Goal: Task Accomplishment & Management: Manage account settings

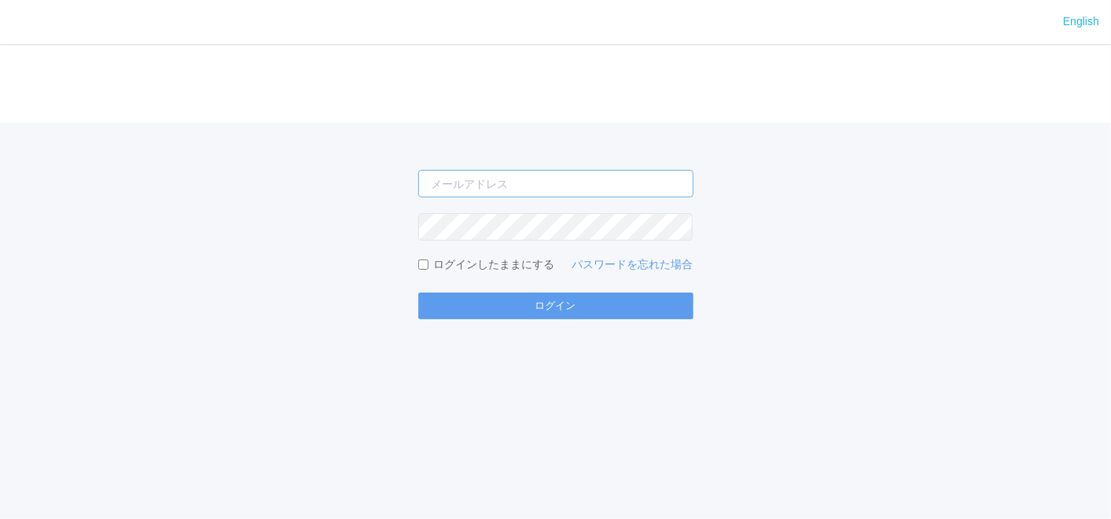
click at [487, 190] on input "email" at bounding box center [555, 184] width 275 height 28
type input "[EMAIL_ADDRESS][DOMAIN_NAME]"
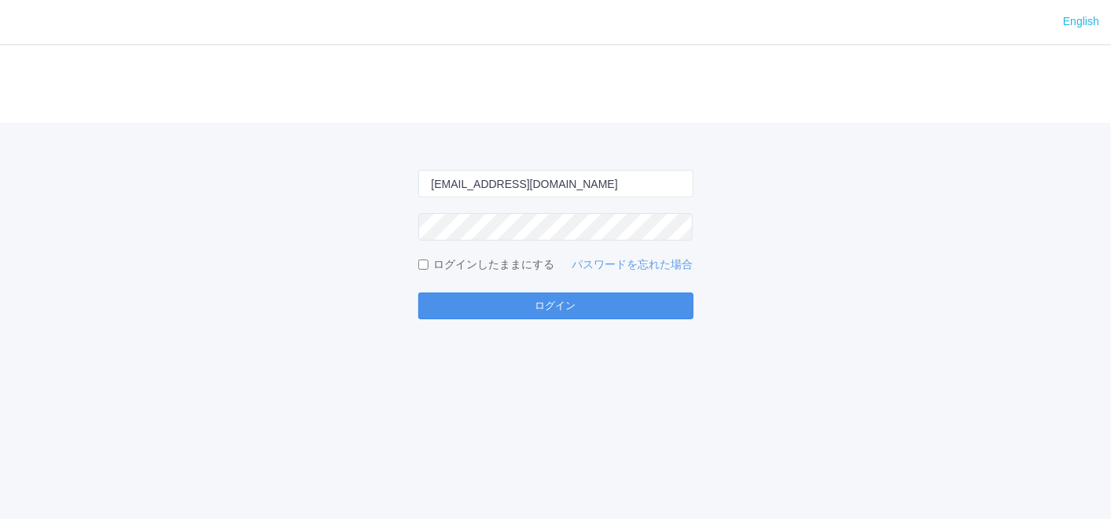
click at [495, 308] on button "ログイン" at bounding box center [555, 305] width 275 height 27
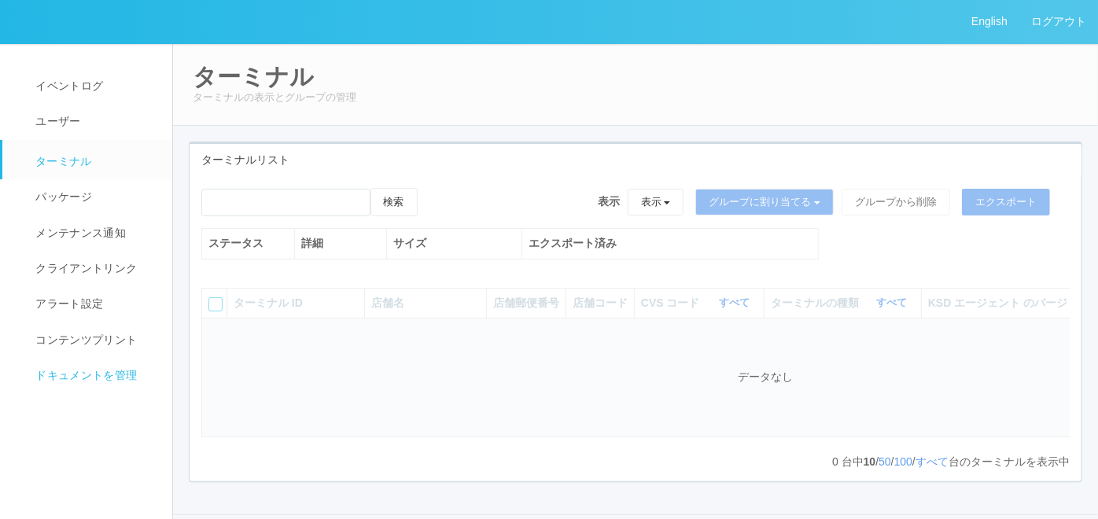
click at [121, 370] on span "ドキュメントを管理" at bounding box center [83, 375] width 105 height 13
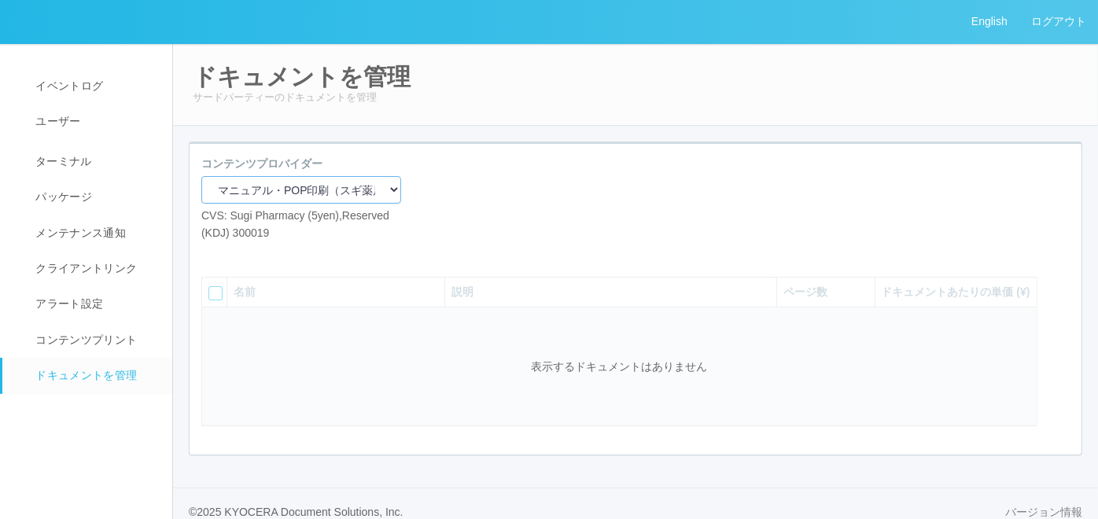
click at [388, 193] on select "マニュアル・POP印刷（スギ薬局） マニュアル・POP印刷（DY） マニュアル・POP印刷（共通） マニュアル・POP印刷（セコマ） マニュアル・POP印刷（…" at bounding box center [301, 190] width 200 height 28
click at [201, 176] on select "マニュアル・POP印刷（スギ薬局） マニュアル・POP印刷（DY） マニュアル・POP印刷（共通） マニュアル・POP印刷（セコマ） マニュアル・POP印刷（…" at bounding box center [301, 190] width 200 height 28
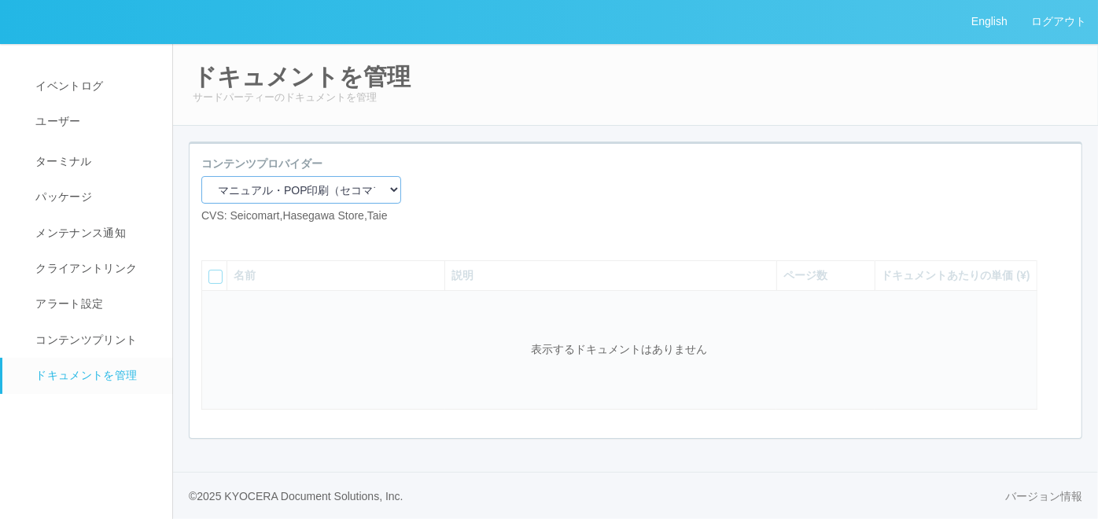
click at [367, 186] on select "マニュアル・POP印刷（スギ薬局） マニュアル・POP印刷（DY） マニュアル・POP印刷（共通） マニュアル・POP印刷（セコマ） マニュアル・POP印刷（…" at bounding box center [301, 190] width 200 height 28
click at [533, 177] on div "コンテンツプロバイダー マニュアル・POP印刷（スギ薬局） マニュアル・POP印刷（DY） マニュアル・POP印刷（共通） マニュアル・POP印刷（セコマ） …" at bounding box center [635, 196] width 892 height 81
click at [381, 193] on select "マニュアル・POP印刷（スギ薬局） マニュアル・POP印刷（DY） マニュアル・POP印刷（共通） マニュアル・POP印刷（セコマ） マニュアル・POP印刷（…" at bounding box center [301, 190] width 200 height 28
click at [469, 164] on div "コンテンツプロバイダー マニュアル・POP印刷（スギ薬局） マニュアル・POP印刷（DY） マニュアル・POP印刷（共通） マニュアル・POP印刷（セコマ） …" at bounding box center [635, 196] width 892 height 81
click at [371, 193] on select "マニュアル・POP印刷（スギ薬局） マニュアル・POP印刷（DY） マニュアル・POP印刷（共通） マニュアル・POP印刷（セコマ） マニュアル・POP印刷（…" at bounding box center [301, 190] width 200 height 28
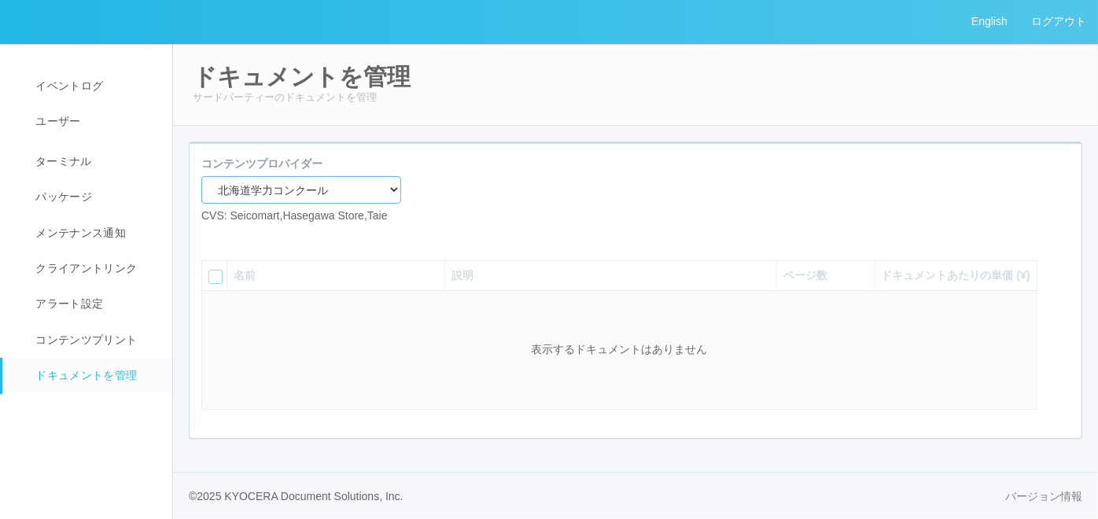
click at [201, 176] on select "マニュアル・POP印刷（スギ薬局） マニュアル・POP印刷（DY） マニュアル・POP印刷（共通） マニュアル・POP印刷（セコマ） マニュアル・POP印刷（…" at bounding box center [301, 190] width 200 height 28
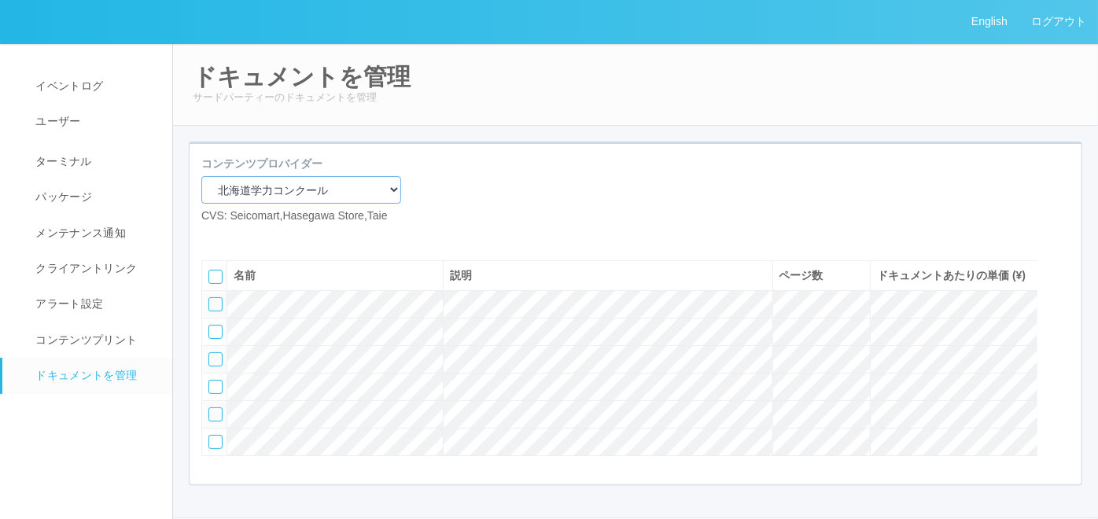
click at [378, 187] on select "マニュアル・POP印刷（スギ薬局） マニュアル・POP印刷（DY） マニュアル・POP印刷（共通） マニュアル・POP印刷（セコマ） マニュアル・POP印刷（…" at bounding box center [301, 190] width 200 height 28
select select "92e33cfa-a397-43d0-aeaa-8a96cbdf4d79"
click at [201, 176] on select "マニュアル・POP印刷（スギ薬局） マニュアル・POP印刷（DY） マニュアル・POP印刷（共通） マニュアル・POP印刷（セコマ） マニュアル・POP印刷（…" at bounding box center [301, 190] width 200 height 28
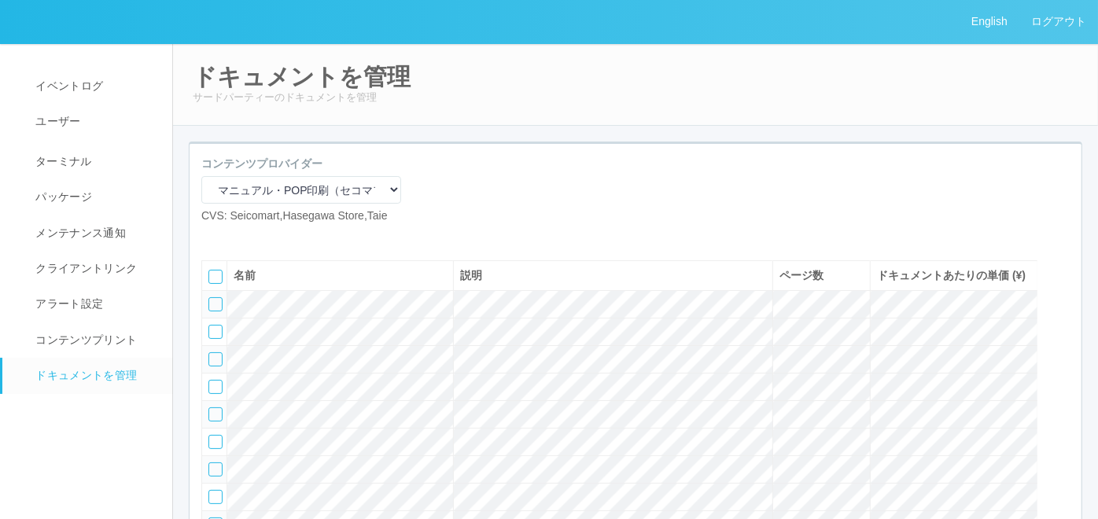
click at [237, 237] on icon at bounding box center [237, 237] width 0 height 0
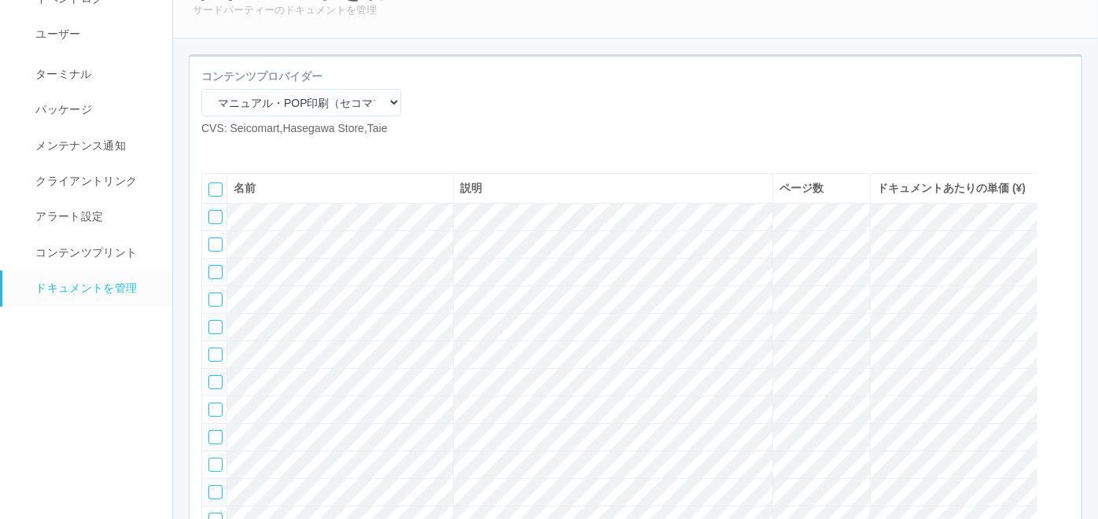
scroll to position [73, 0]
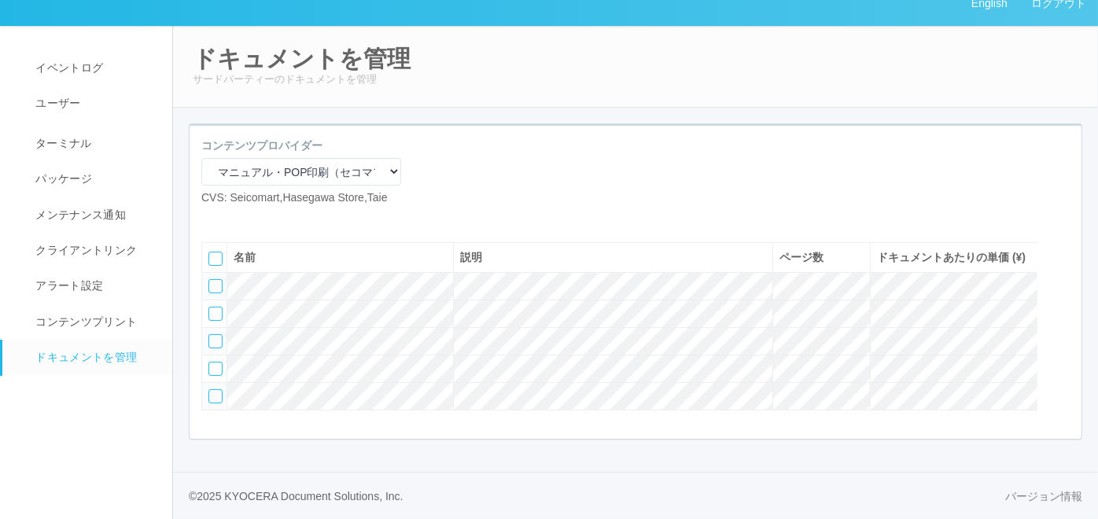
click at [215, 395] on div at bounding box center [215, 396] width 14 height 14
click at [1067, 241] on div at bounding box center [1062, 253] width 24 height 31
click at [220, 389] on div at bounding box center [215, 396] width 14 height 14
click at [210, 281] on icon at bounding box center [210, 281] width 0 height 0
click at [1060, 270] on div at bounding box center [1062, 285] width 24 height 31
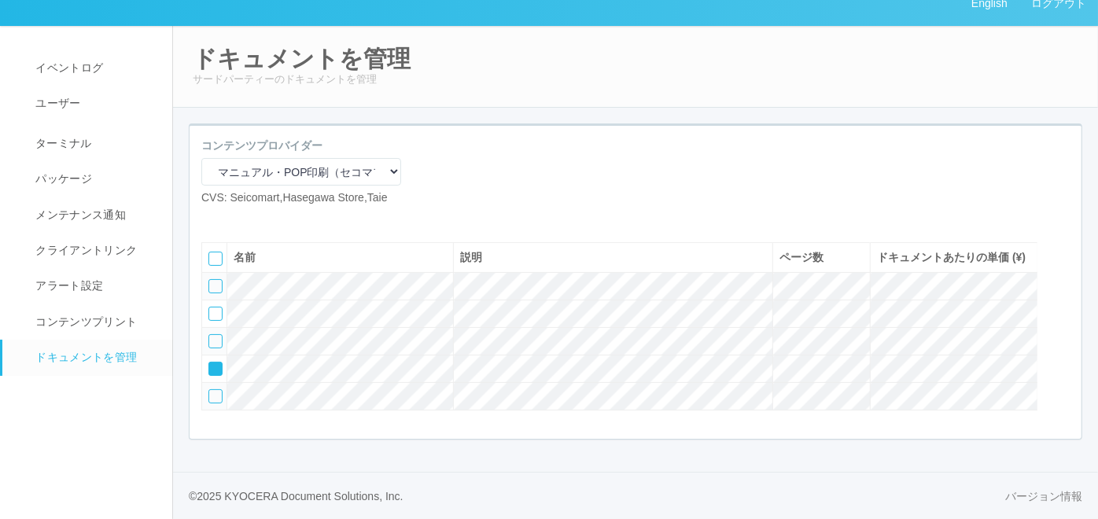
click at [1060, 270] on div at bounding box center [1062, 285] width 24 height 31
click at [210, 308] on icon at bounding box center [210, 308] width 0 height 0
click at [213, 395] on div at bounding box center [215, 396] width 14 height 14
click at [1051, 270] on div at bounding box center [1062, 285] width 24 height 31
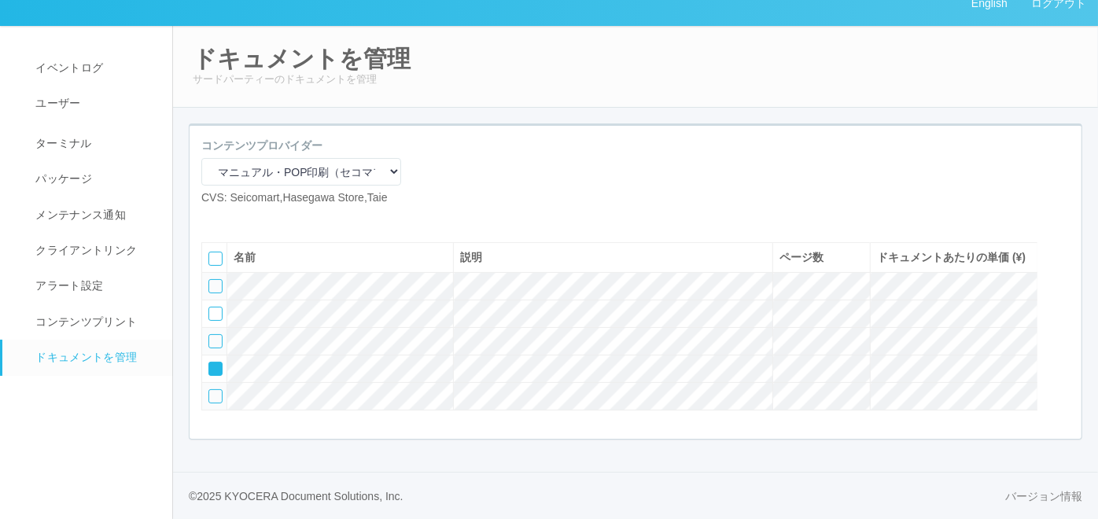
click at [1051, 270] on div at bounding box center [1062, 285] width 24 height 31
click at [205, 335] on td at bounding box center [214, 342] width 25 height 28
click at [210, 336] on icon at bounding box center [210, 336] width 0 height 0
click at [213, 362] on div at bounding box center [215, 369] width 14 height 14
click at [1056, 247] on div at bounding box center [1062, 253] width 24 height 31
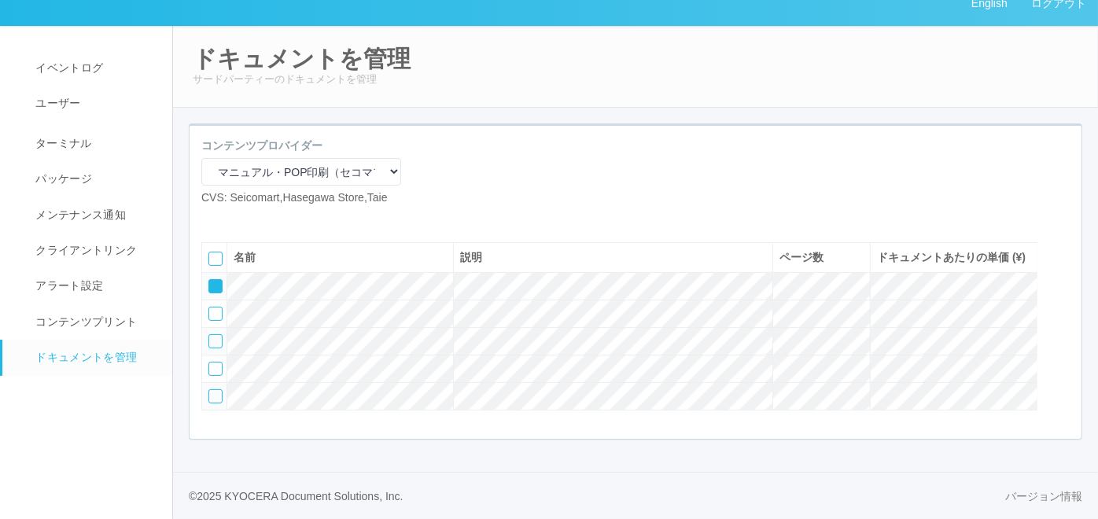
click at [210, 281] on icon at bounding box center [210, 281] width 0 height 0
click at [211, 366] on div at bounding box center [215, 369] width 14 height 14
click at [215, 395] on div at bounding box center [215, 396] width 14 height 14
click at [1061, 272] on div at bounding box center [1062, 285] width 24 height 31
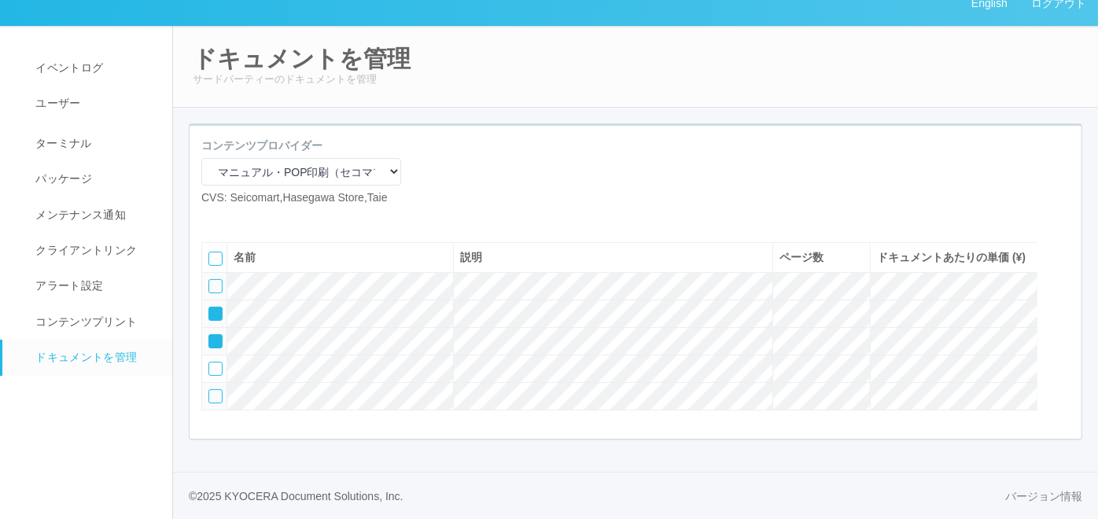
click at [210, 308] on icon at bounding box center [210, 308] width 0 height 0
click at [210, 336] on icon at bounding box center [210, 336] width 0 height 0
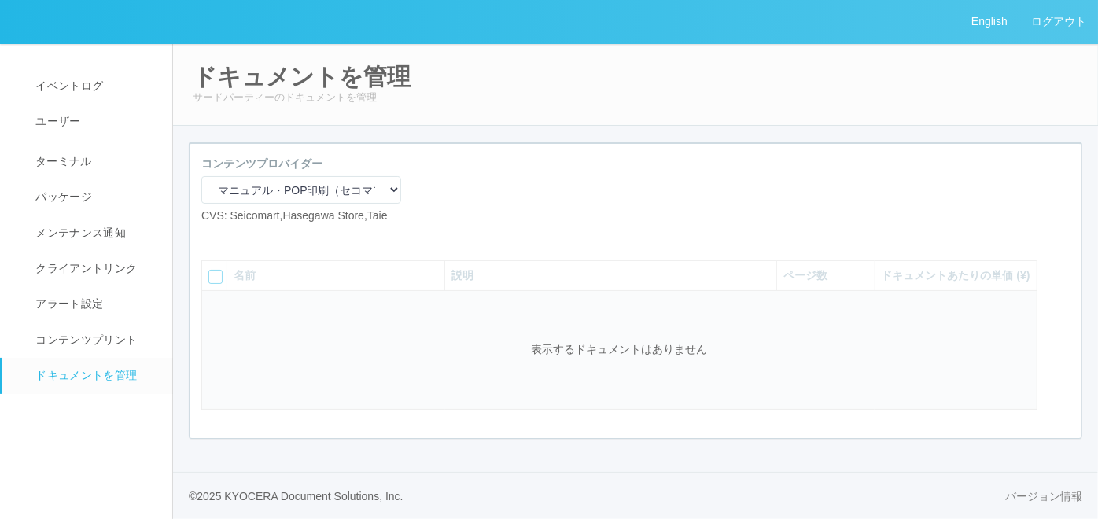
scroll to position [42, 0]
click at [237, 237] on icon at bounding box center [237, 237] width 0 height 0
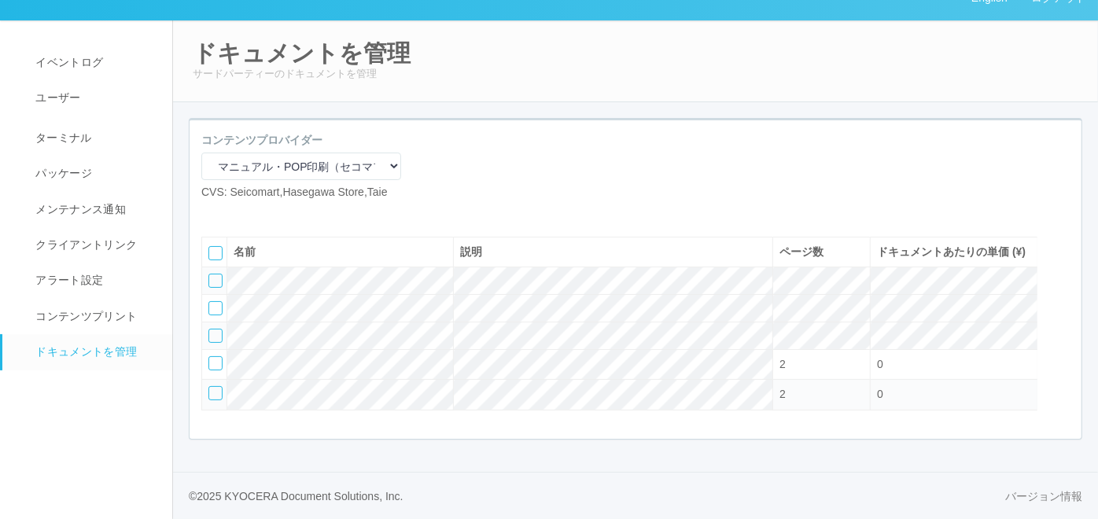
scroll to position [73, 0]
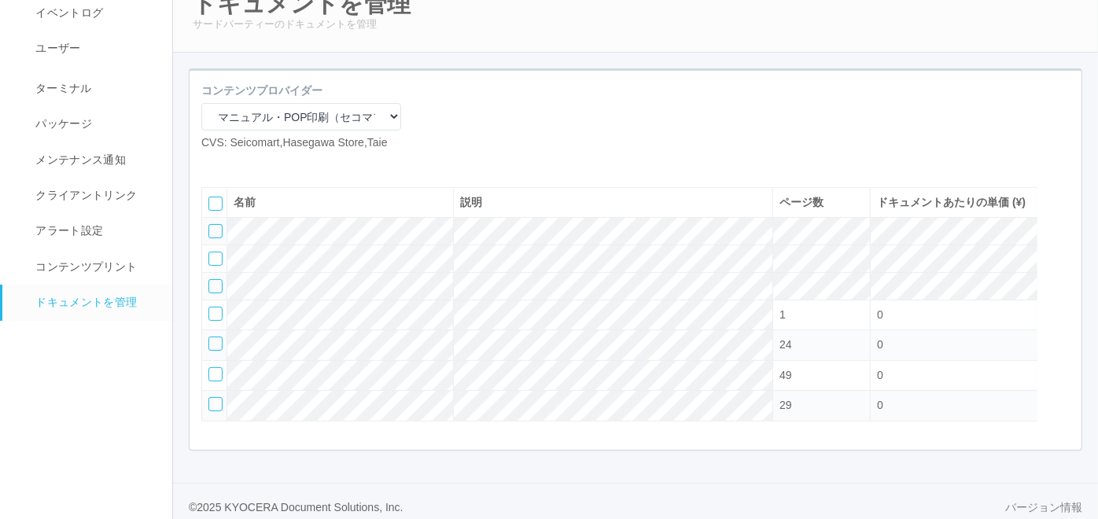
click at [218, 293] on div at bounding box center [215, 286] width 14 height 14
click at [1056, 215] on div at bounding box center [1062, 198] width 24 height 31
click at [210, 226] on icon at bounding box center [210, 226] width 0 height 0
click at [211, 381] on div at bounding box center [215, 374] width 14 height 14
click at [213, 411] on div at bounding box center [215, 404] width 14 height 14
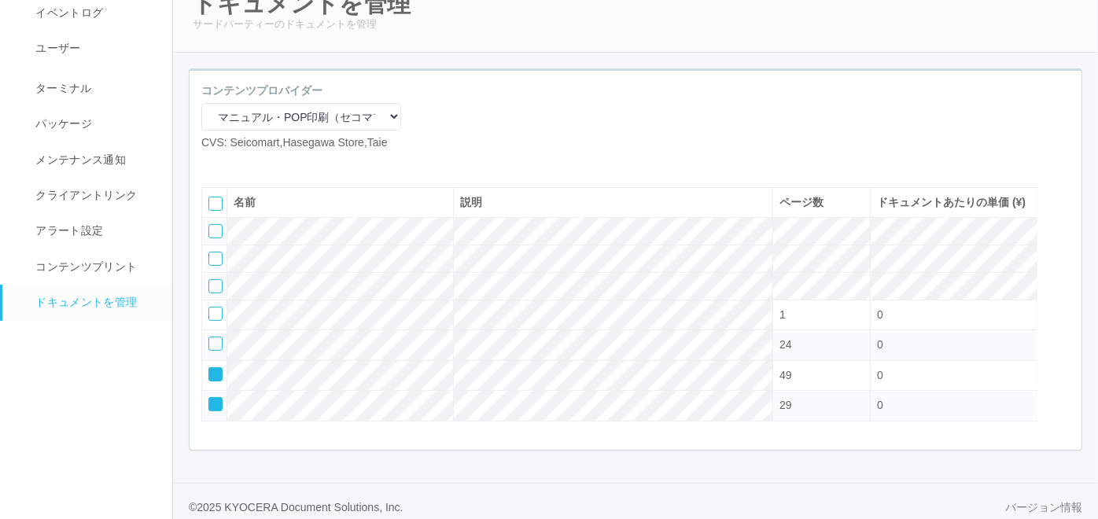
click at [1061, 215] on div at bounding box center [1062, 198] width 24 height 31
click at [1057, 278] on div at bounding box center [1062, 261] width 24 height 31
click at [210, 253] on icon at bounding box center [210, 253] width 0 height 0
click at [210, 281] on icon at bounding box center [210, 281] width 0 height 0
click at [218, 381] on div at bounding box center [215, 374] width 14 height 14
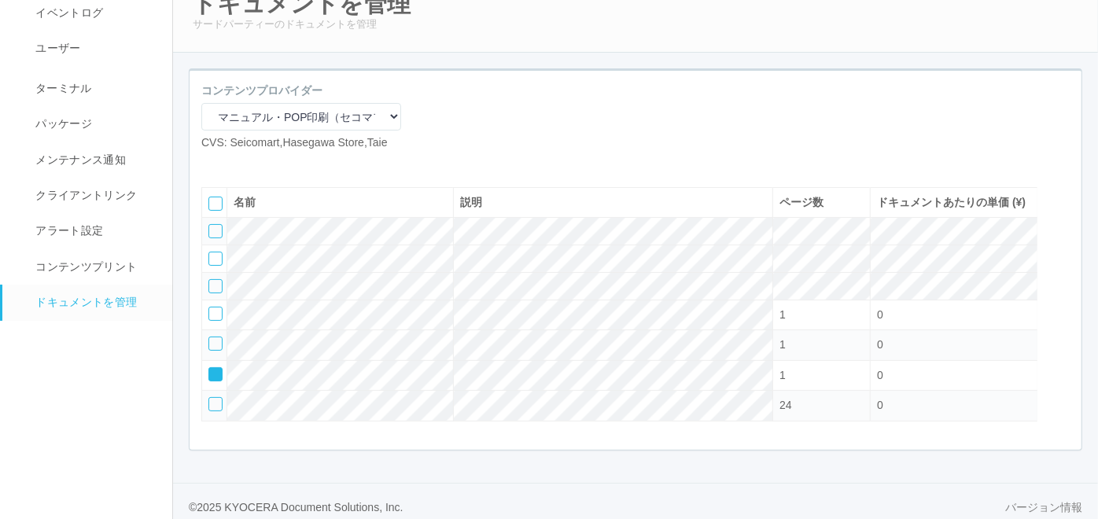
click at [1062, 246] on div at bounding box center [1062, 230] width 24 height 31
click at [210, 338] on icon at bounding box center [210, 338] width 0 height 0
click at [214, 381] on div at bounding box center [215, 374] width 14 height 14
click at [1060, 278] on div at bounding box center [1062, 261] width 24 height 31
click at [210, 399] on icon at bounding box center [210, 399] width 0 height 0
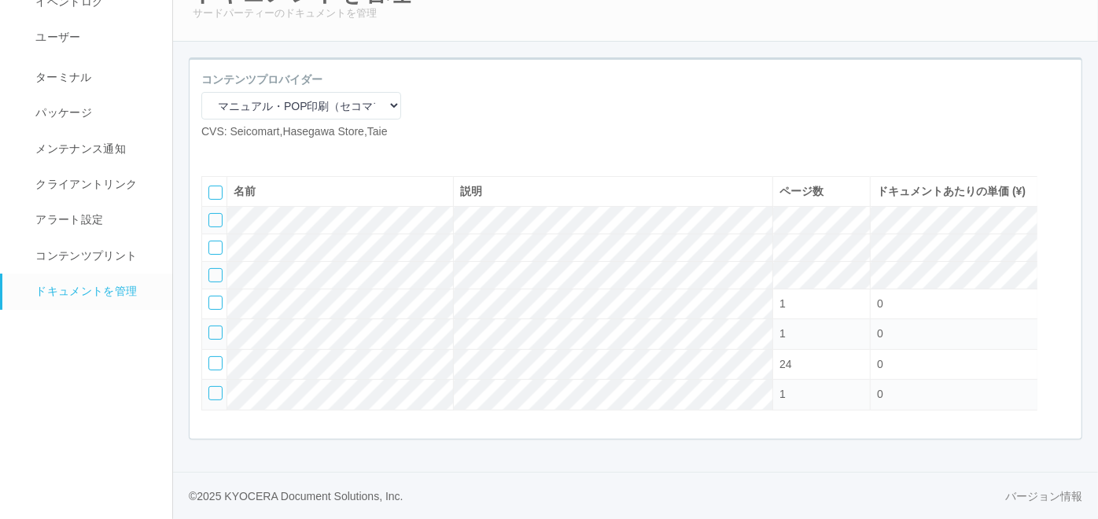
scroll to position [133, 0]
click at [237, 153] on icon at bounding box center [237, 153] width 0 height 0
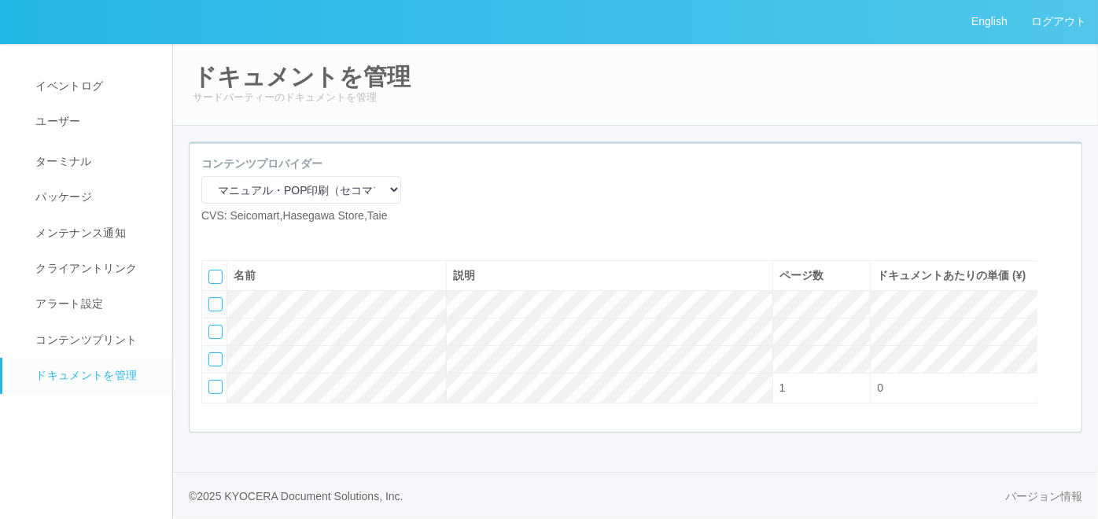
scroll to position [42, 0]
click at [237, 237] on icon at bounding box center [237, 237] width 0 height 0
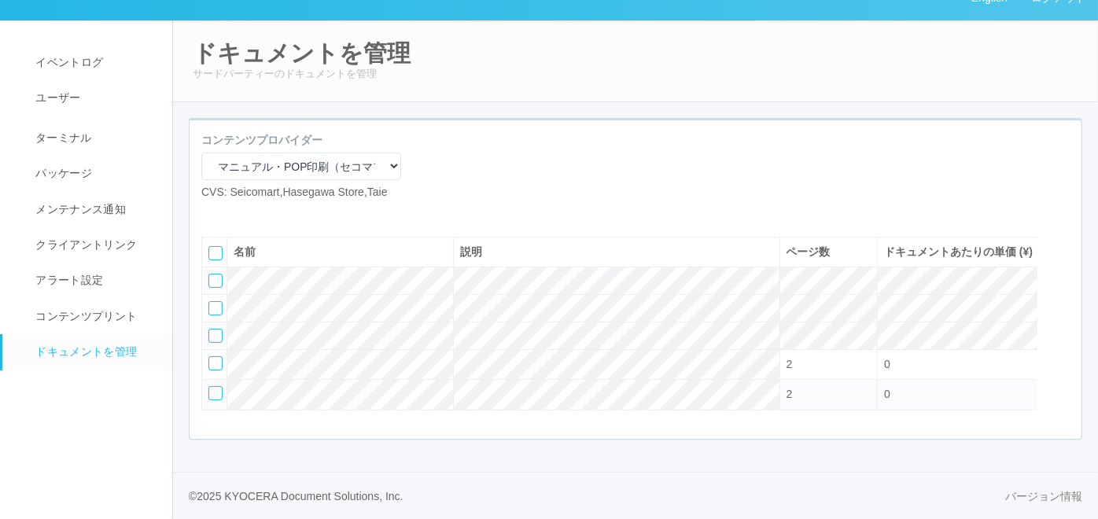
scroll to position [73, 0]
click at [237, 213] on icon at bounding box center [237, 213] width 0 height 0
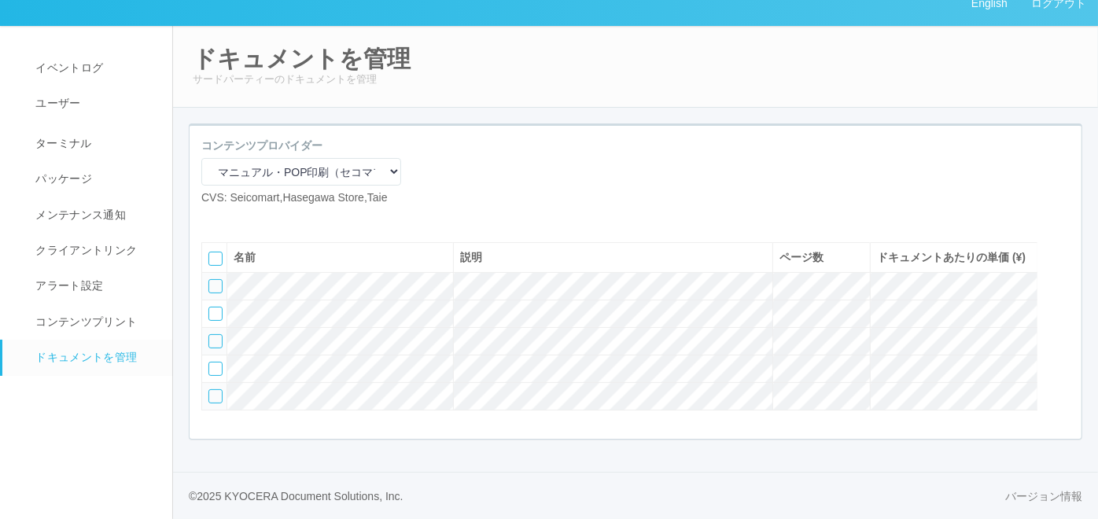
scroll to position [133, 0]
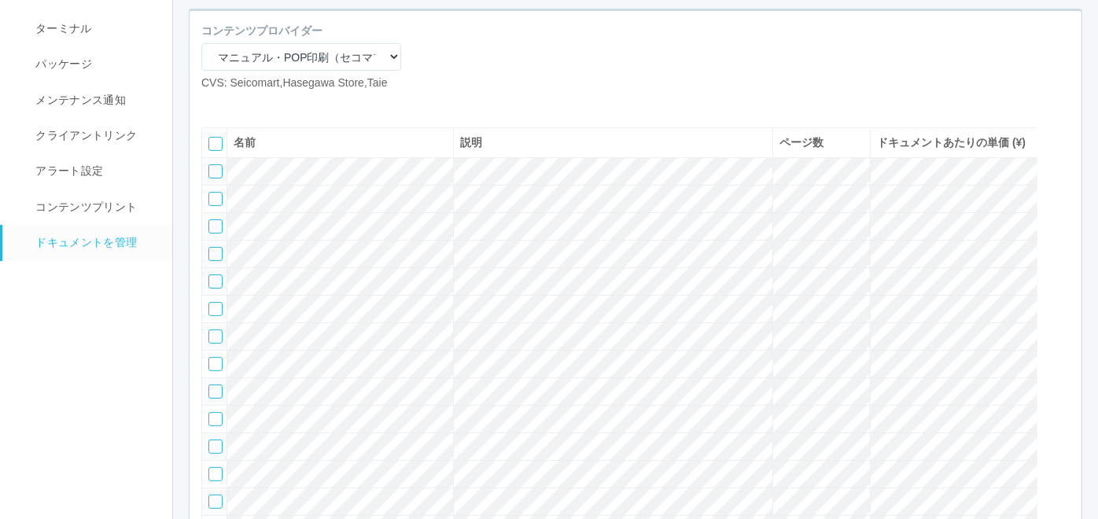
click at [215, 268] on td at bounding box center [214, 255] width 25 height 28
drag, startPoint x: 212, startPoint y: 305, endPoint x: 215, endPoint y: 332, distance: 26.8
click at [213, 261] on div at bounding box center [215, 254] width 14 height 14
click at [215, 289] on div at bounding box center [215, 281] width 14 height 14
click at [1065, 155] on div at bounding box center [1062, 138] width 24 height 31
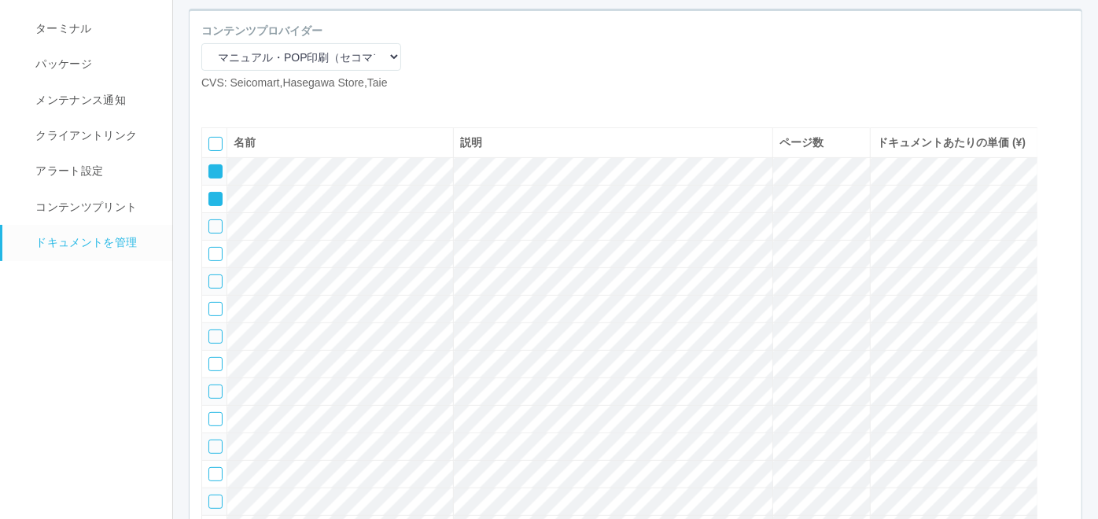
click at [210, 166] on icon at bounding box center [210, 166] width 0 height 0
click at [208, 206] on div at bounding box center [215, 199] width 14 height 14
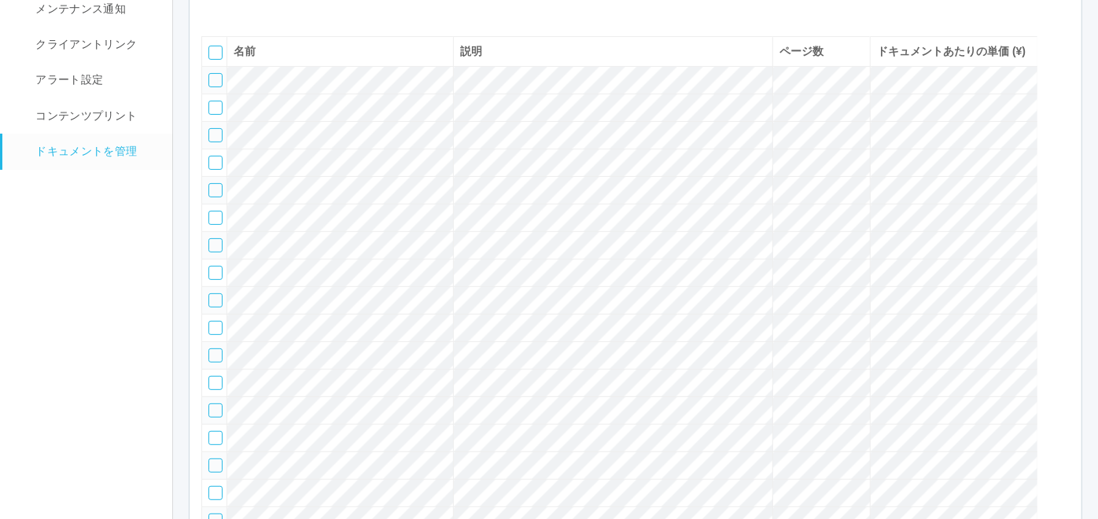
scroll to position [307, 0]
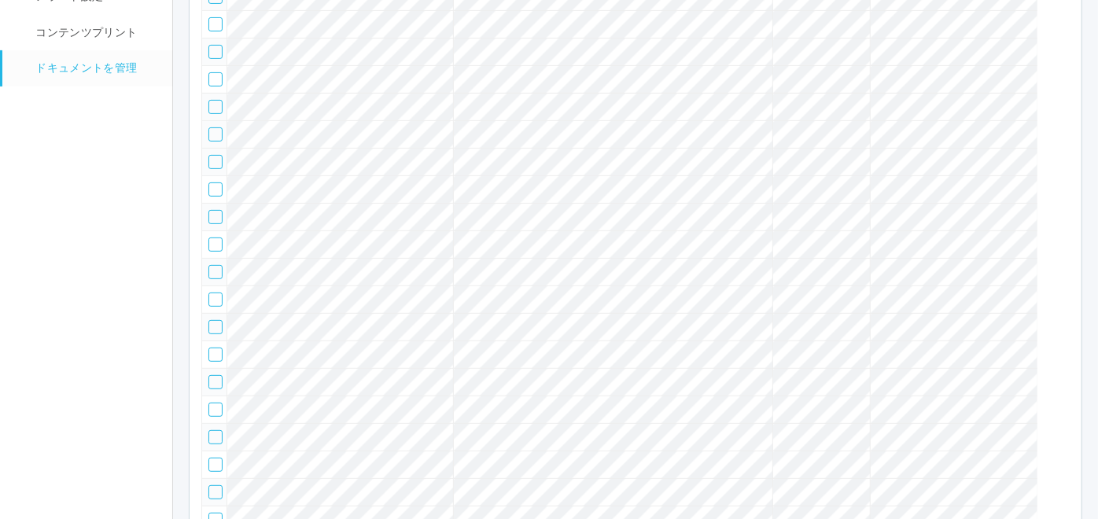
click at [211, 142] on div at bounding box center [215, 134] width 14 height 14
click at [215, 169] on div at bounding box center [215, 162] width 14 height 14
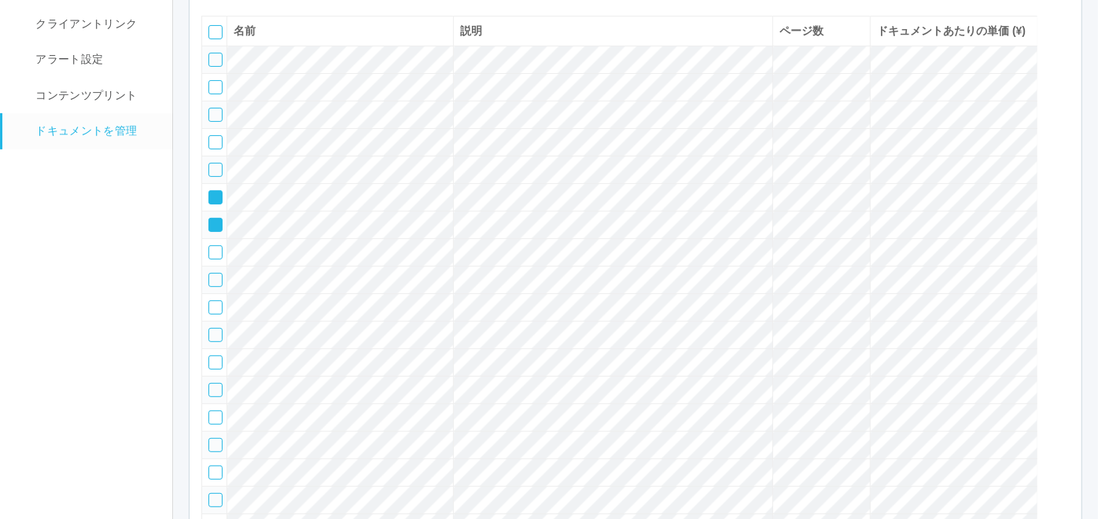
scroll to position [220, 0]
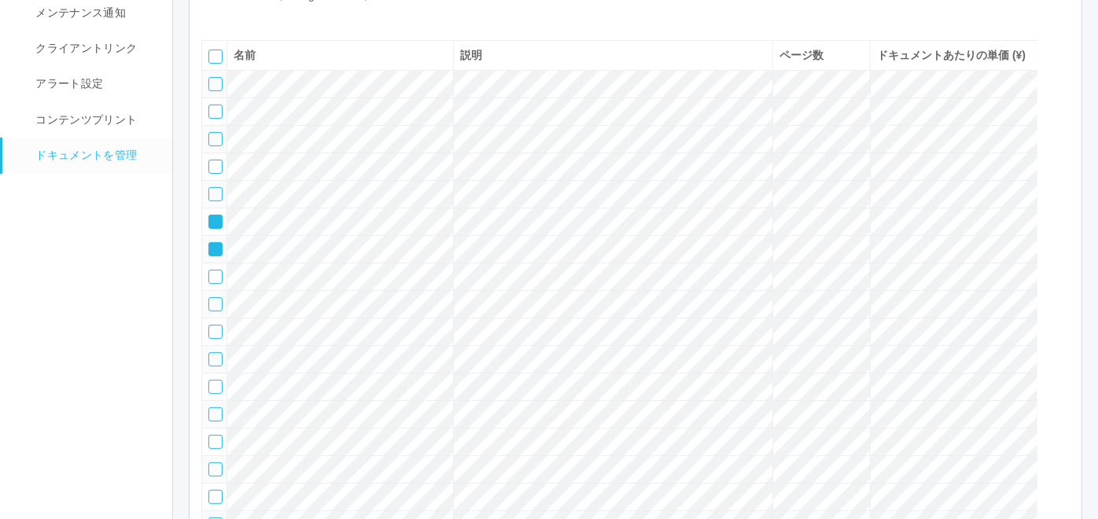
click at [1061, 99] on div at bounding box center [1062, 83] width 24 height 31
click at [1060, 99] on div at bounding box center [1062, 83] width 24 height 31
click at [210, 134] on icon at bounding box center [210, 134] width 0 height 0
click at [211, 181] on td at bounding box center [214, 167] width 25 height 28
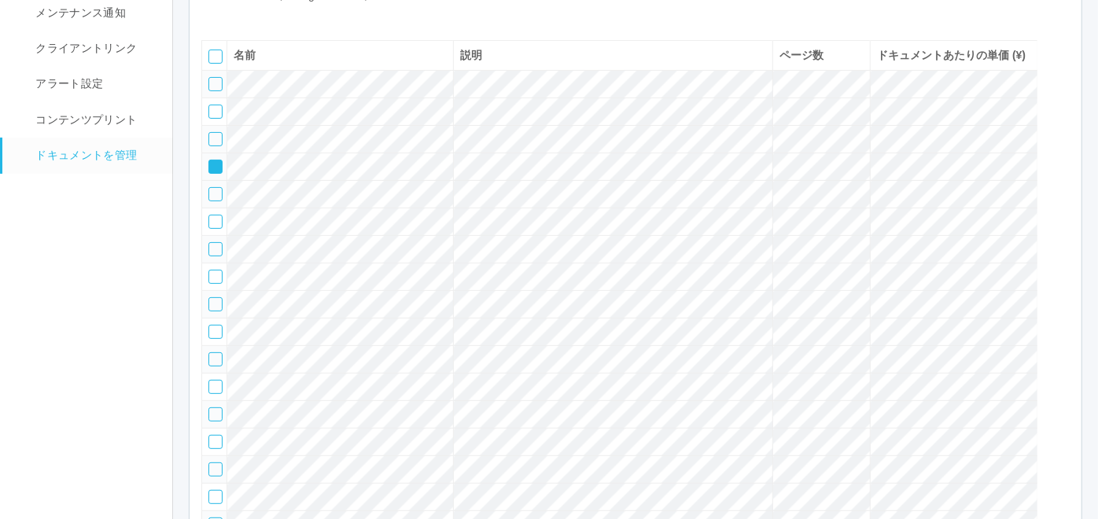
click at [210, 161] on icon at bounding box center [210, 161] width 0 height 0
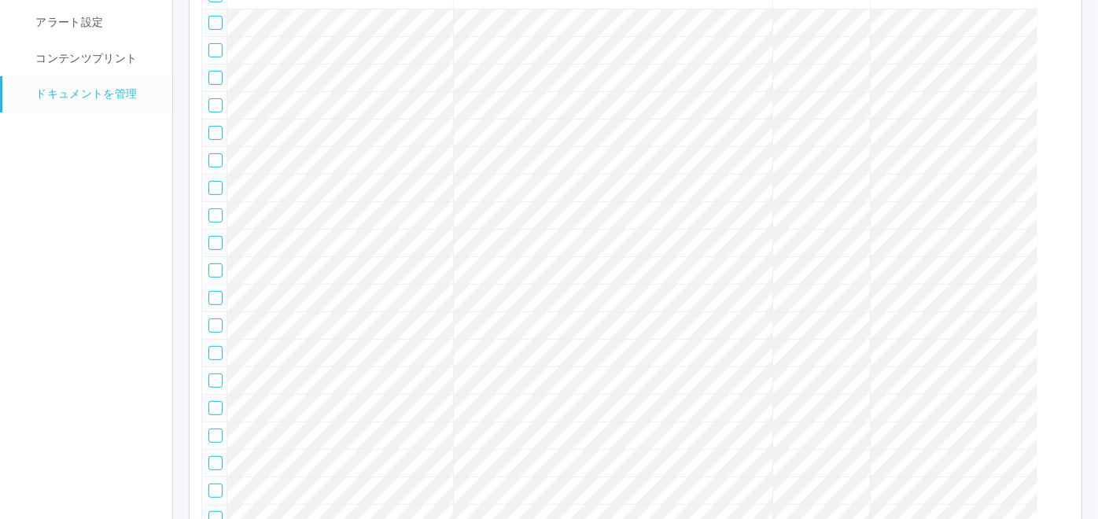
scroll to position [307, 0]
click at [212, 197] on div at bounding box center [215, 189] width 14 height 14
click at [215, 224] on div at bounding box center [215, 217] width 14 height 14
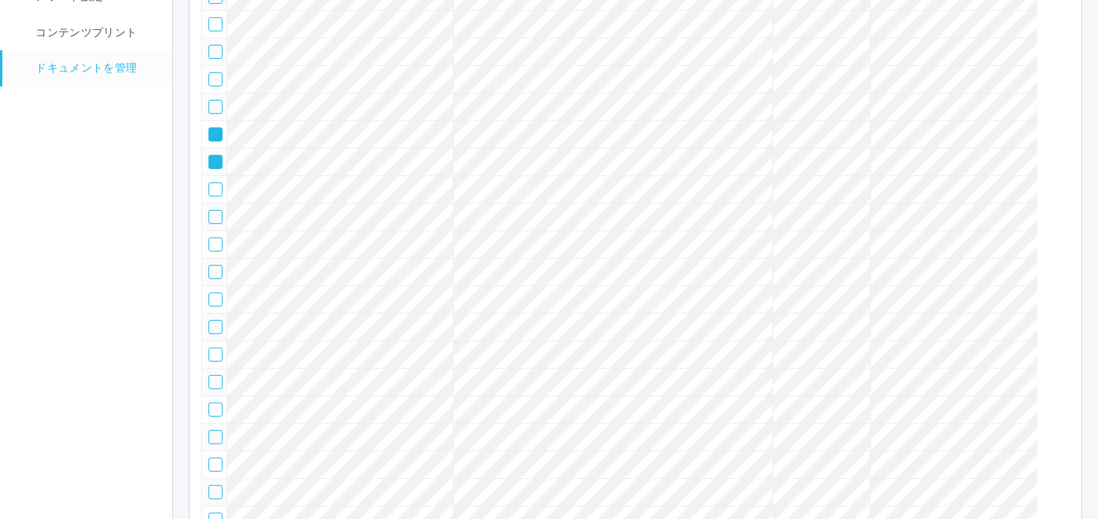
click at [210, 101] on icon at bounding box center [210, 101] width 0 height 0
click at [210, 129] on icon at bounding box center [210, 129] width 0 height 0
click at [218, 224] on div at bounding box center [215, 217] width 14 height 14
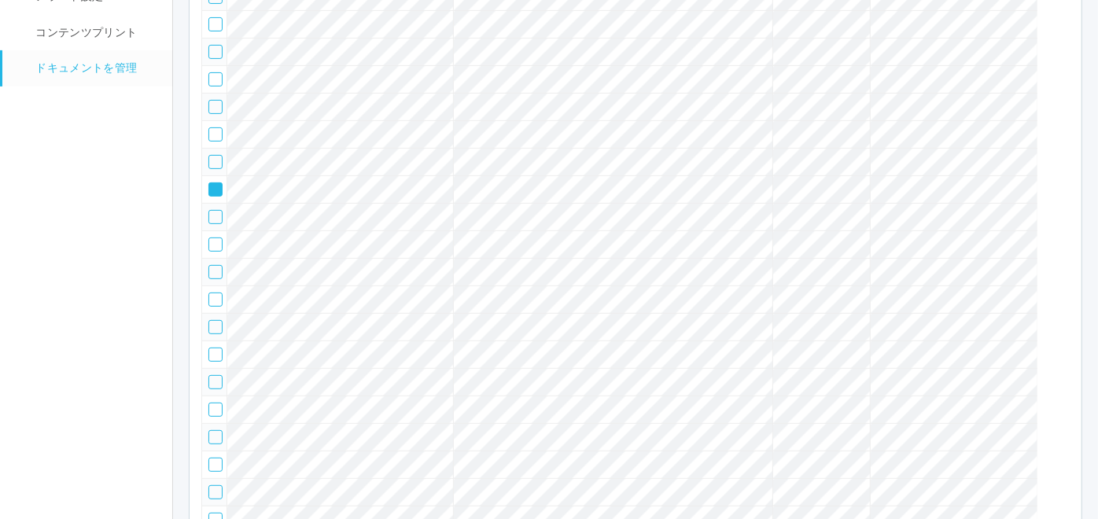
click at [210, 156] on icon at bounding box center [210, 156] width 0 height 0
click at [212, 252] on div at bounding box center [215, 244] width 14 height 14
click at [218, 279] on div at bounding box center [215, 272] width 14 height 14
click at [215, 307] on div at bounding box center [215, 299] width 14 height 14
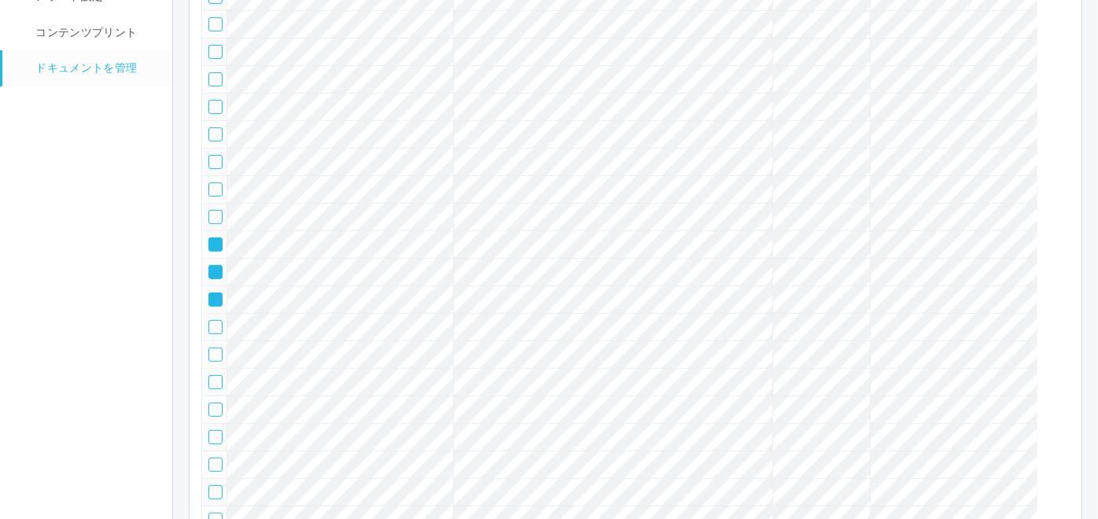
click at [216, 334] on div at bounding box center [215, 327] width 14 height 14
click at [210, 184] on icon at bounding box center [210, 184] width 0 height 0
click at [210, 211] on icon at bounding box center [210, 211] width 0 height 0
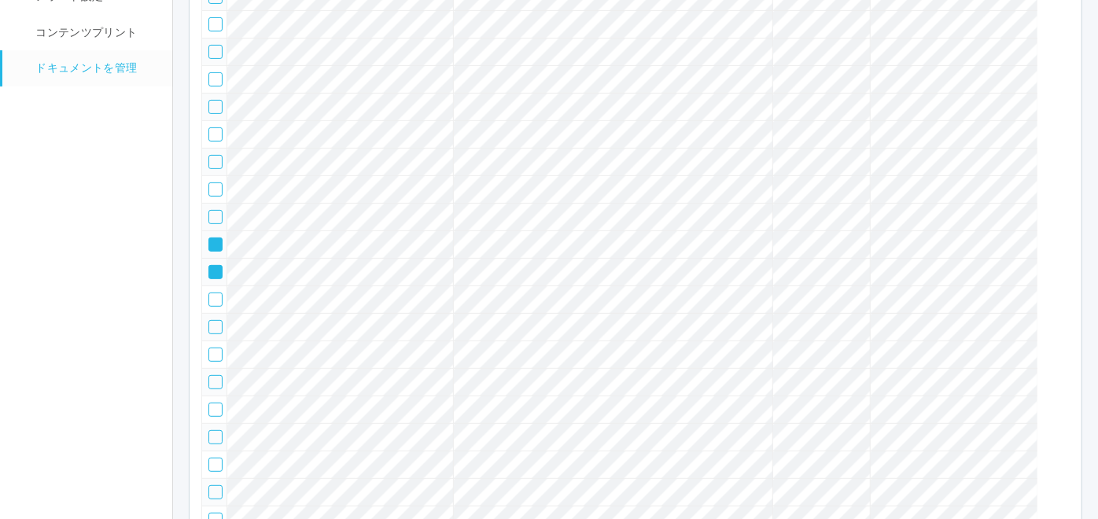
click at [210, 239] on icon at bounding box center [210, 239] width 0 height 0
click at [210, 267] on icon at bounding box center [210, 267] width 0 height 0
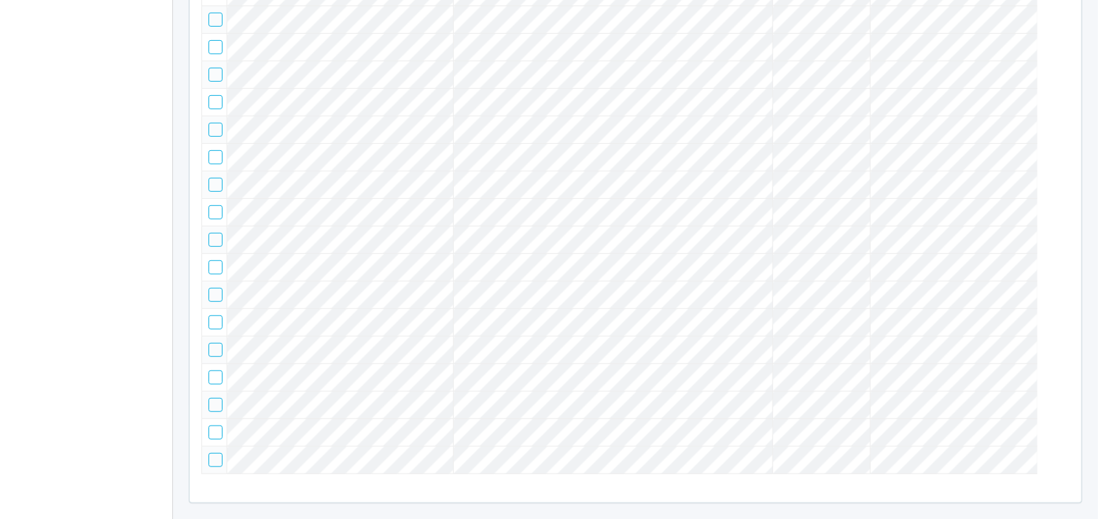
click at [215, 247] on div at bounding box center [215, 240] width 14 height 14
click at [221, 274] on div at bounding box center [215, 267] width 14 height 14
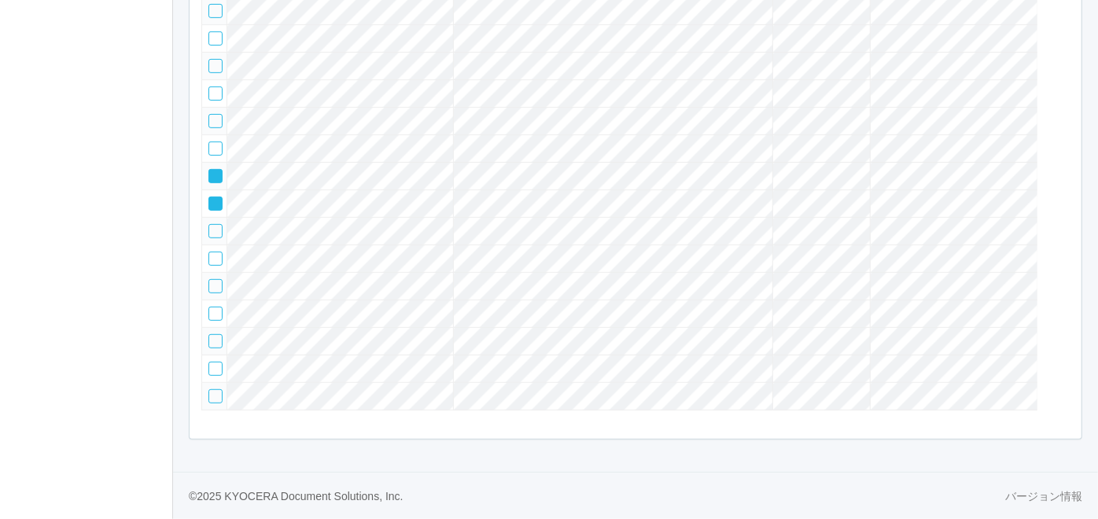
scroll to position [483, 0]
click at [1065, 361] on div at bounding box center [1062, 344] width 24 height 31
click at [210, 143] on icon at bounding box center [210, 143] width 0 height 0
click at [210, 171] on icon at bounding box center [210, 171] width 0 height 0
click at [215, 403] on div at bounding box center [215, 396] width 14 height 14
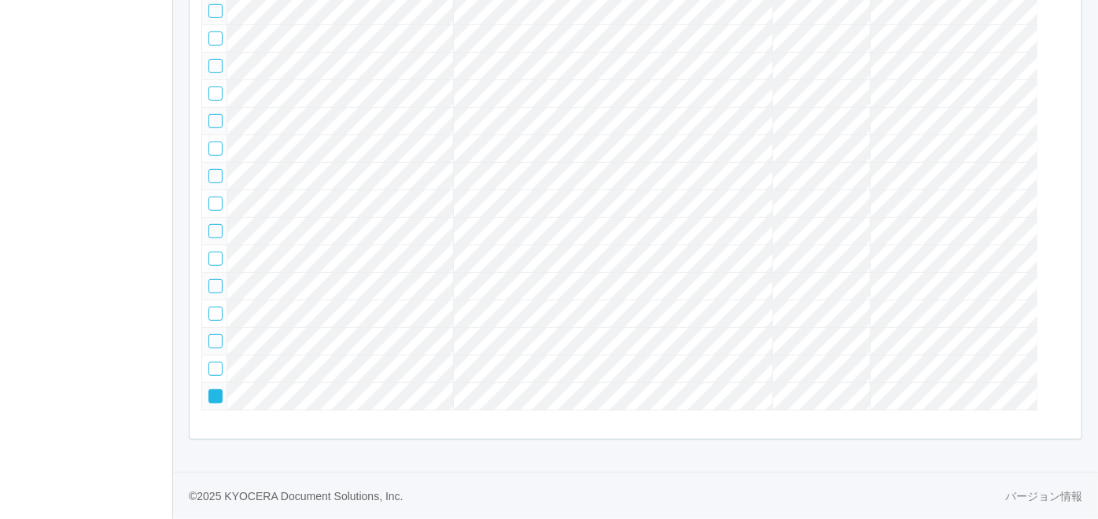
click at [1060, 361] on div at bounding box center [1062, 344] width 24 height 31
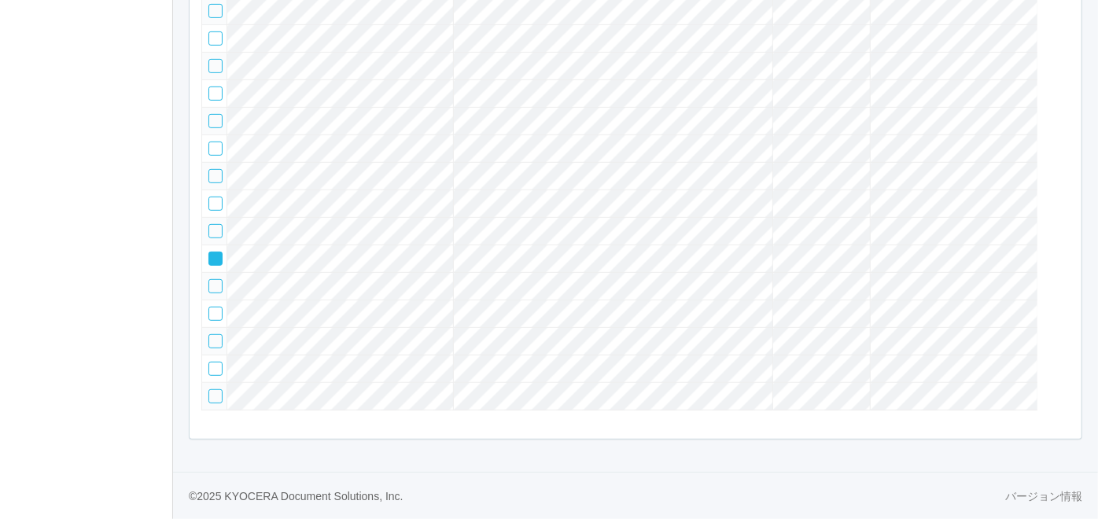
click at [1060, 361] on div at bounding box center [1062, 344] width 24 height 31
click at [210, 226] on icon at bounding box center [210, 226] width 0 height 0
click at [213, 211] on div at bounding box center [215, 204] width 14 height 14
click at [1064, 392] on div at bounding box center [1062, 376] width 24 height 31
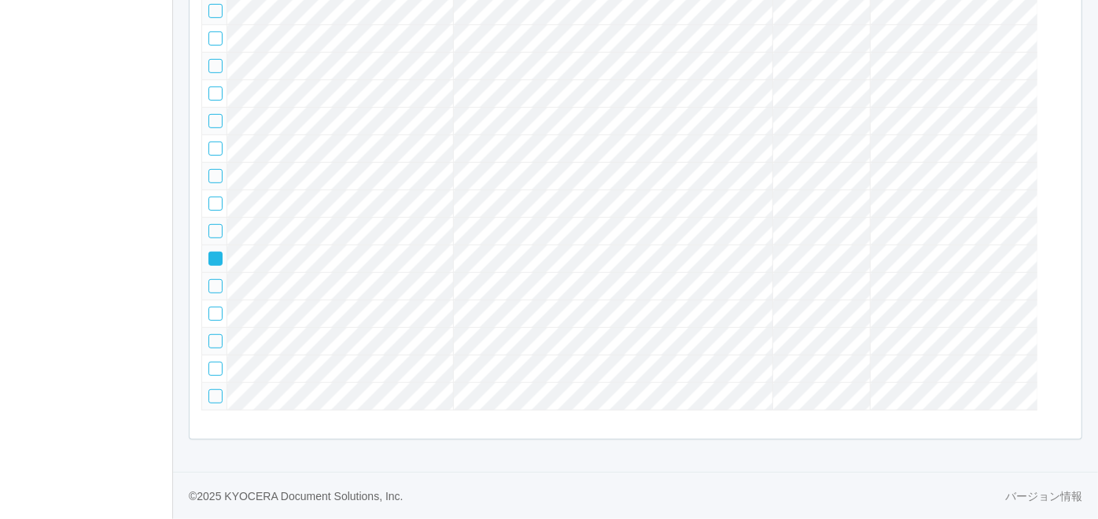
click at [210, 253] on icon at bounding box center [210, 253] width 0 height 0
click at [212, 403] on div at bounding box center [215, 396] width 14 height 14
click at [1066, 361] on div at bounding box center [1062, 344] width 24 height 31
click at [1061, 361] on div at bounding box center [1062, 344] width 24 height 31
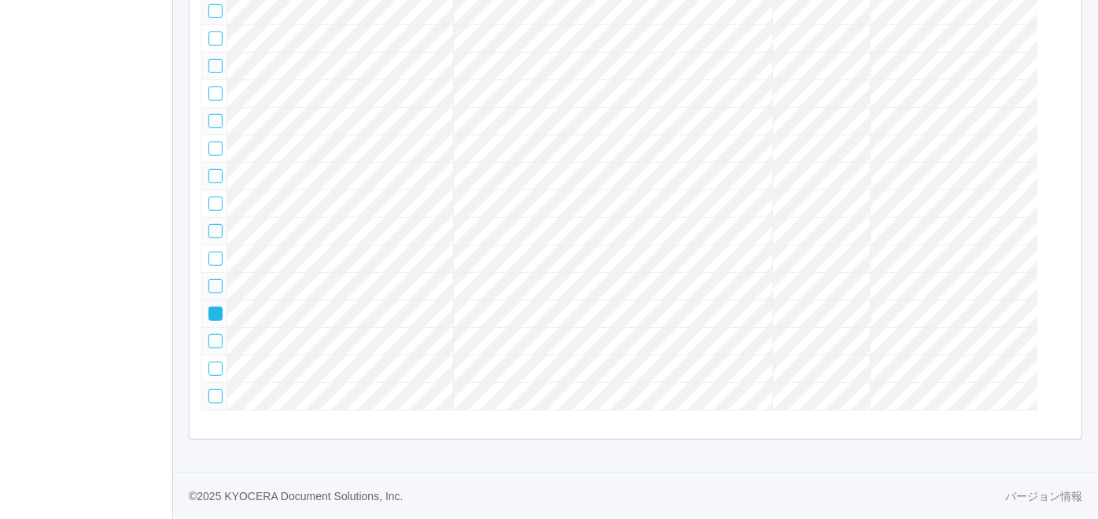
click at [210, 308] on icon at bounding box center [210, 308] width 0 height 0
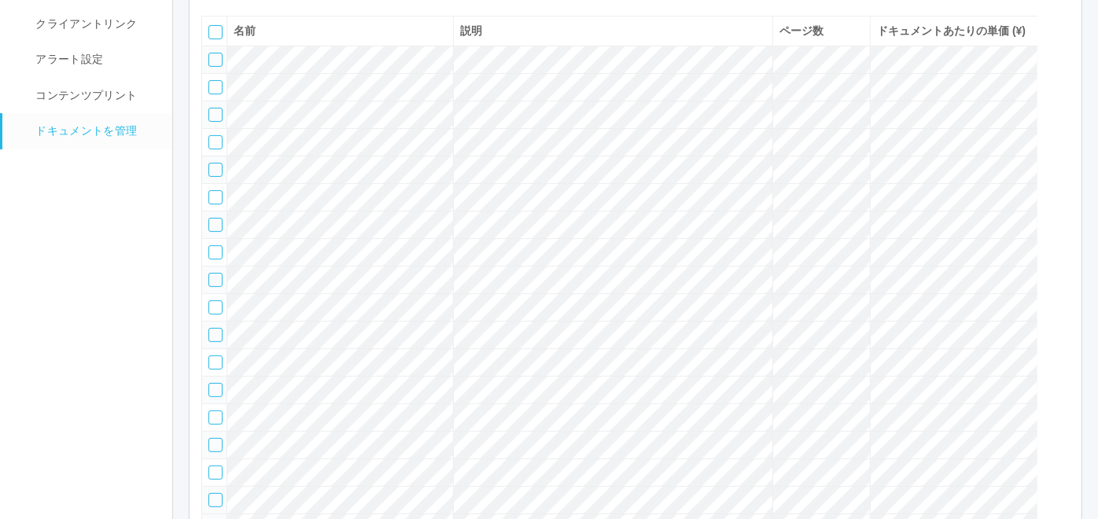
scroll to position [46, 0]
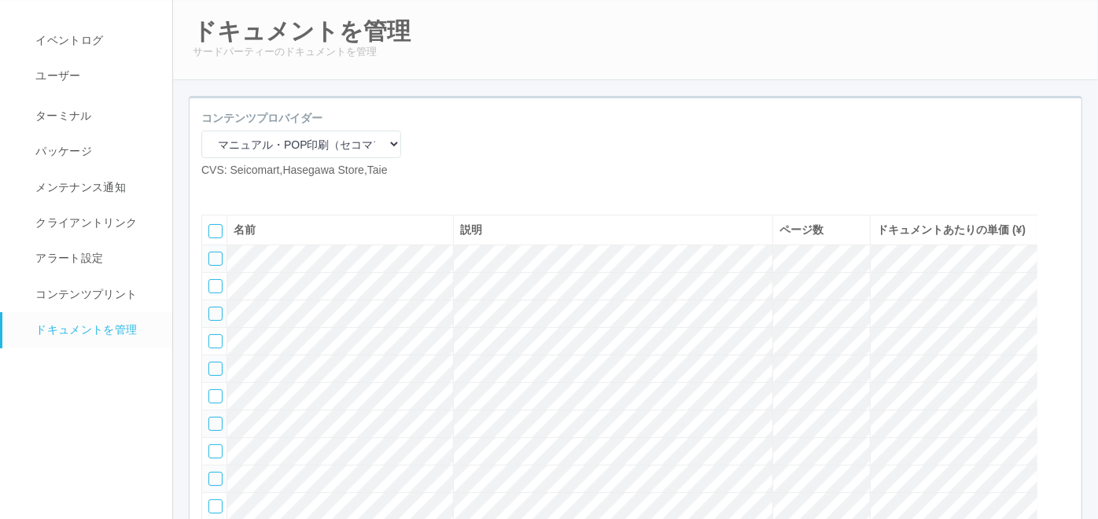
click at [237, 191] on icon at bounding box center [237, 191] width 0 height 0
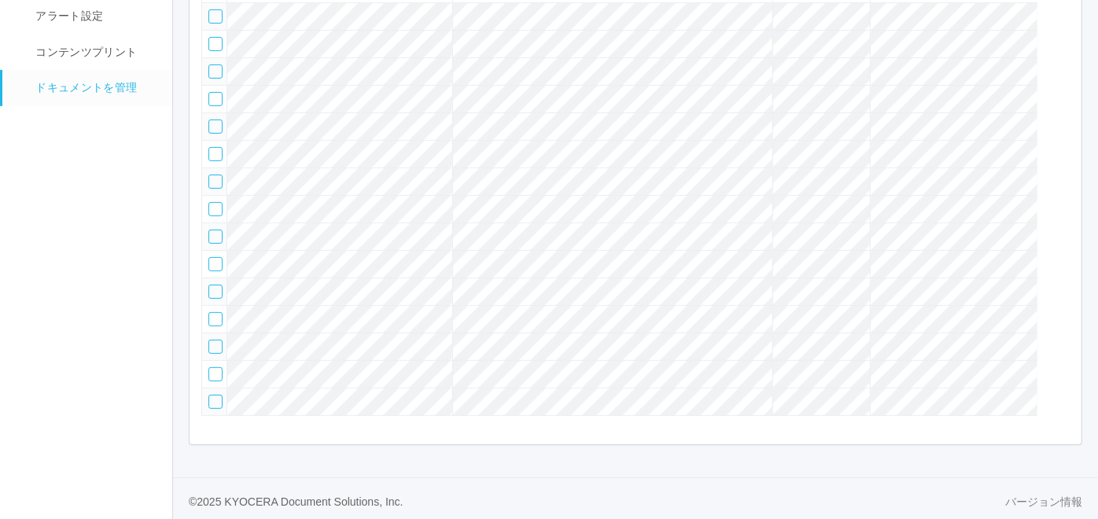
scroll to position [373, 0]
click at [215, 368] on div at bounding box center [215, 369] width 14 height 14
click at [214, 389] on div at bounding box center [215, 396] width 14 height 14
click at [1060, 316] on div at bounding box center [1062, 313] width 24 height 31
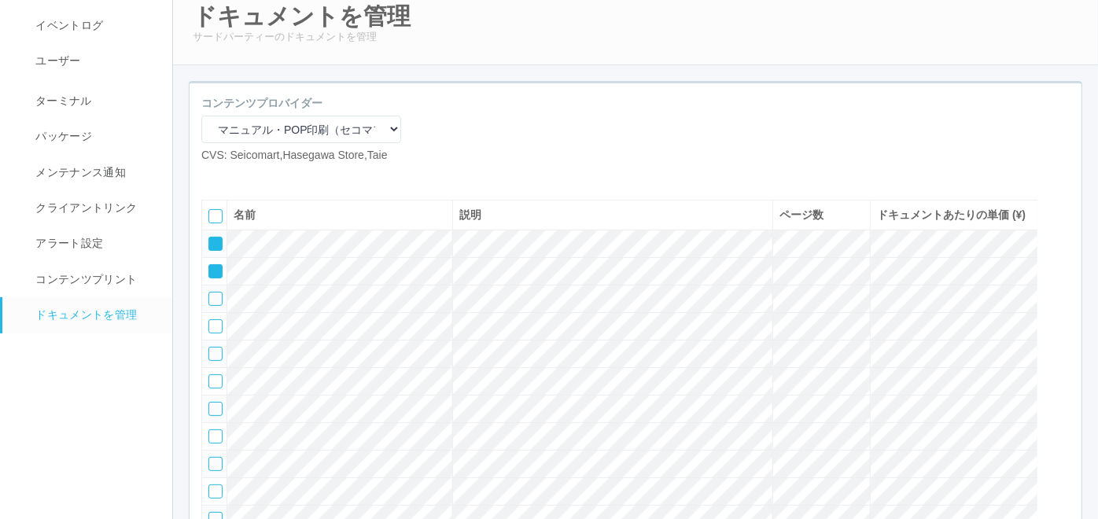
scroll to position [24, 0]
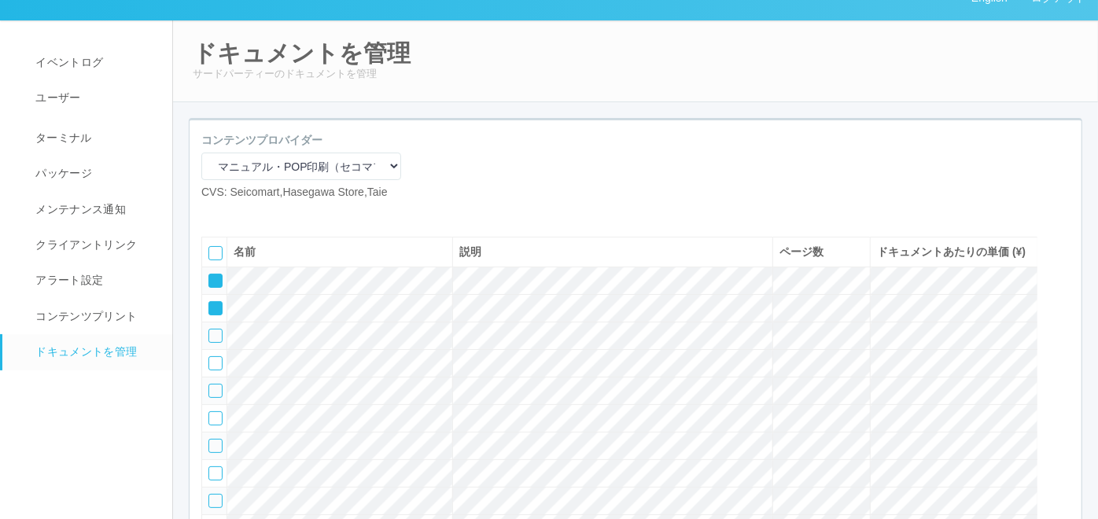
click at [1057, 327] on div at bounding box center [1062, 311] width 24 height 31
click at [210, 303] on icon at bounding box center [210, 303] width 0 height 0
click at [210, 330] on icon at bounding box center [210, 330] width 0 height 0
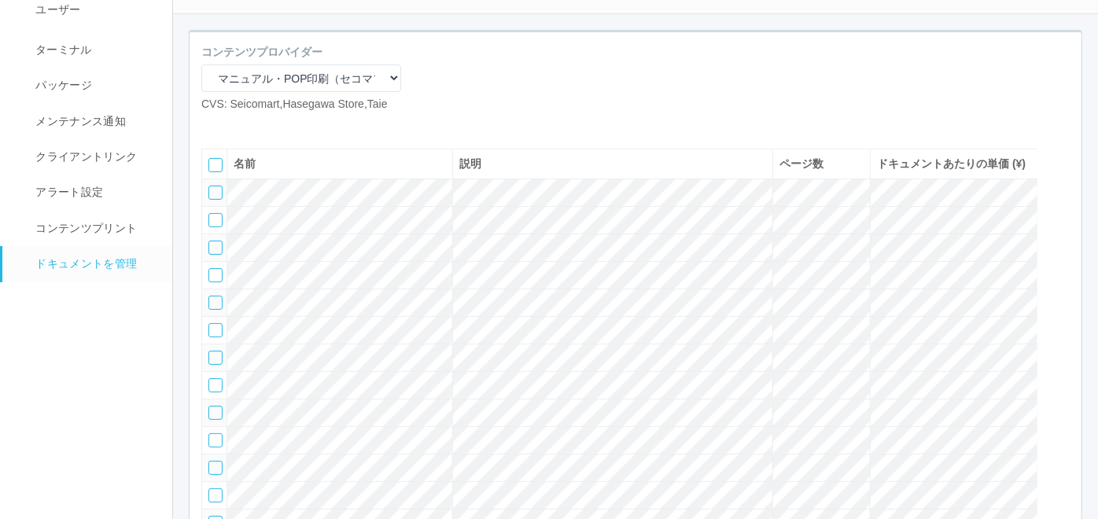
scroll to position [0, 0]
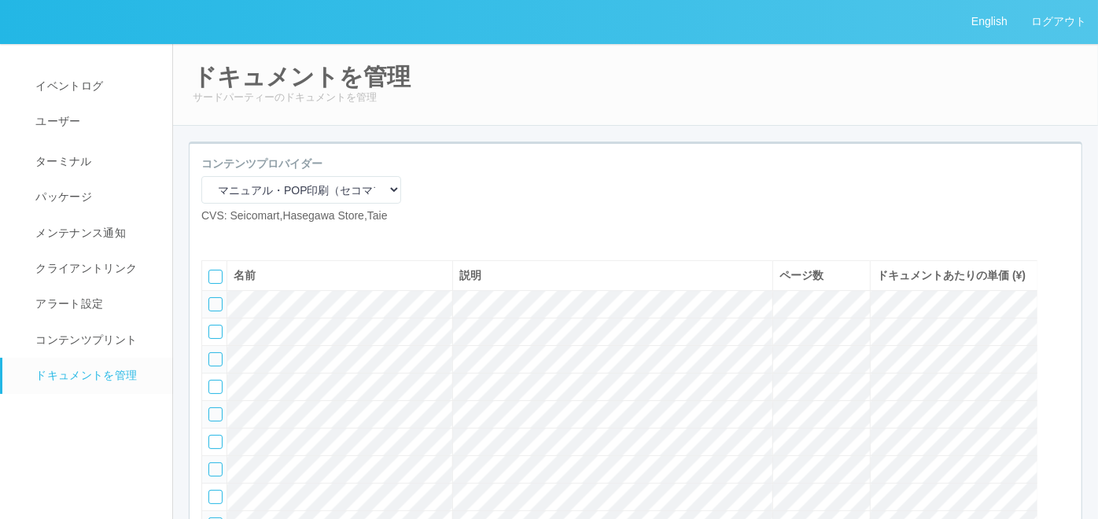
click at [237, 237] on icon at bounding box center [237, 237] width 0 height 0
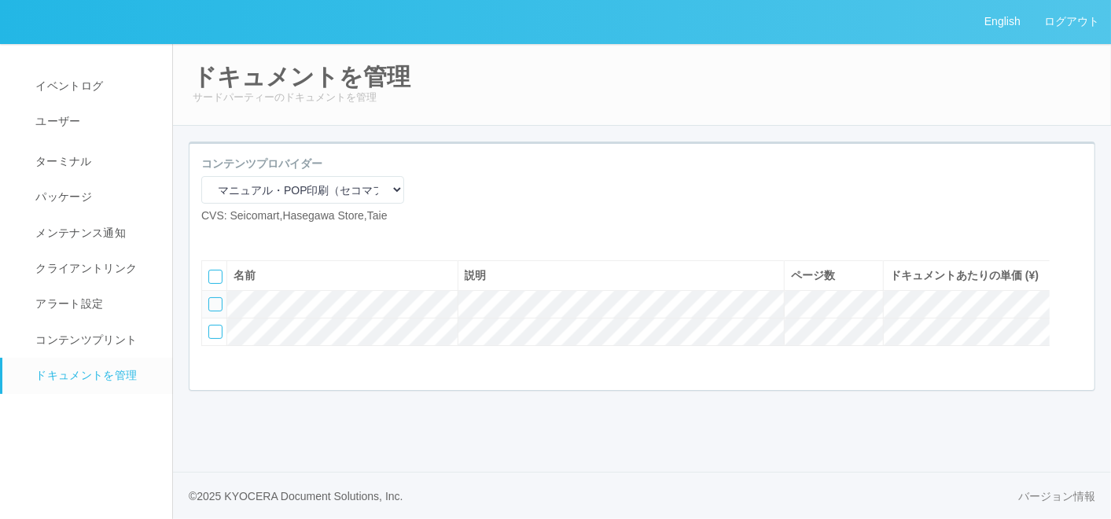
click at [237, 237] on icon at bounding box center [237, 237] width 0 height 0
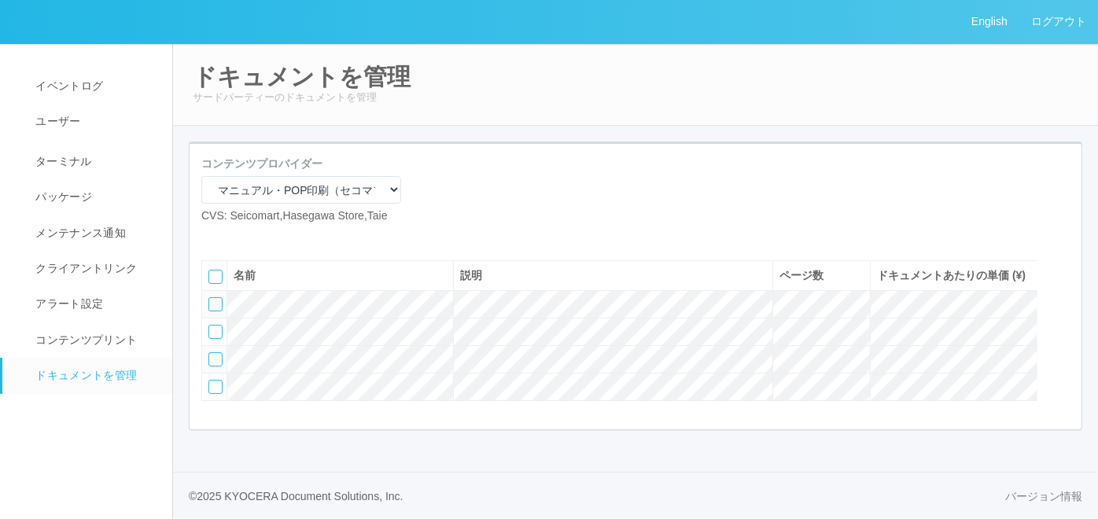
click at [237, 237] on icon at bounding box center [237, 237] width 0 height 0
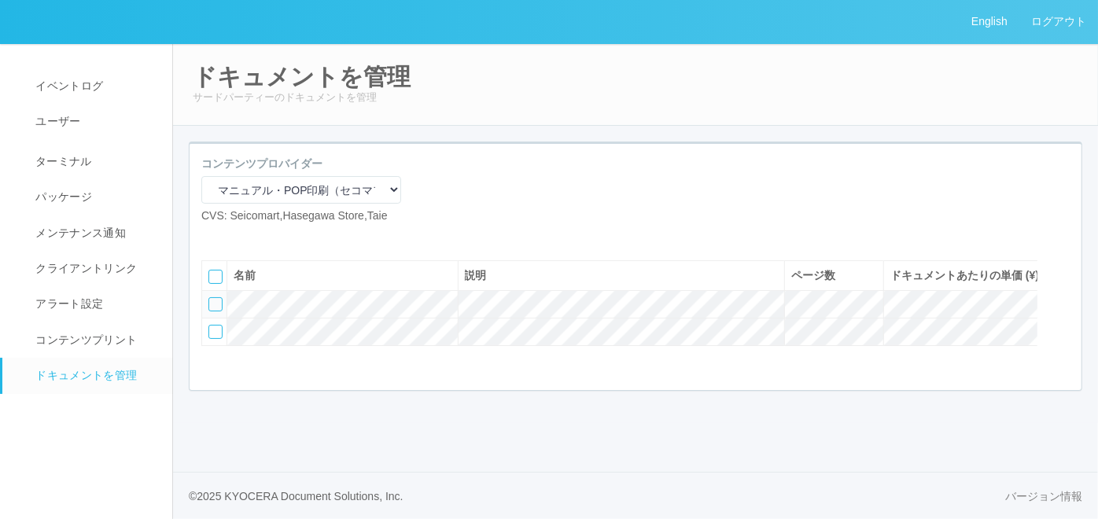
scroll to position [0, 0]
click at [237, 237] on icon at bounding box center [237, 237] width 0 height 0
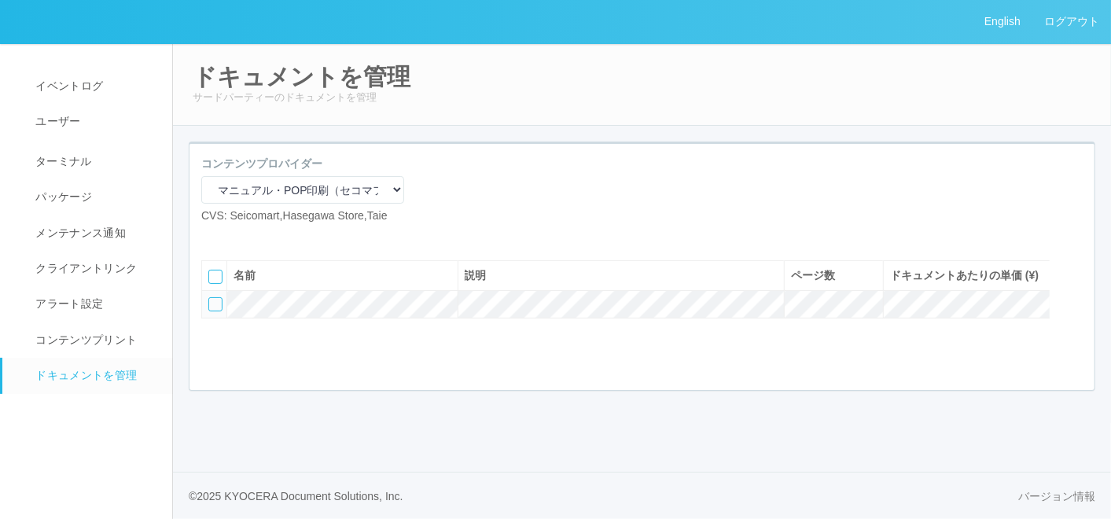
click at [237, 237] on icon at bounding box center [237, 237] width 0 height 0
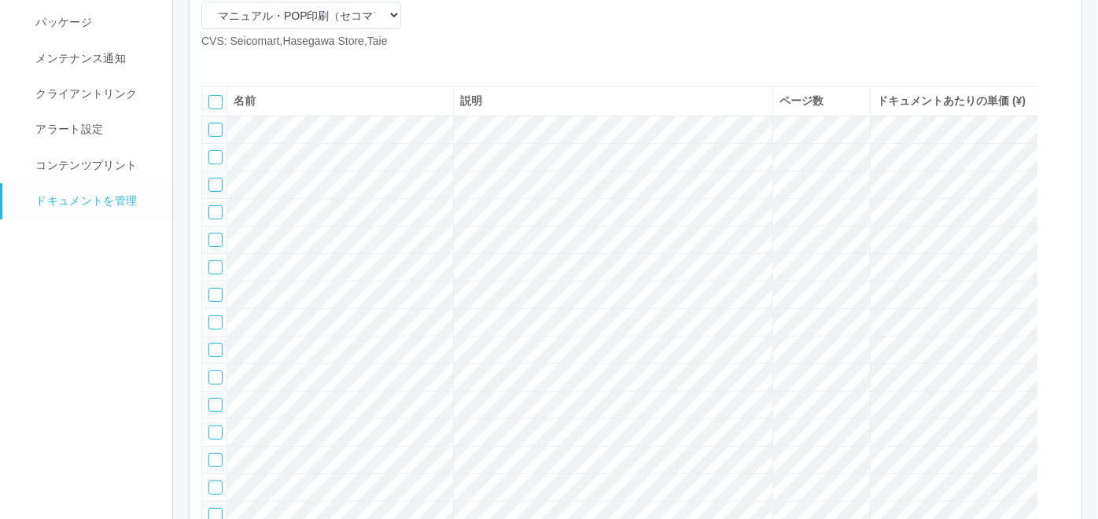
scroll to position [133, 0]
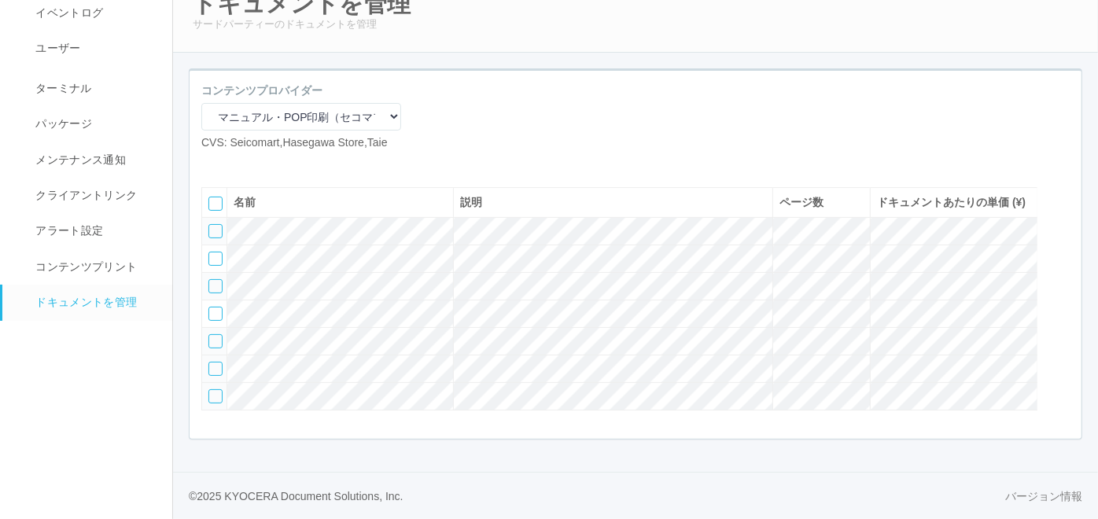
click at [213, 363] on div at bounding box center [215, 369] width 14 height 14
click at [1064, 215] on div at bounding box center [1062, 230] width 24 height 31
click at [206, 329] on td at bounding box center [214, 342] width 25 height 28
click at [210, 336] on icon at bounding box center [210, 336] width 0 height 0
click at [237, 164] on icon at bounding box center [237, 164] width 0 height 0
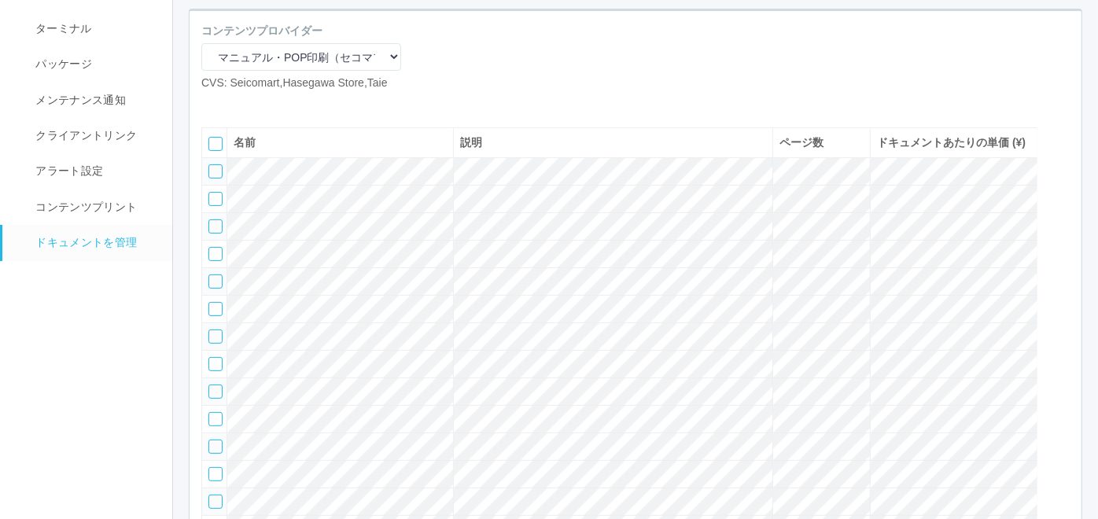
scroll to position [175, 0]
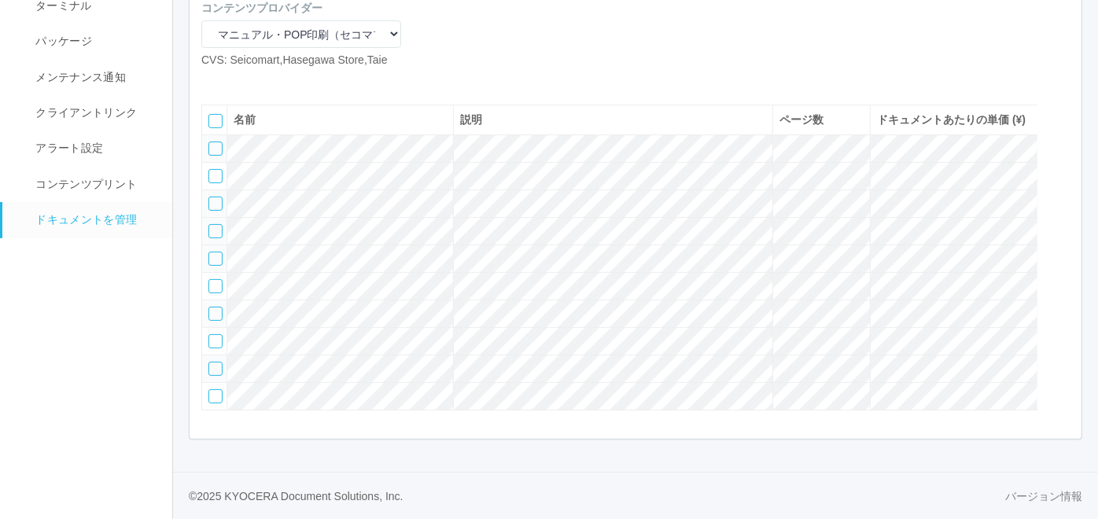
drag, startPoint x: 212, startPoint y: 259, endPoint x: 213, endPoint y: 274, distance: 15.0
click at [212, 238] on div at bounding box center [215, 231] width 14 height 14
click at [212, 266] on div at bounding box center [215, 259] width 14 height 14
click at [214, 293] on div at bounding box center [215, 286] width 14 height 14
click at [213, 403] on div at bounding box center [215, 396] width 14 height 14
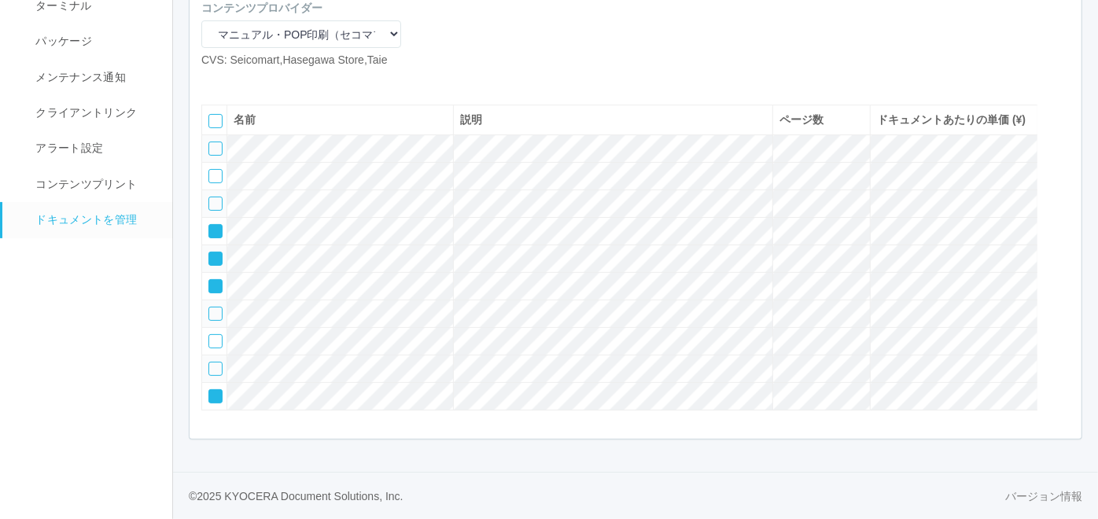
click at [1068, 132] on div at bounding box center [1062, 116] width 24 height 31
click at [210, 143] on icon at bounding box center [210, 143] width 0 height 0
click at [210, 171] on icon at bounding box center [210, 171] width 0 height 0
click at [210, 198] on icon at bounding box center [210, 198] width 0 height 0
click at [210, 226] on icon at bounding box center [210, 226] width 0 height 0
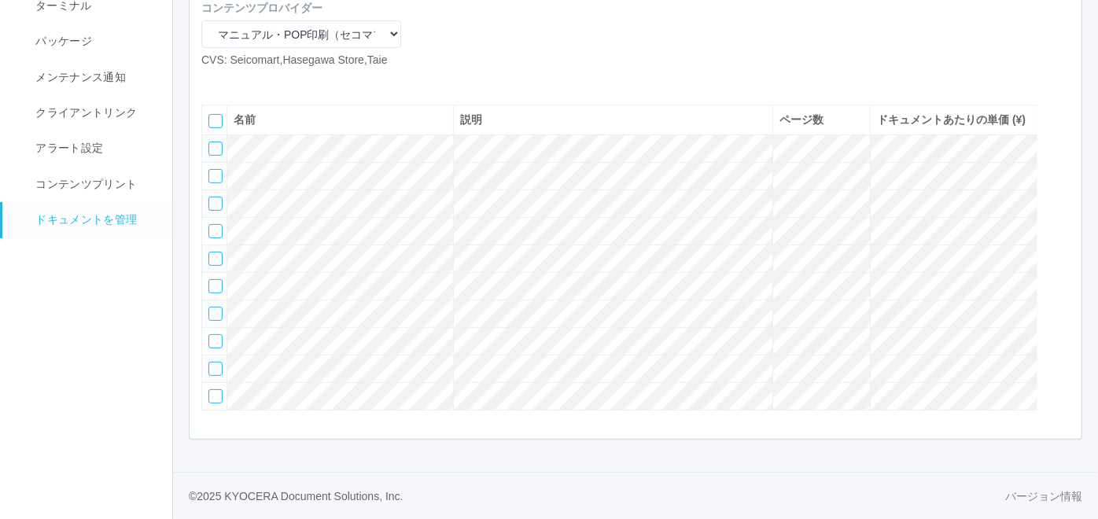
click at [219, 321] on div at bounding box center [215, 314] width 14 height 14
click at [213, 348] on div at bounding box center [215, 341] width 14 height 14
click at [1061, 164] on div at bounding box center [1062, 147] width 24 height 31
click at [1063, 164] on div at bounding box center [1062, 147] width 24 height 31
click at [210, 253] on icon at bounding box center [210, 253] width 0 height 0
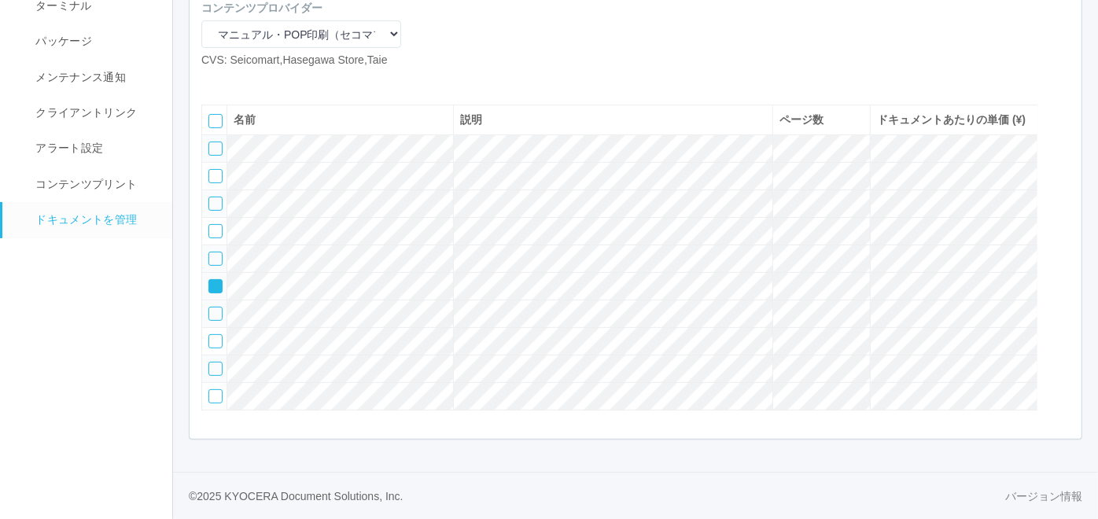
click at [210, 281] on icon at bounding box center [210, 281] width 0 height 0
click at [215, 376] on div at bounding box center [215, 369] width 14 height 14
click at [1061, 164] on div at bounding box center [1062, 147] width 24 height 31
click at [210, 308] on icon at bounding box center [210, 308] width 0 height 0
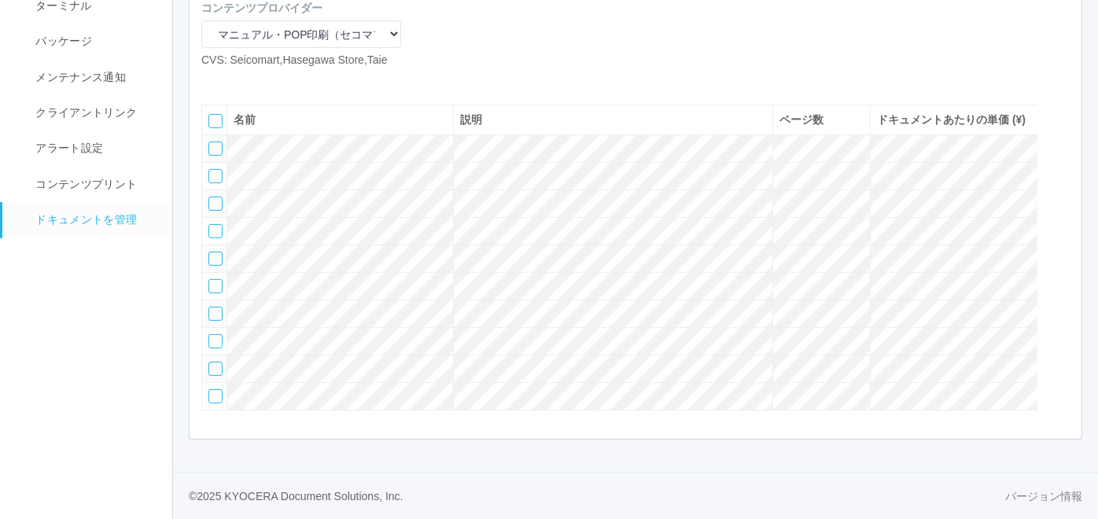
click at [237, 81] on icon at bounding box center [237, 81] width 0 height 0
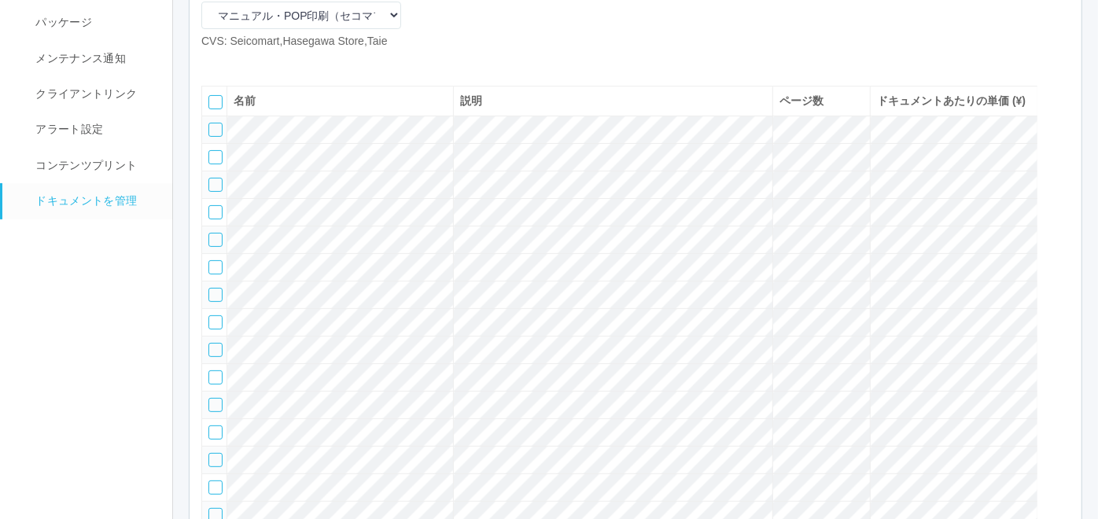
scroll to position [42, 0]
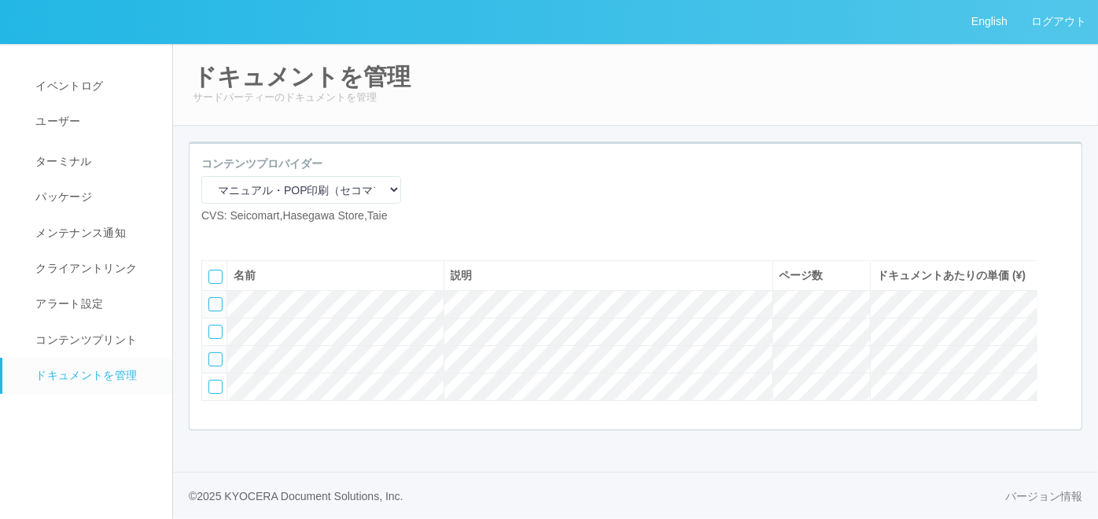
click at [237, 237] on icon at bounding box center [237, 237] width 0 height 0
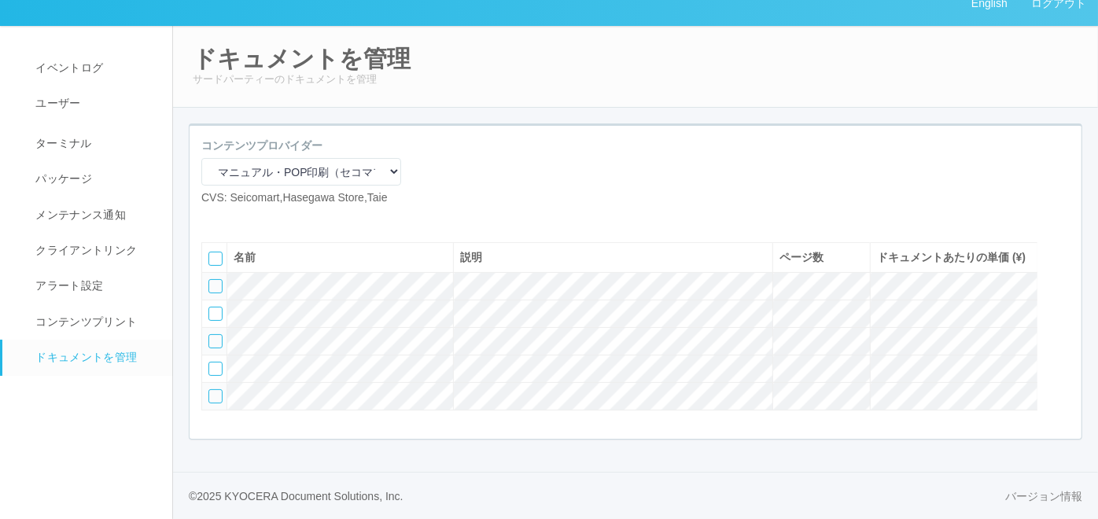
scroll to position [73, 0]
click at [237, 219] on icon at bounding box center [237, 219] width 0 height 0
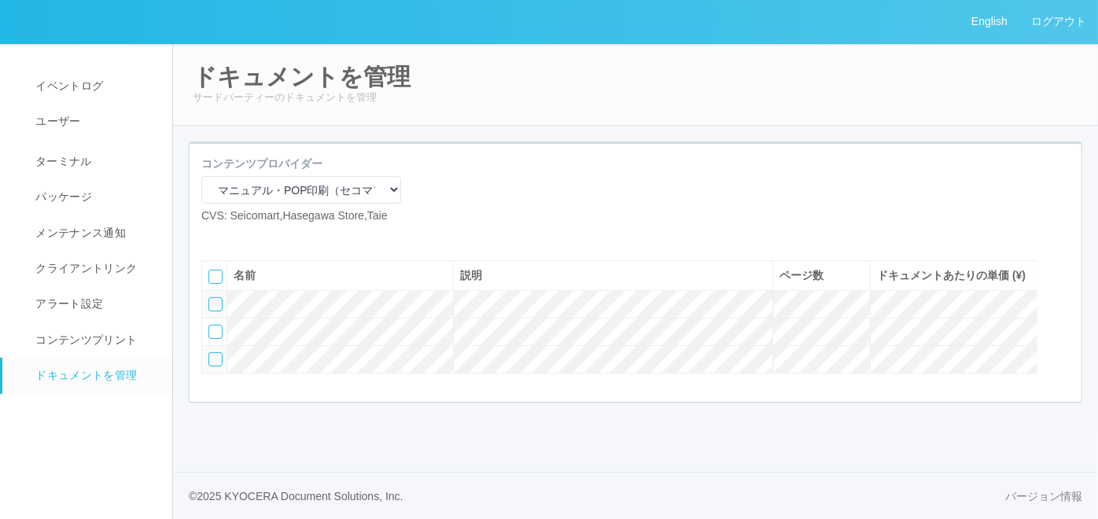
scroll to position [13, 0]
click at [237, 237] on icon at bounding box center [237, 237] width 0 height 0
click at [211, 311] on div at bounding box center [215, 304] width 14 height 14
click at [1061, 382] on div at bounding box center [1062, 366] width 24 height 31
click at [210, 354] on icon at bounding box center [210, 354] width 0 height 0
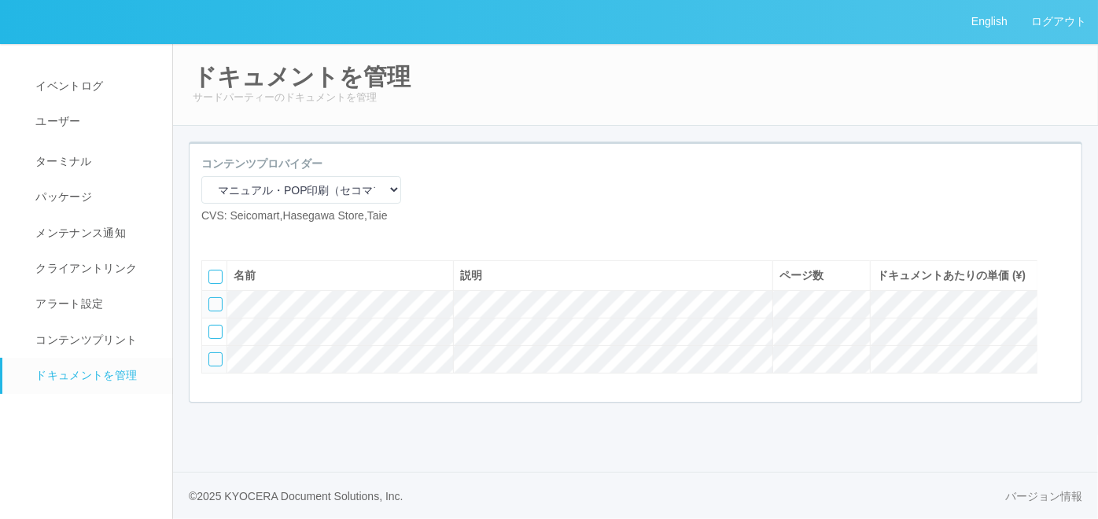
click at [237, 237] on icon at bounding box center [237, 237] width 0 height 0
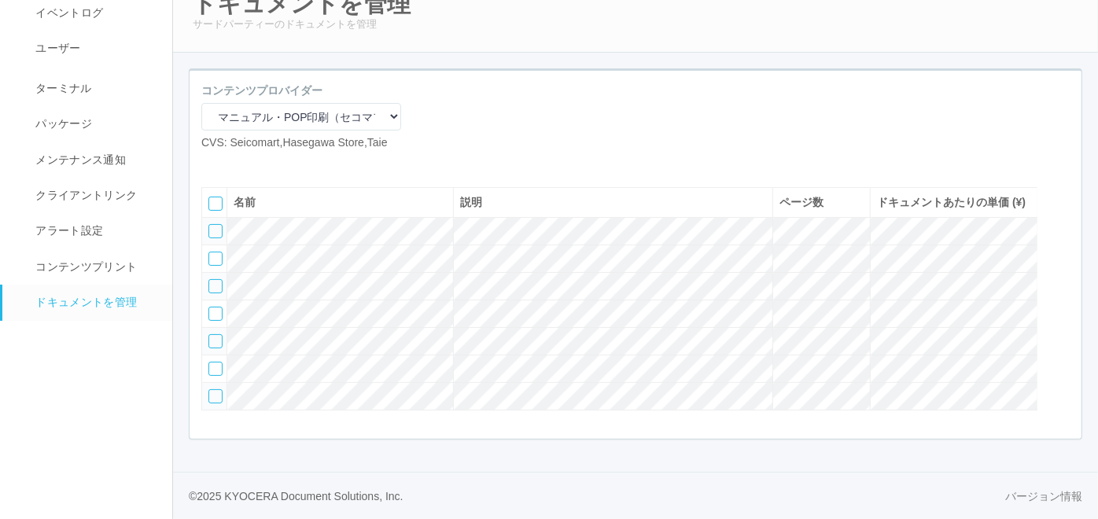
scroll to position [133, 0]
click at [215, 334] on div at bounding box center [215, 341] width 14 height 14
click at [1051, 183] on div at bounding box center [1062, 198] width 24 height 31
click at [210, 226] on icon at bounding box center [210, 226] width 0 height 0
drag, startPoint x: 208, startPoint y: 368, endPoint x: 215, endPoint y: 376, distance: 10.6
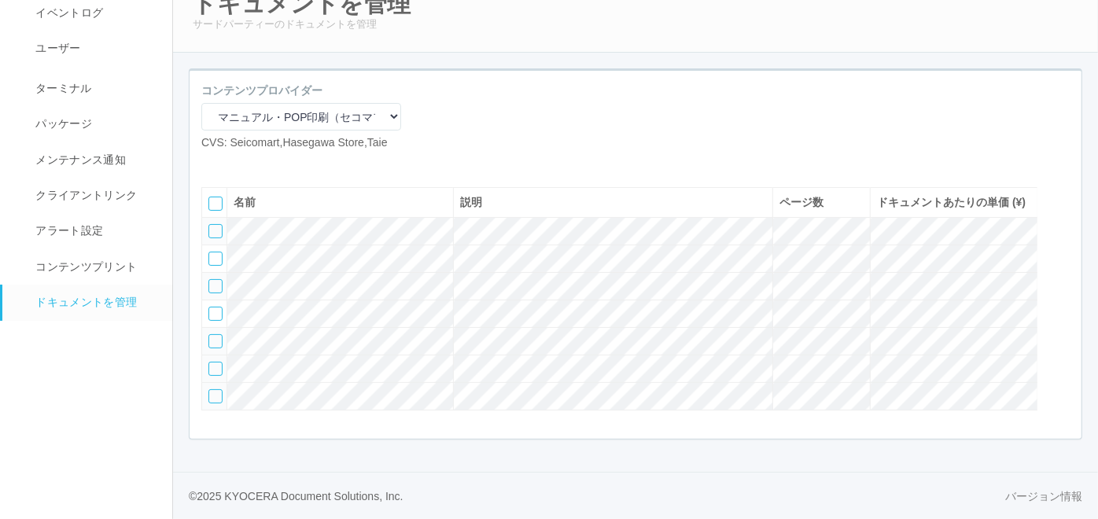
click at [211, 368] on div at bounding box center [215, 369] width 14 height 14
click at [211, 393] on div at bounding box center [215, 396] width 14 height 14
click at [1057, 183] on div at bounding box center [1062, 198] width 24 height 31
click at [1057, 246] on div at bounding box center [1062, 261] width 24 height 31
click at [1060, 246] on div at bounding box center [1062, 261] width 24 height 31
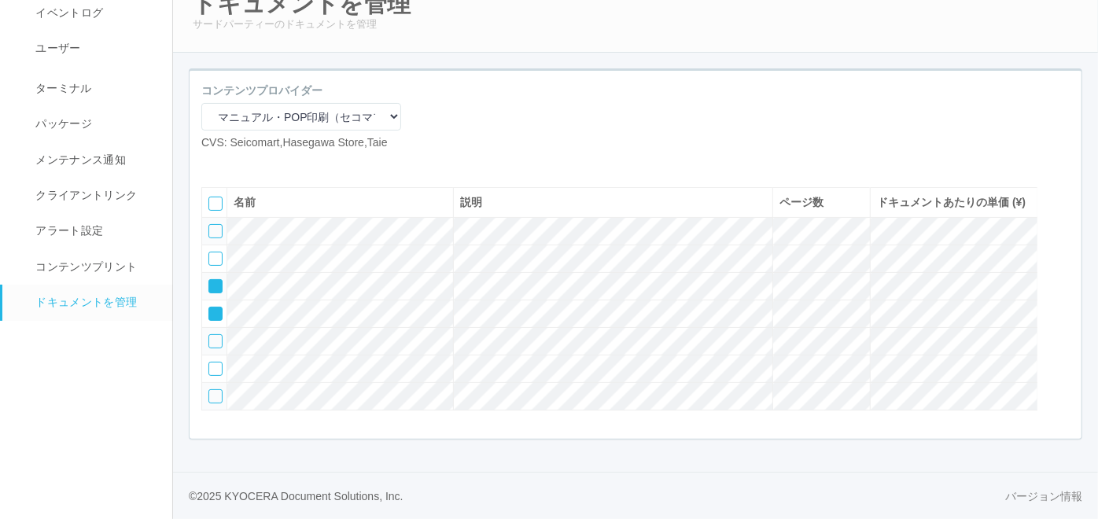
click at [210, 281] on icon at bounding box center [210, 281] width 0 height 0
click at [210, 308] on icon at bounding box center [210, 308] width 0 height 0
click at [237, 164] on icon at bounding box center [237, 164] width 0 height 0
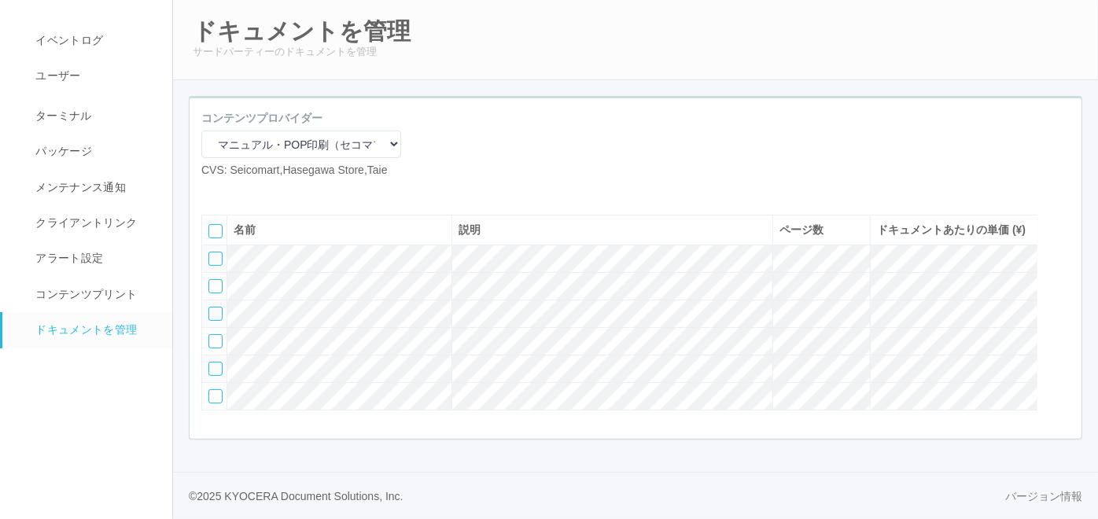
scroll to position [103, 0]
click at [214, 307] on div at bounding box center [215, 314] width 14 height 14
click at [218, 279] on div at bounding box center [215, 286] width 14 height 14
click at [217, 252] on div at bounding box center [215, 259] width 14 height 14
click at [1060, 305] on div at bounding box center [1062, 320] width 24 height 31
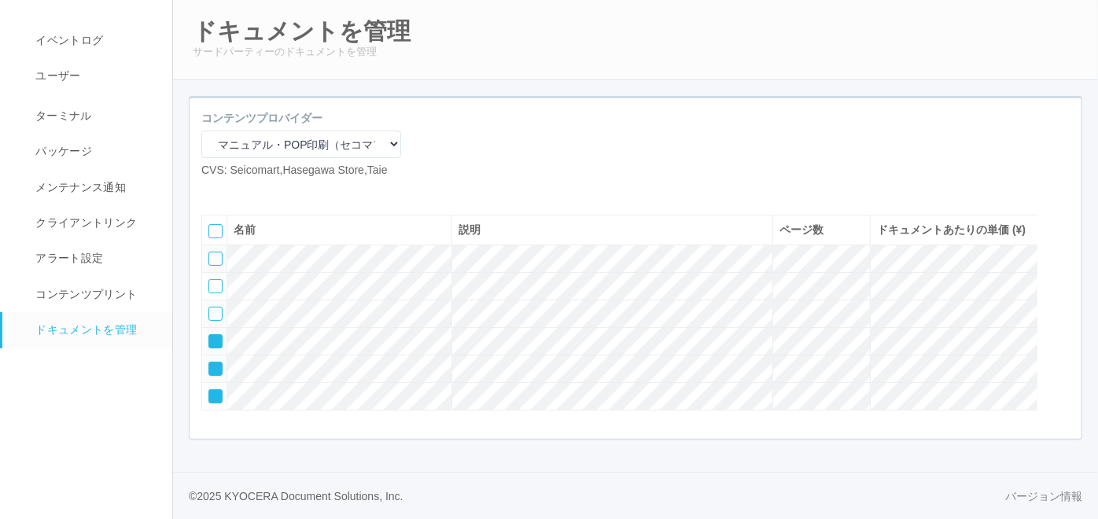
click at [210, 336] on icon at bounding box center [210, 336] width 0 height 0
click at [208, 366] on div at bounding box center [215, 369] width 14 height 14
click at [210, 391] on icon at bounding box center [210, 391] width 0 height 0
click at [237, 191] on icon at bounding box center [237, 191] width 0 height 0
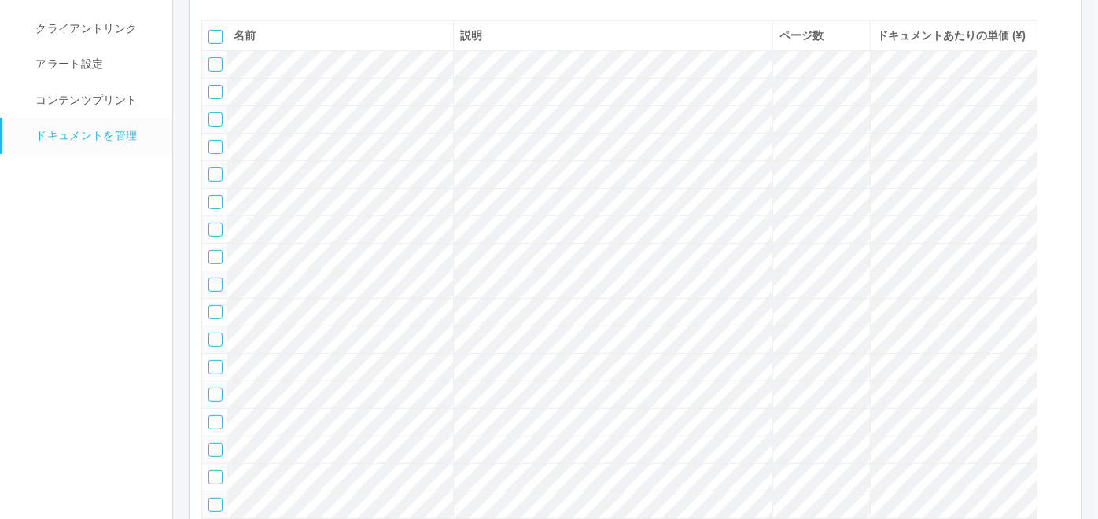
scroll to position [278, 0]
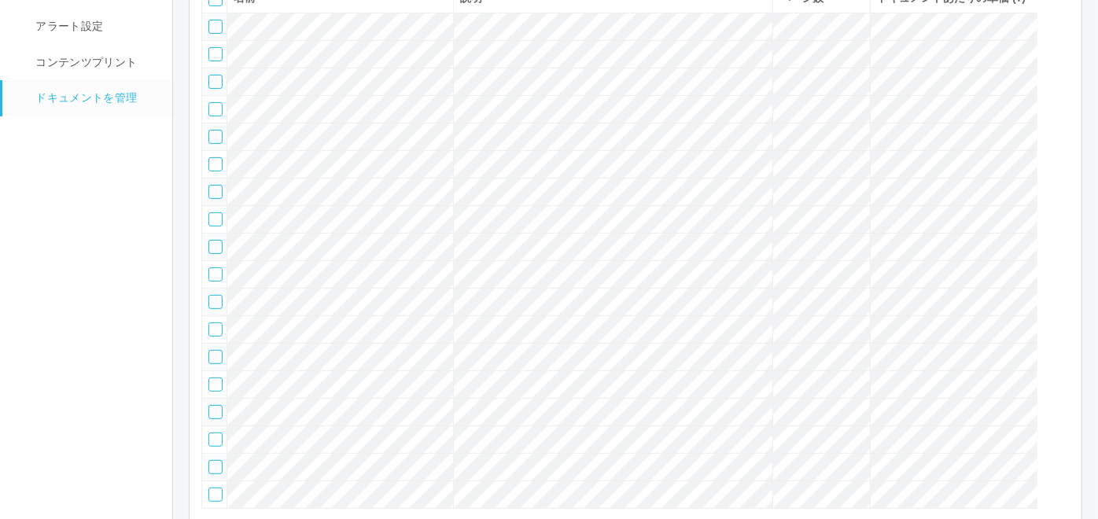
click at [214, 199] on div at bounding box center [215, 192] width 14 height 14
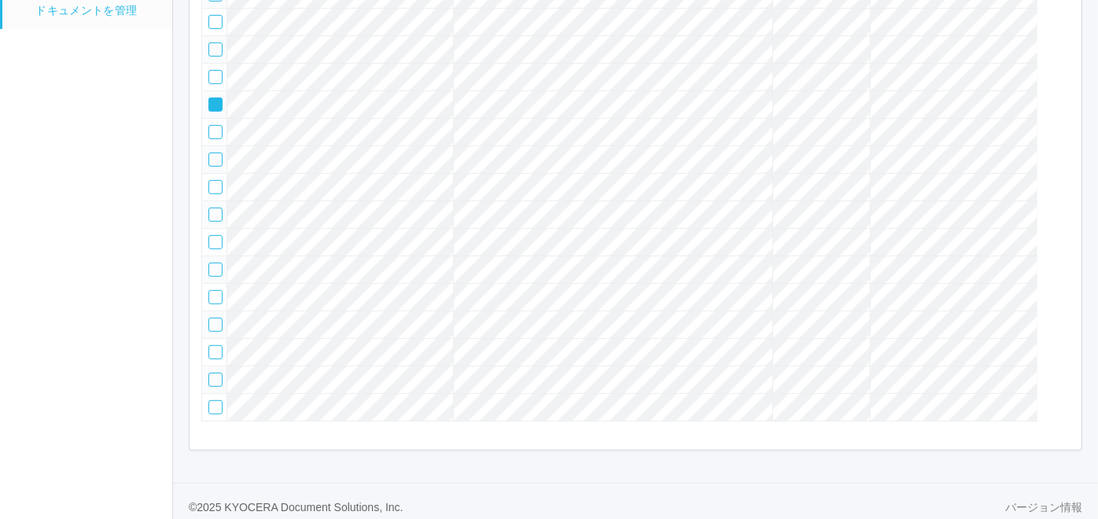
click at [210, 99] on icon at bounding box center [210, 99] width 0 height 0
click at [217, 249] on div at bounding box center [215, 242] width 14 height 14
click at [210, 226] on icon at bounding box center [210, 226] width 0 height 0
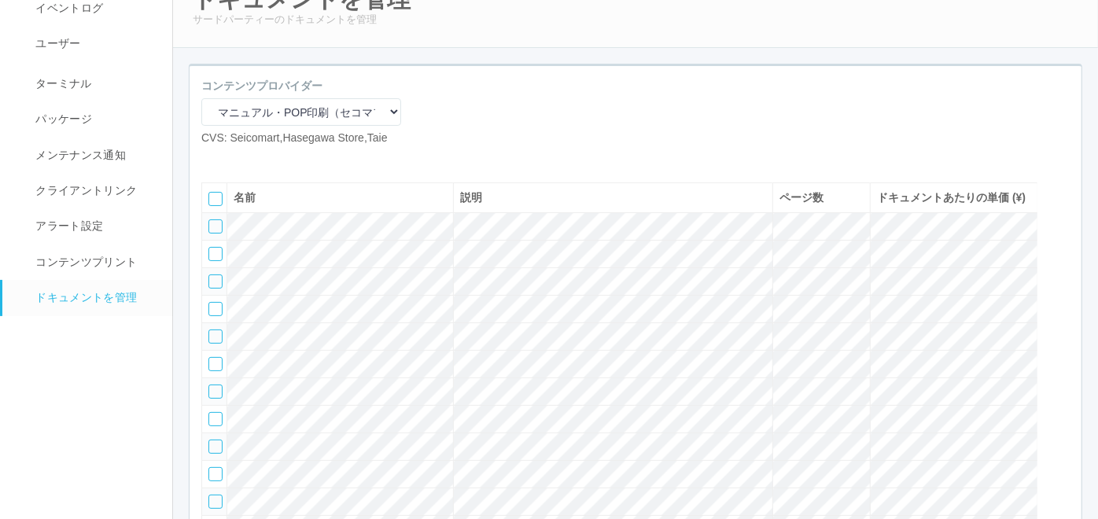
scroll to position [16, 0]
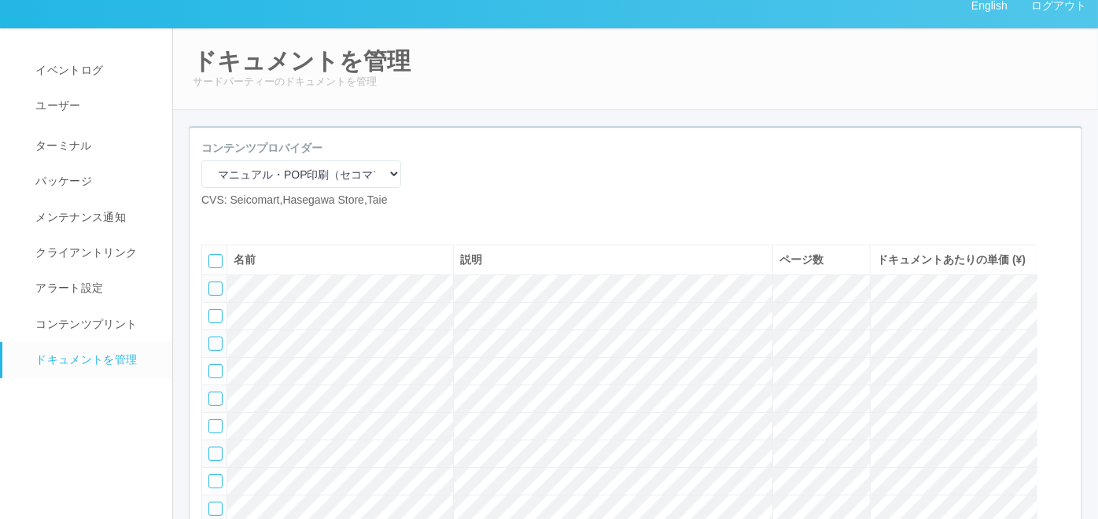
click at [237, 221] on icon at bounding box center [237, 221] width 0 height 0
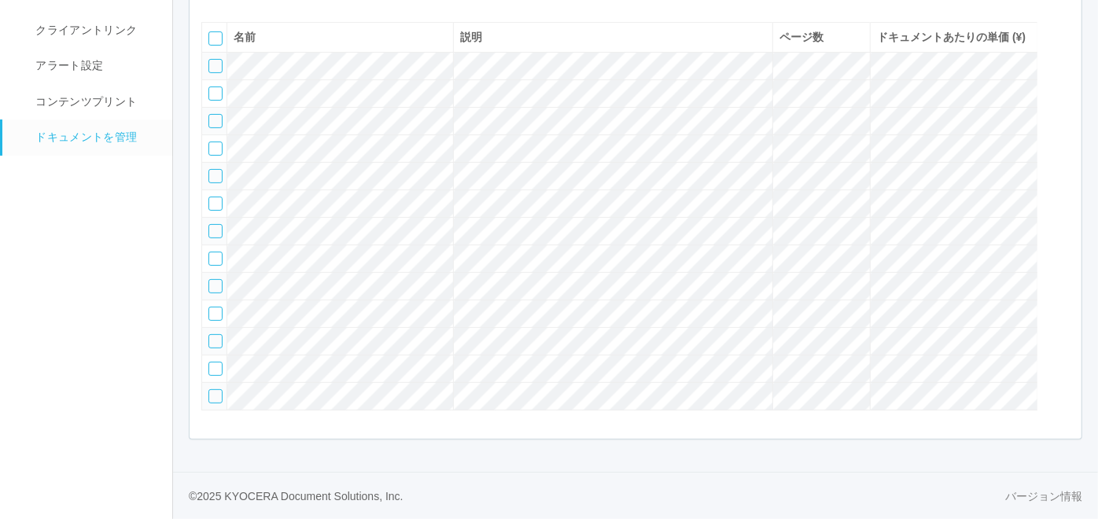
scroll to position [313, 0]
click at [209, 224] on div at bounding box center [215, 231] width 14 height 14
click at [210, 226] on icon at bounding box center [210, 226] width 0 height 0
click at [212, 279] on div at bounding box center [215, 286] width 14 height 14
click at [210, 281] on icon at bounding box center [210, 281] width 0 height 0
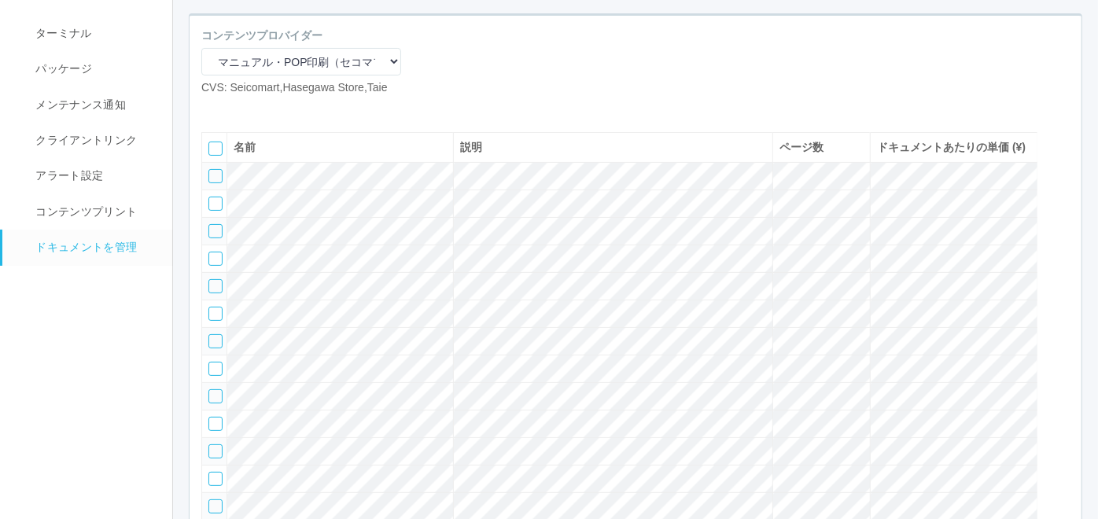
scroll to position [51, 0]
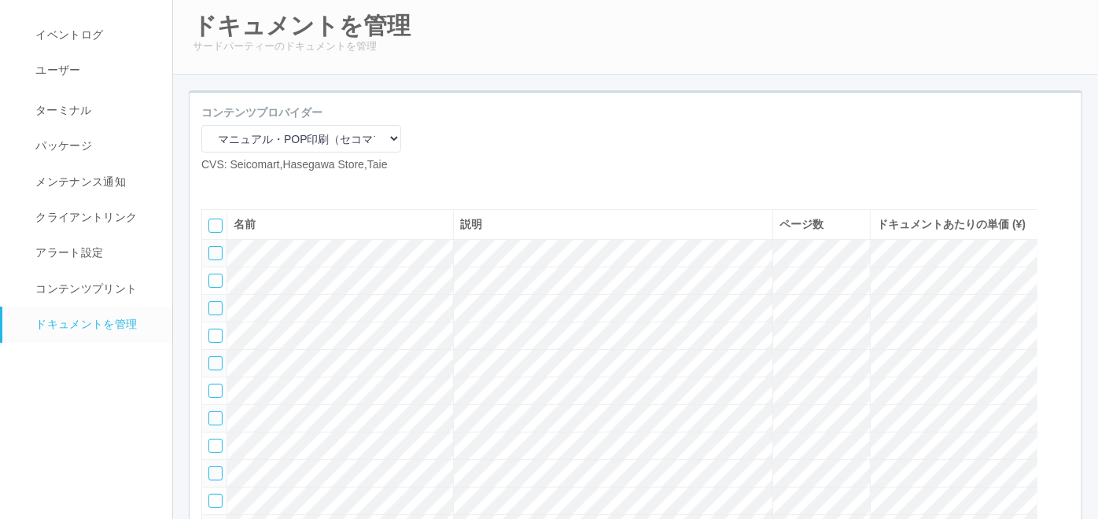
click at [311, 186] on div at bounding box center [299, 186] width 173 height 0
click at [237, 186] on icon at bounding box center [237, 186] width 0 height 0
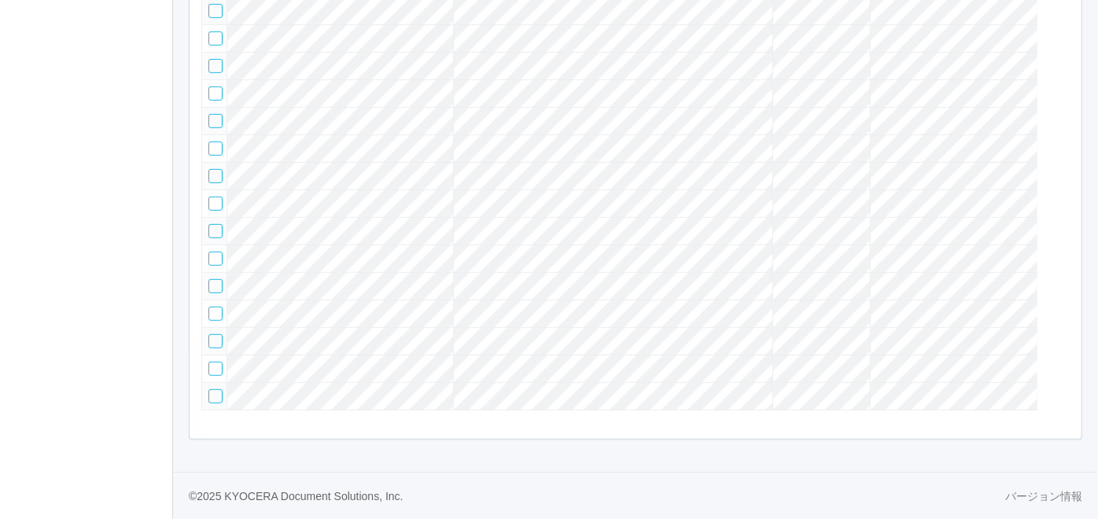
scroll to position [193, 0]
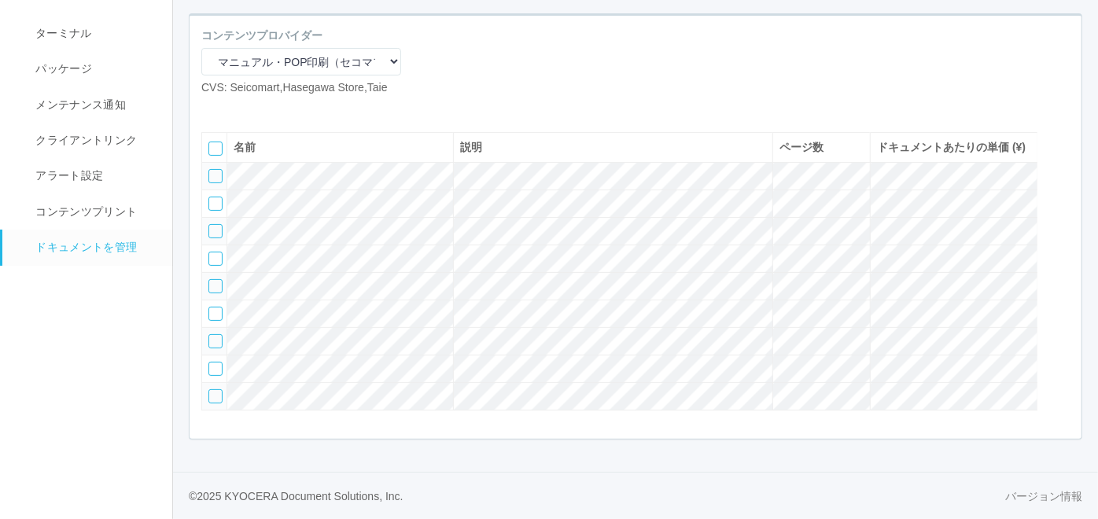
click at [218, 224] on div at bounding box center [215, 231] width 14 height 14
click at [1061, 222] on div at bounding box center [1062, 237] width 24 height 31
click at [212, 399] on div at bounding box center [215, 396] width 14 height 14
click at [237, 108] on icon at bounding box center [237, 108] width 0 height 0
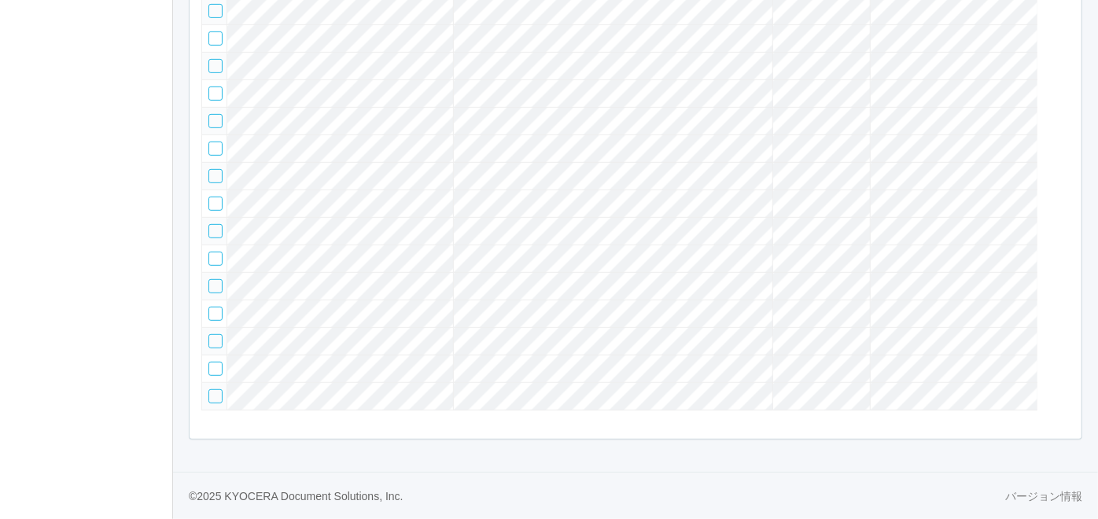
scroll to position [42, 0]
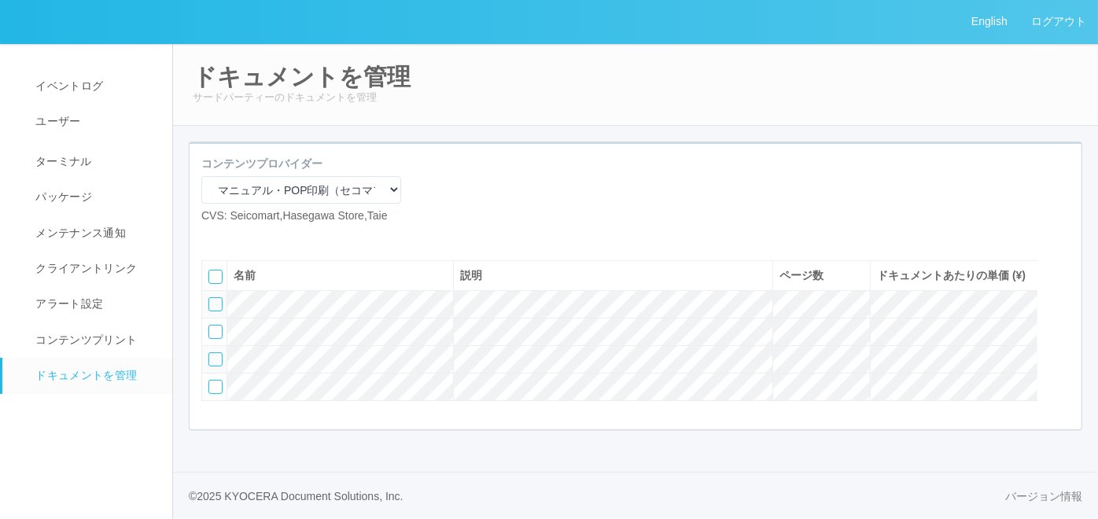
click at [214, 305] on div at bounding box center [215, 304] width 14 height 14
click at [1051, 328] on div at bounding box center [1062, 334] width 24 height 31
click at [1062, 361] on div at bounding box center [1062, 366] width 24 height 31
click at [1068, 274] on div at bounding box center [1062, 271] width 24 height 31
click at [210, 299] on icon at bounding box center [210, 299] width 0 height 0
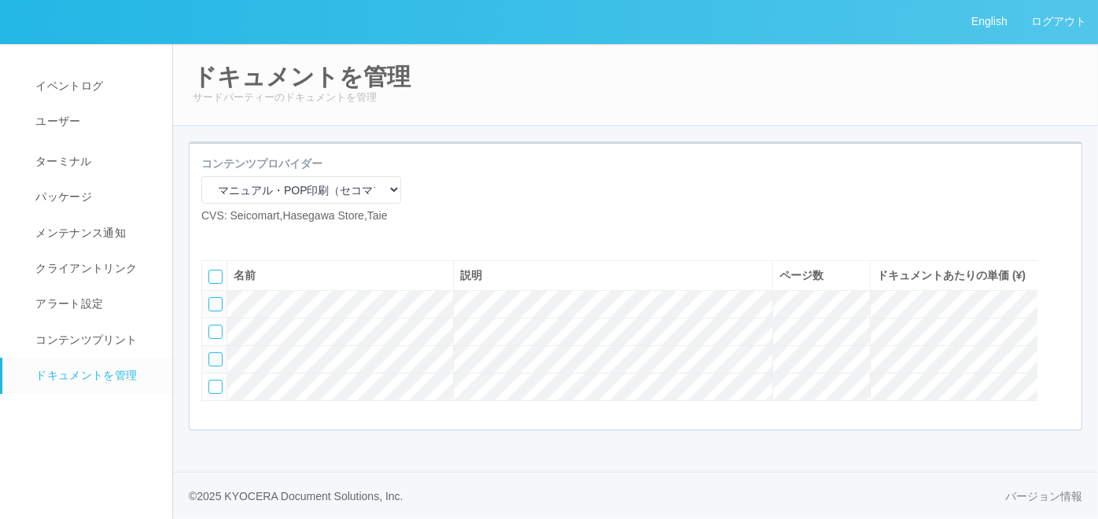
click at [237, 237] on icon at bounding box center [237, 237] width 0 height 0
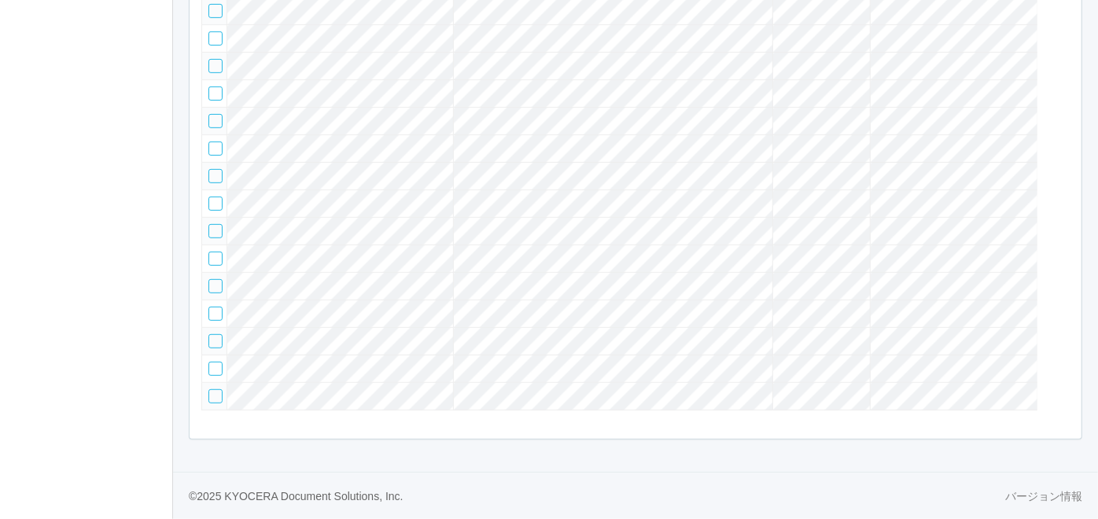
scroll to position [73, 0]
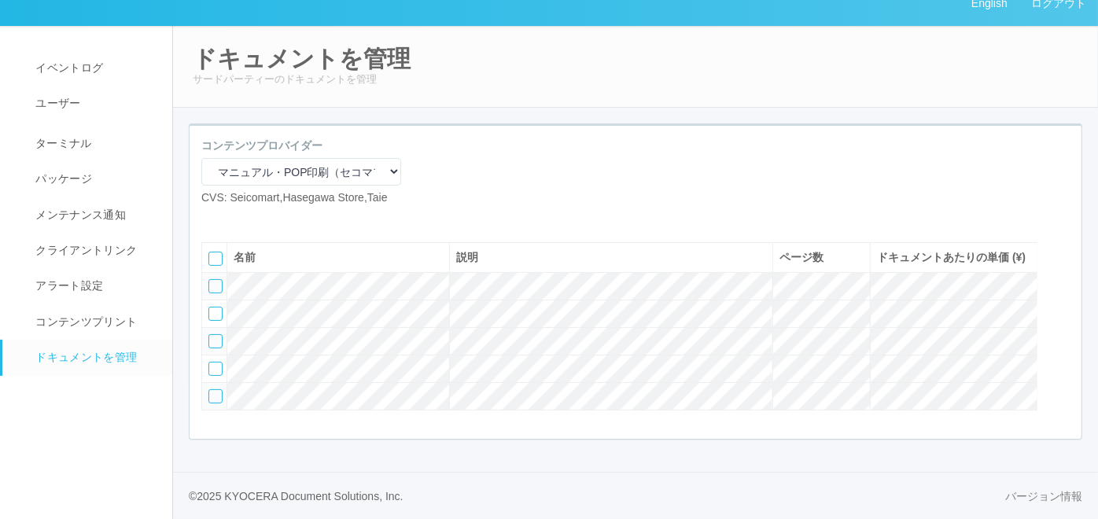
click at [237, 219] on icon at bounding box center [237, 219] width 0 height 0
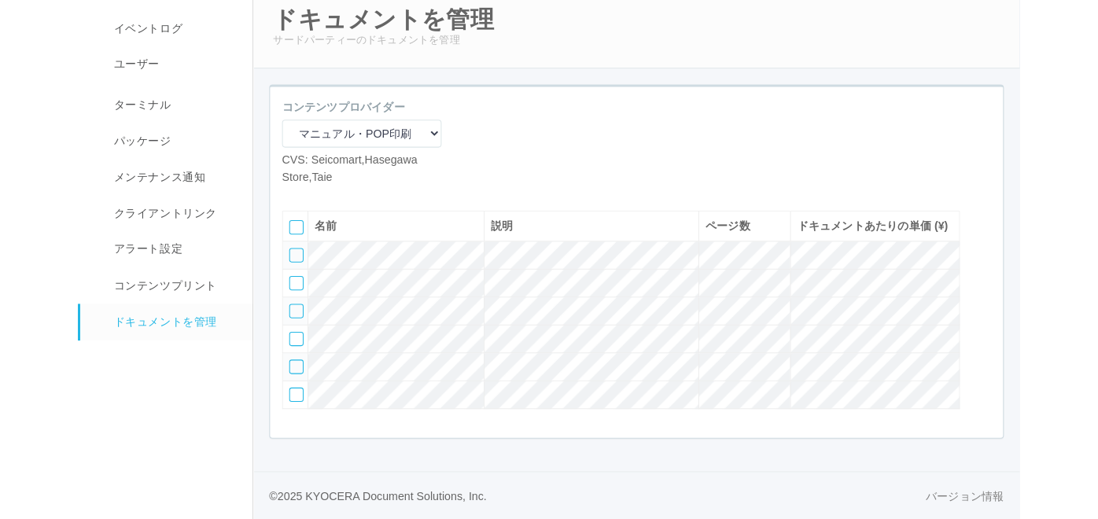
scroll to position [103, 0]
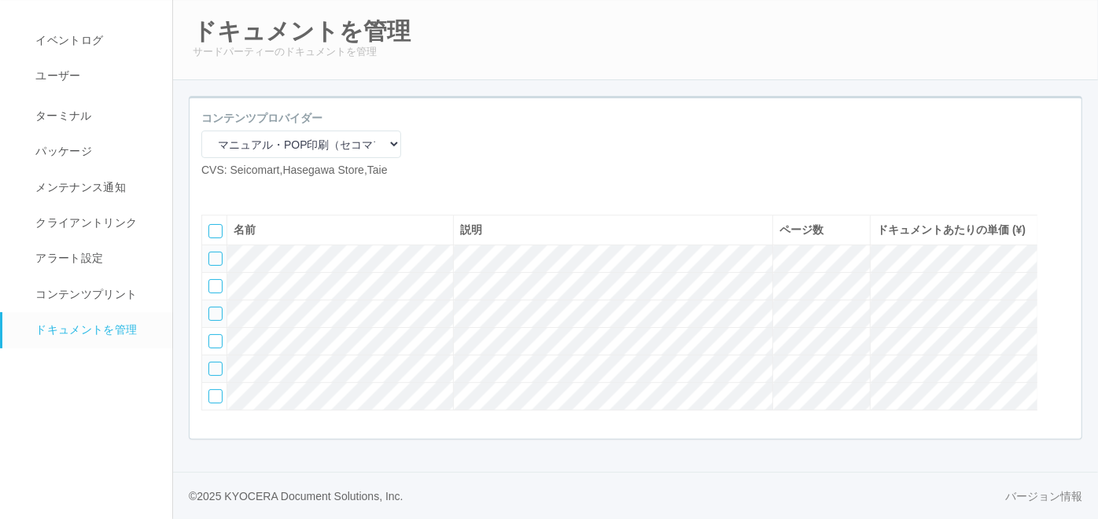
click at [237, 191] on icon at bounding box center [237, 191] width 0 height 0
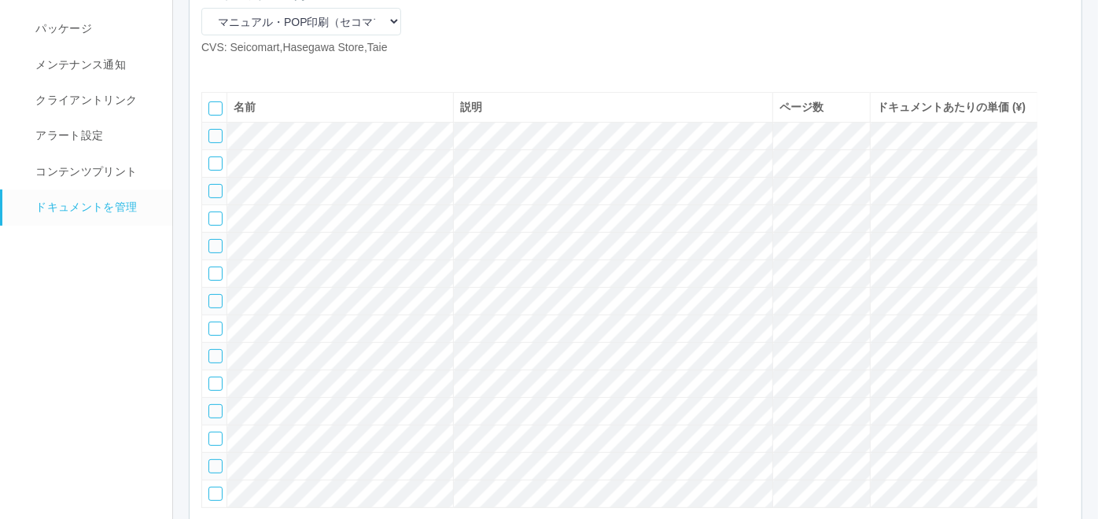
scroll to position [168, 0]
click at [216, 143] on div at bounding box center [215, 136] width 14 height 14
click at [1061, 214] on div at bounding box center [1062, 197] width 24 height 31
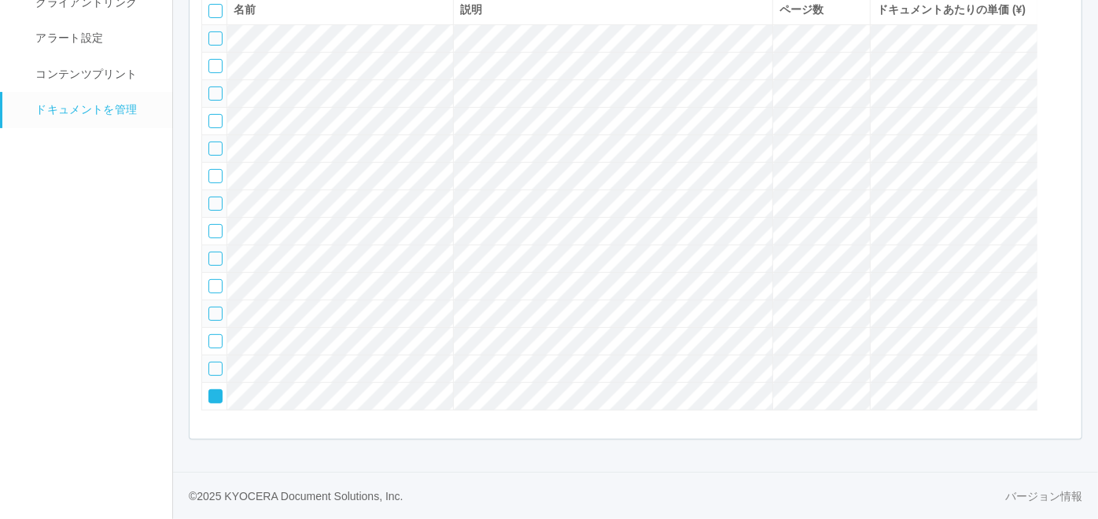
scroll to position [343, 0]
click at [210, 391] on icon at bounding box center [210, 391] width 0 height 0
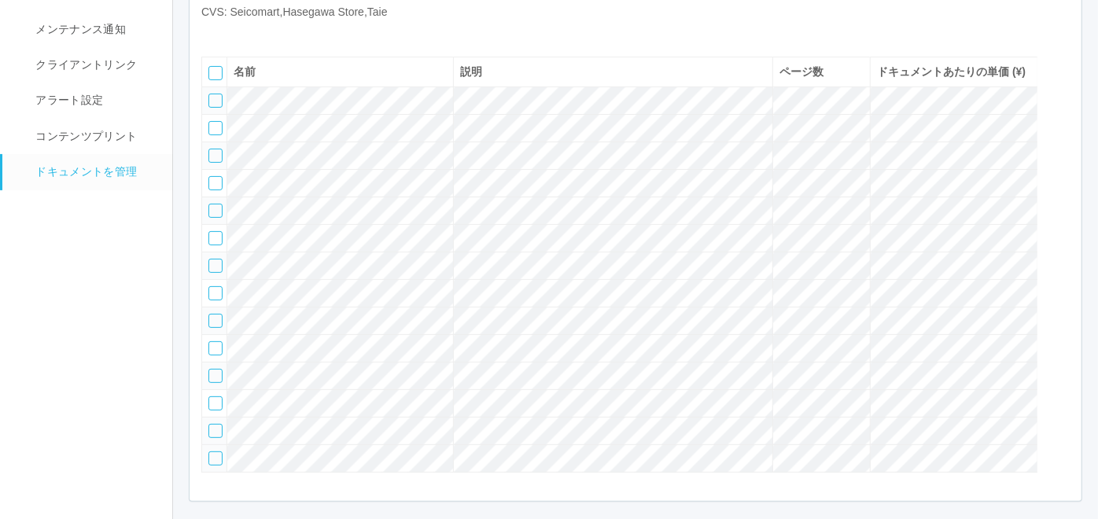
scroll to position [168, 0]
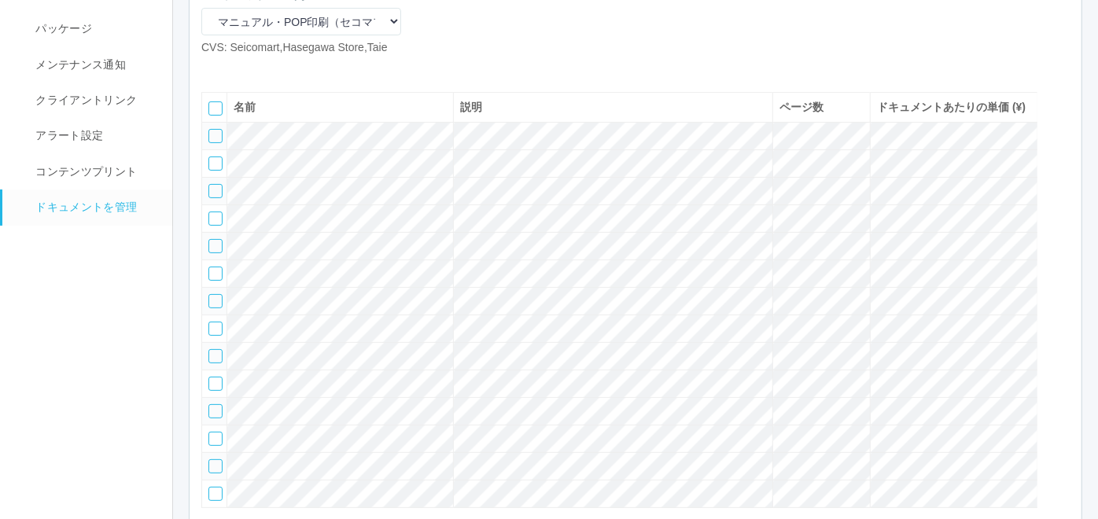
click at [218, 198] on div at bounding box center [215, 191] width 14 height 14
click at [1052, 120] on div at bounding box center [1062, 103] width 24 height 31
click at [210, 131] on icon at bounding box center [210, 131] width 0 height 0
click at [209, 226] on div at bounding box center [215, 218] width 14 height 14
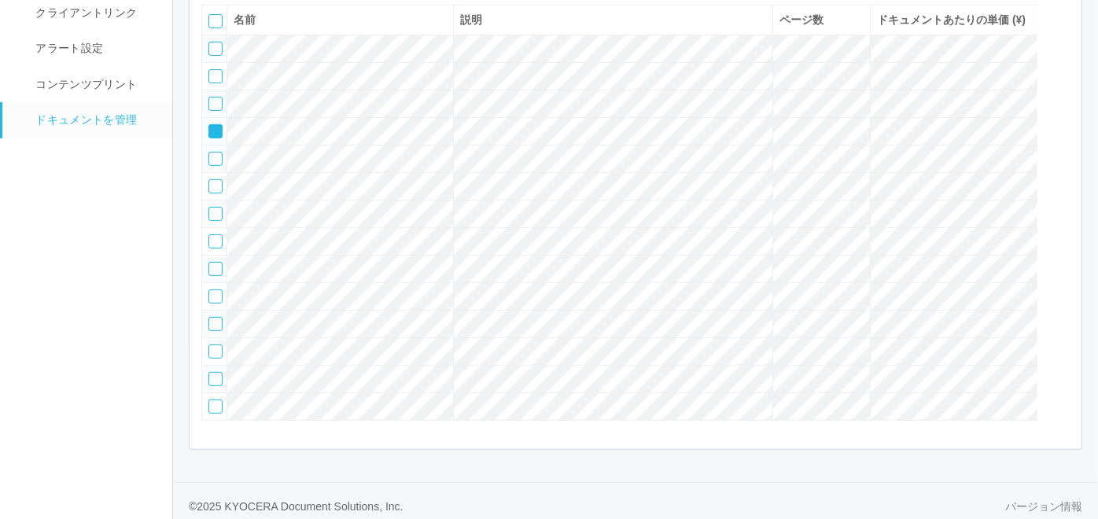
click at [210, 126] on icon at bounding box center [210, 126] width 0 height 0
click at [215, 248] on div at bounding box center [215, 241] width 14 height 14
click at [210, 236] on icon at bounding box center [210, 236] width 0 height 0
click at [214, 331] on div at bounding box center [215, 324] width 14 height 14
click at [210, 318] on icon at bounding box center [210, 318] width 0 height 0
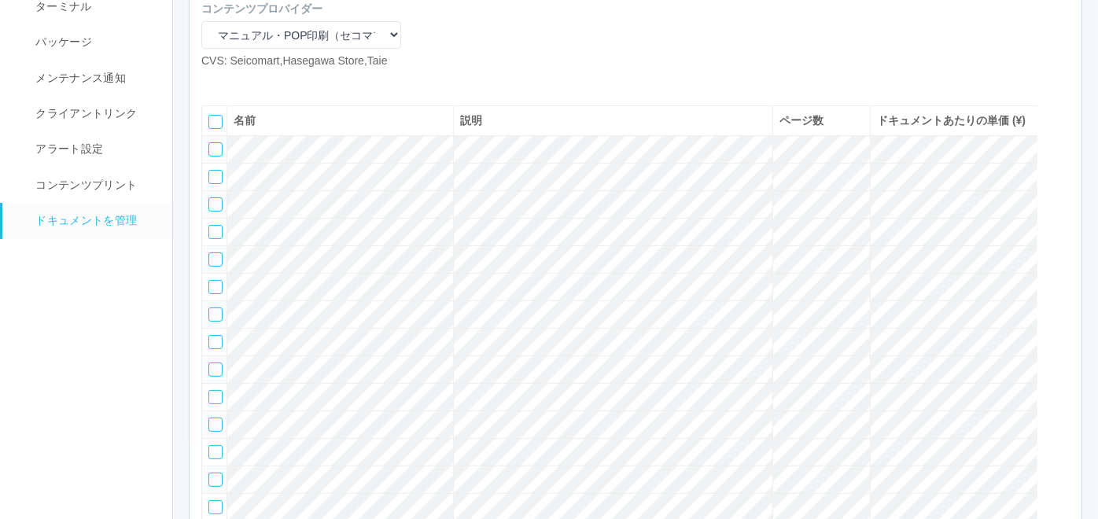
scroll to position [80, 0]
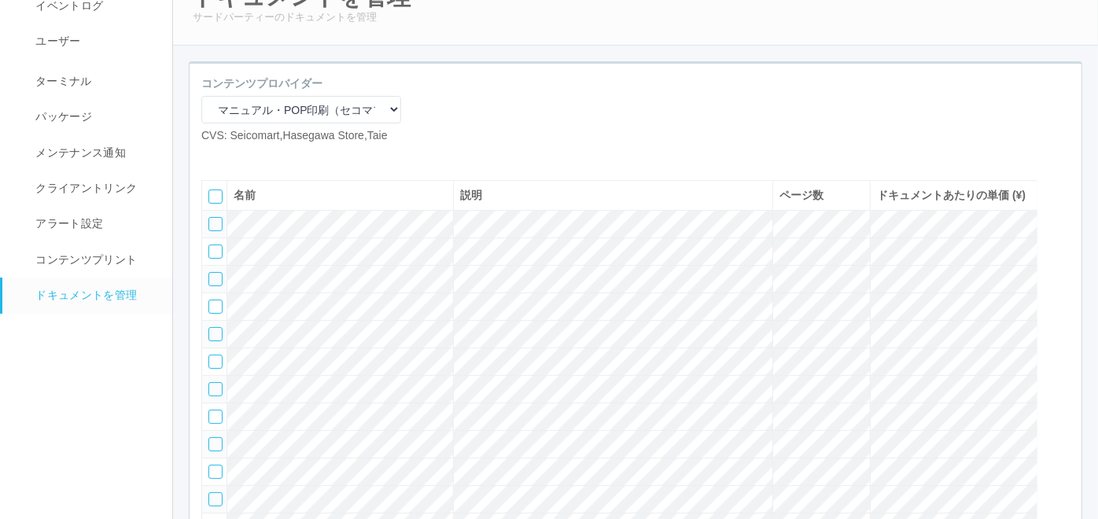
click at [237, 156] on icon at bounding box center [237, 156] width 0 height 0
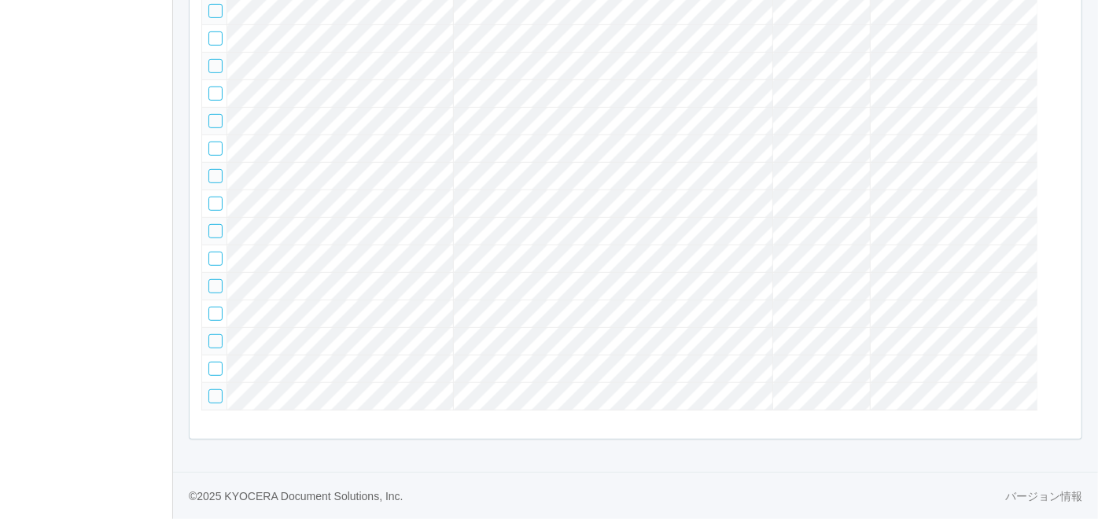
scroll to position [103, 0]
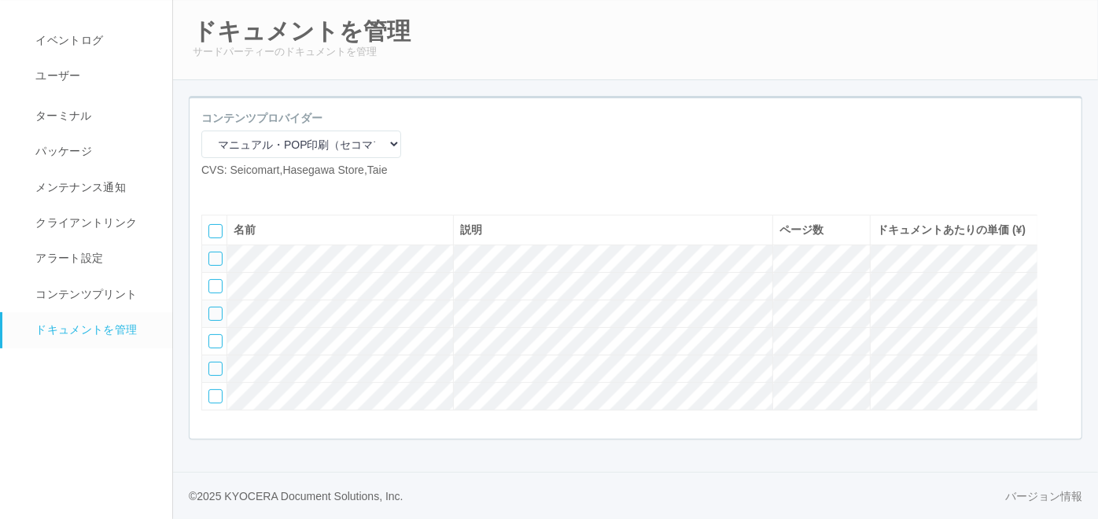
click at [237, 191] on icon at bounding box center [237, 191] width 0 height 0
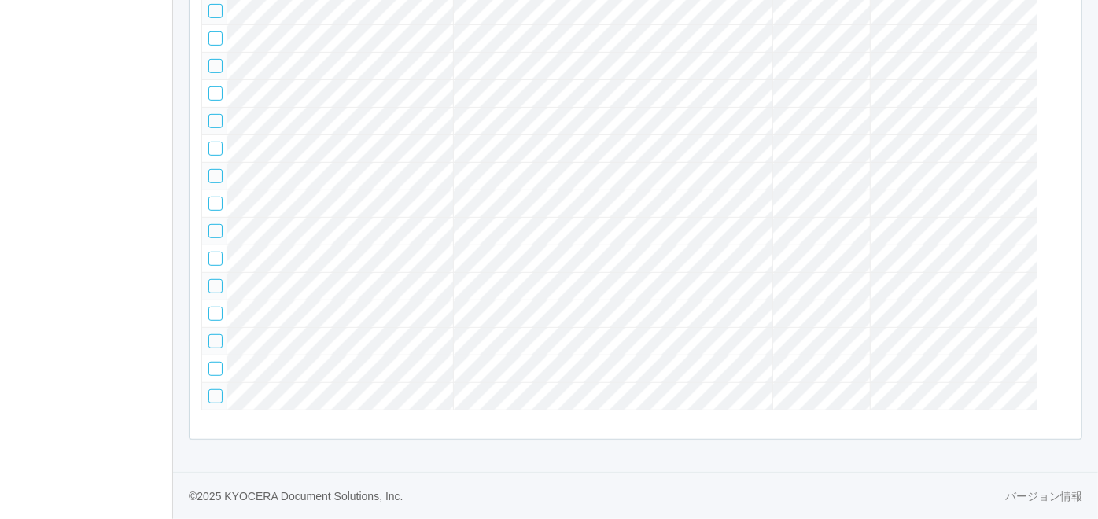
scroll to position [116, 0]
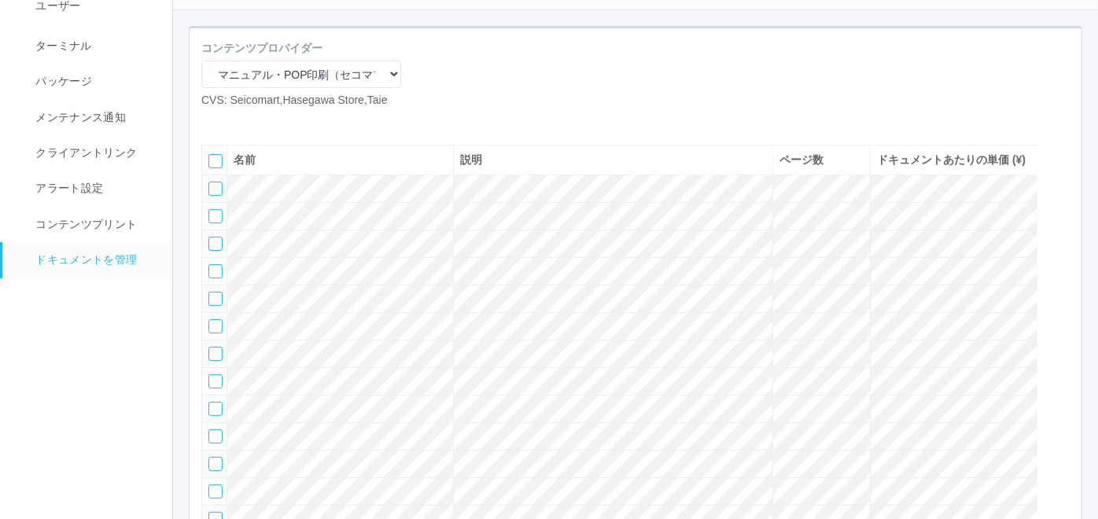
click at [237, 121] on icon at bounding box center [237, 121] width 0 height 0
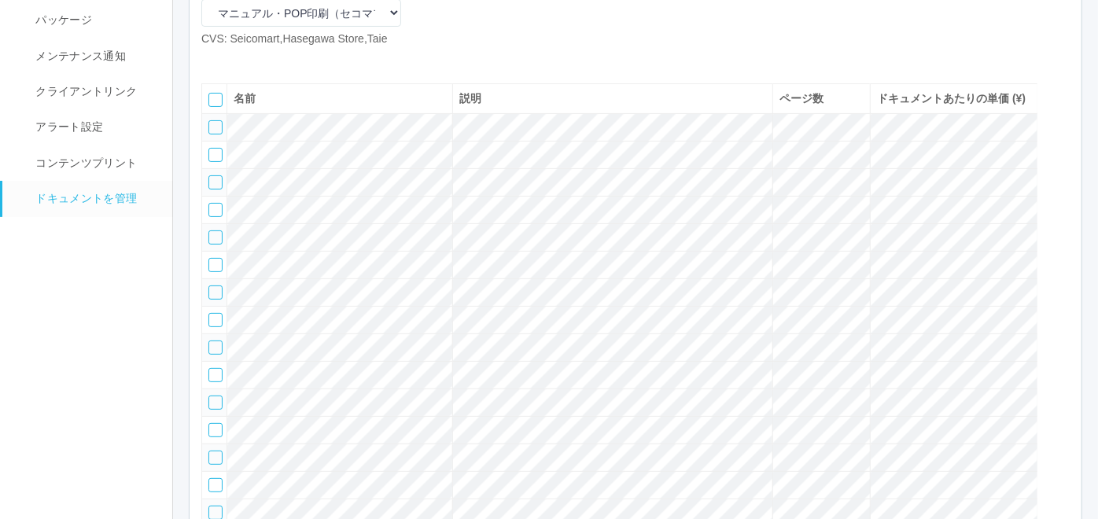
scroll to position [203, 0]
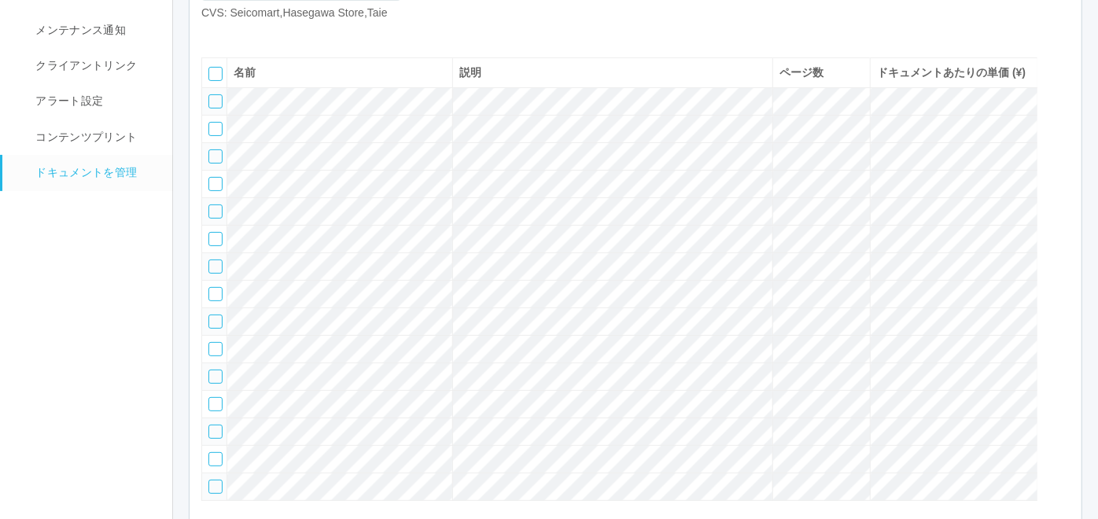
click at [237, 34] on icon at bounding box center [237, 34] width 0 height 0
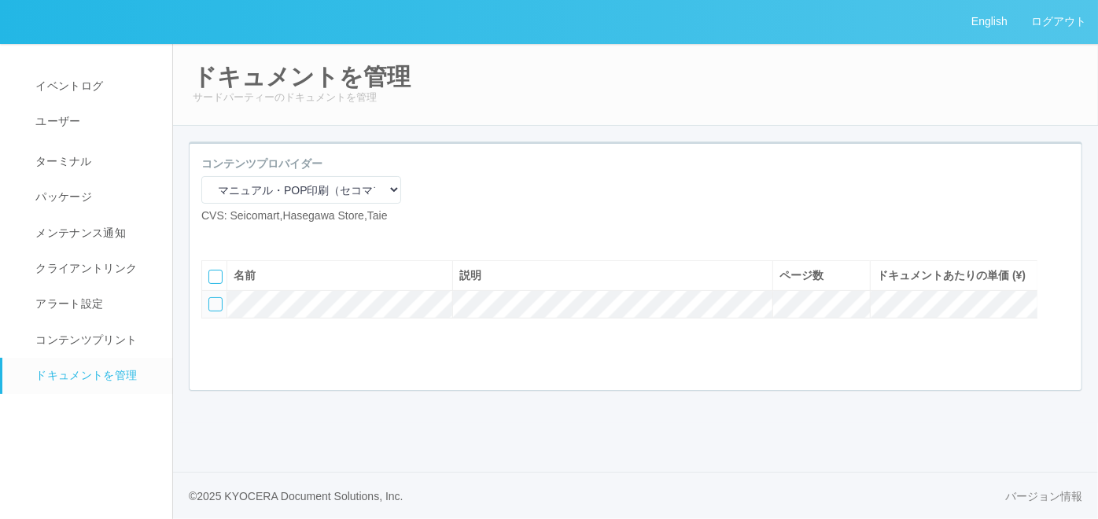
scroll to position [0, 0]
drag, startPoint x: 299, startPoint y: 242, endPoint x: 305, endPoint y: 250, distance: 10.1
click at [237, 237] on icon at bounding box center [237, 237] width 0 height 0
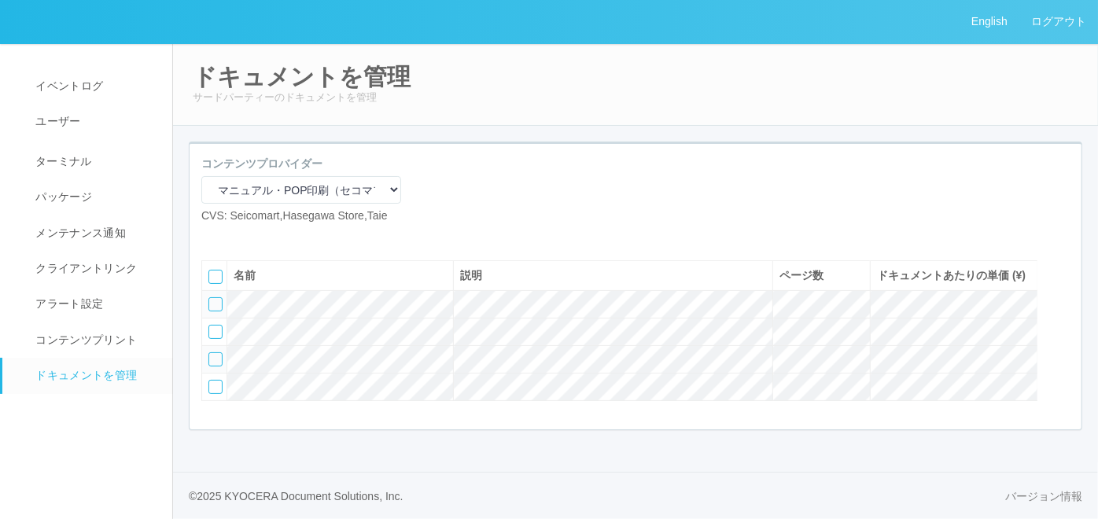
scroll to position [42, 0]
click at [237, 237] on icon at bounding box center [237, 237] width 0 height 0
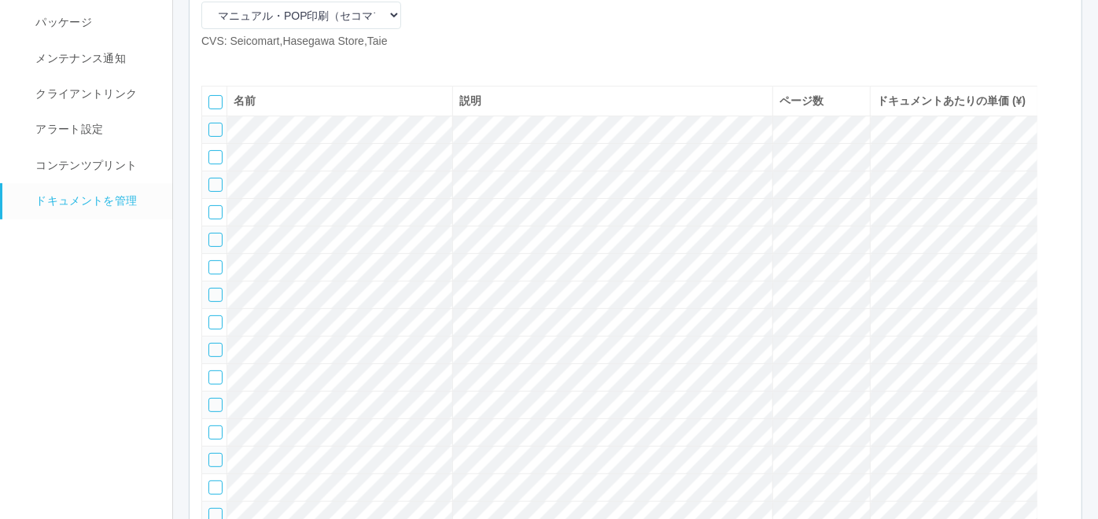
scroll to position [0, 0]
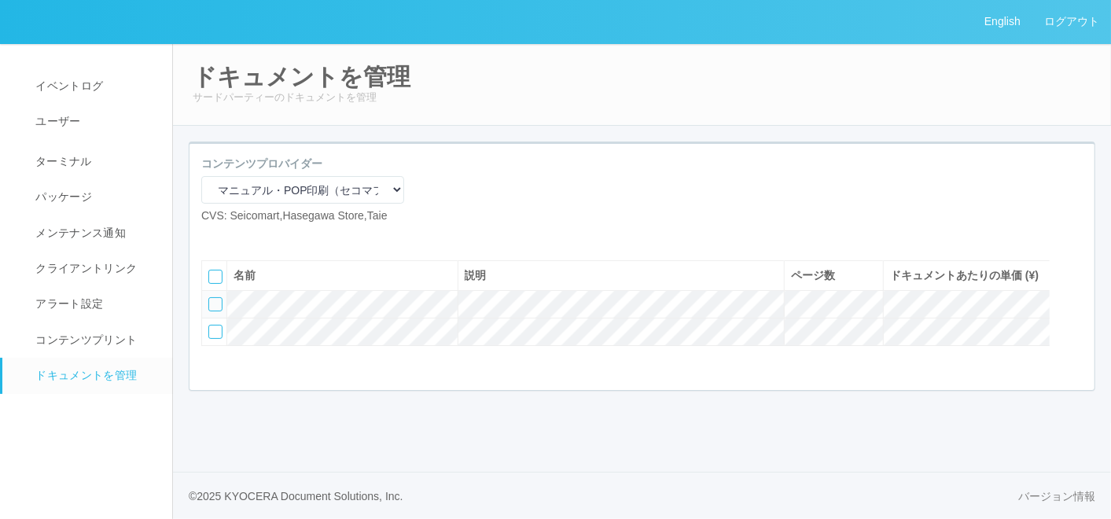
click at [237, 237] on icon at bounding box center [237, 237] width 0 height 0
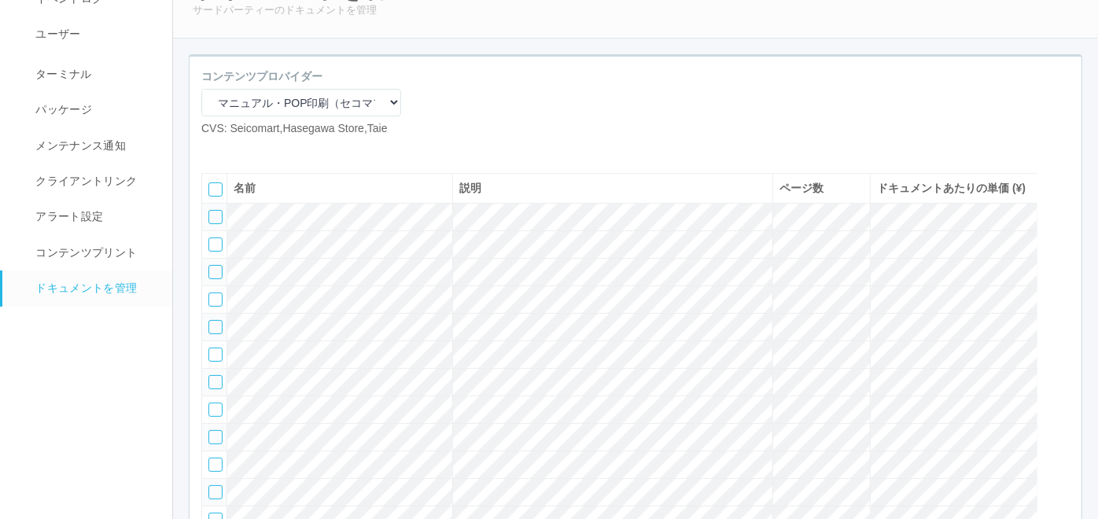
scroll to position [175, 0]
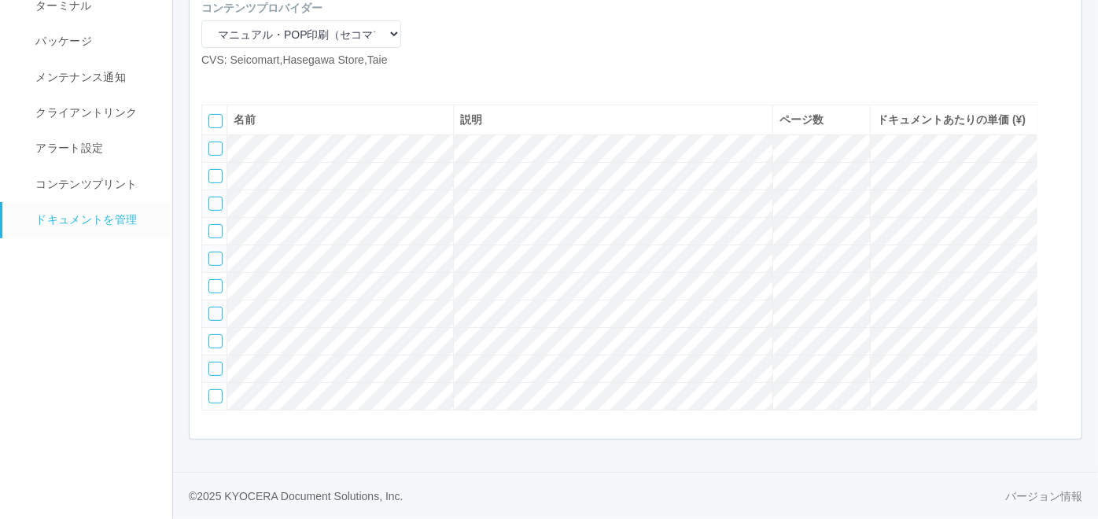
click at [211, 266] on div at bounding box center [215, 259] width 14 height 14
click at [210, 253] on icon at bounding box center [210, 253] width 0 height 0
click at [237, 81] on icon at bounding box center [237, 81] width 0 height 0
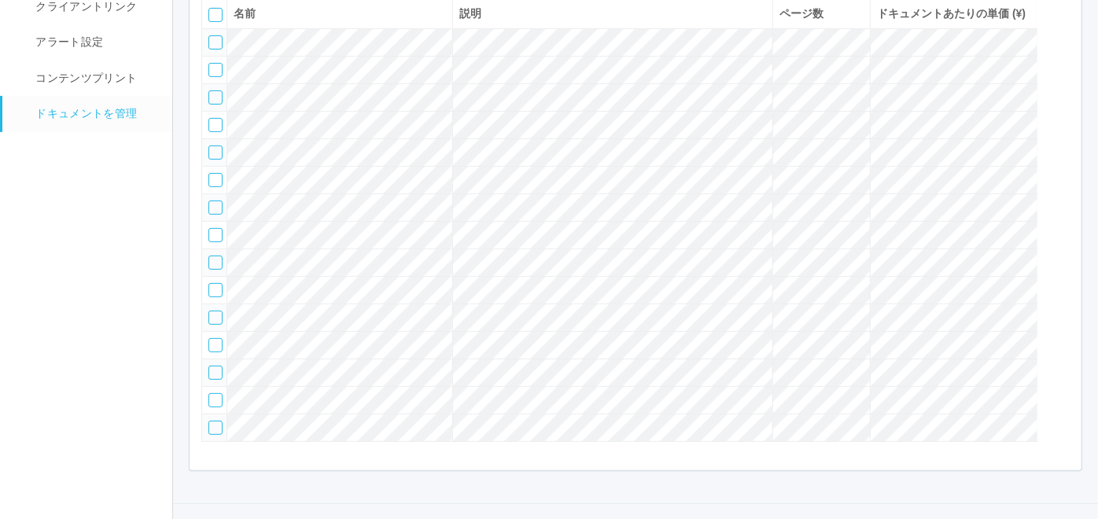
scroll to position [73, 0]
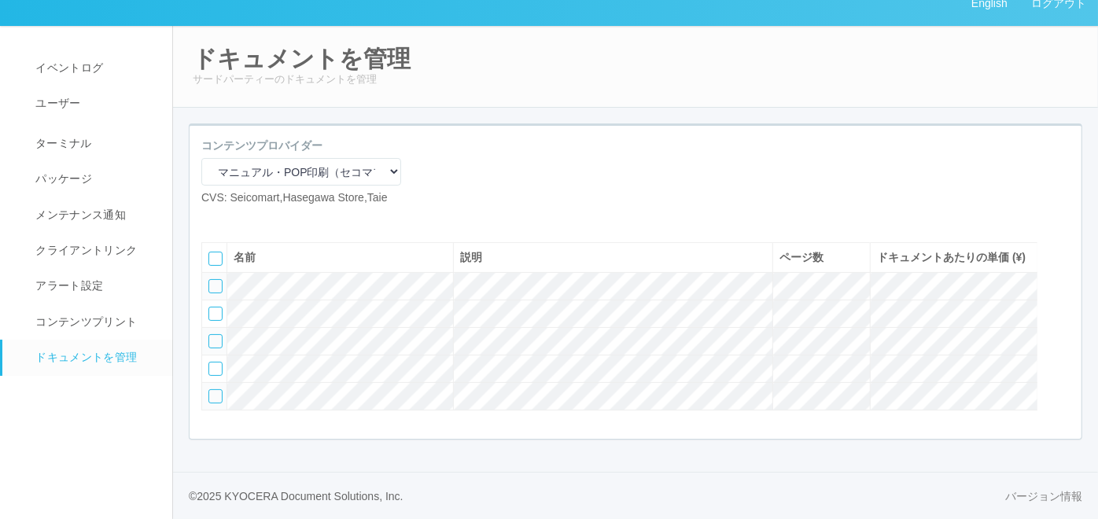
click at [237, 219] on icon at bounding box center [237, 219] width 0 height 0
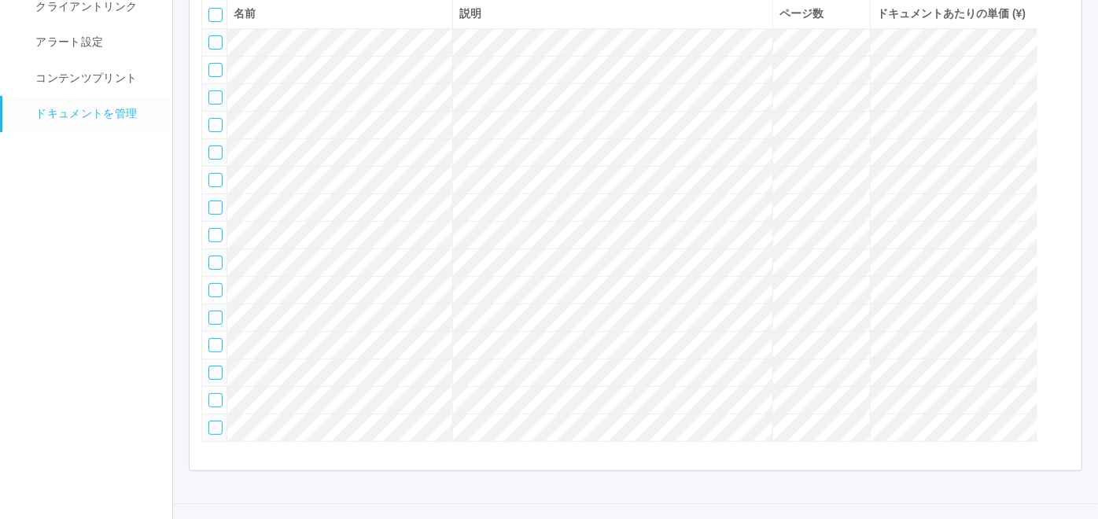
scroll to position [42, 0]
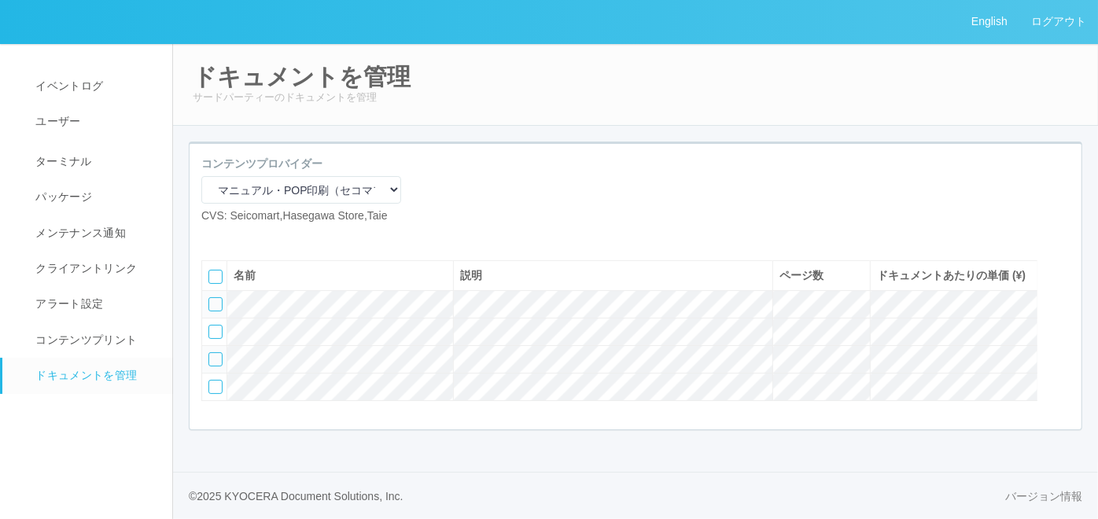
click at [237, 237] on icon at bounding box center [237, 237] width 0 height 0
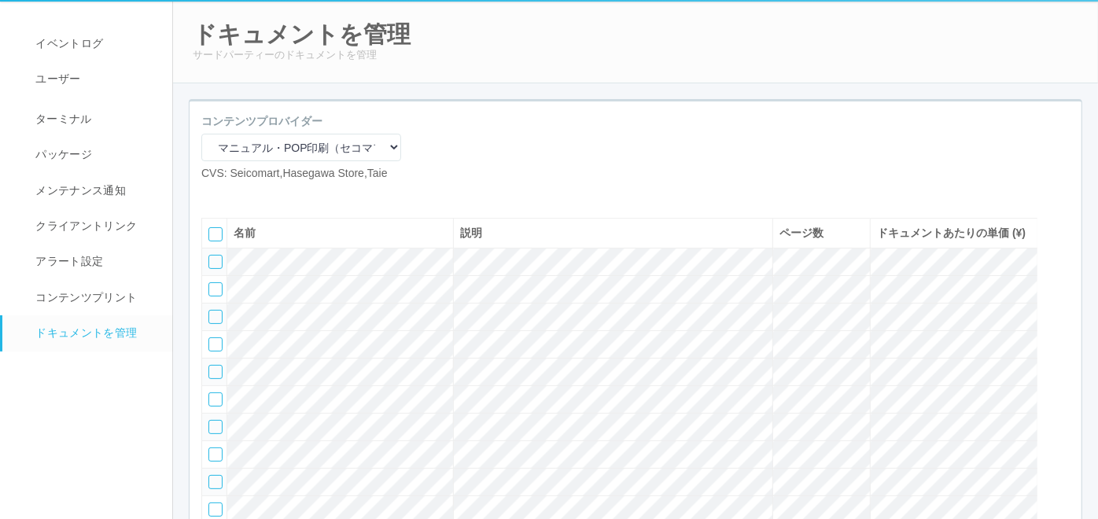
scroll to position [262, 0]
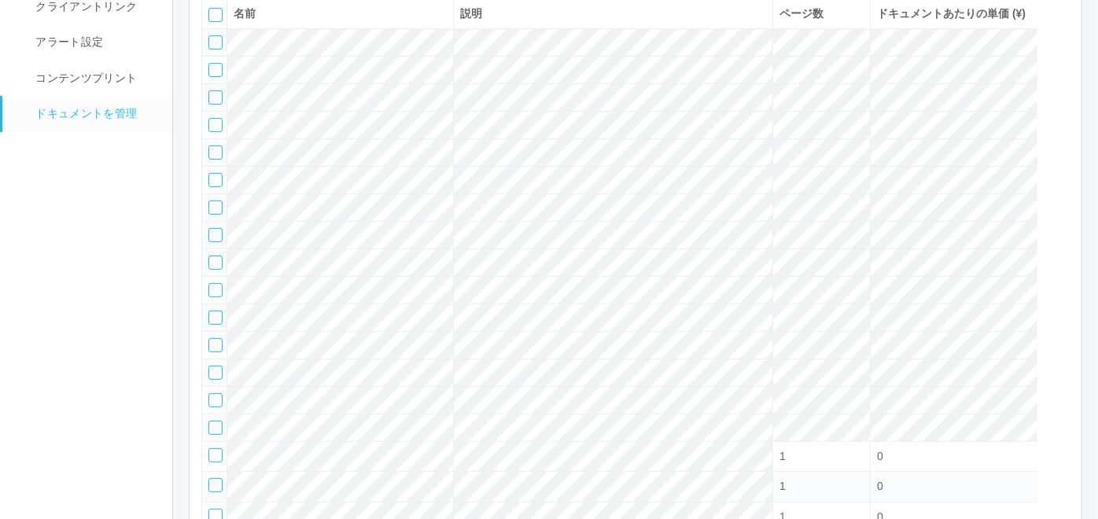
click at [212, 242] on div at bounding box center [215, 235] width 14 height 14
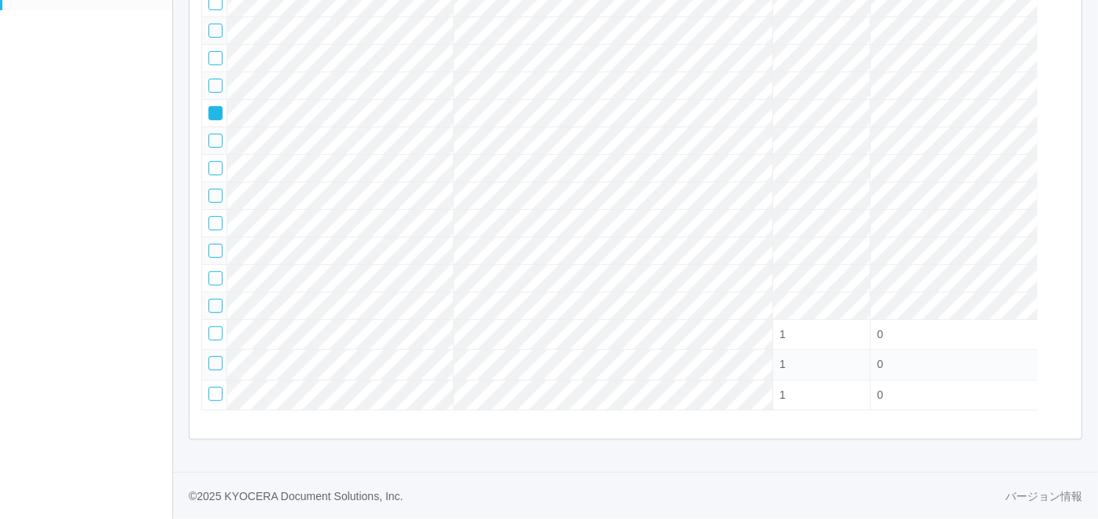
scroll to position [436, 0]
click at [209, 111] on td at bounding box center [214, 114] width 25 height 28
click at [210, 108] on icon at bounding box center [210, 108] width 0 height 0
click at [219, 230] on div at bounding box center [215, 223] width 14 height 14
click at [210, 218] on icon at bounding box center [210, 218] width 0 height 0
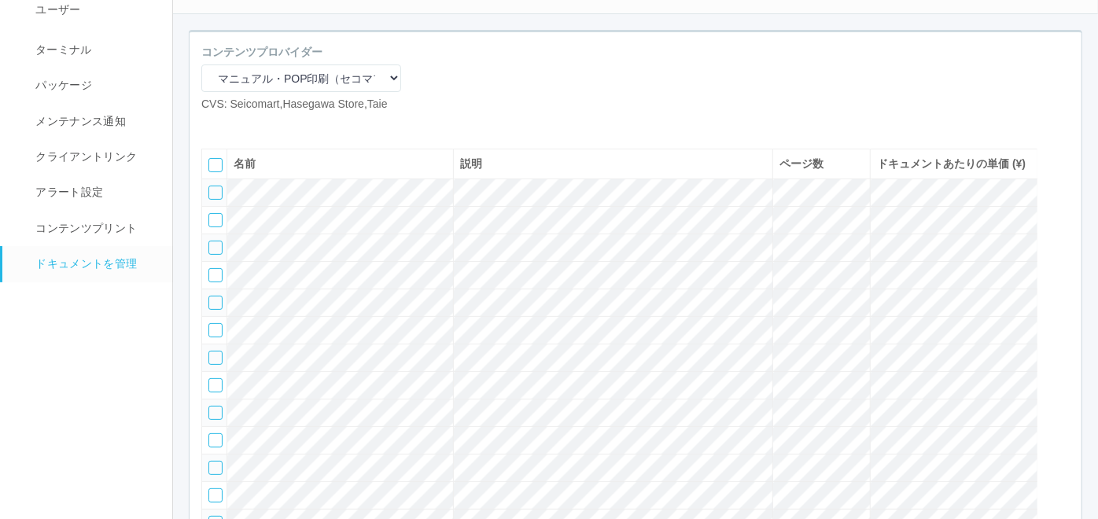
scroll to position [0, 0]
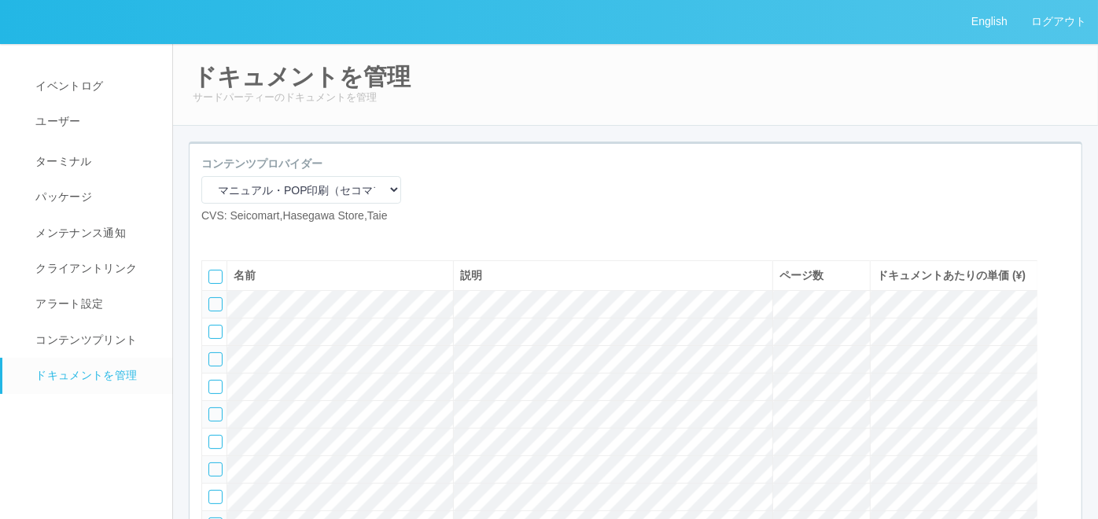
click at [237, 237] on icon at bounding box center [237, 237] width 0 height 0
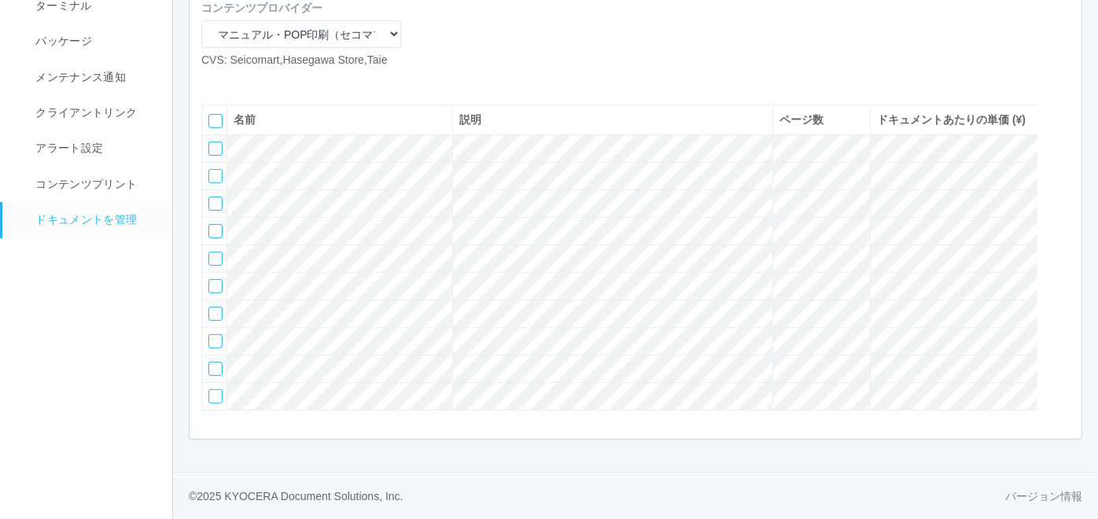
scroll to position [222, 0]
click at [237, 81] on icon at bounding box center [237, 81] width 0 height 0
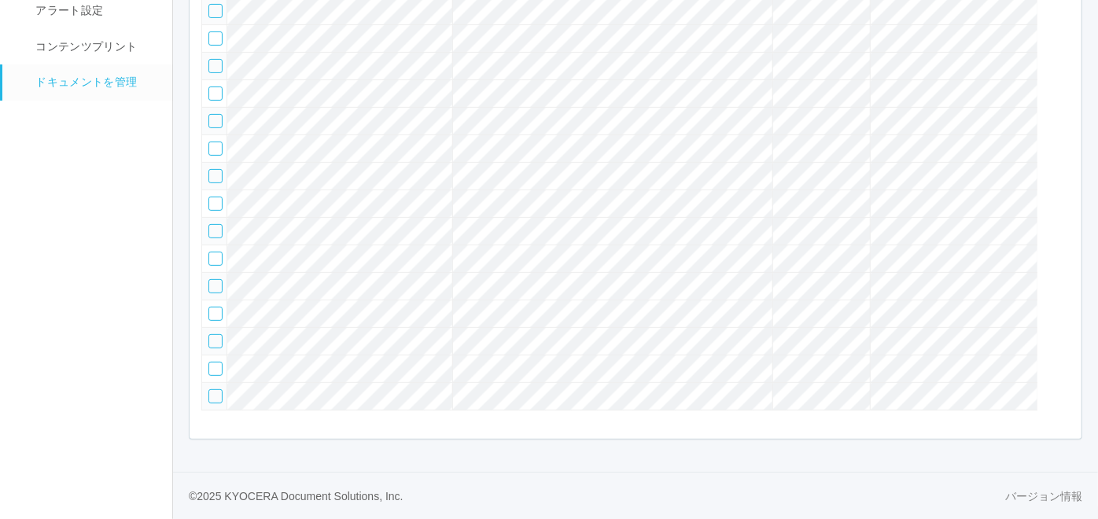
scroll to position [193, 0]
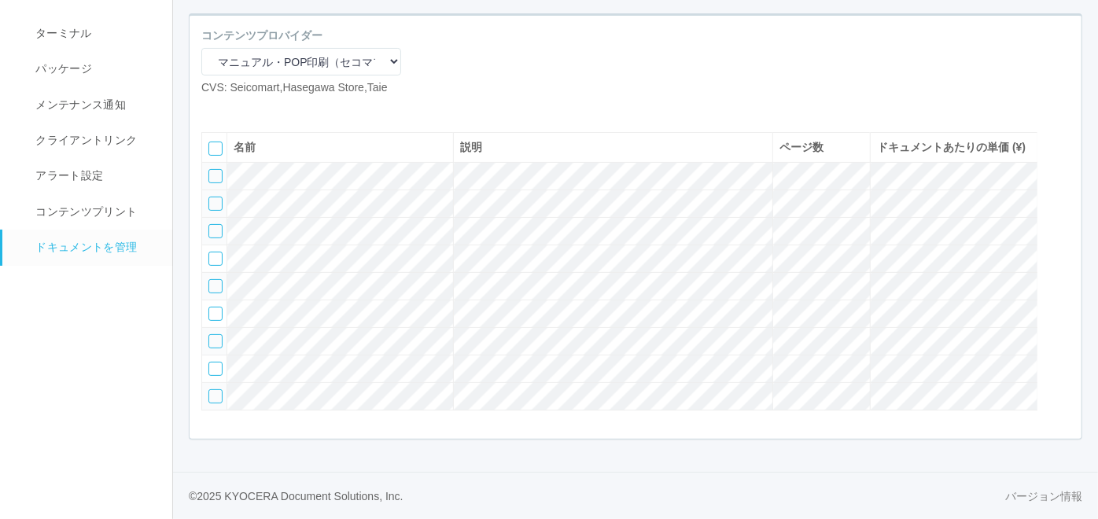
click at [209, 197] on div at bounding box center [215, 204] width 14 height 14
click at [1059, 222] on div at bounding box center [1062, 237] width 24 height 31
click at [210, 391] on icon at bounding box center [210, 391] width 0 height 0
click at [237, 108] on icon at bounding box center [237, 108] width 0 height 0
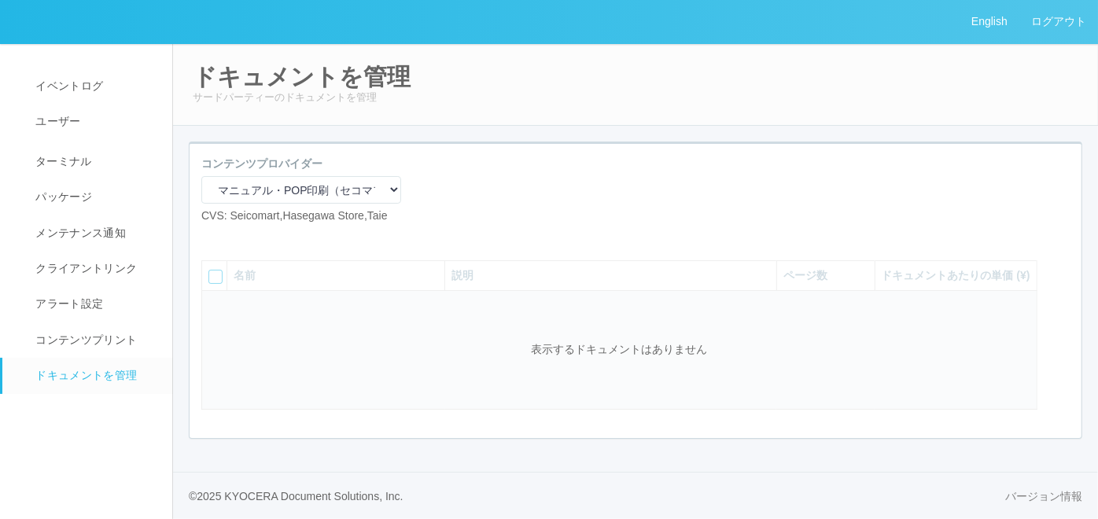
scroll to position [42, 0]
click at [237, 237] on icon at bounding box center [237, 237] width 0 height 0
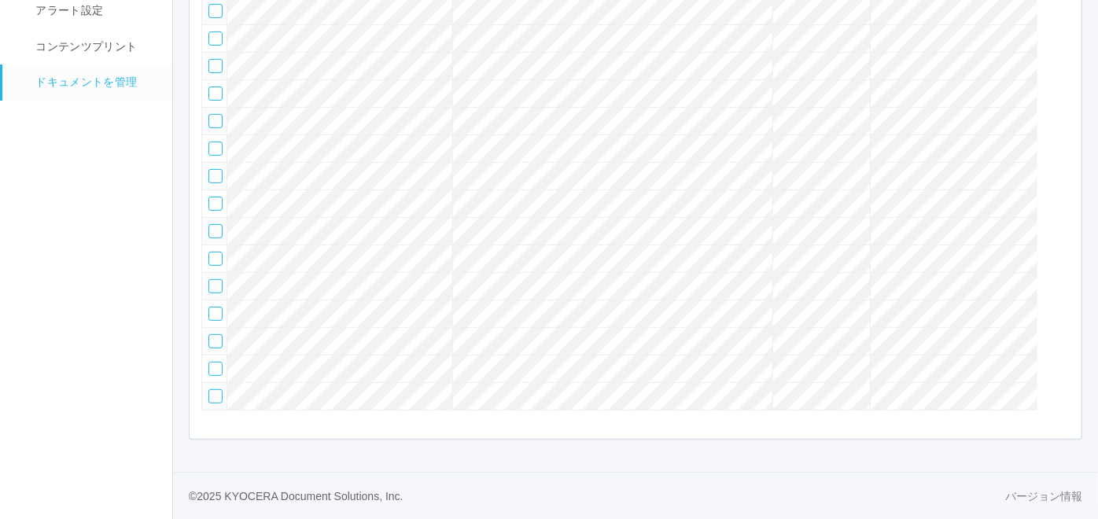
scroll to position [73, 0]
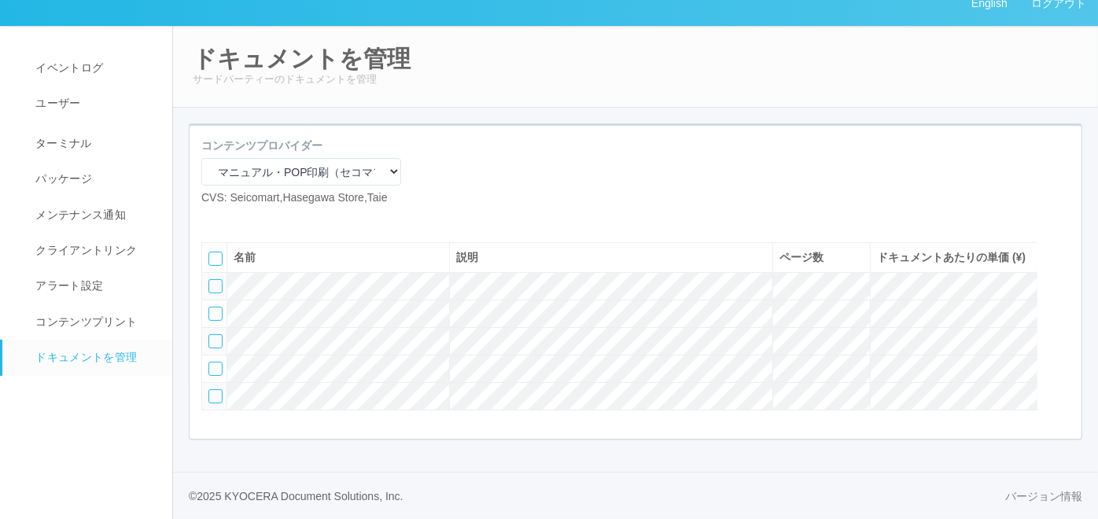
click at [237, 219] on icon at bounding box center [237, 219] width 0 height 0
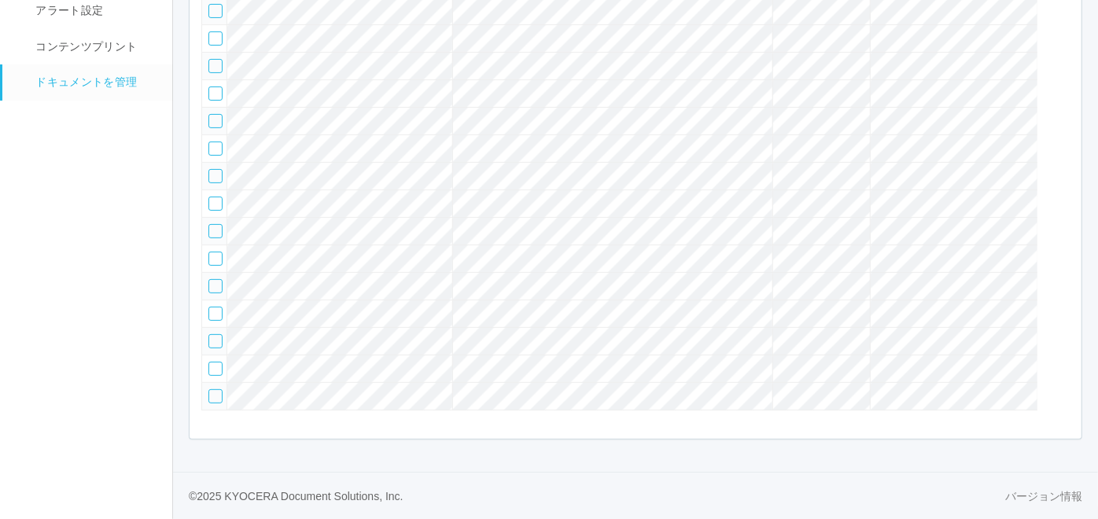
scroll to position [42, 0]
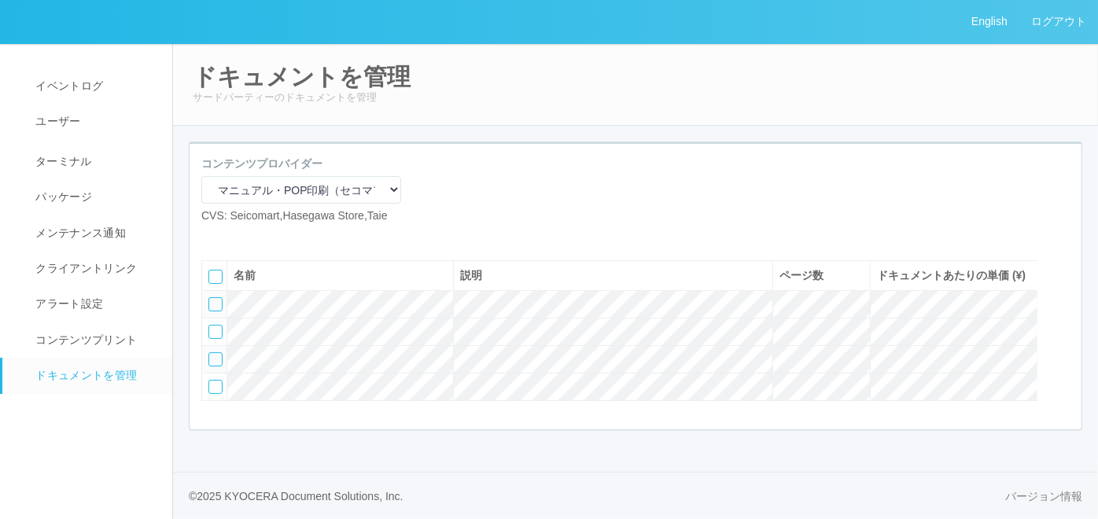
click at [237, 237] on icon at bounding box center [237, 237] width 0 height 0
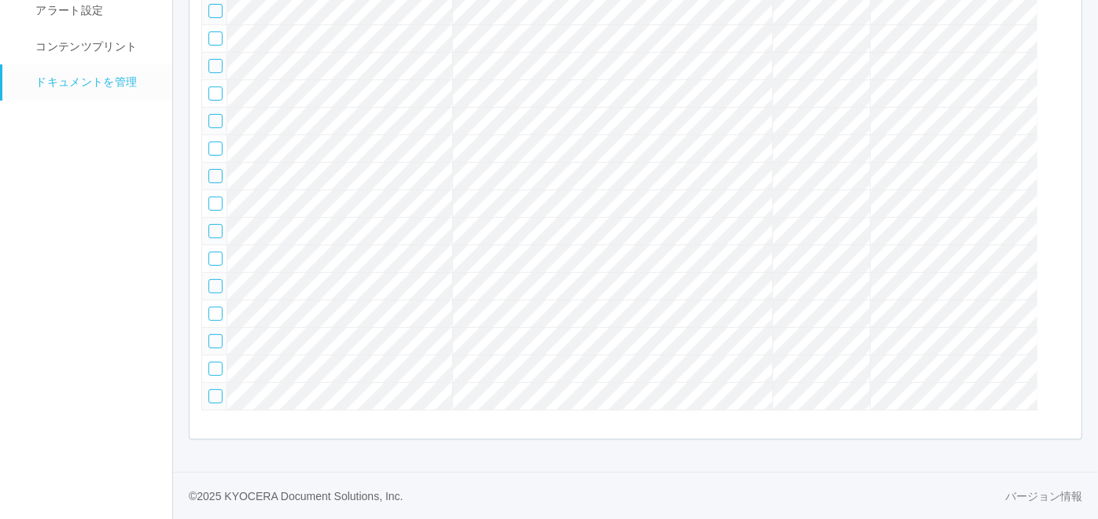
scroll to position [222, 0]
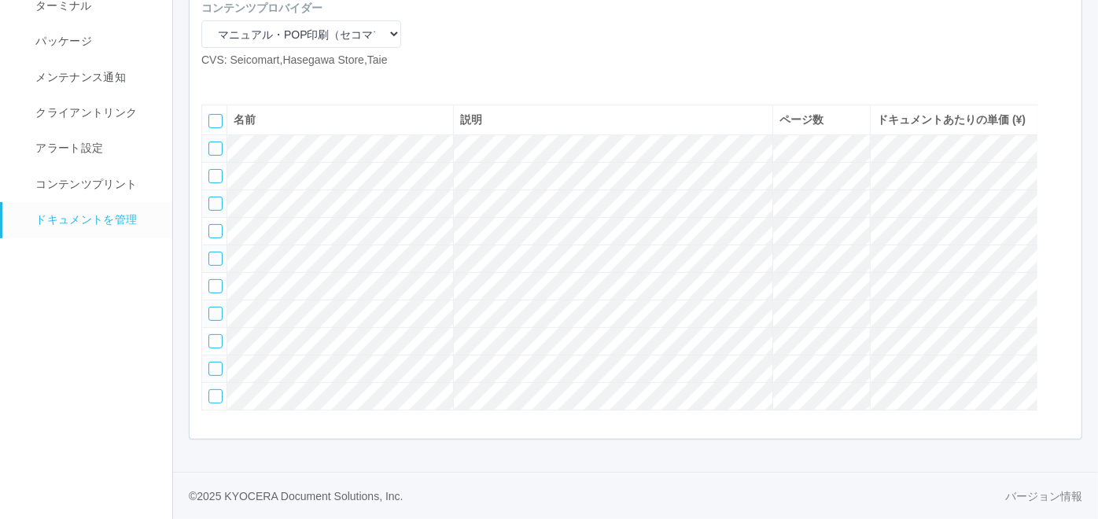
click at [237, 81] on icon at bounding box center [237, 81] width 0 height 0
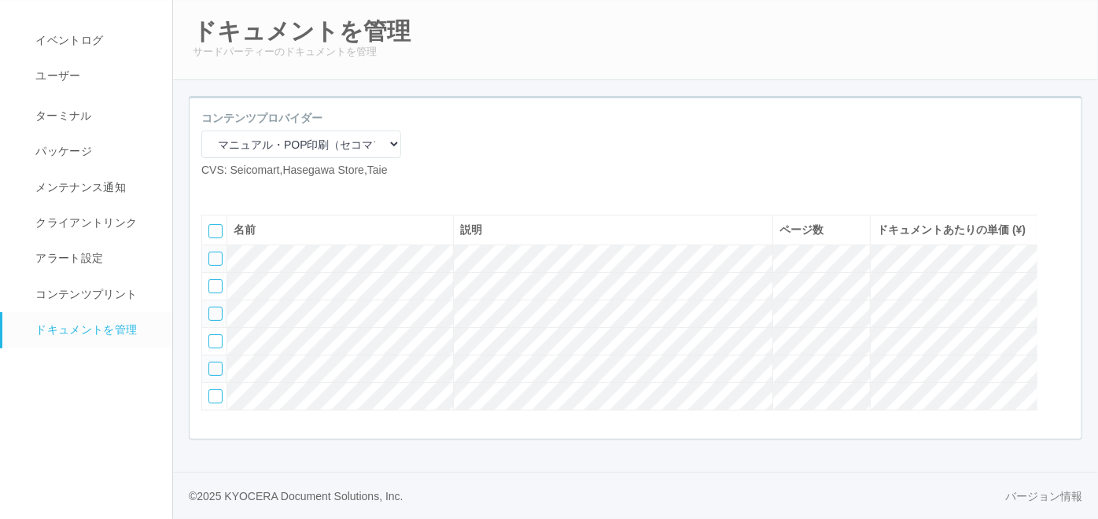
scroll to position [87, 0]
click at [237, 191] on icon at bounding box center [237, 191] width 0 height 0
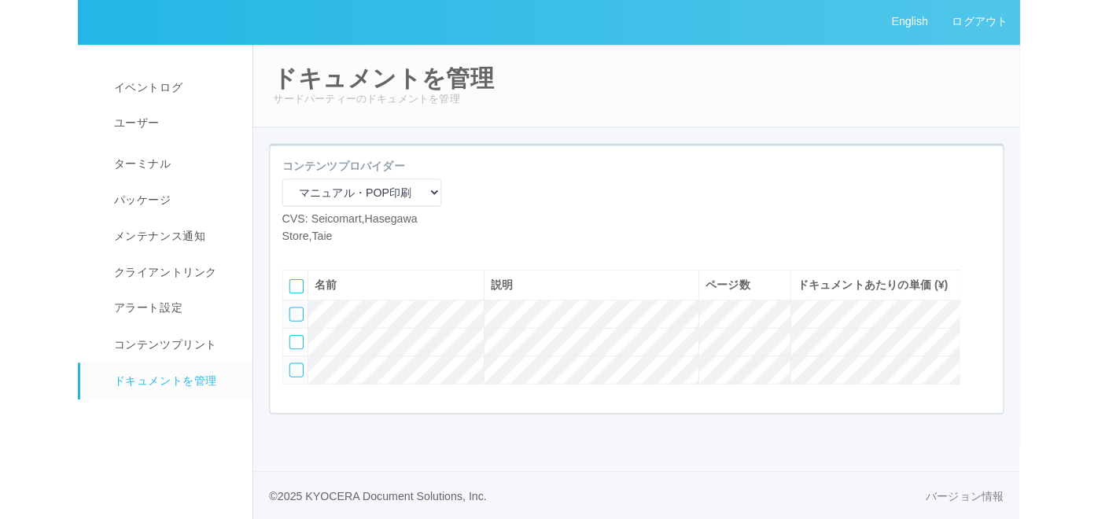
scroll to position [13, 0]
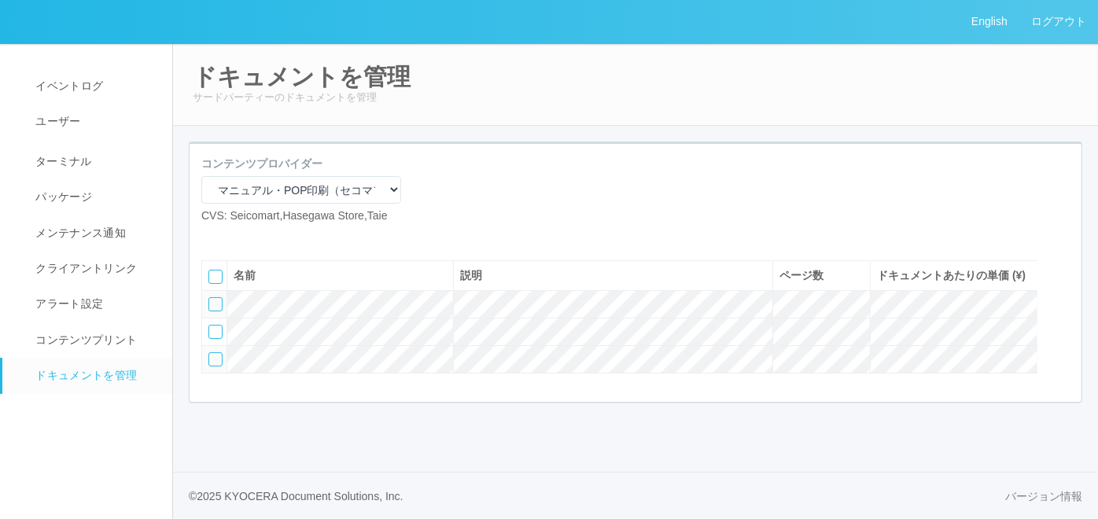
click at [237, 237] on icon at bounding box center [237, 237] width 0 height 0
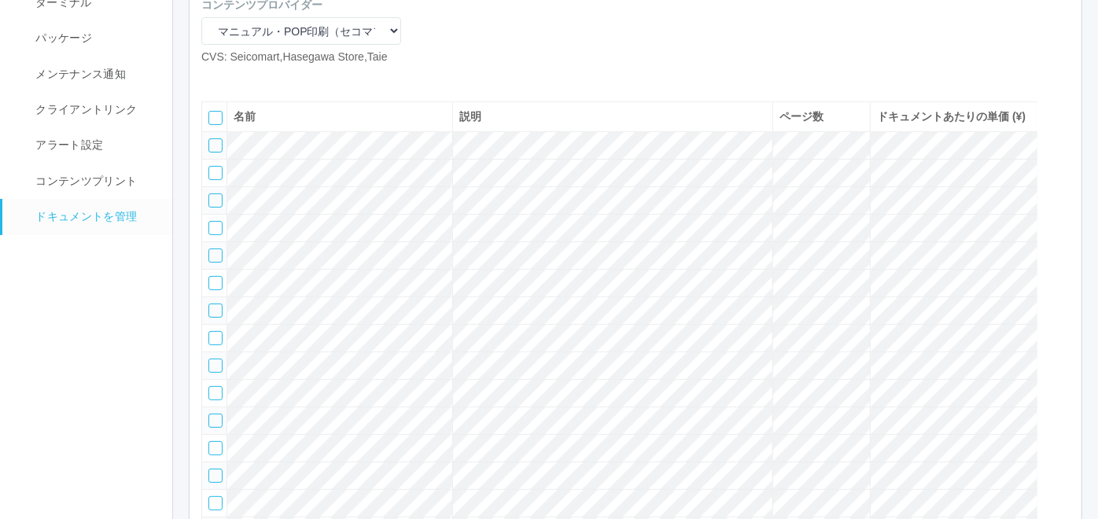
scroll to position [0, 0]
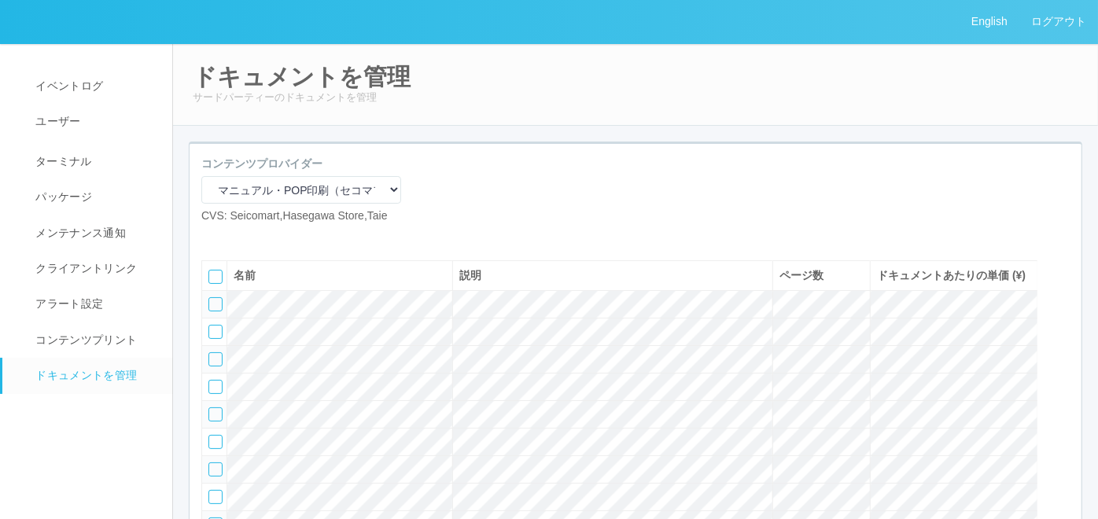
click at [237, 237] on icon at bounding box center [237, 237] width 0 height 0
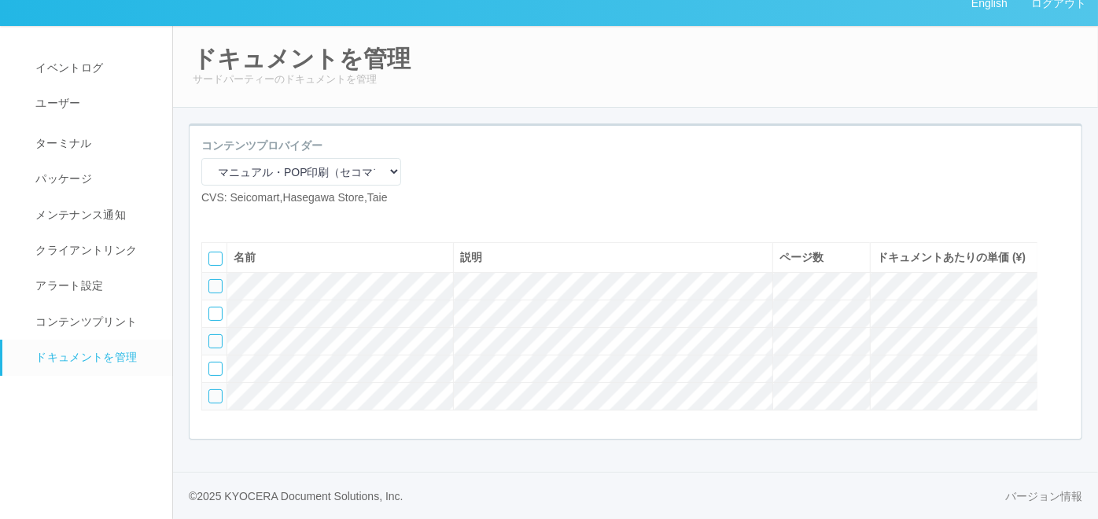
scroll to position [87, 0]
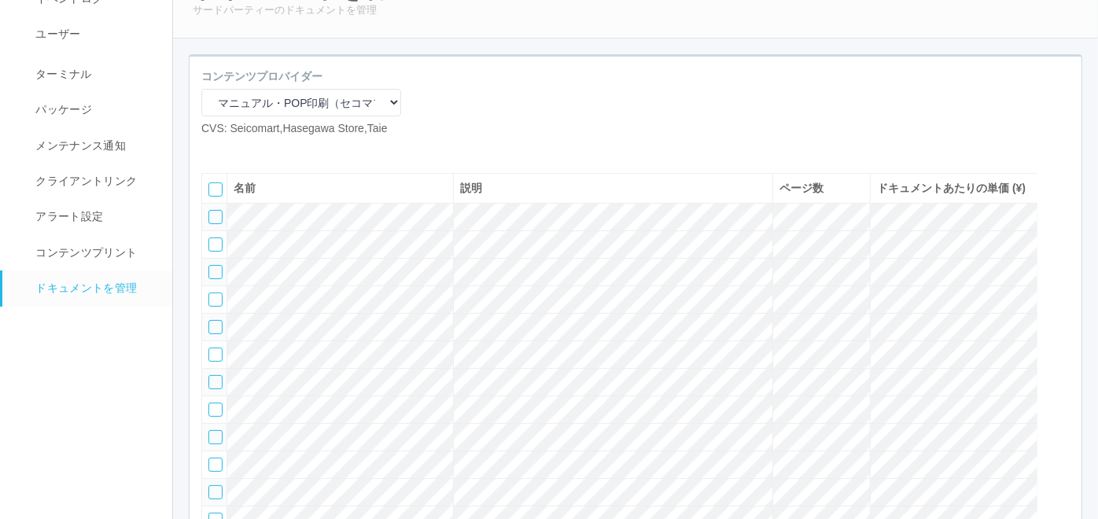
click at [888, 57] on div "コンテンツプロバイダー マニュアル・POP印刷（スギ薬局） マニュアル・POP印刷（DY） マニュアル・POP印刷（共通） マニュアル・POP印刷（セコマ） …" at bounding box center [635, 433] width 892 height 753
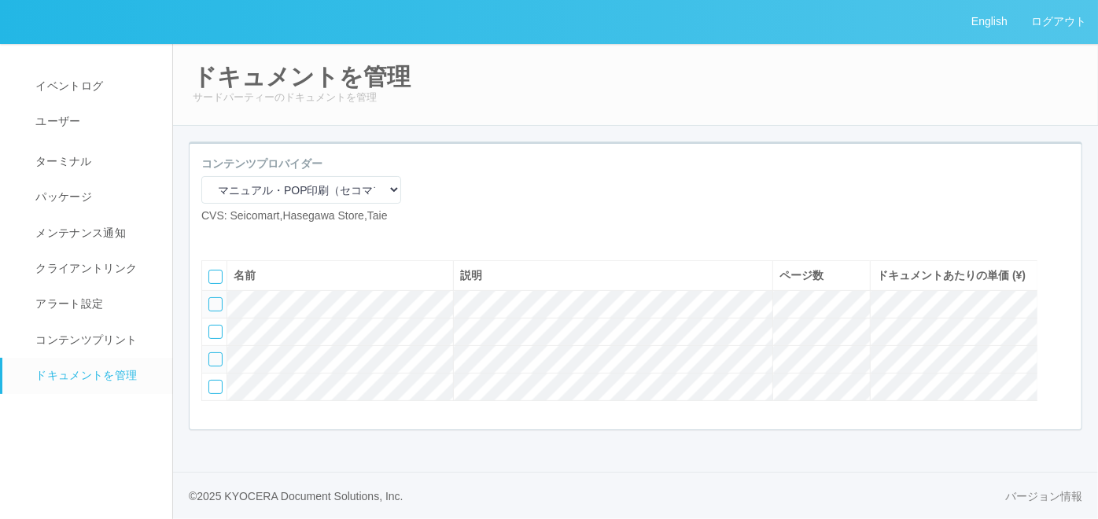
scroll to position [42, 0]
click at [237, 237] on icon at bounding box center [237, 237] width 0 height 0
click at [213, 237] on icon at bounding box center [213, 237] width 0 height 0
select select "A4"
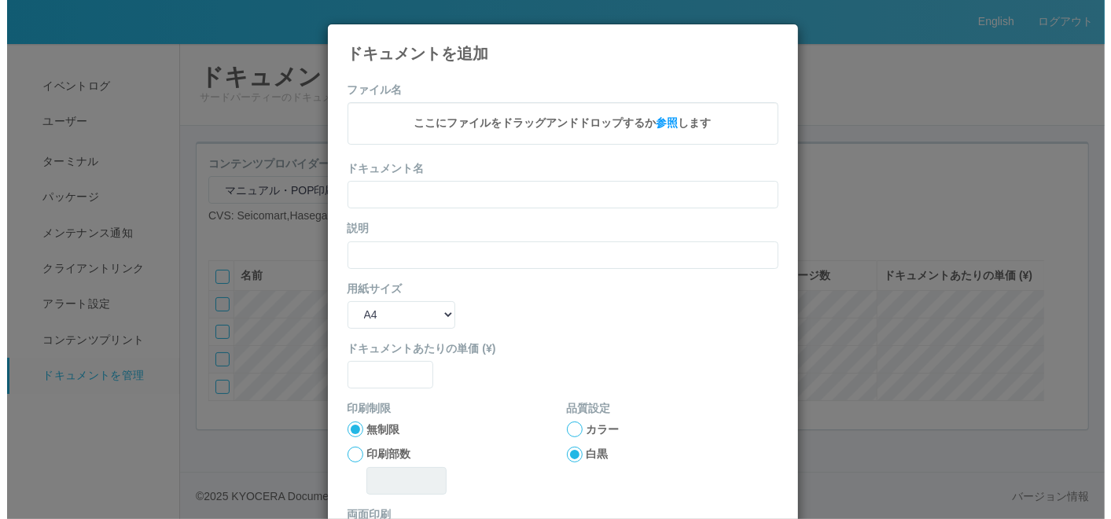
scroll to position [26, 0]
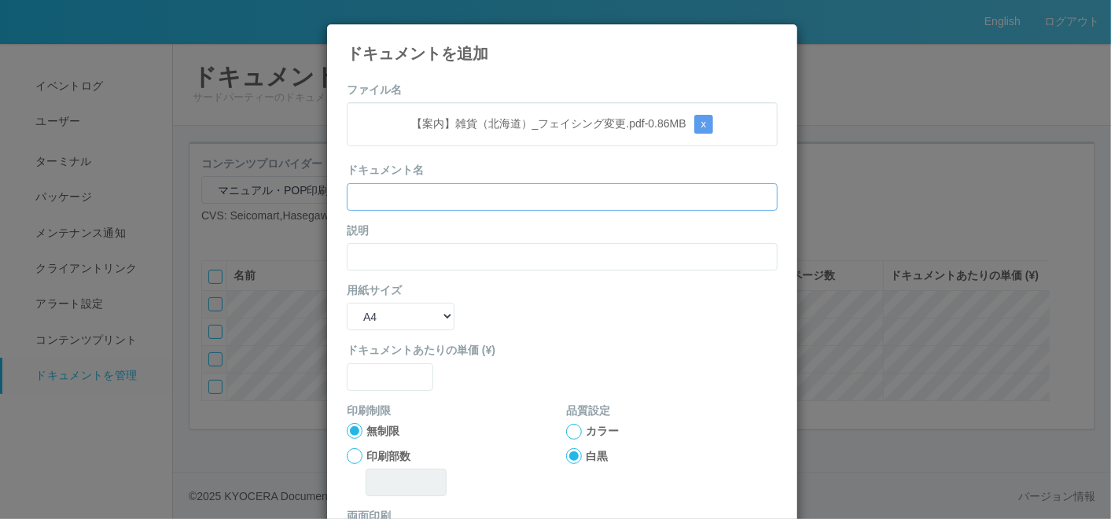
click at [467, 193] on input "text" at bounding box center [562, 197] width 431 height 28
paste input "text"
click at [703, 119] on button "x" at bounding box center [704, 124] width 20 height 19
click at [488, 66] on div "ドキュメントを追加 ファイル名 ここにファイルをドラッグアンドドロップするか 参照 します ドキュメント名 説明 用紙サイズ B5 A4 B4 A3 ドキュメ…" at bounding box center [562, 338] width 472 height 628
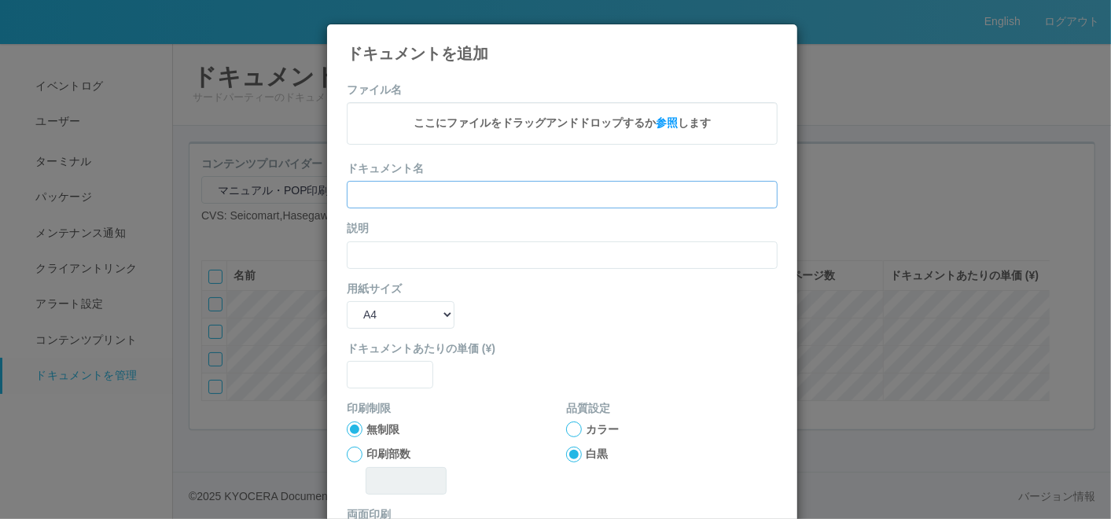
click at [474, 204] on input "text" at bounding box center [562, 195] width 431 height 28
paste input "【案内】雑貨（北海道）＿フェイシング変更"
type input "【案内】雑貨（北海道）＿フェイシング変更"
click at [387, 243] on input "text" at bounding box center [562, 255] width 431 height 28
paste input "【案内】雑貨（北海道）＿フェイシング変更"
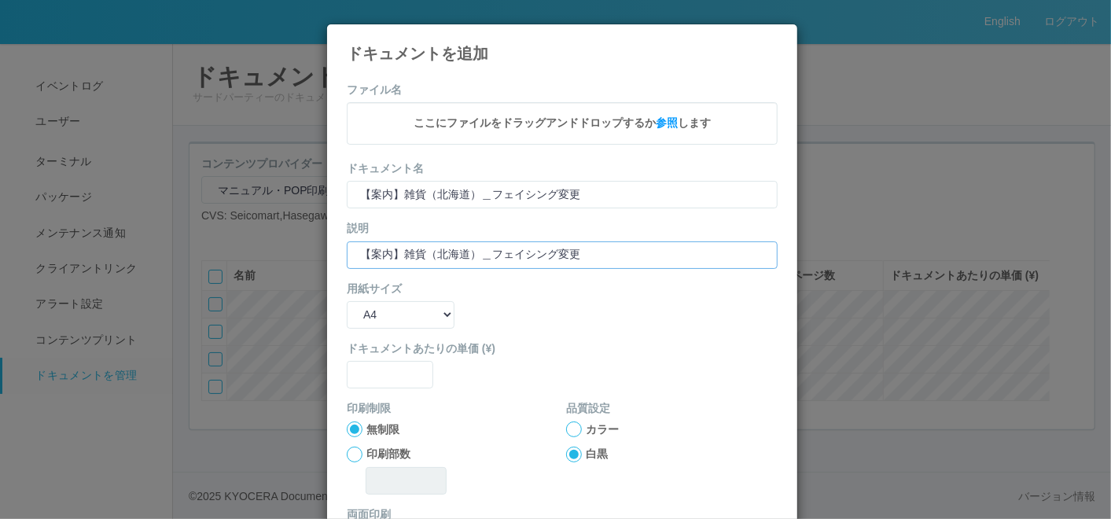
type input "【案内】雑貨（北海道）＿フェイシング変更"
click at [409, 321] on select "B5 A4 B4 A3" at bounding box center [401, 317] width 108 height 28
select select "A3"
click at [347, 303] on select "B5 A4 B4 A3" at bounding box center [401, 317] width 108 height 28
click at [380, 359] on div "ドキュメントあたりの単価 (¥)" at bounding box center [562, 366] width 431 height 48
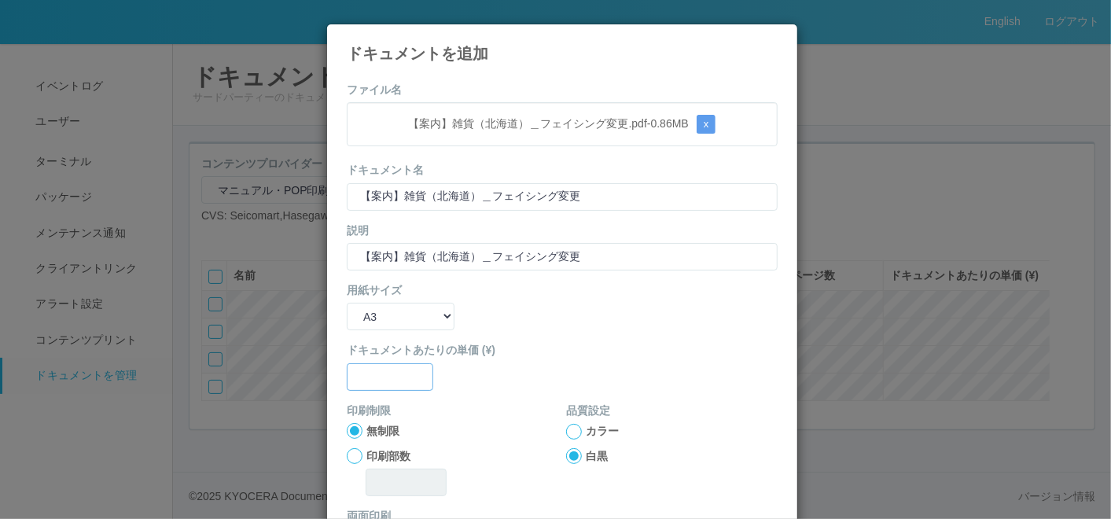
click at [384, 379] on input "text" at bounding box center [390, 377] width 86 height 28
type input "0"
click at [568, 427] on div at bounding box center [574, 432] width 16 height 16
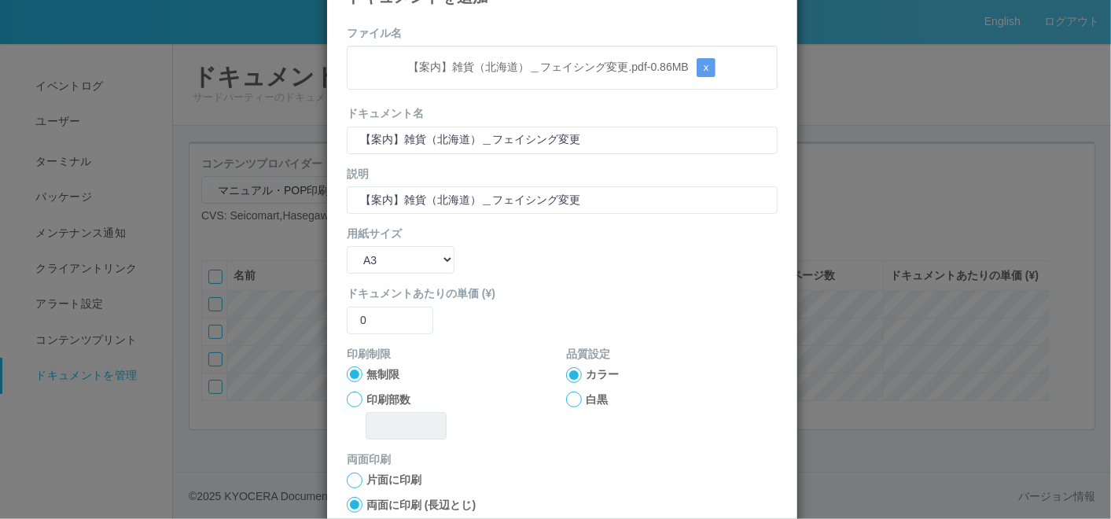
scroll to position [156, 0]
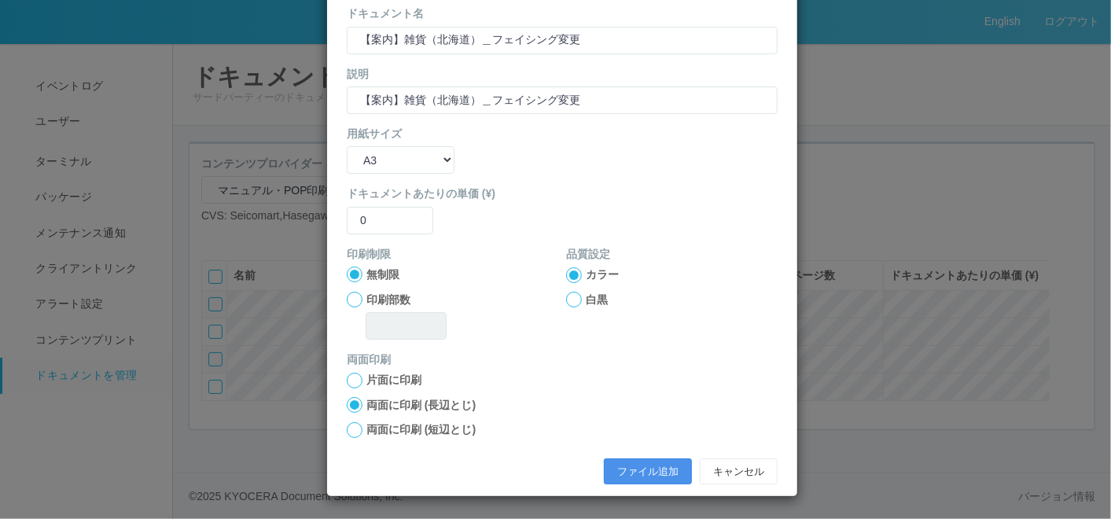
click at [616, 462] on button "ファイル追加" at bounding box center [648, 471] width 88 height 27
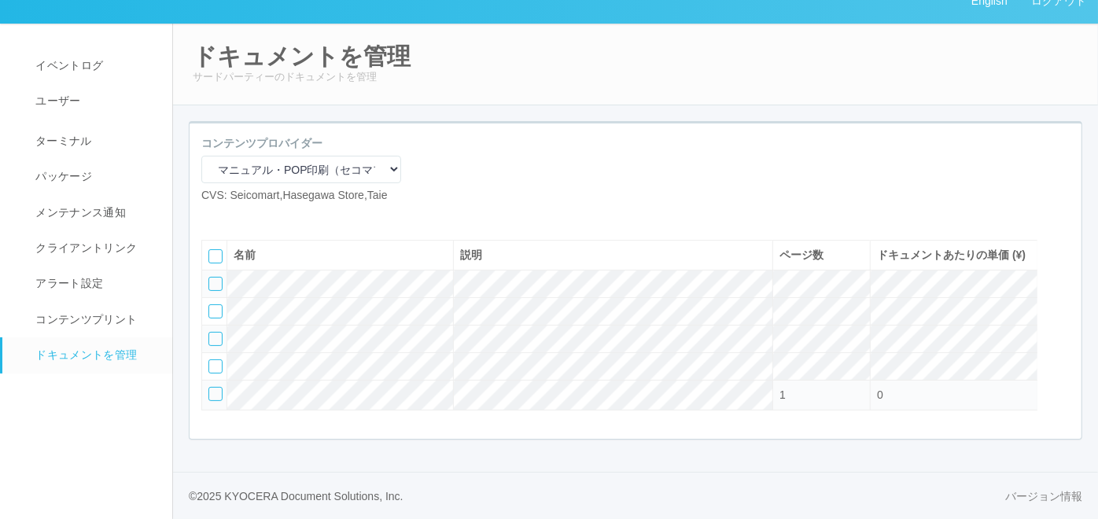
click at [213, 216] on icon at bounding box center [213, 216] width 0 height 0
select select "A4"
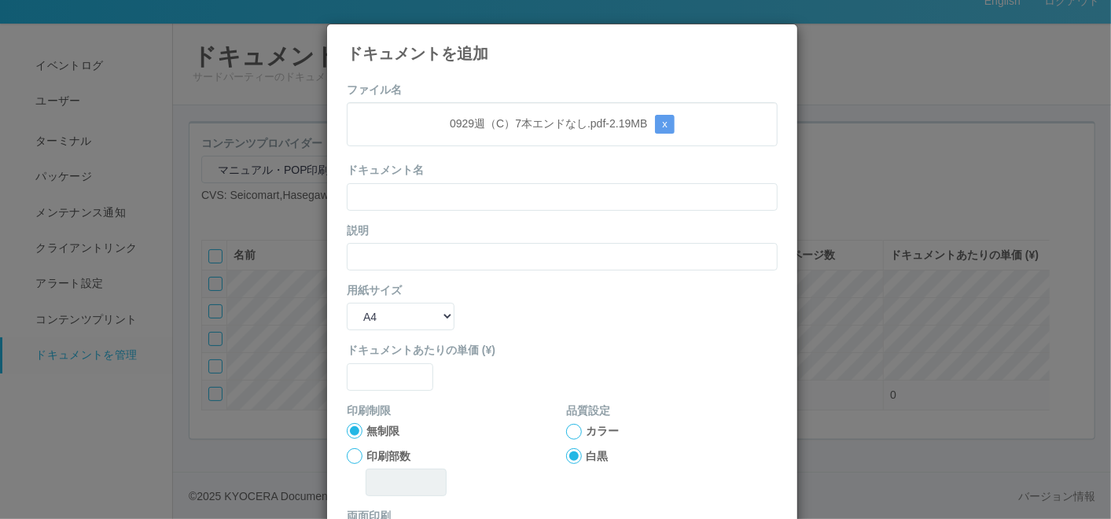
drag, startPoint x: 491, startPoint y: 63, endPoint x: 485, endPoint y: 103, distance: 40.6
click at [491, 63] on div "ドキュメントを追加 ファイル名 0929週（C）7本エンドなし.pdf - 2.19 MB x ドキュメント名 説明 用紙サイズ B5 A4 B4 A3 ドキ…" at bounding box center [562, 339] width 472 height 630
click at [452, 202] on input "text" at bounding box center [562, 197] width 431 height 28
paste input "0929週（C）7本エンドなし"
type input "0929週（C）7本エンドなし"
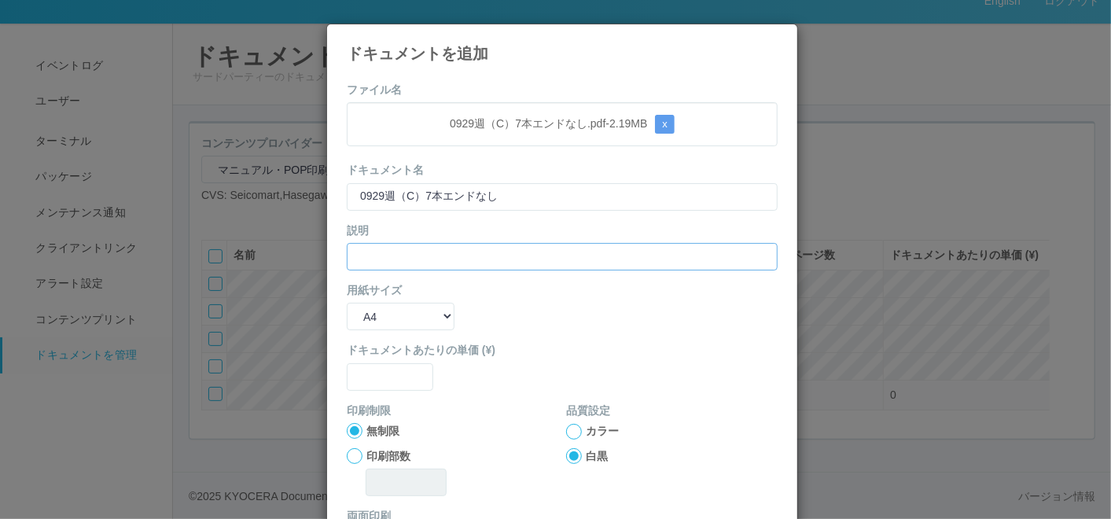
click at [385, 245] on input "text" at bounding box center [562, 257] width 431 height 28
paste input "0929週（C）7本エンドなし"
type input "0929週（C）7本エンドなし"
click at [381, 314] on select "B5 A4 B4 A3" at bounding box center [401, 317] width 108 height 28
select select "A3"
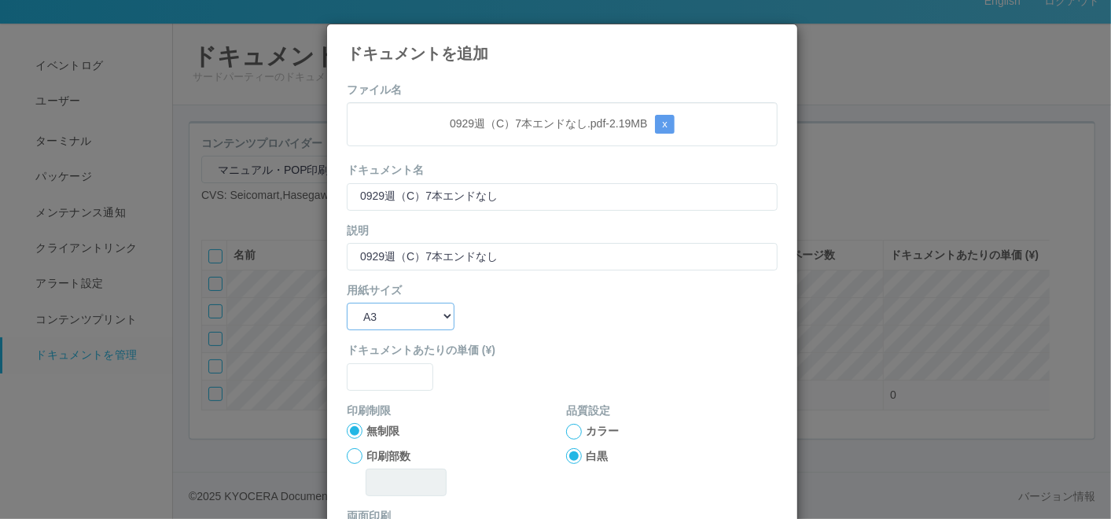
click at [347, 303] on select "B5 A4 B4 A3" at bounding box center [401, 317] width 108 height 28
click at [384, 368] on input "text" at bounding box center [390, 377] width 86 height 28
type input "0"
click at [568, 425] on div at bounding box center [574, 432] width 16 height 16
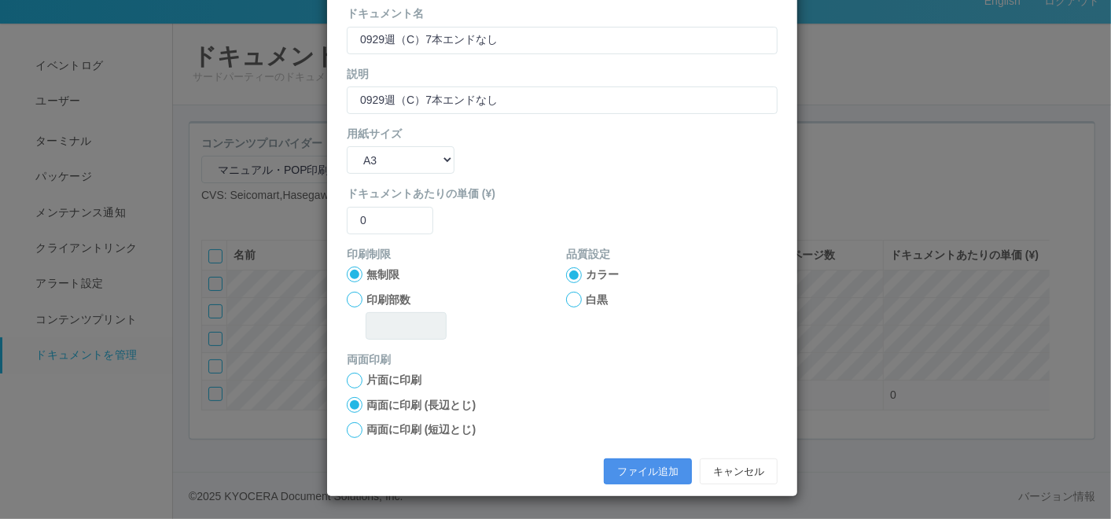
click at [604, 465] on button "ファイル追加" at bounding box center [648, 471] width 88 height 27
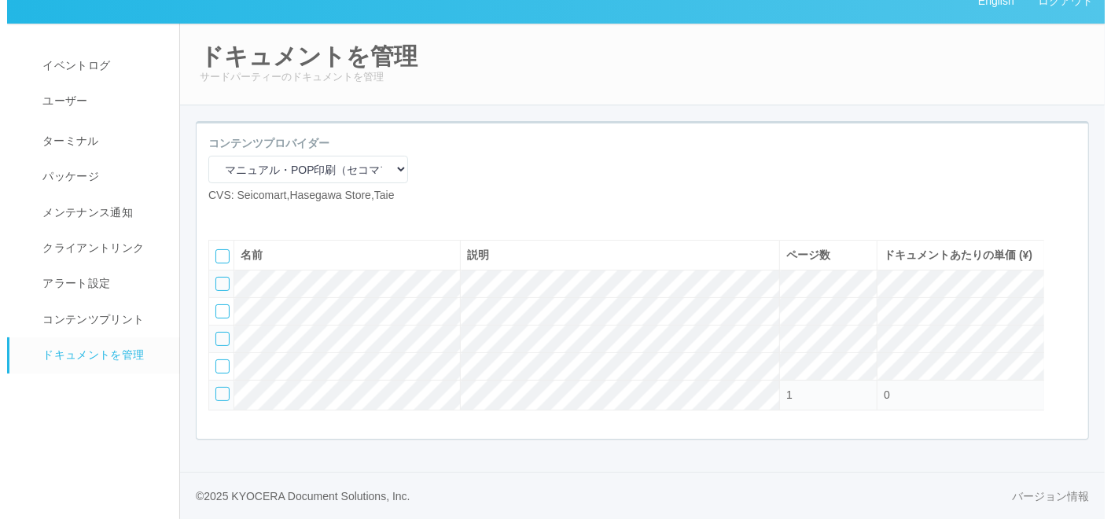
scroll to position [73, 0]
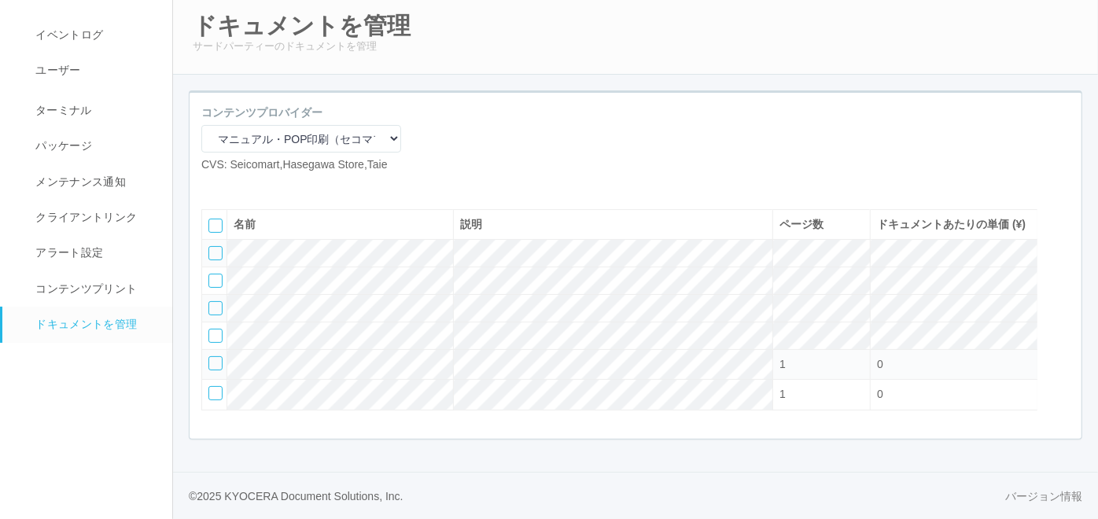
click at [213, 186] on icon at bounding box center [213, 186] width 0 height 0
select select "A4"
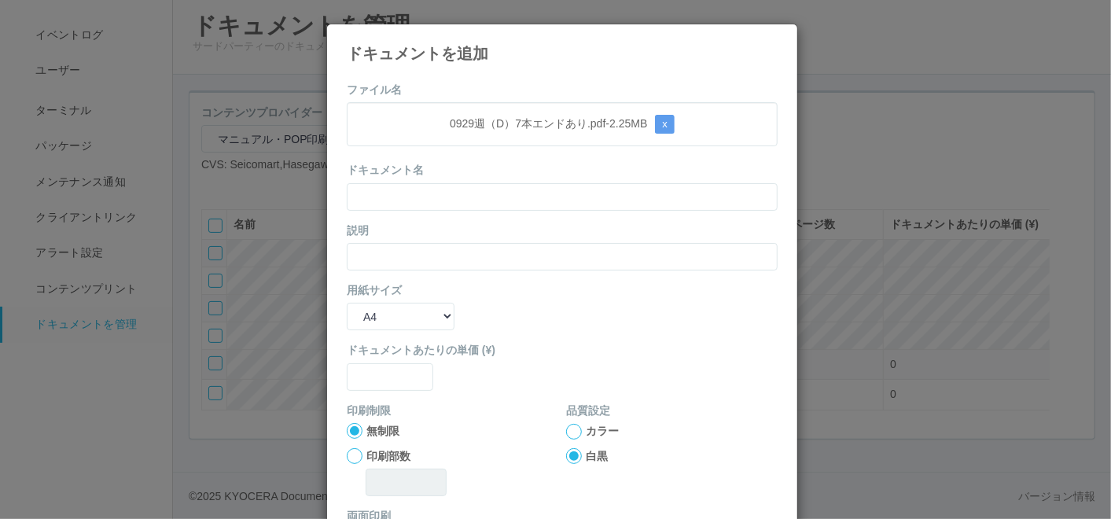
drag, startPoint x: 491, startPoint y: 87, endPoint x: 491, endPoint y: 98, distance: 11.0
click at [491, 87] on form "ファイル名 0929週（D）7本エンドあり.pdf - 2.25 MB x ドキュメント名 説明 用紙サイズ B5 A4 B4 A3 ドキュメントあたりの単価…" at bounding box center [562, 365] width 431 height 567
drag, startPoint x: 456, startPoint y: 205, endPoint x: 436, endPoint y: 217, distance: 23.6
click at [455, 205] on input "text" at bounding box center [562, 197] width 431 height 28
paste input "0929週（D）7本エンドあり"
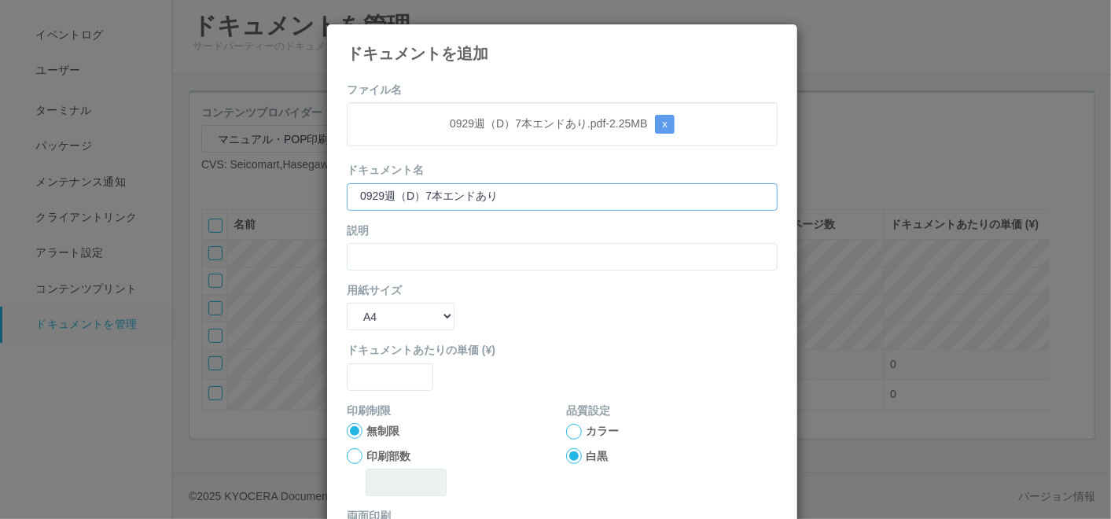
type input "0929週（D）7本エンドあり"
drag, startPoint x: 373, startPoint y: 260, endPoint x: 376, endPoint y: 288, distance: 27.6
click at [373, 265] on input "text" at bounding box center [562, 257] width 431 height 28
paste input "0929週（D）7本エンドあり"
type input "0929週（D）7本エンドあり"
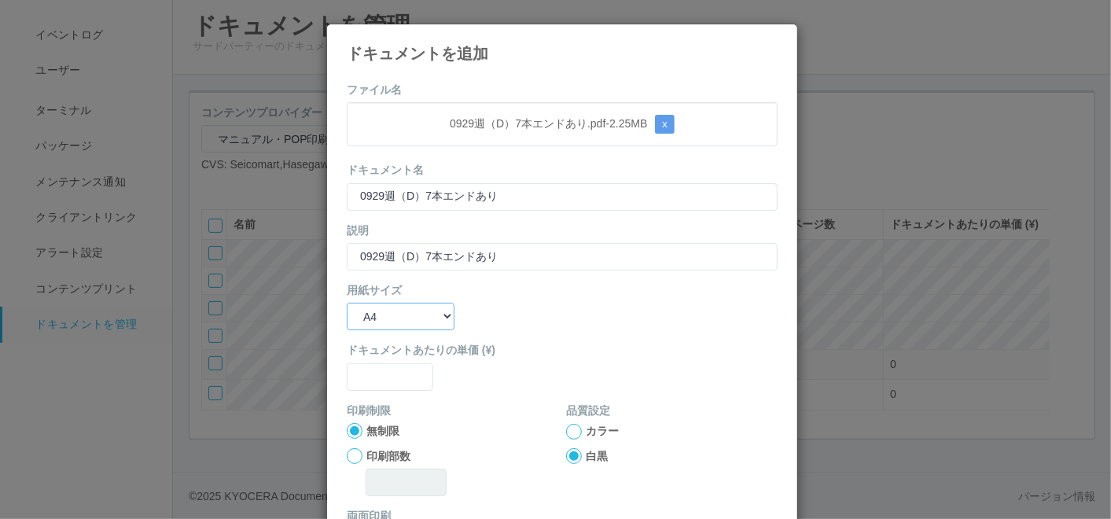
drag, startPoint x: 373, startPoint y: 311, endPoint x: 379, endPoint y: 329, distance: 19.7
click at [373, 311] on select "B5 A4 B4 A3" at bounding box center [401, 317] width 108 height 28
select select "A3"
click at [347, 303] on select "B5 A4 B4 A3" at bounding box center [401, 317] width 108 height 28
click at [383, 382] on input "text" at bounding box center [390, 377] width 86 height 28
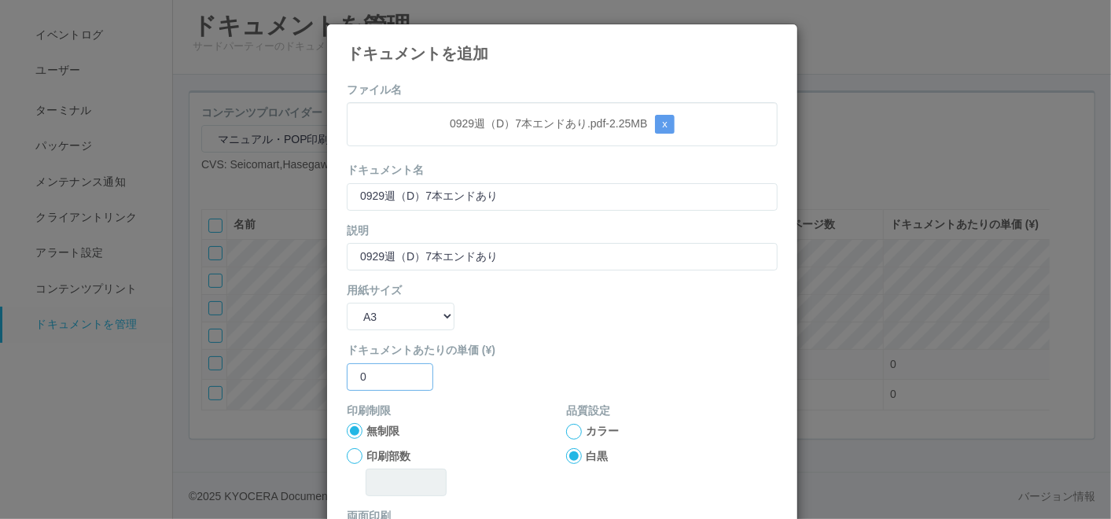
type input "0"
click at [566, 425] on div at bounding box center [574, 432] width 16 height 16
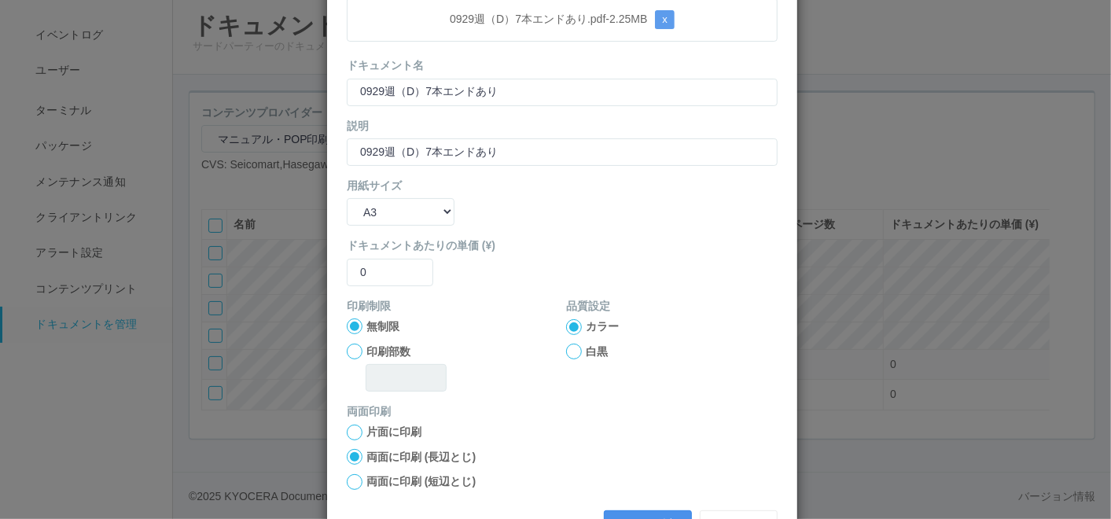
scroll to position [156, 0]
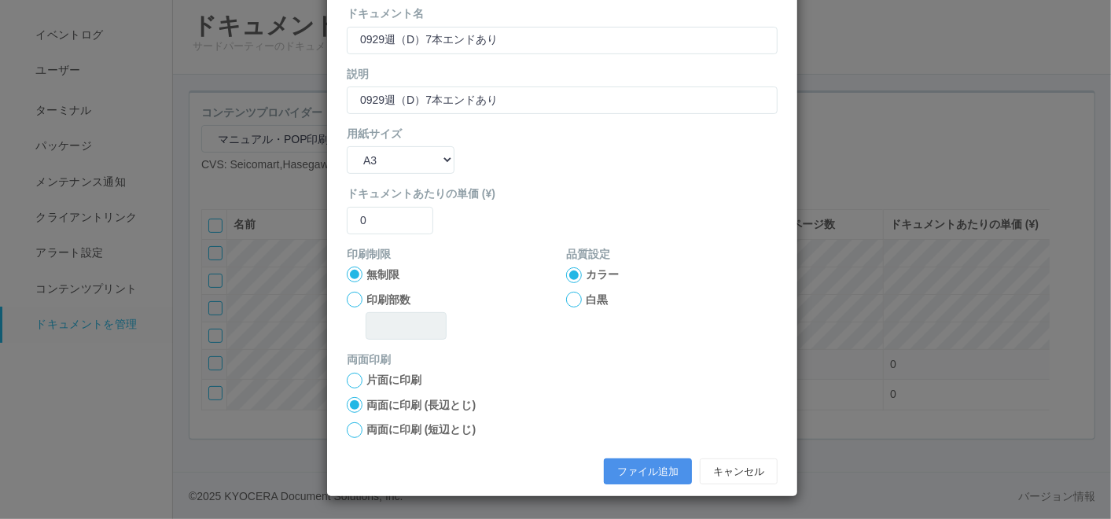
click at [627, 464] on button "ファイル追加" at bounding box center [648, 471] width 88 height 27
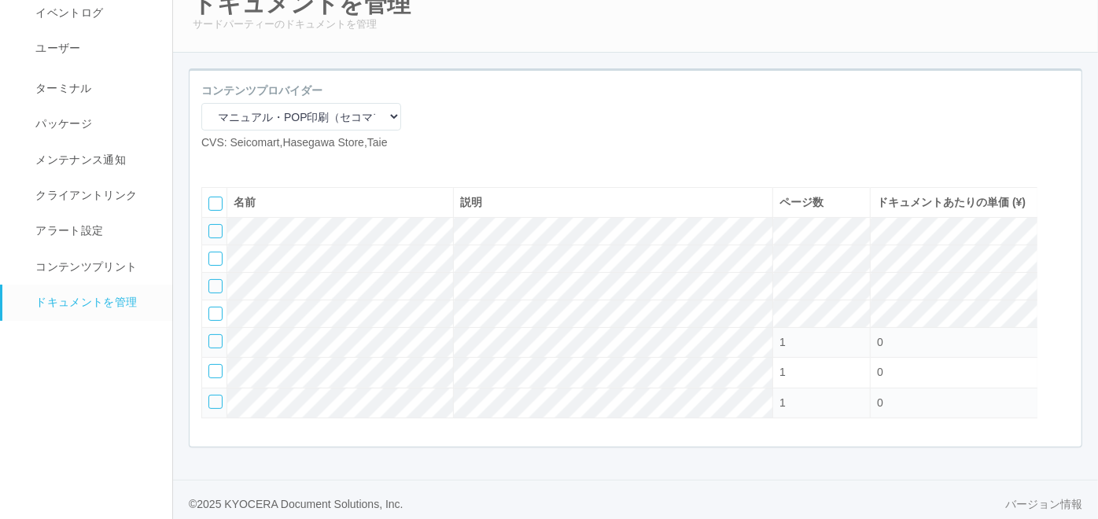
click at [213, 164] on icon at bounding box center [213, 164] width 0 height 0
select select "A4"
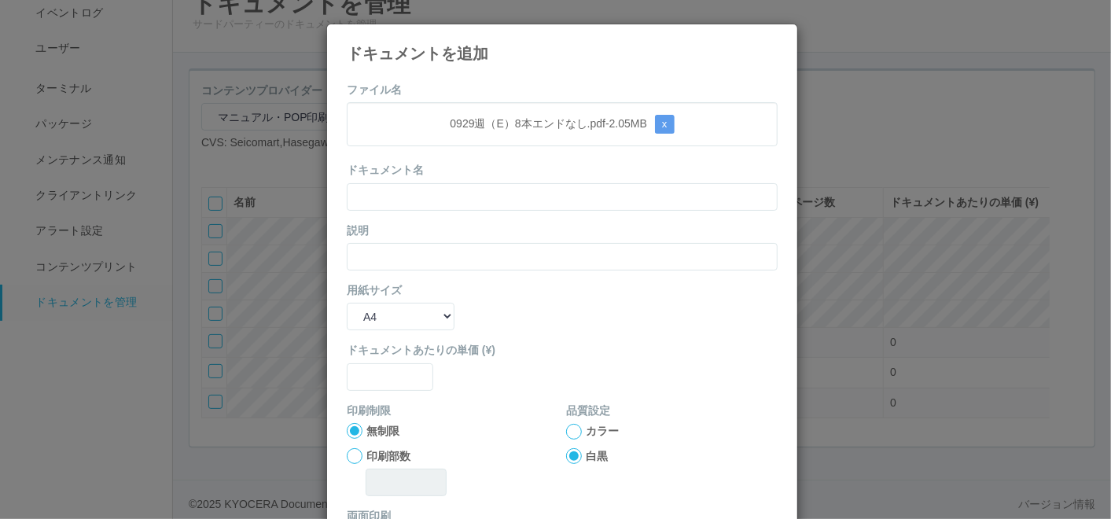
drag, startPoint x: 483, startPoint y: 61, endPoint x: 451, endPoint y: 123, distance: 69.6
click at [483, 61] on div "ドキュメントを追加 ファイル名 0929週（E）8本エンドなし.pdf - 2.05 MB x ドキュメント名 説明 用紙サイズ B5 A4 B4 A3 ドキ…" at bounding box center [562, 339] width 472 height 630
click at [433, 200] on input "text" at bounding box center [562, 197] width 431 height 28
paste input "0929週（E）8本エンドなし"
type input "0929週（E）8本エンドなし"
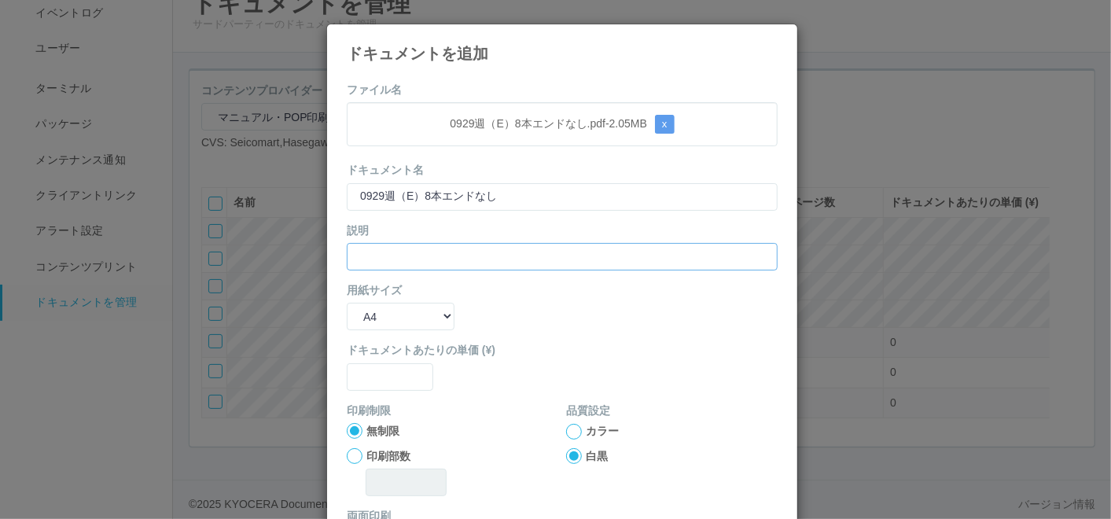
click at [374, 258] on input "text" at bounding box center [562, 257] width 431 height 28
paste input "0929週（E）8本エンドなし"
type input "0929週（E）8本エンドなし"
drag, startPoint x: 373, startPoint y: 312, endPoint x: 379, endPoint y: 330, distance: 18.9
click at [374, 312] on select "B5 A4 B4 A3" at bounding box center [401, 317] width 108 height 28
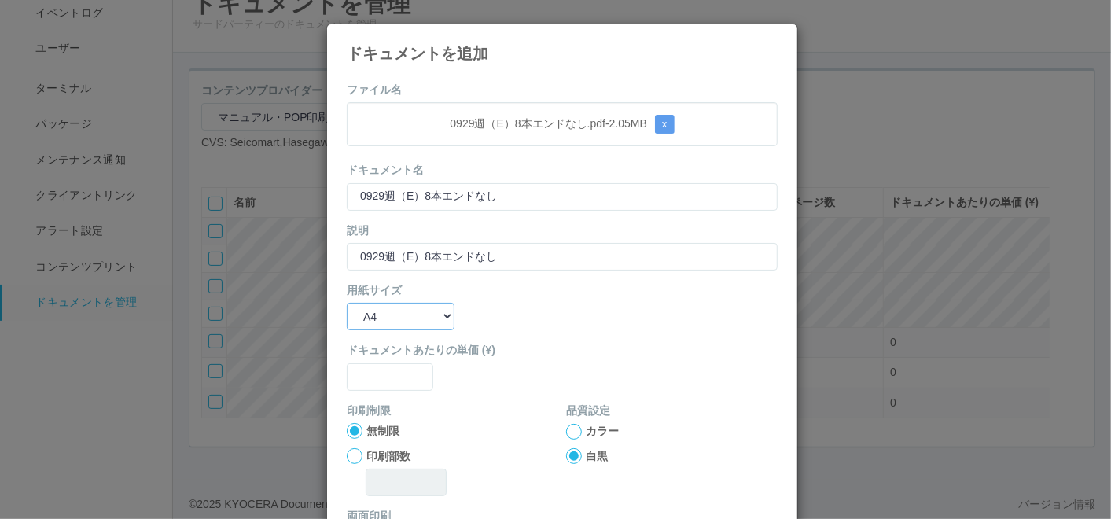
select select "A3"
click at [347, 303] on select "B5 A4 B4 A3" at bounding box center [401, 317] width 108 height 28
click at [379, 391] on form "ファイル名 0929週（E）8本エンドなし.pdf - 2.05 MB x ドキュメント名 0929週（E）8本エンドなし 説明 0929週（E）8本エンドな…" at bounding box center [562, 365] width 431 height 567
click at [381, 383] on input "text" at bounding box center [390, 377] width 86 height 28
type input "0"
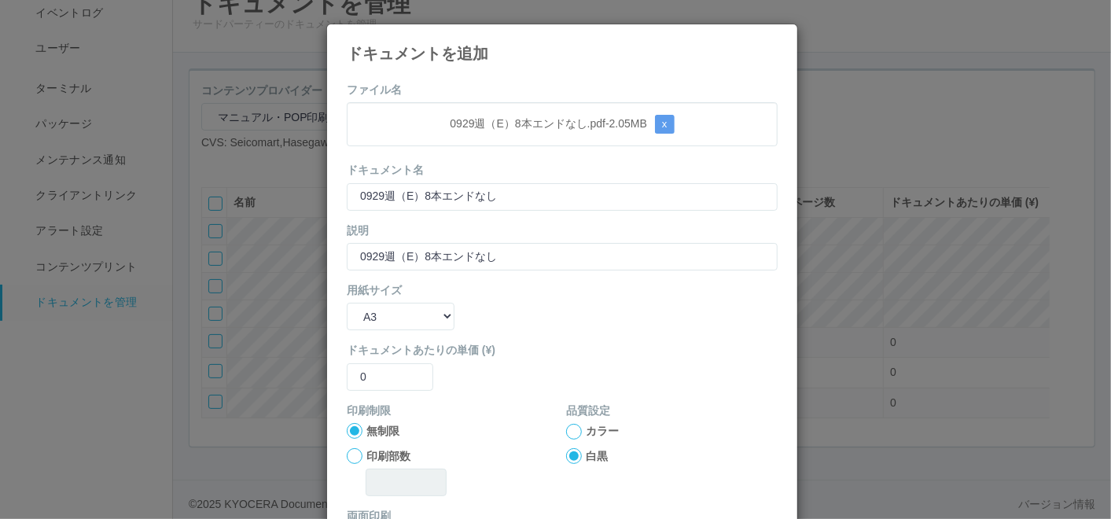
click at [566, 430] on div at bounding box center [574, 432] width 16 height 16
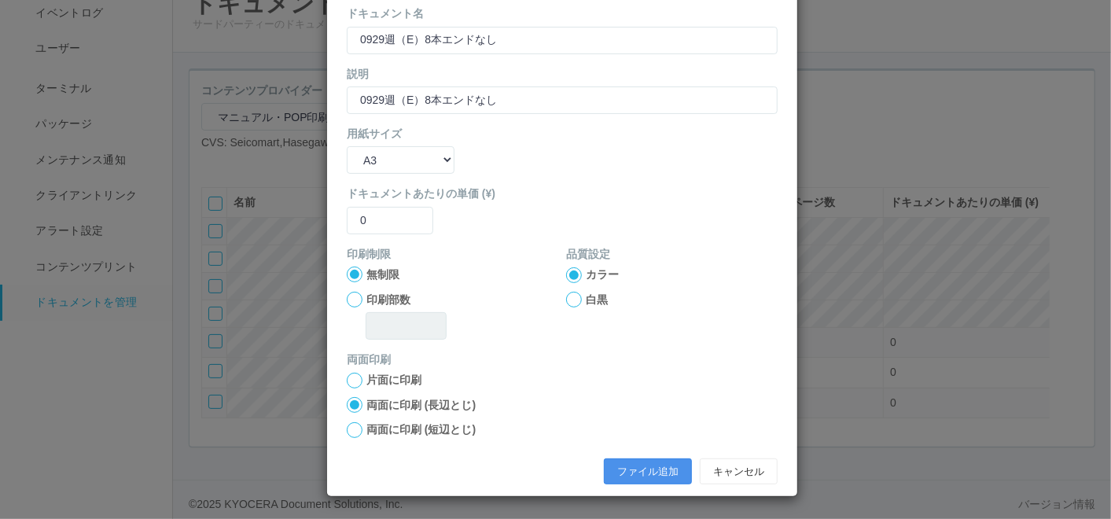
click at [620, 470] on button "ファイル追加" at bounding box center [648, 471] width 88 height 27
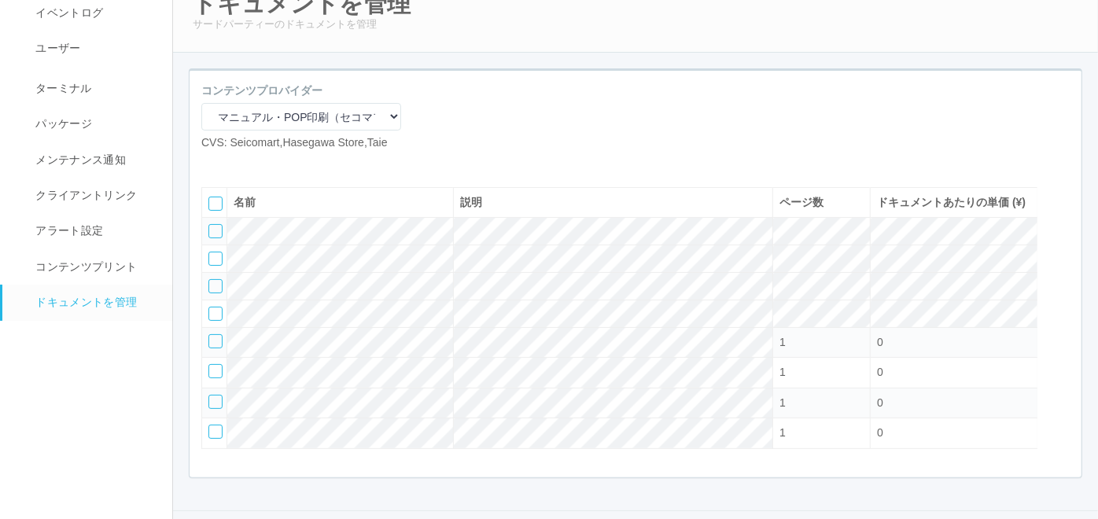
drag, startPoint x: 227, startPoint y: 190, endPoint x: 256, endPoint y: 214, distance: 36.8
click at [256, 175] on div at bounding box center [300, 170] width 223 height 12
click at [213, 164] on icon at bounding box center [213, 164] width 0 height 0
select select "A4"
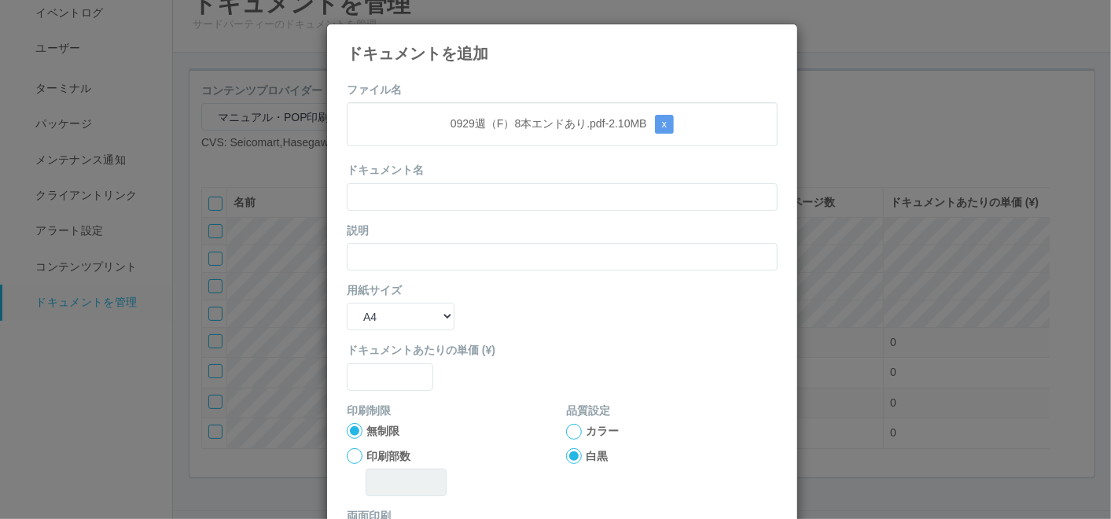
drag, startPoint x: 520, startPoint y: 76, endPoint x: 513, endPoint y: 102, distance: 27.1
click at [520, 79] on div "ファイル名 0929週（F）8本エンドあり.pdf - 2.10 MB x ドキュメント名 説明 用紙サイズ B5 A4 B4 A3 ドキュメントあたりの単価…" at bounding box center [562, 361] width 470 height 583
click at [462, 192] on input "text" at bounding box center [562, 197] width 431 height 28
paste input "0929週（F）8本エンドあり"
type input "0929週（F）8本エンドあり"
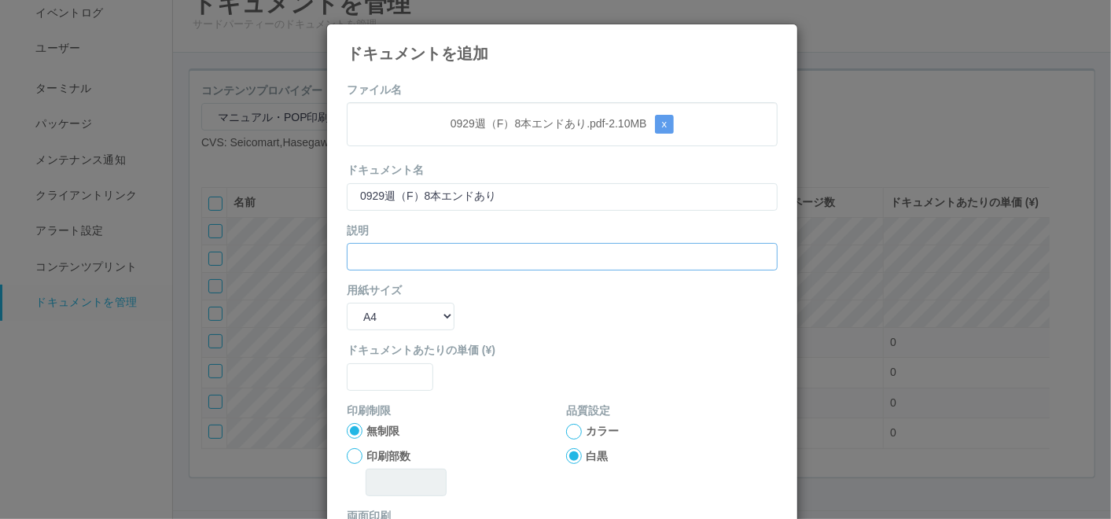
click at [366, 269] on form "ファイル名 0929週（F）8本エンドあり.pdf - 2.10 MB x ドキュメント名 0929週（F）8本エンドあり 説明 用紙サイズ B5 A4 B4…" at bounding box center [562, 365] width 431 height 567
paste input "0929週（F）8本エンドあり"
type input "0929週（F）8本エンドあり"
drag, startPoint x: 366, startPoint y: 312, endPoint x: 373, endPoint y: 328, distance: 17.6
click at [367, 316] on select "B5 A4 B4 A3" at bounding box center [401, 317] width 108 height 28
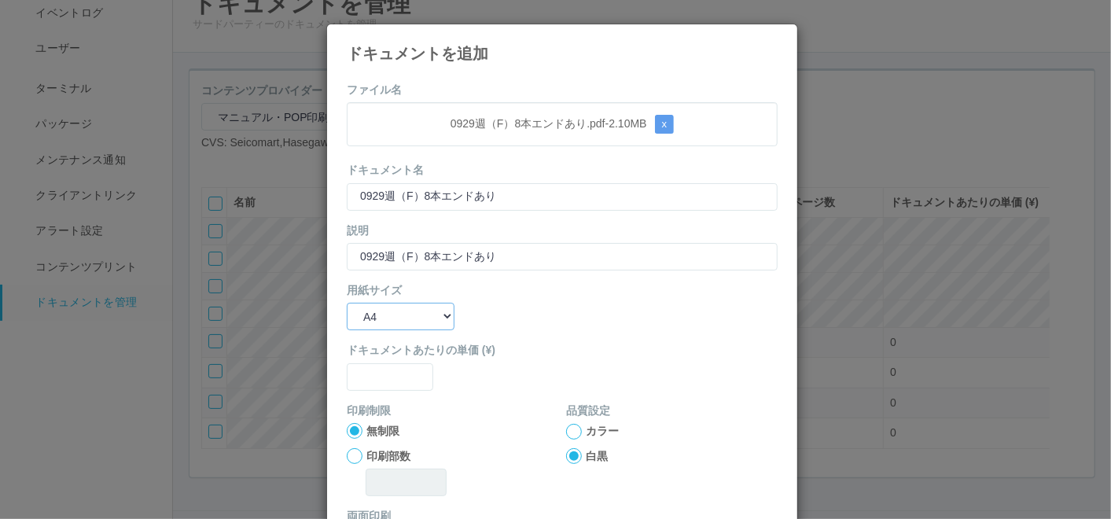
select select "A3"
click at [347, 303] on select "B5 A4 B4 A3" at bounding box center [401, 317] width 108 height 28
click at [381, 367] on input "text" at bounding box center [390, 377] width 86 height 28
type input "0"
click at [572, 431] on div at bounding box center [574, 432] width 16 height 16
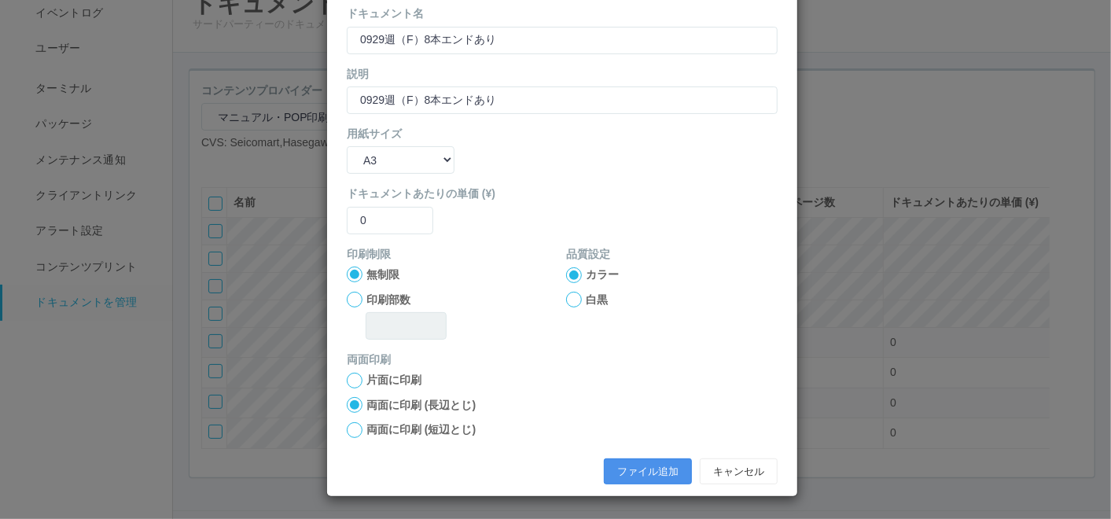
click at [642, 467] on button "ファイル追加" at bounding box center [648, 471] width 88 height 27
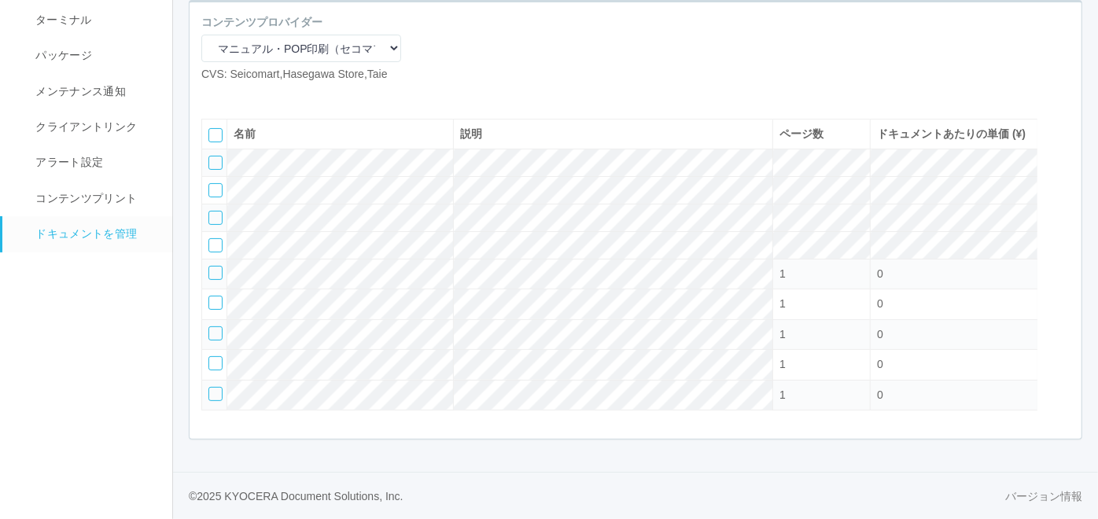
scroll to position [193, 0]
click at [237, 95] on icon at bounding box center [237, 95] width 0 height 0
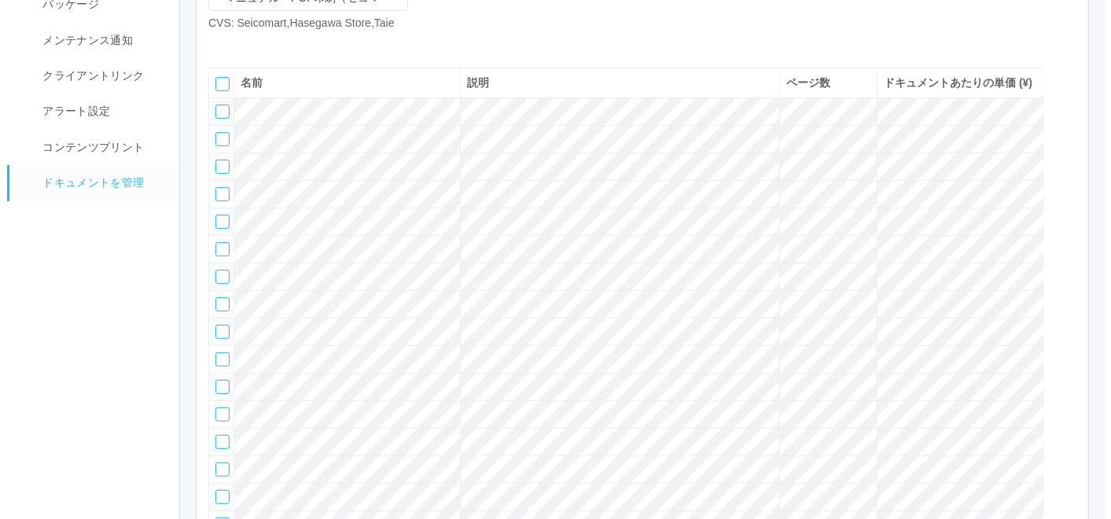
scroll to position [0, 0]
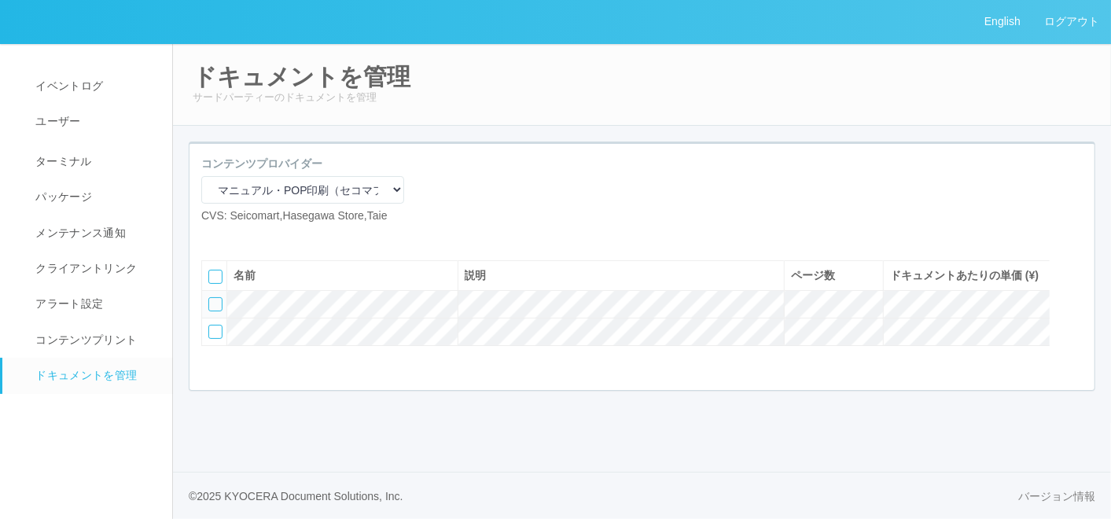
click at [213, 237] on icon at bounding box center [213, 237] width 0 height 0
select select "A4"
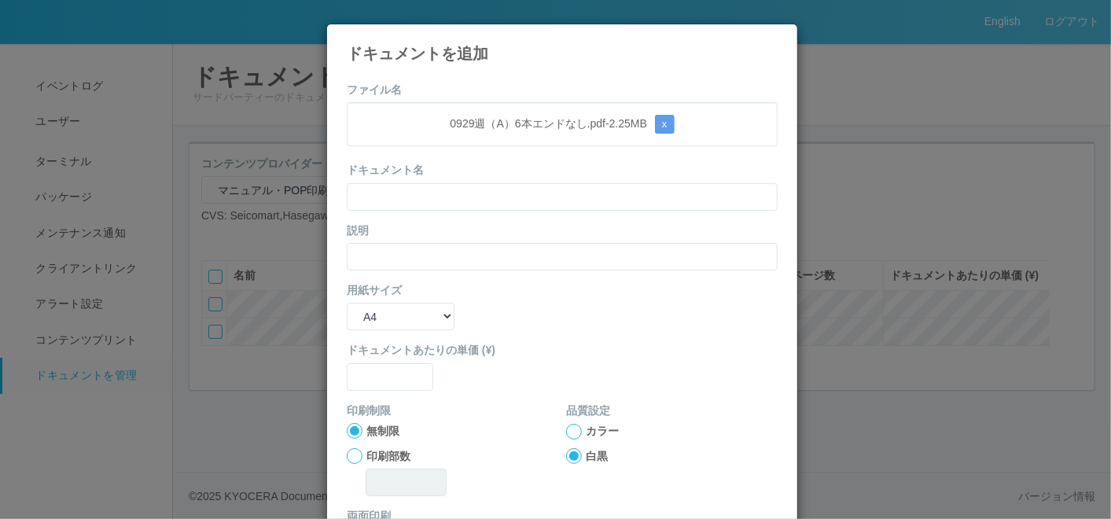
drag, startPoint x: 469, startPoint y: 87, endPoint x: 460, endPoint y: 119, distance: 32.8
click at [469, 87] on form "ファイル名 0929週（A）6本エンドなし.pdf - 2.25 MB x ドキュメント名 説明 用紙サイズ B5 A4 B4 A3 ドキュメントあたりの単価…" at bounding box center [562, 365] width 431 height 567
click at [433, 189] on input "text" at bounding box center [562, 197] width 431 height 28
paste input "0929週（A）6本エンドなし"
type input "0929週（A）6本エンドなし"
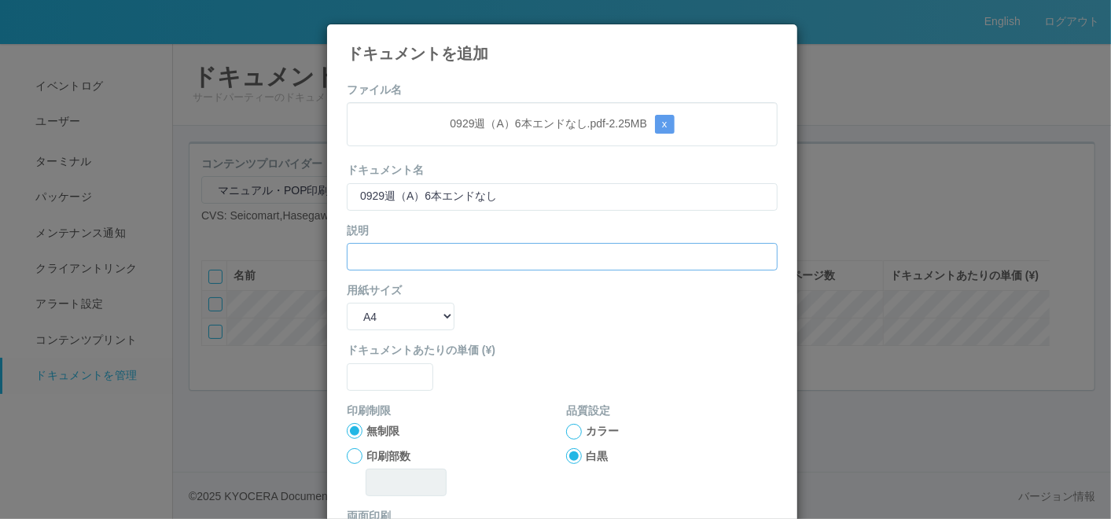
click at [359, 256] on input "text" at bounding box center [562, 257] width 431 height 28
paste input "0929週（A）6本エンドなし"
type input "0929週（A）6本エンドなし"
drag, startPoint x: 386, startPoint y: 321, endPoint x: 388, endPoint y: 331, distance: 10.3
click at [386, 323] on select "B5 A4 B4 A3" at bounding box center [401, 317] width 108 height 28
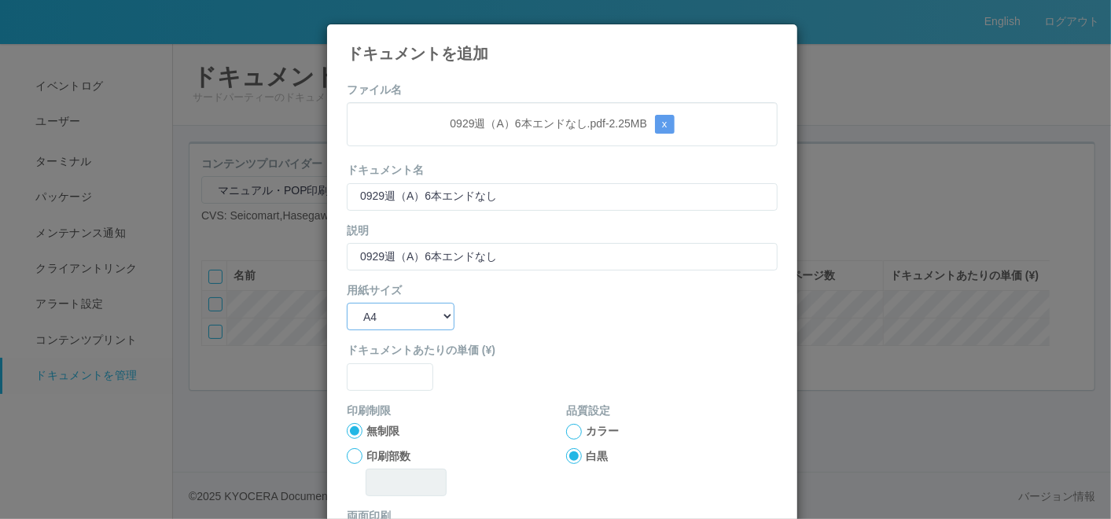
select select "A3"
click at [347, 303] on select "B5 A4 B4 A3" at bounding box center [401, 317] width 108 height 28
click at [379, 391] on form "ファイル名 0929週（A）6本エンドなし.pdf - 2.25 MB x ドキュメント名 0929週（A）6本エンドなし 説明 0929週（A）6本エンドな…" at bounding box center [562, 365] width 431 height 567
drag, startPoint x: 387, startPoint y: 373, endPoint x: 395, endPoint y: 374, distance: 8.0
click at [391, 375] on input "text" at bounding box center [390, 377] width 86 height 28
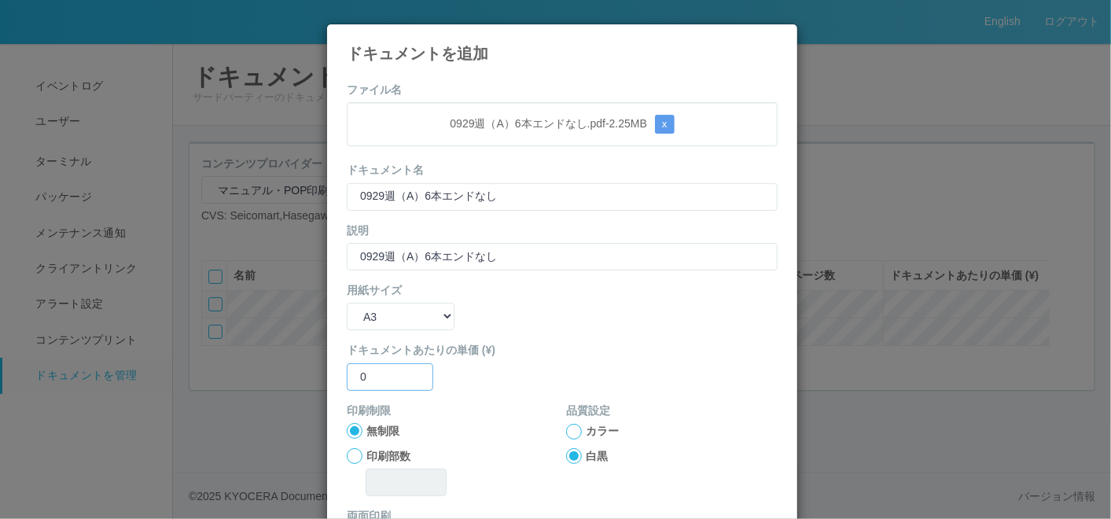
type input "0"
click at [566, 425] on div at bounding box center [574, 432] width 16 height 16
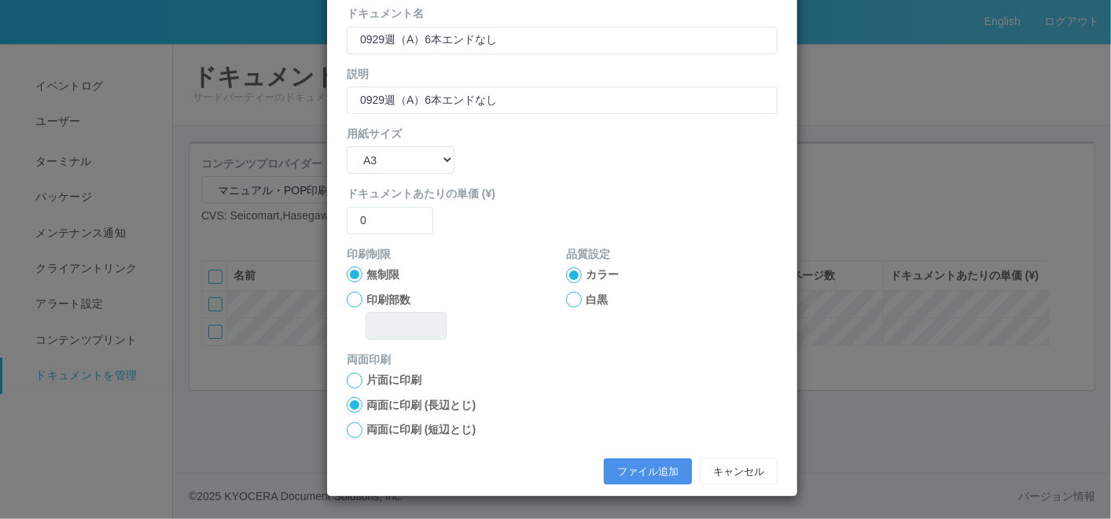
click at [622, 462] on button "ファイル追加" at bounding box center [648, 471] width 88 height 27
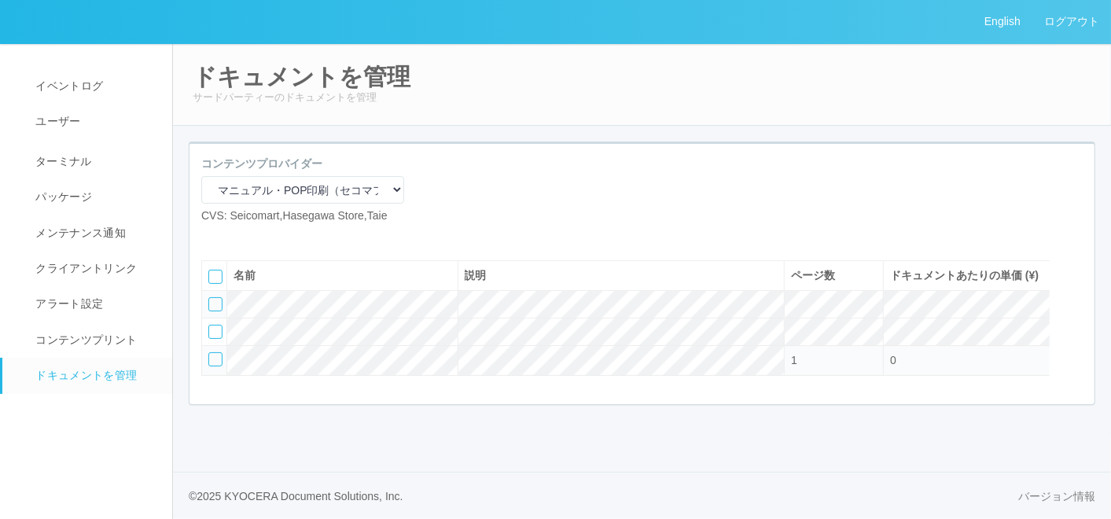
click at [213, 237] on icon at bounding box center [213, 237] width 0 height 0
select select "A4"
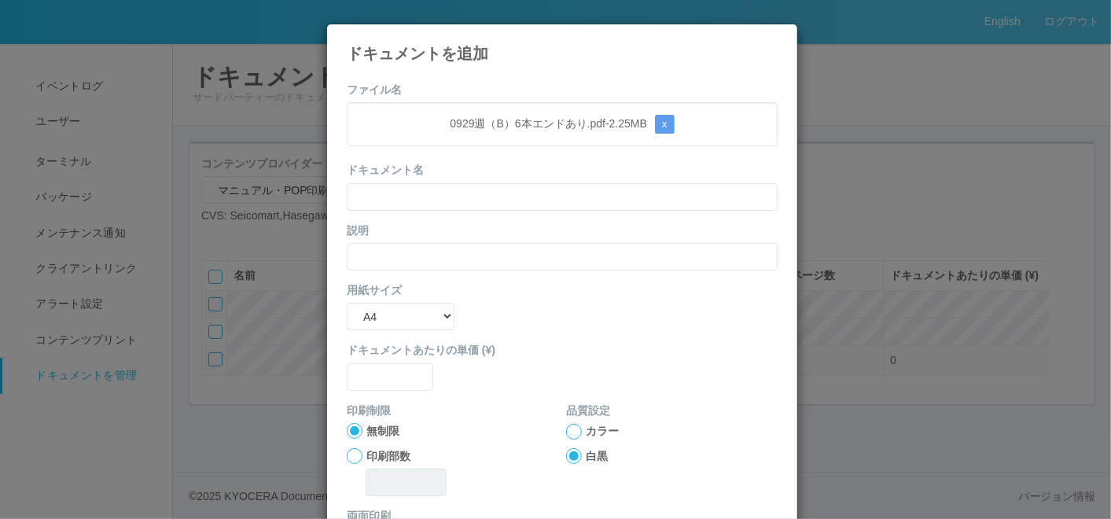
click at [501, 82] on form "ファイル名 0929週（B）6本エンドあり.pdf - 2.25 MB x ドキュメント名 説明 用紙サイズ B5 A4 B4 A3 ドキュメントあたりの単価…" at bounding box center [562, 365] width 431 height 567
click at [453, 202] on input "text" at bounding box center [562, 197] width 431 height 28
paste input "0929週（B）6本エンドあり"
type input "0929週（B）6本エンドあり"
click at [402, 258] on input "text" at bounding box center [562, 257] width 431 height 28
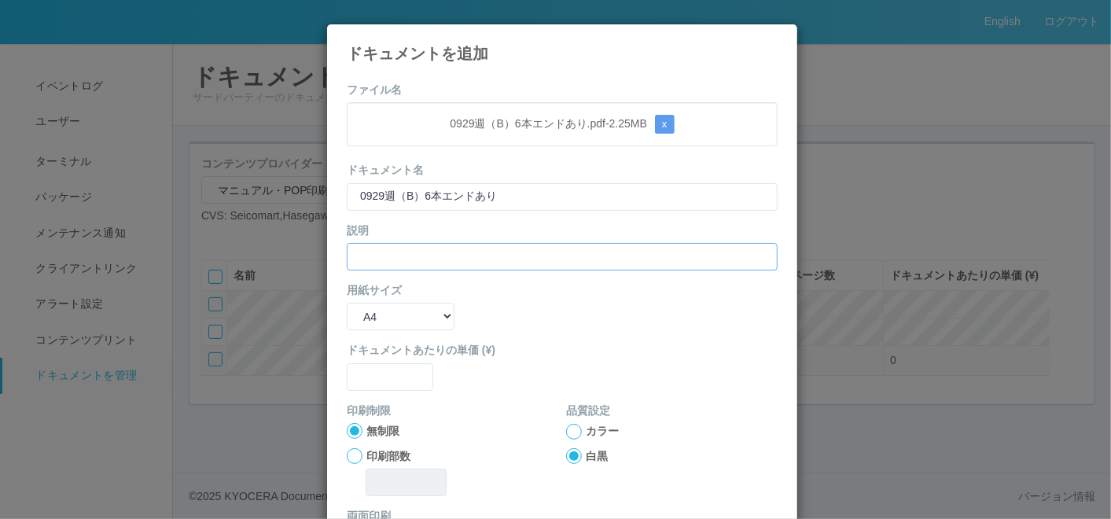
paste input "0929週（B）6本エンドあり"
type input "0929週（B）6本エンドあり"
drag, startPoint x: 392, startPoint y: 319, endPoint x: 392, endPoint y: 331, distance: 11.8
click at [391, 321] on select "B5 A4 B4 A3" at bounding box center [401, 317] width 108 height 28
select select "A3"
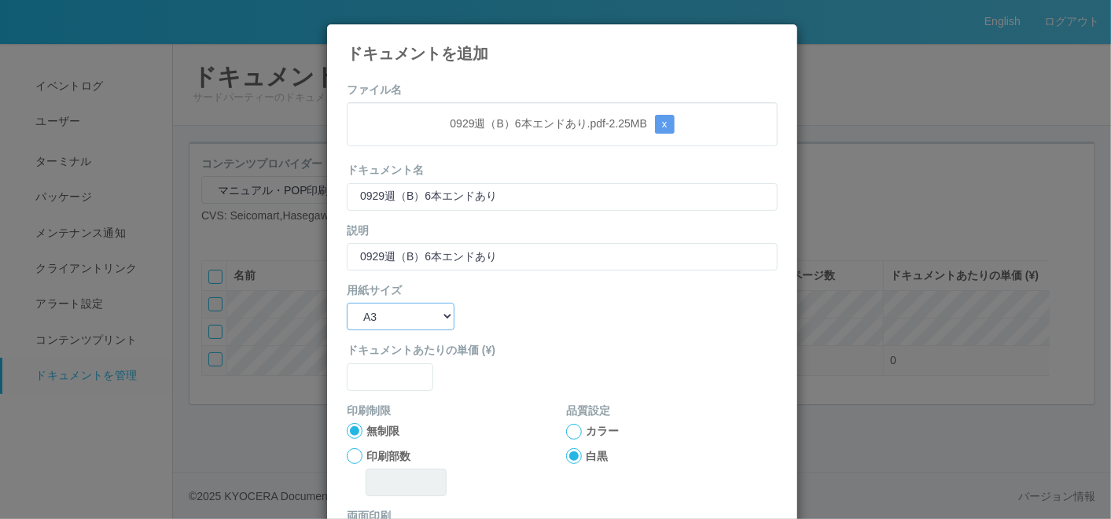
click at [347, 303] on select "B5 A4 B4 A3" at bounding box center [401, 317] width 108 height 28
click at [379, 382] on input "text" at bounding box center [390, 377] width 86 height 28
type input "0"
click at [566, 432] on div at bounding box center [574, 432] width 16 height 16
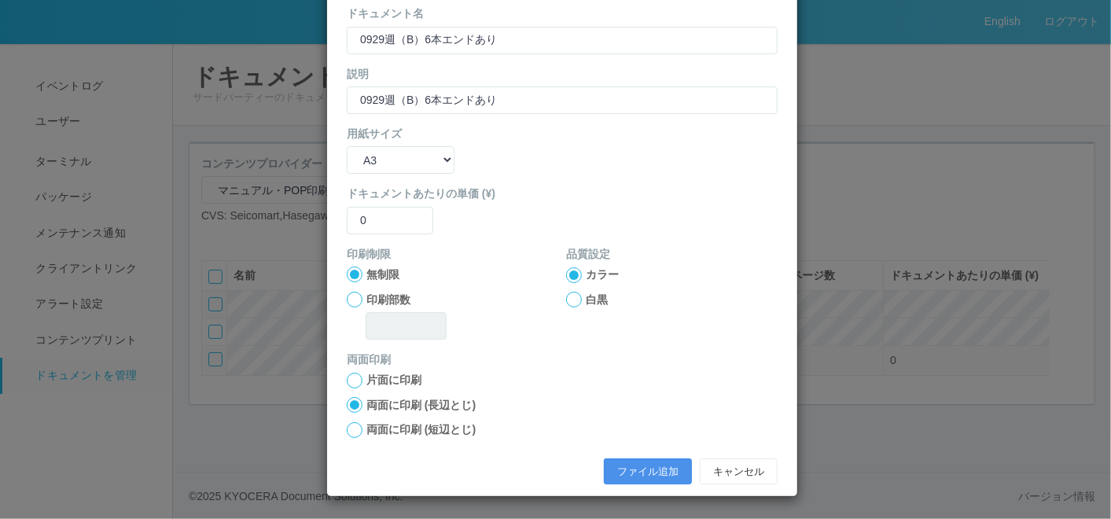
click at [621, 464] on button "ファイル追加" at bounding box center [648, 471] width 88 height 27
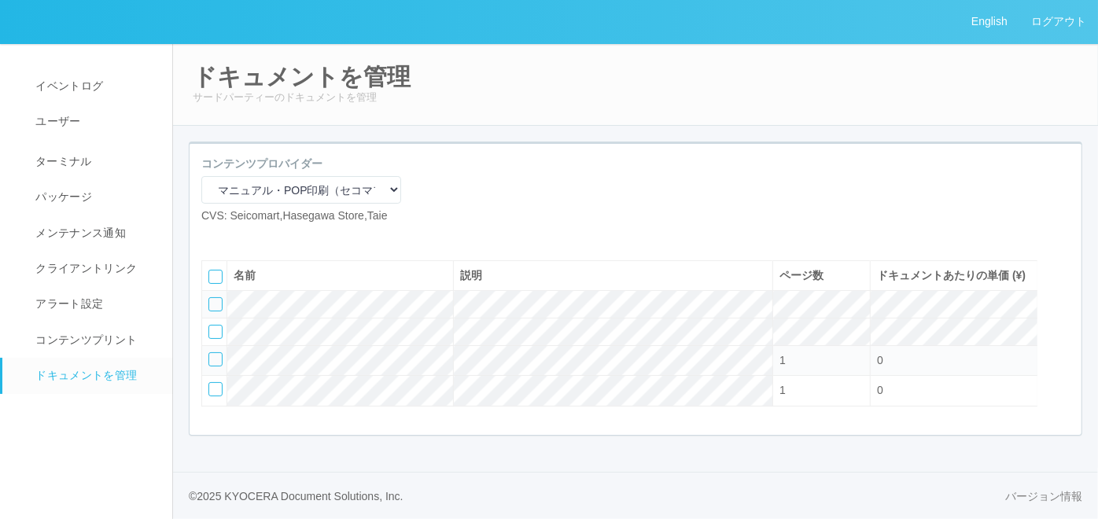
click at [237, 237] on icon at bounding box center [237, 237] width 0 height 0
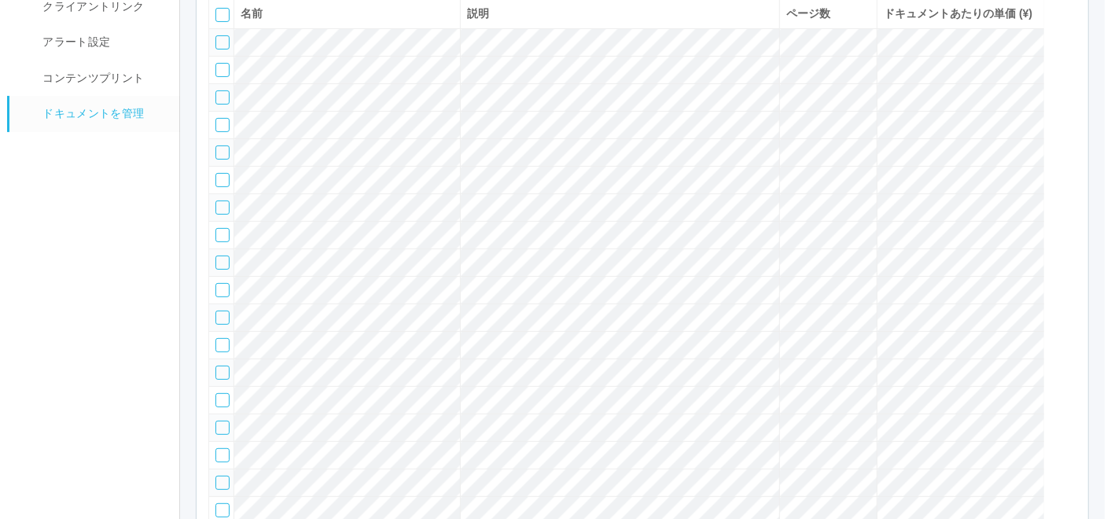
scroll to position [0, 0]
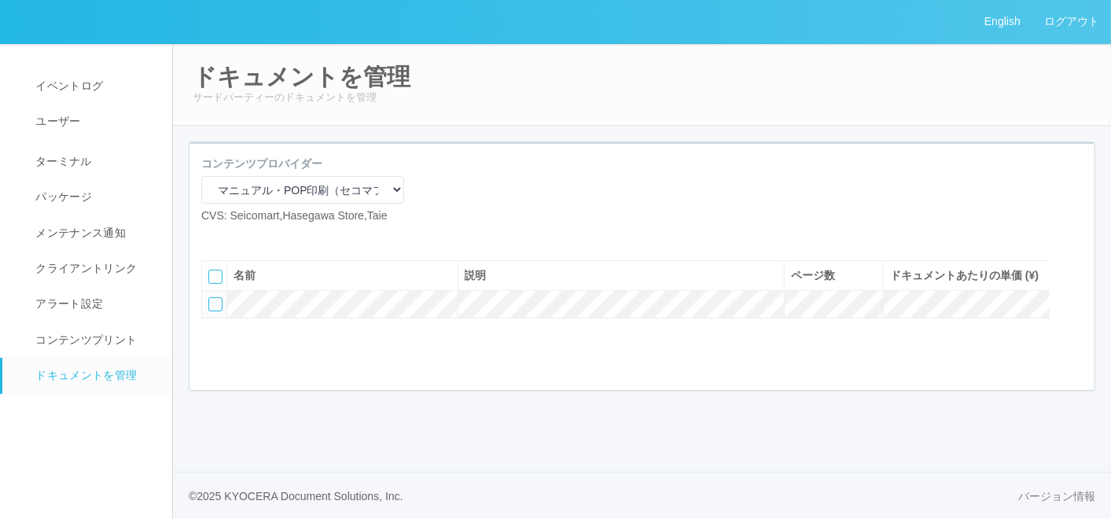
click at [213, 237] on icon at bounding box center [213, 237] width 0 height 0
select select "A4"
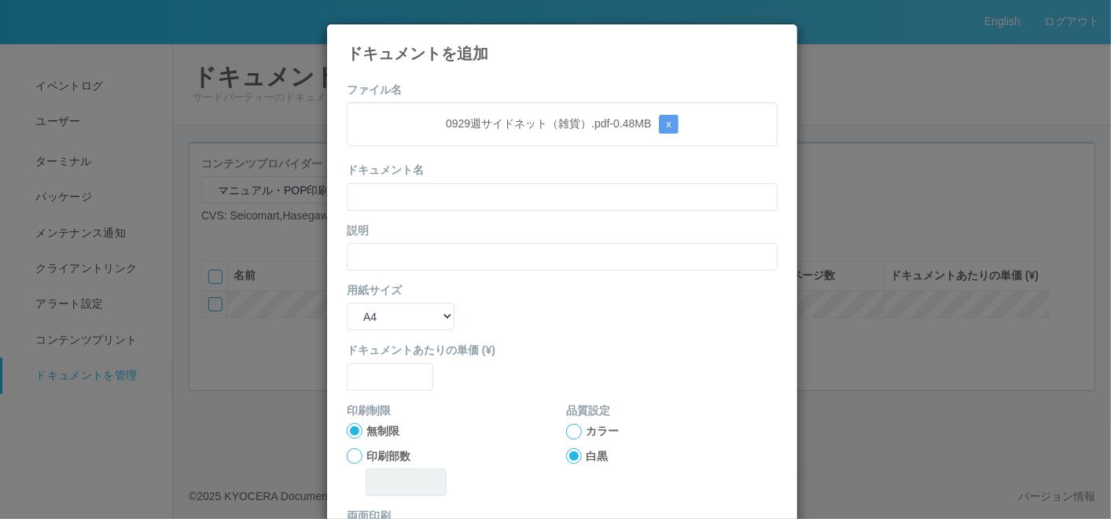
drag, startPoint x: 482, startPoint y: 88, endPoint x: 474, endPoint y: 98, distance: 12.9
click at [482, 88] on form "ファイル名 0929週サイドネット（雑貨）.pdf - 0.48 MB x ドキュメント名 説明 用紙サイズ B5 A4 B4 A3 ドキュメントあたりの単価…" at bounding box center [562, 365] width 431 height 567
click at [449, 207] on input "text" at bounding box center [562, 197] width 431 height 28
paste input "0929週サイドネット（雑貨）"
type input "0929週サイドネット（雑貨）"
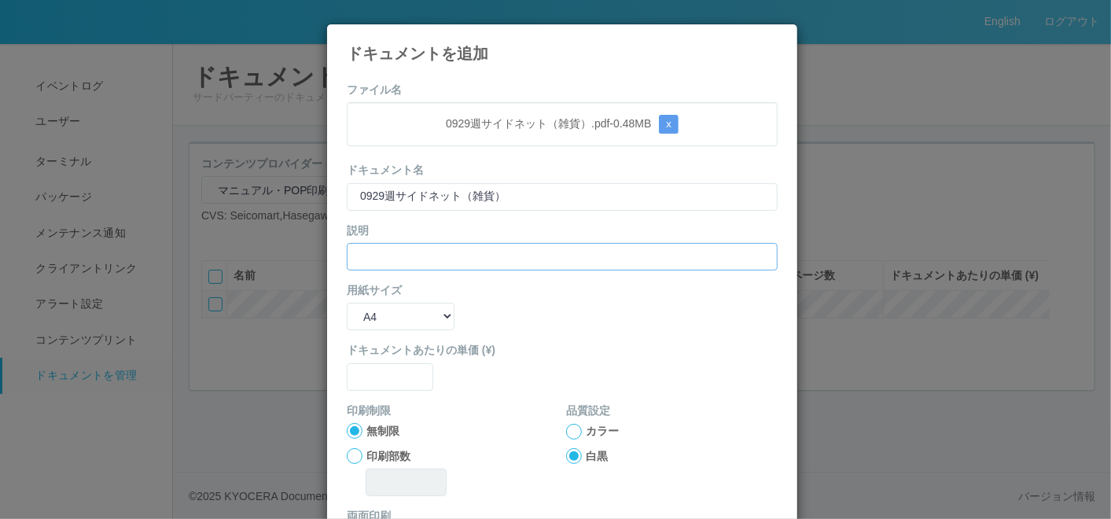
click at [386, 257] on input "text" at bounding box center [562, 257] width 431 height 28
paste input "0929週サイドネット（雑貨）"
type input "0929週サイドネット（雑貨）"
click at [388, 311] on select "B5 A4 B4 A3" at bounding box center [401, 317] width 108 height 28
select select "A3"
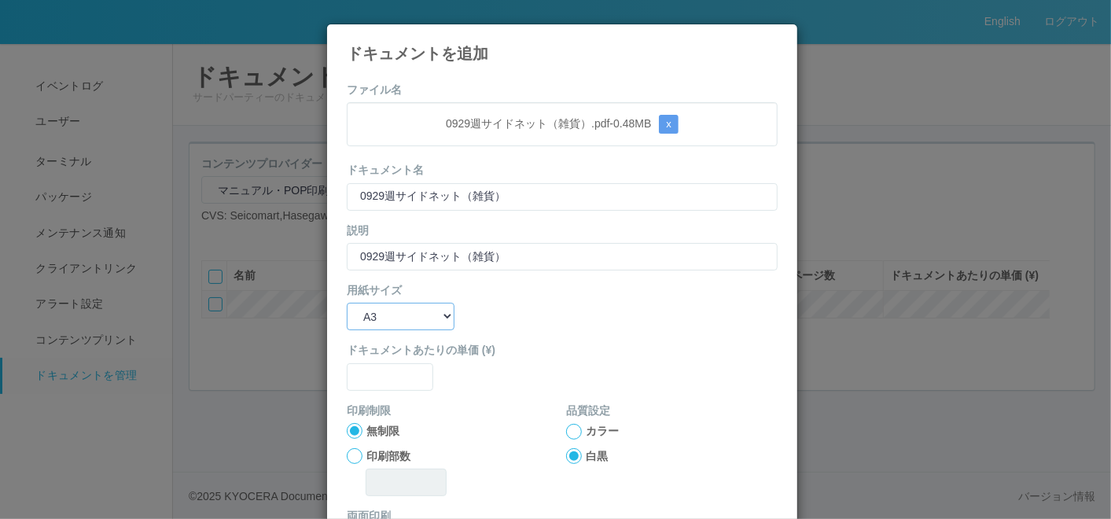
click at [347, 303] on select "B5 A4 B4 A3" at bounding box center [401, 317] width 108 height 28
click at [386, 373] on input "text" at bounding box center [390, 377] width 86 height 28
type input "0"
click at [568, 425] on div at bounding box center [574, 432] width 16 height 16
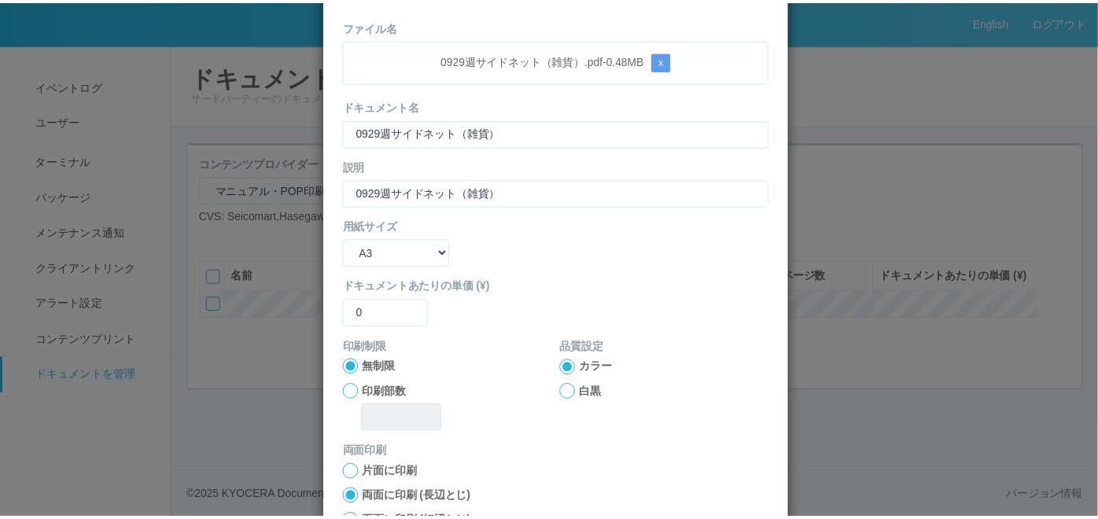
scroll to position [156, 0]
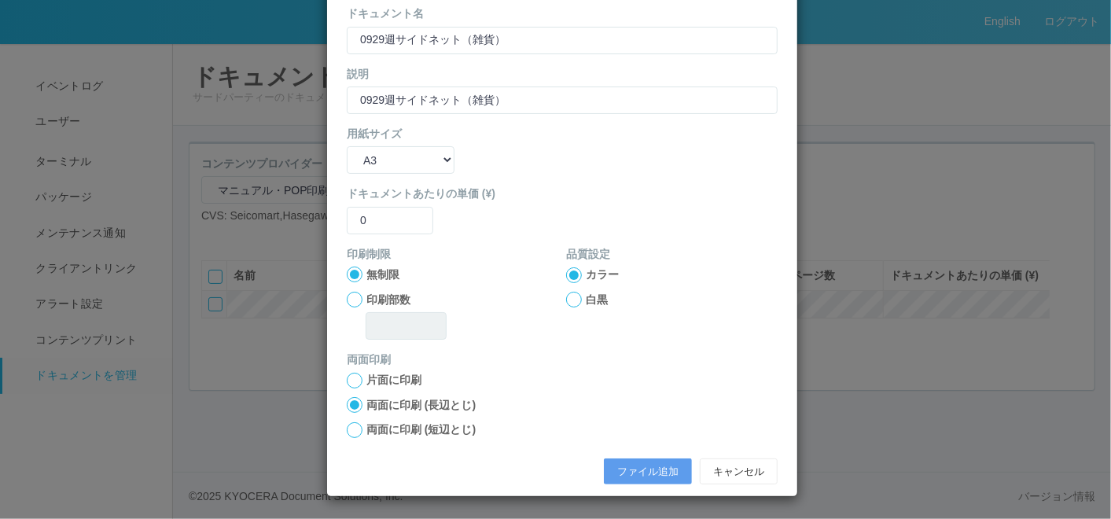
click at [621, 454] on div "ファイル追加 キャンセル" at bounding box center [562, 471] width 454 height 42
click at [621, 471] on button "ファイル追加" at bounding box center [648, 471] width 88 height 27
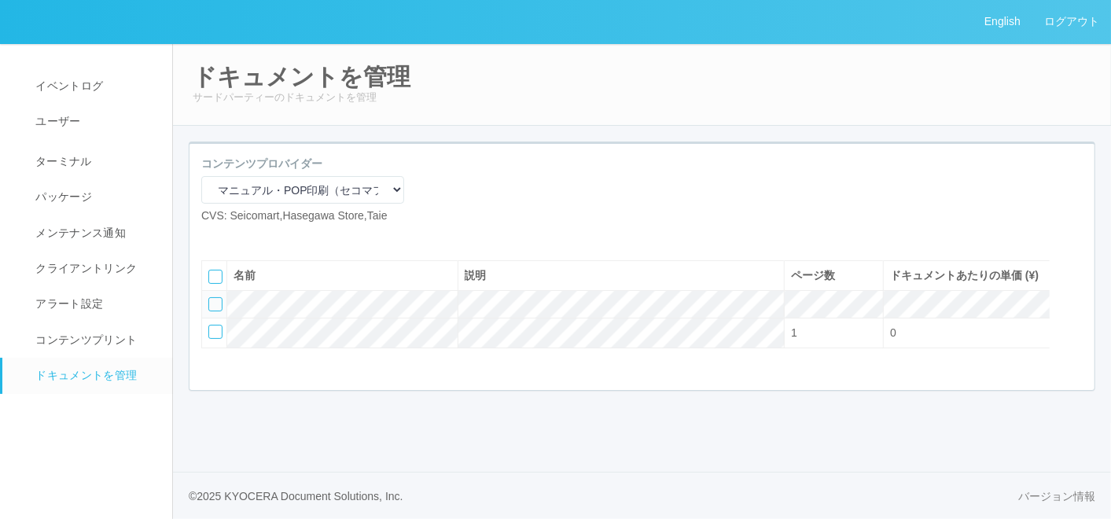
click at [237, 237] on icon at bounding box center [237, 237] width 0 height 0
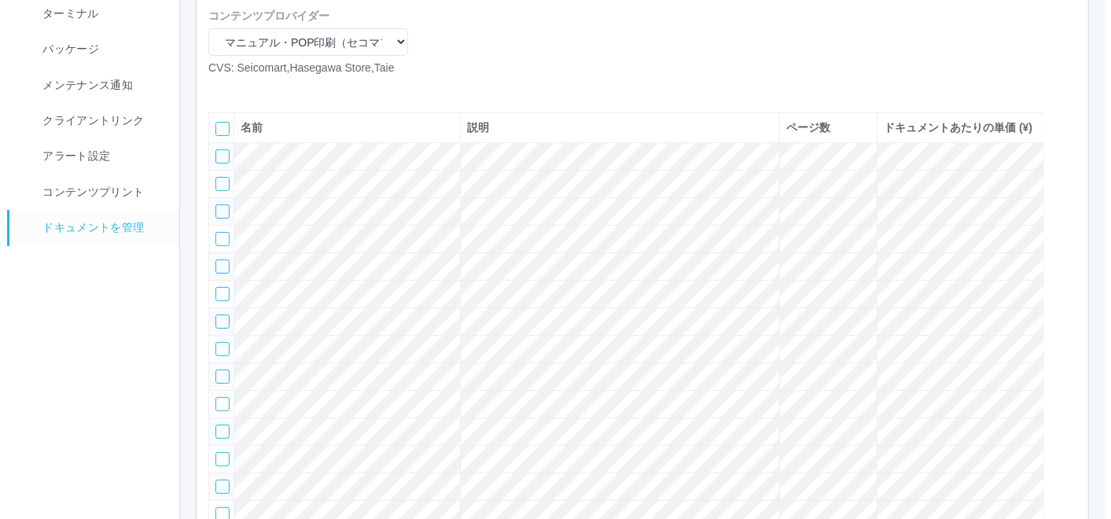
scroll to position [175, 0]
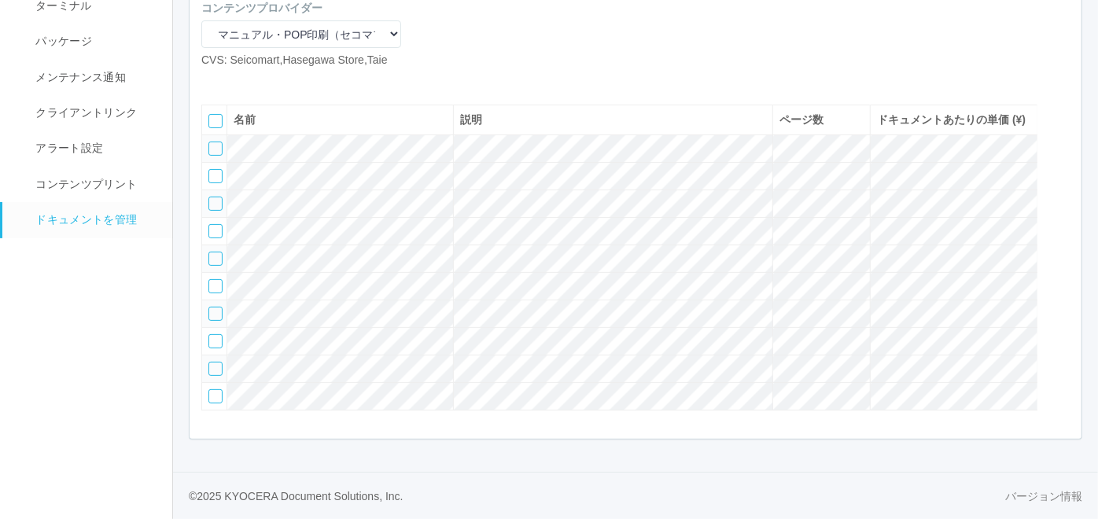
click at [213, 81] on icon at bounding box center [213, 81] width 0 height 0
select select "A4"
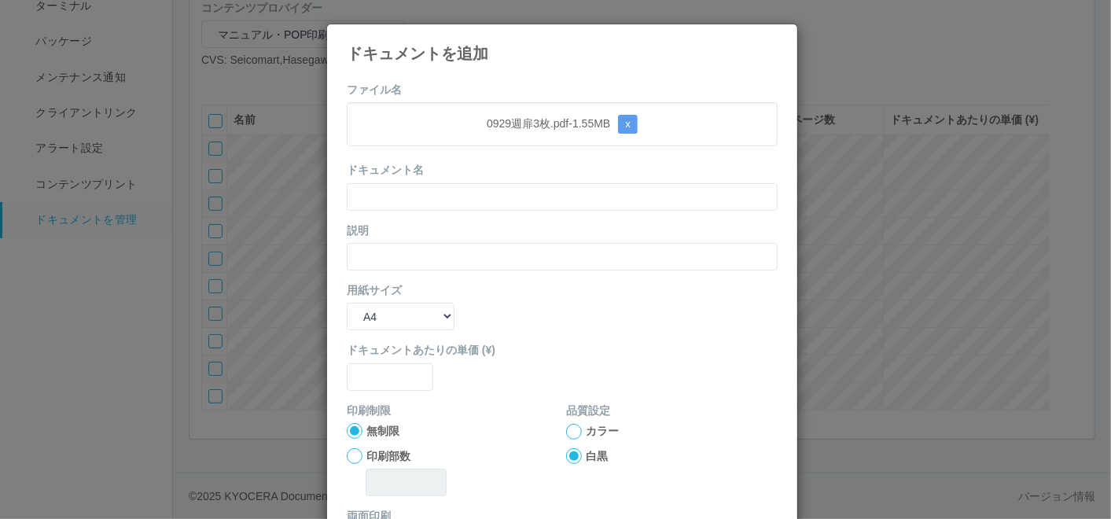
click at [476, 105] on div "0929週扉3枚.pdf - 1.55 MB x" at bounding box center [562, 124] width 431 height 44
click at [446, 193] on input "text" at bounding box center [562, 197] width 431 height 28
paste input "0929週扉3枚"
type input "0929週扉3枚"
click at [399, 252] on input "text" at bounding box center [562, 257] width 431 height 28
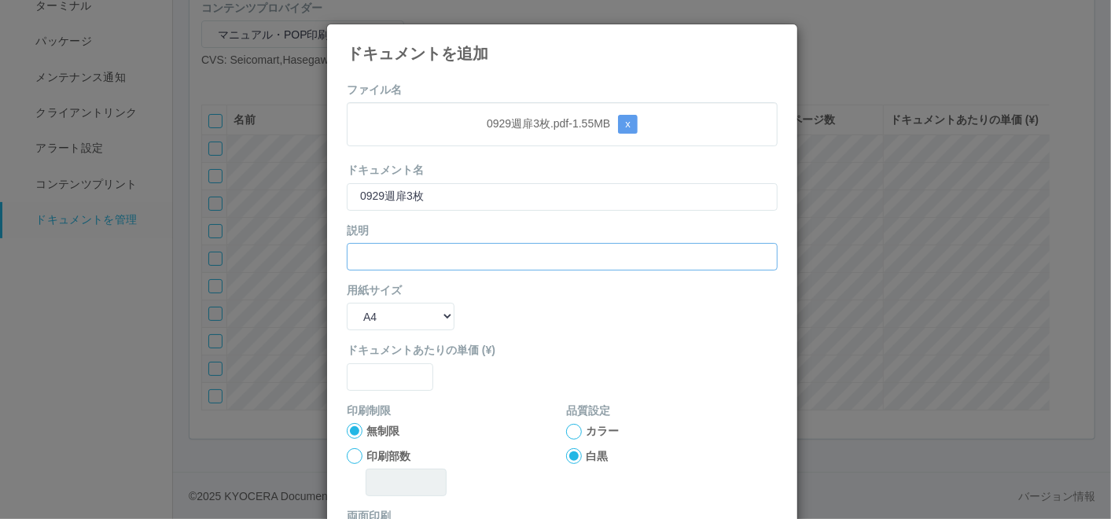
paste input "0929週扉3枚"
type input "0929週扉3枚"
drag, startPoint x: 386, startPoint y: 311, endPoint x: 386, endPoint y: 330, distance: 19.7
click at [386, 311] on select "B5 A4 B4 A3" at bounding box center [401, 317] width 108 height 28
select select "A3"
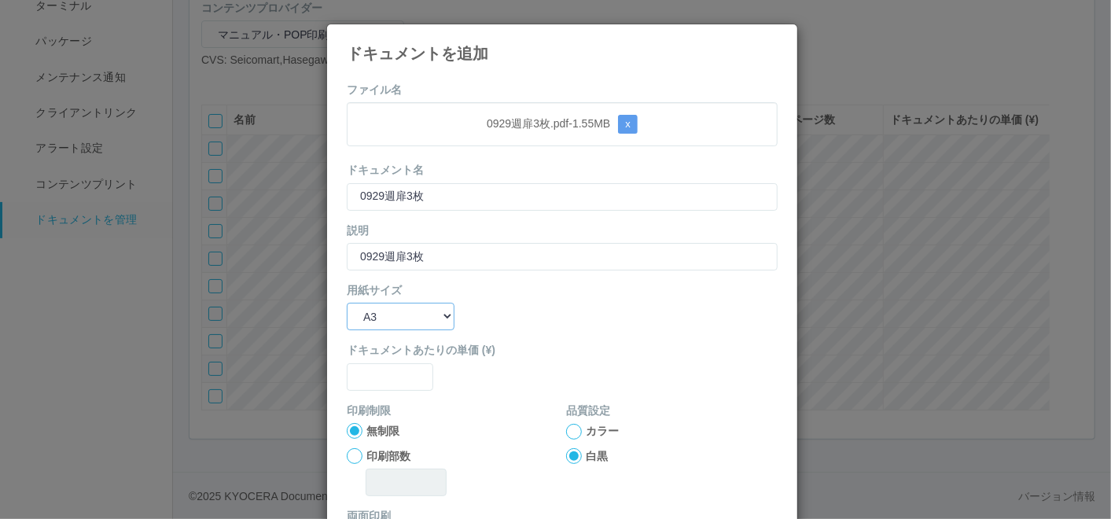
click at [347, 303] on select "B5 A4 B4 A3" at bounding box center [401, 317] width 108 height 28
click at [374, 380] on input "text" at bounding box center [390, 377] width 86 height 28
type input "0"
click at [566, 432] on div at bounding box center [574, 432] width 16 height 16
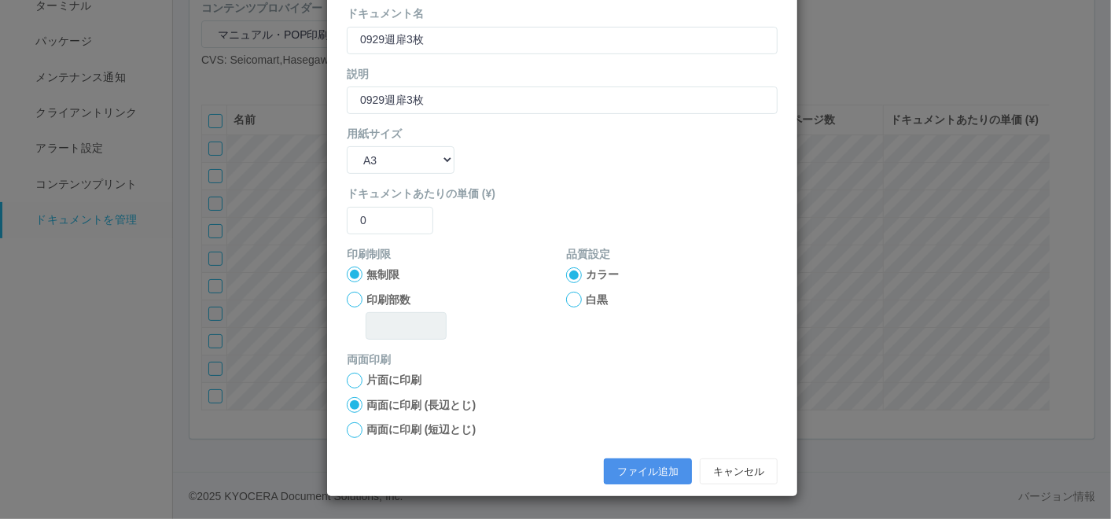
click at [638, 467] on button "ファイル追加" at bounding box center [648, 471] width 88 height 27
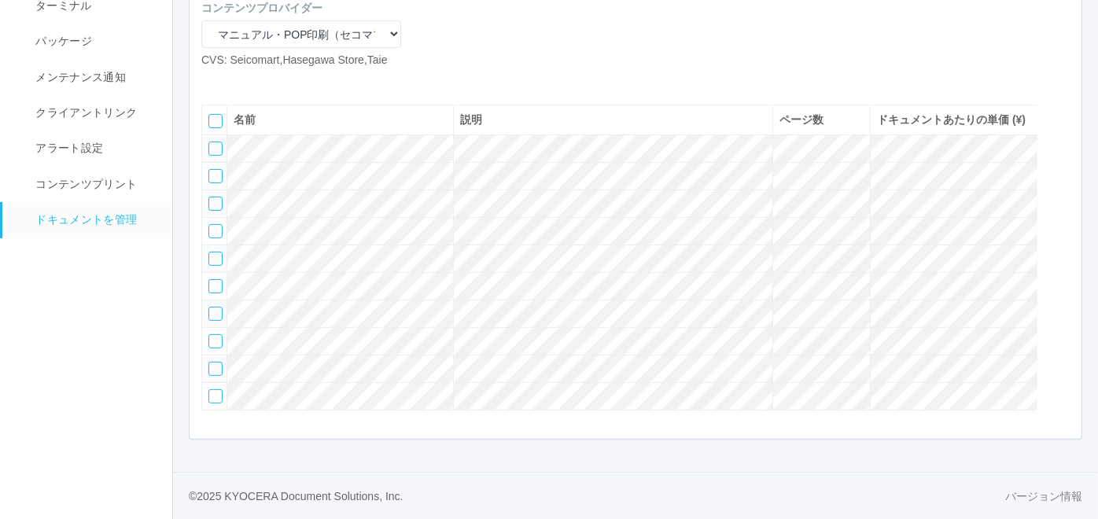
click at [213, 81] on icon at bounding box center [213, 81] width 0 height 0
select select "A4"
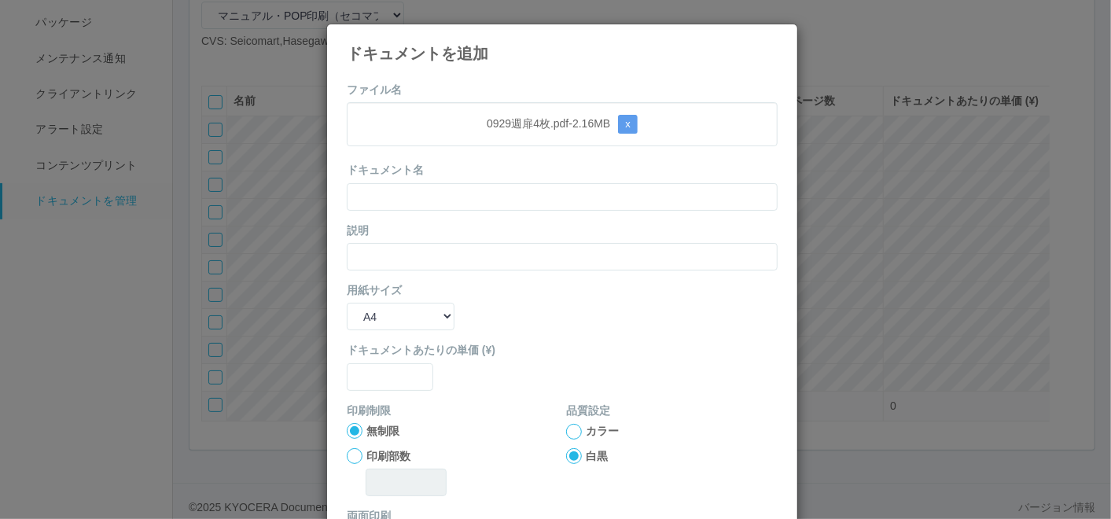
click at [420, 76] on div "ファイル名 0929週扉4枚.pdf - 2.16 MB x ドキュメント名 説明 用紙サイズ B5 A4 B4 A3 ドキュメントあたりの単価 (¥) 印刷…" at bounding box center [562, 361] width 470 height 583
click at [433, 202] on input "text" at bounding box center [562, 197] width 431 height 28
paste input "0929週扉4枚"
type input "0929週扉4枚"
drag, startPoint x: 404, startPoint y: 254, endPoint x: 401, endPoint y: 274, distance: 20.7
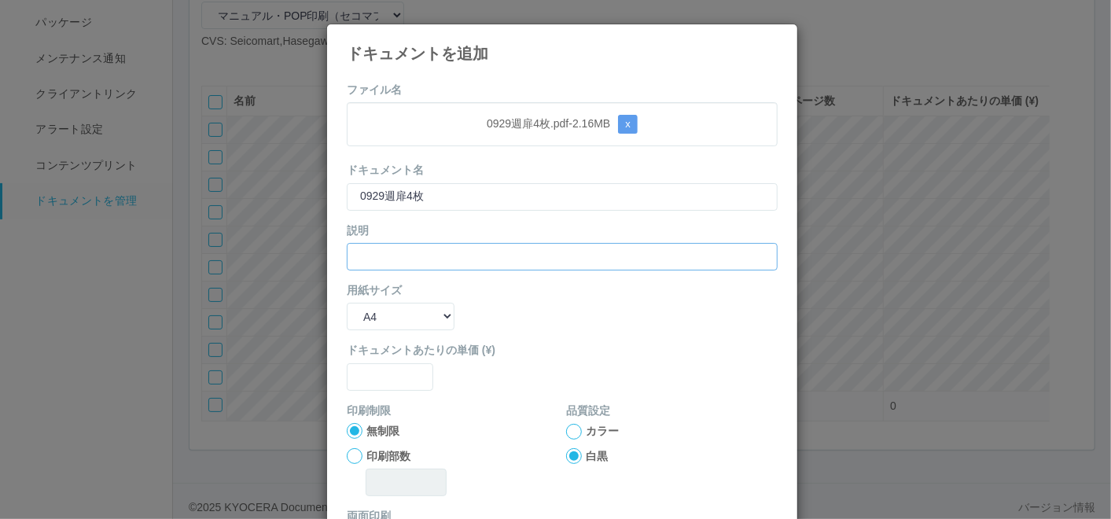
click at [402, 256] on input "text" at bounding box center [562, 257] width 431 height 28
paste input "0929週扉4枚"
type input "0929週扉4枚"
click at [404, 303] on select "B5 A4 B4 A3" at bounding box center [401, 317] width 108 height 28
select select "A3"
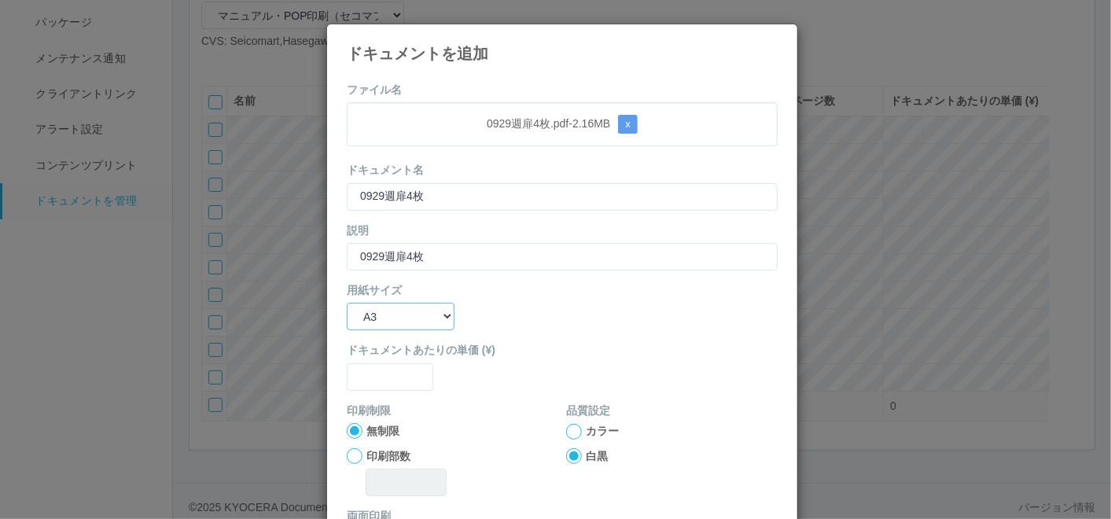
click at [347, 303] on select "B5 A4 B4 A3" at bounding box center [401, 317] width 108 height 28
click at [384, 373] on input "text" at bounding box center [390, 377] width 86 height 28
type input "0"
click at [572, 433] on div at bounding box center [574, 432] width 16 height 16
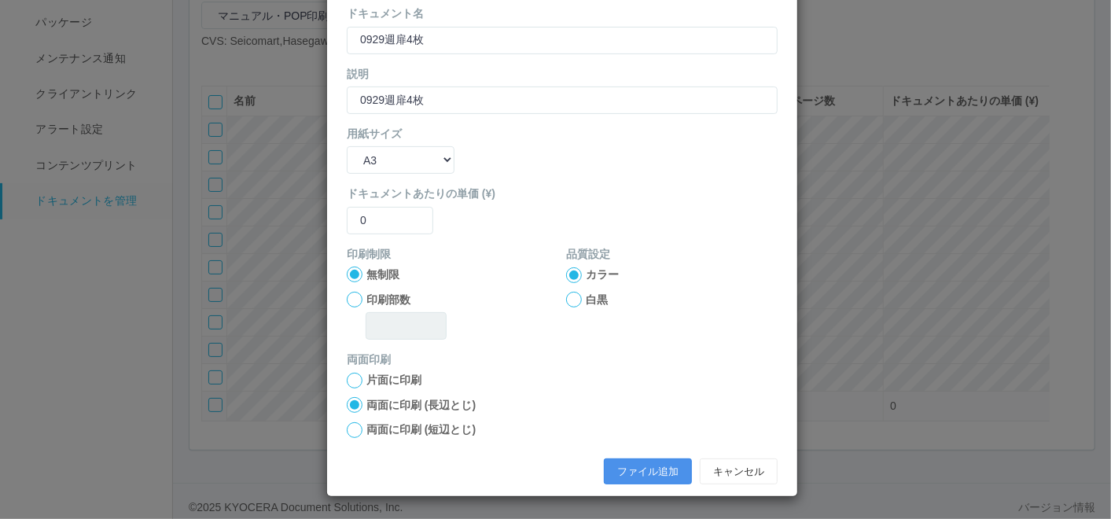
click at [626, 464] on button "ファイル追加" at bounding box center [648, 471] width 88 height 27
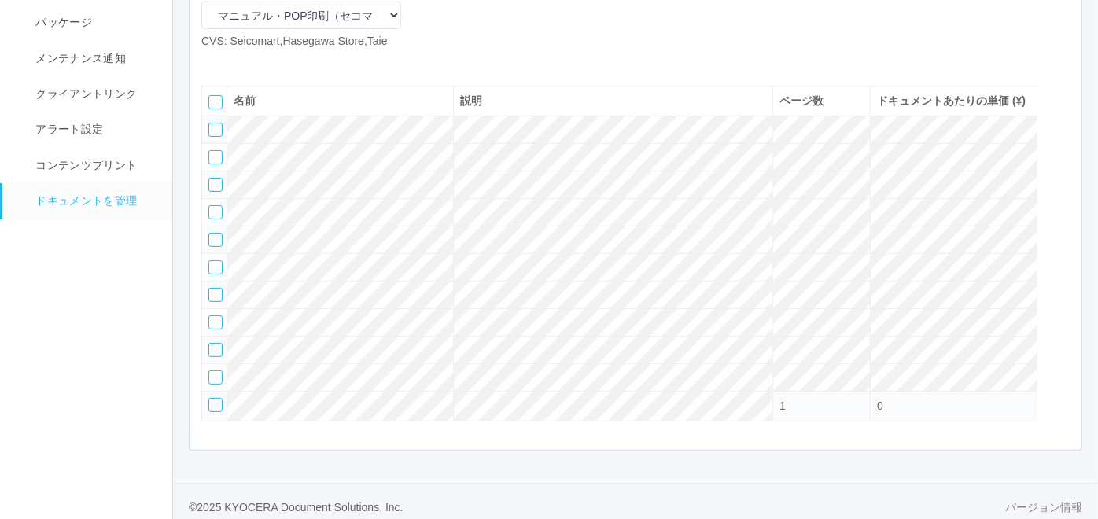
click at [213, 62] on icon at bounding box center [213, 62] width 0 height 0
select select "A4"
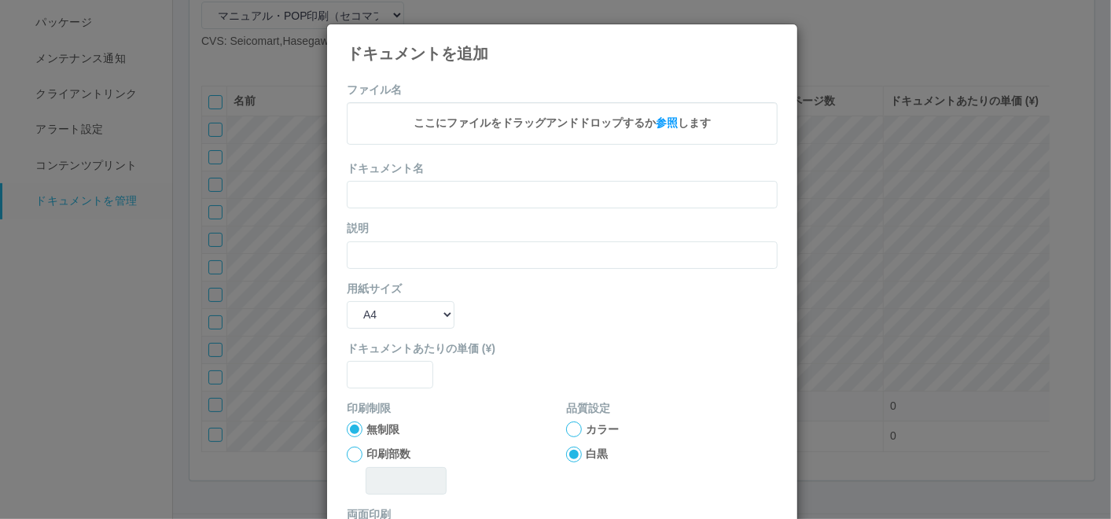
click at [778, 36] on icon at bounding box center [778, 36] width 0 height 0
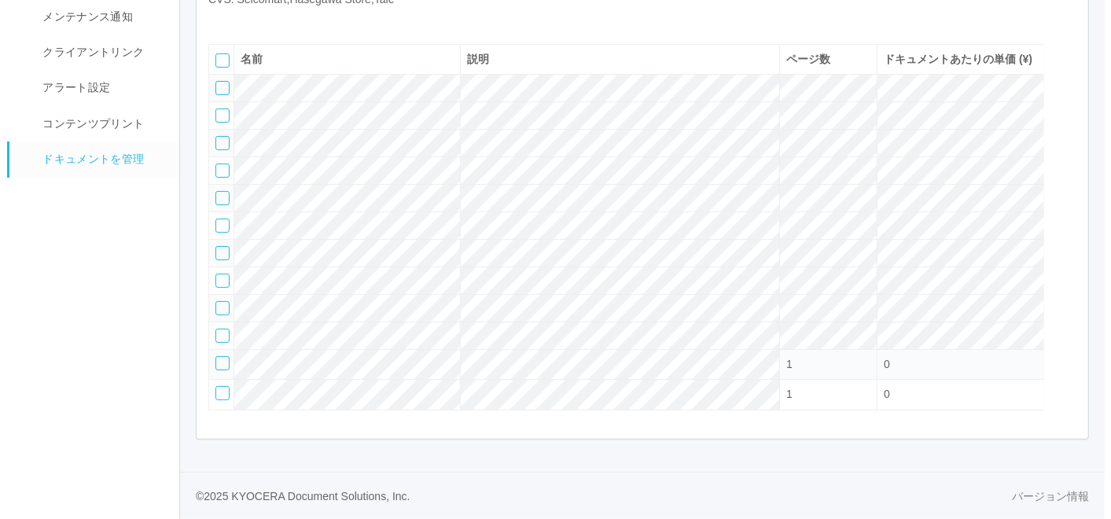
scroll to position [262, 0]
click at [213, 20] on icon at bounding box center [213, 20] width 0 height 0
select select "A4"
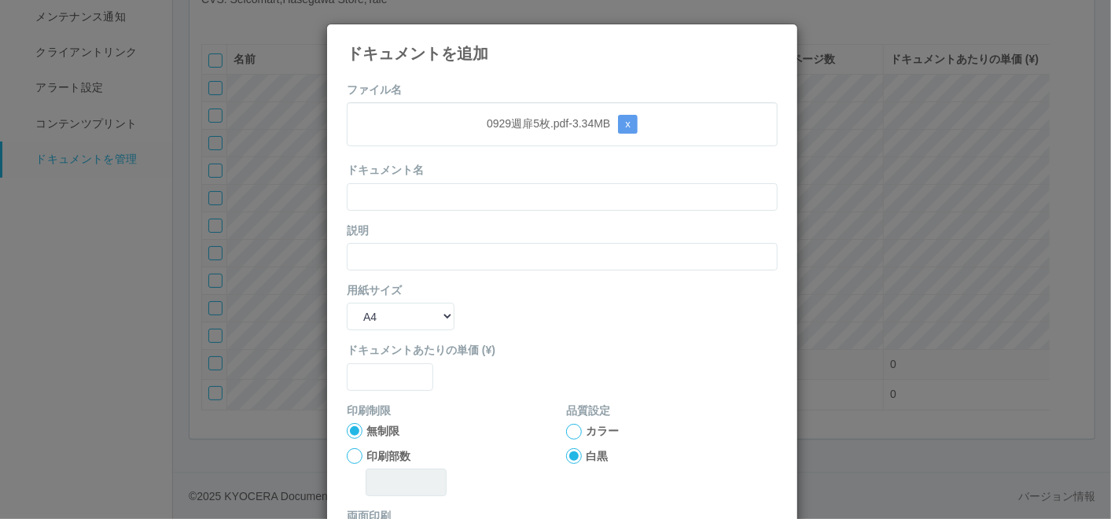
drag, startPoint x: 447, startPoint y: 87, endPoint x: 444, endPoint y: 115, distance: 27.6
click at [447, 86] on form "ファイル名 0929週扉5枚.pdf - 3.34 MB x ドキュメント名 説明 用紙サイズ B5 A4 B4 A3 ドキュメントあたりの単価 (¥) 印刷…" at bounding box center [562, 365] width 431 height 567
click at [436, 193] on input "text" at bounding box center [562, 197] width 431 height 28
paste input "0929週扉5枚"
type input "0929週扉5枚"
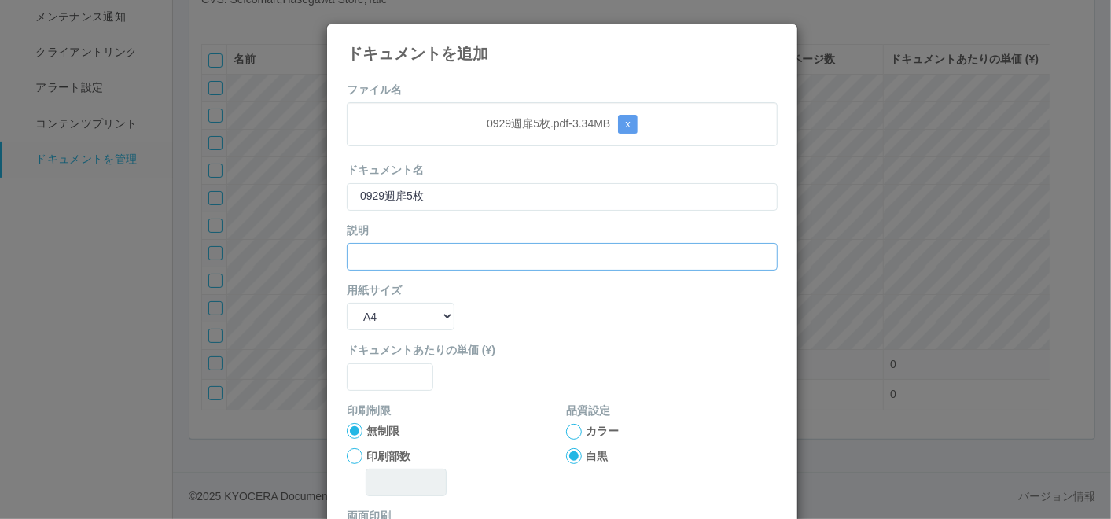
click at [384, 260] on input "text" at bounding box center [562, 257] width 431 height 28
paste input "0929週扉5枚"
type input "0929週扉5枚"
drag, startPoint x: 391, startPoint y: 311, endPoint x: 405, endPoint y: 330, distance: 24.2
click at [393, 314] on select "B5 A4 B4 A3" at bounding box center [401, 317] width 108 height 28
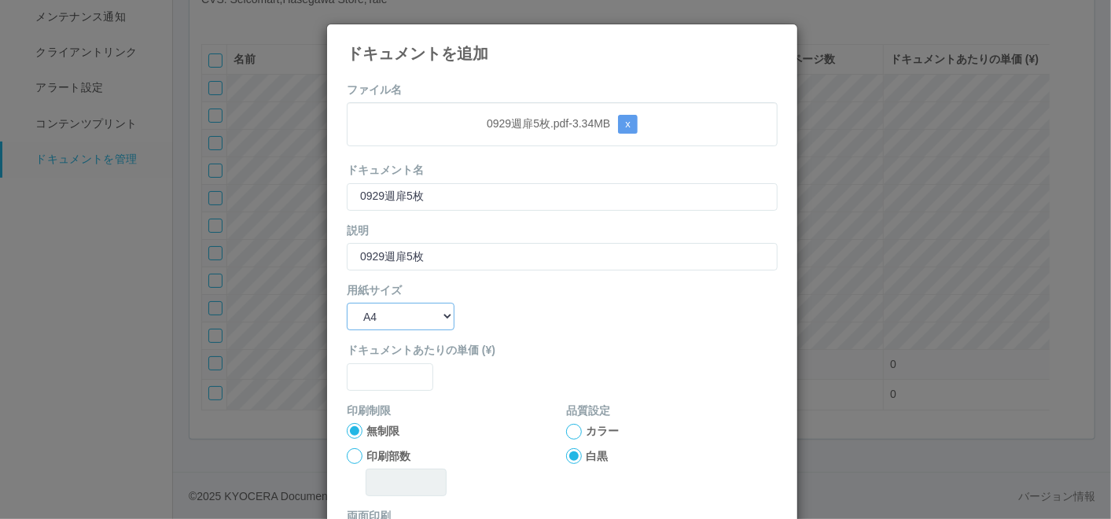
select select "A3"
click at [347, 303] on select "B5 A4 B4 A3" at bounding box center [401, 317] width 108 height 28
click at [391, 370] on input "text" at bounding box center [390, 377] width 86 height 28
type input "0"
click at [586, 432] on label "カラー" at bounding box center [602, 431] width 33 height 17
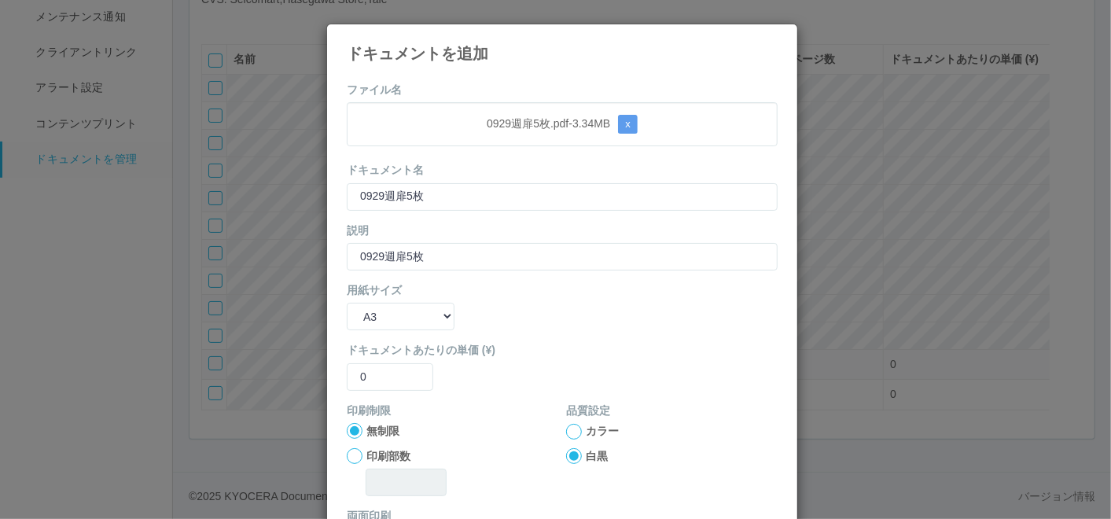
click at [0, 0] on input "カラー" at bounding box center [0, 0] width 0 height 0
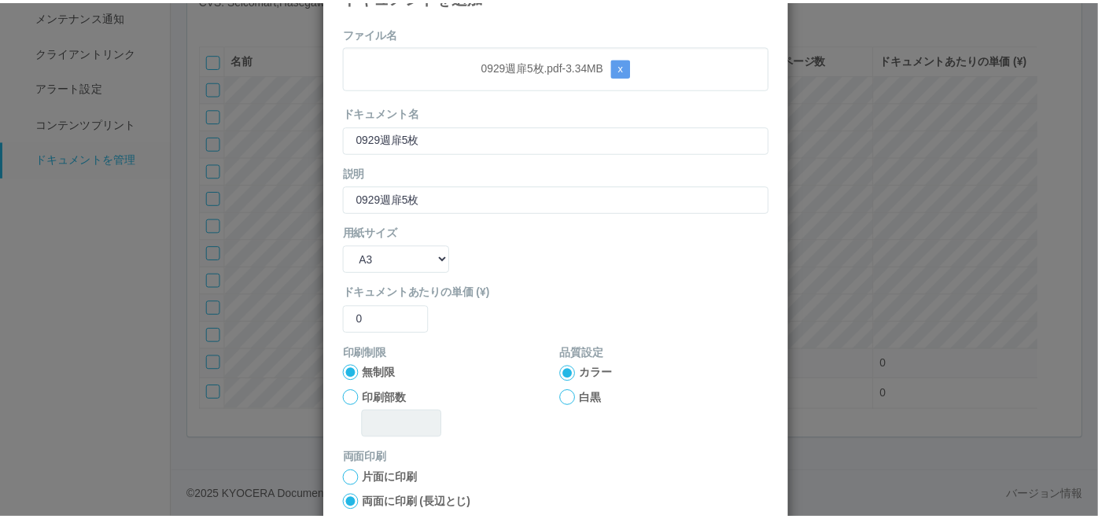
scroll to position [156, 0]
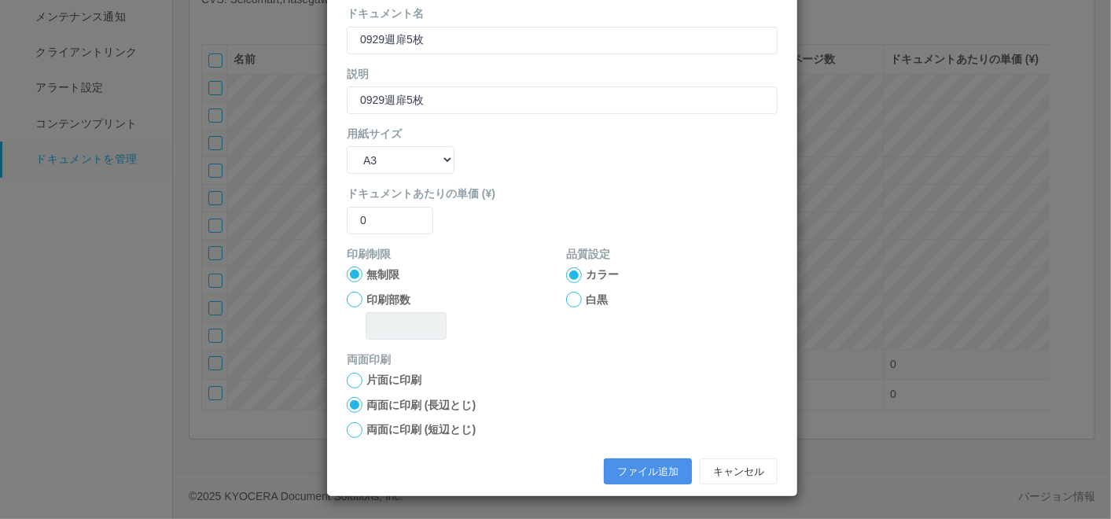
click at [617, 461] on button "ファイル追加" at bounding box center [648, 471] width 88 height 27
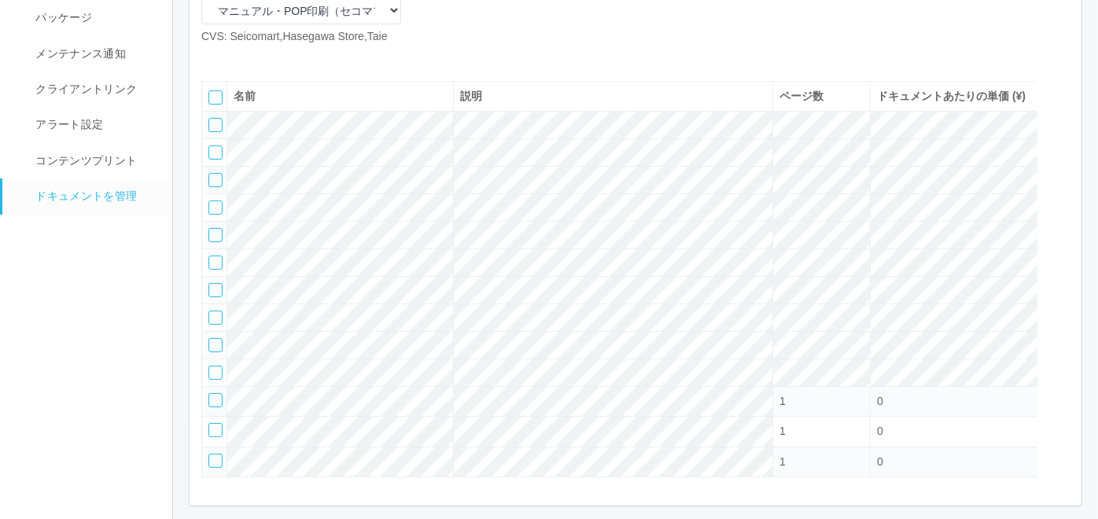
scroll to position [87, 0]
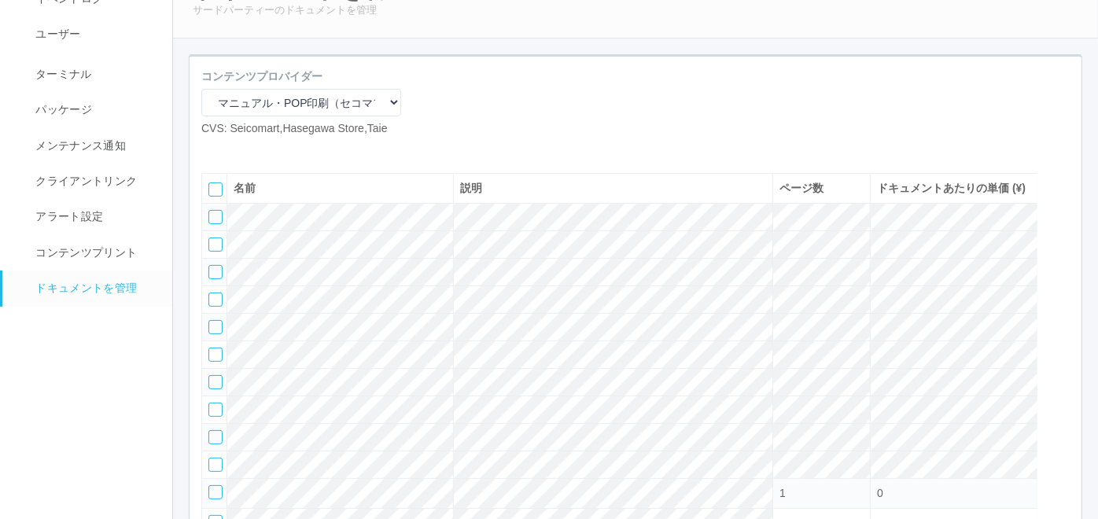
click at [237, 149] on icon at bounding box center [237, 149] width 0 height 0
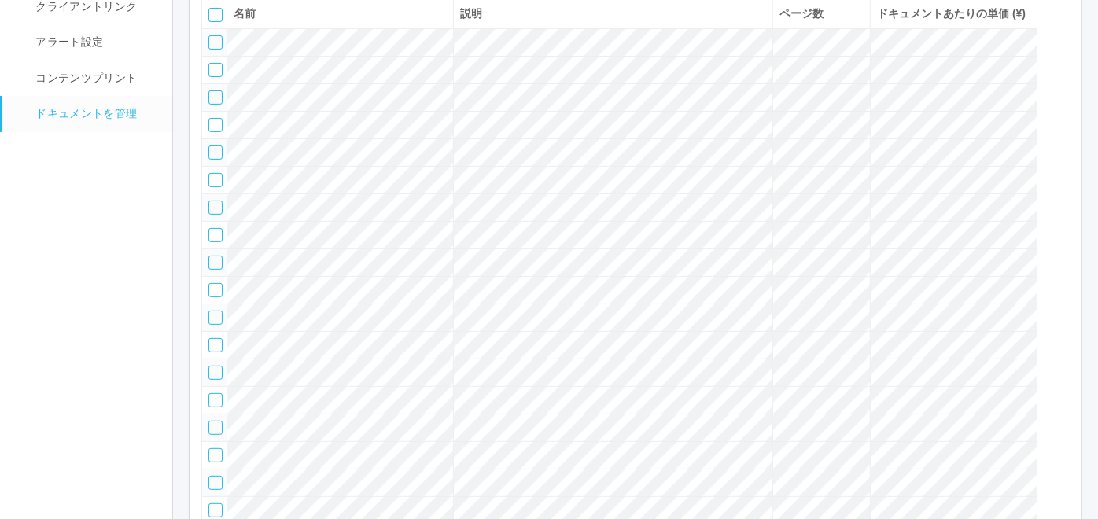
scroll to position [42, 0]
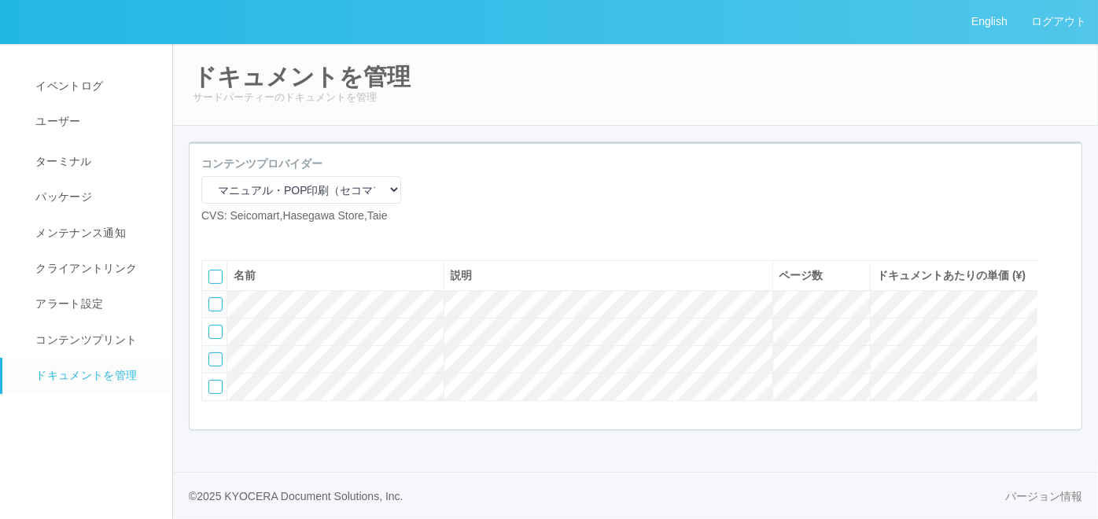
click at [213, 237] on icon at bounding box center [213, 237] width 0 height 0
select select "A4"
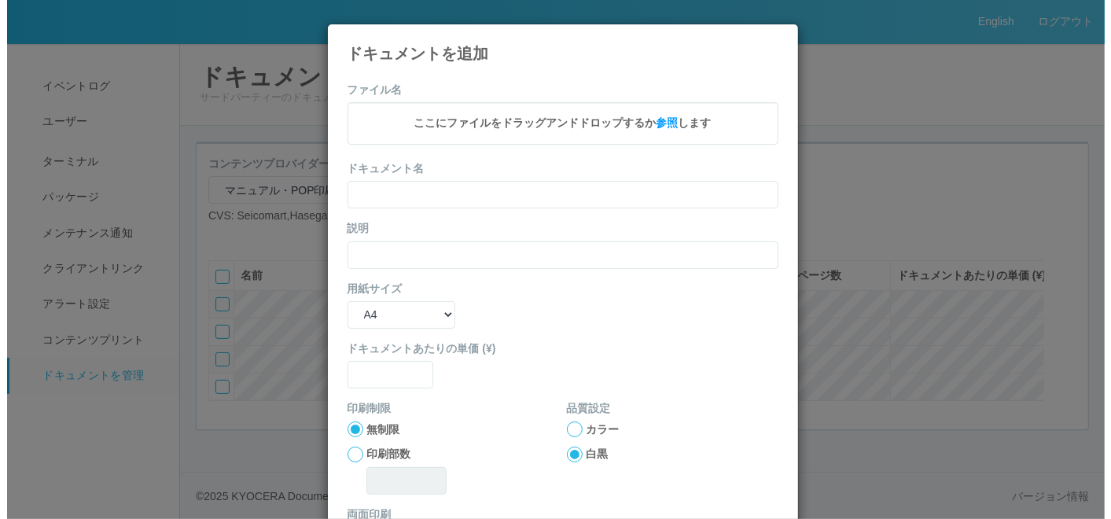
scroll to position [26, 0]
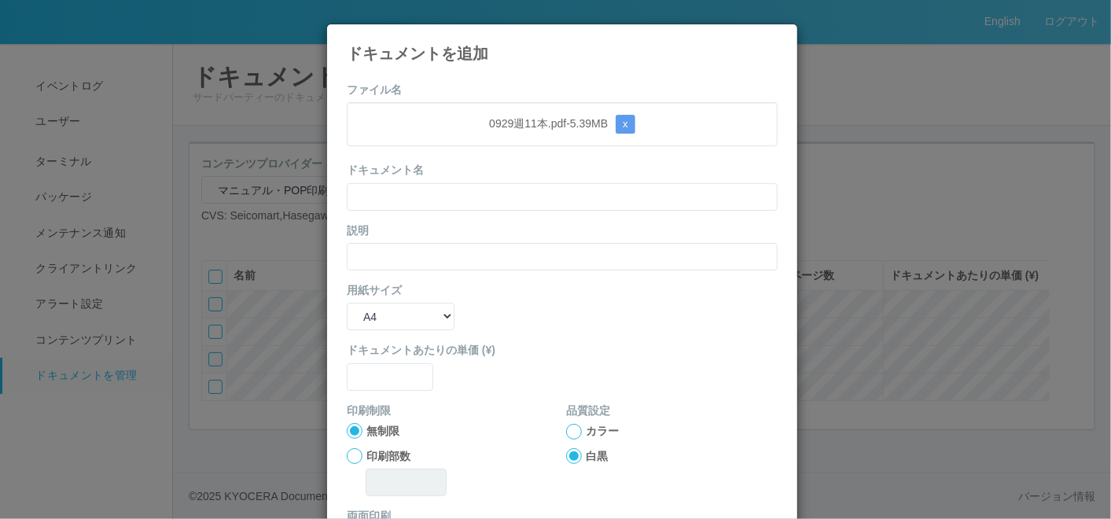
drag, startPoint x: 501, startPoint y: 98, endPoint x: 495, endPoint y: 120, distance: 21.9
click at [501, 98] on form "ファイル名 0929週11本.pdf - 5.39 MB x ドキュメント名 説明 用紙サイズ B5 A4 B4 A3 ドキュメントあたりの単価 (¥) 印刷…" at bounding box center [562, 365] width 431 height 567
click at [486, 193] on input "text" at bounding box center [562, 197] width 431 height 28
paste input "0929週11本"
type input "0929週11本"
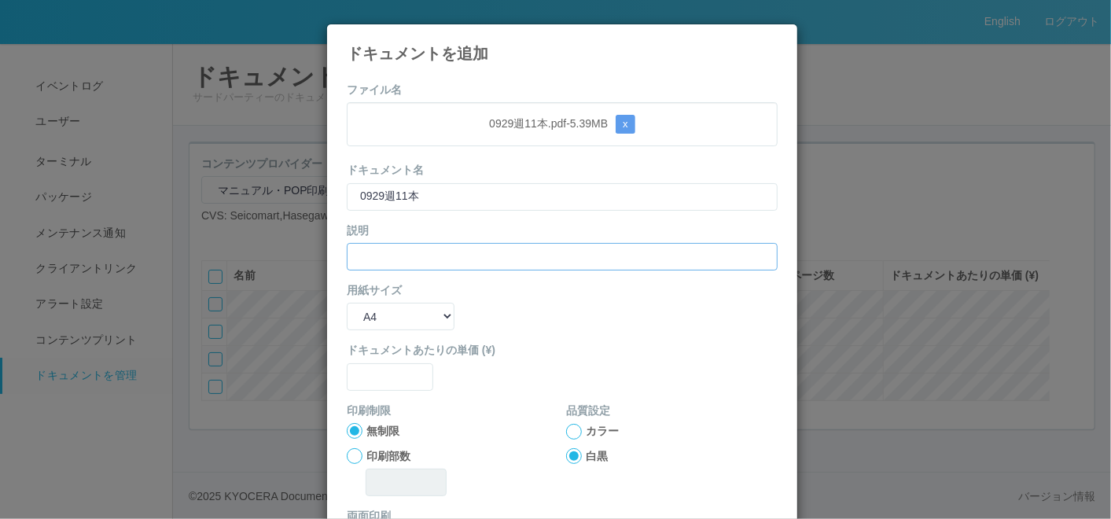
click at [406, 263] on input "text" at bounding box center [562, 257] width 431 height 28
paste input "0929週11本"
type input "0929週11本"
drag, startPoint x: 397, startPoint y: 315, endPoint x: 395, endPoint y: 329, distance: 14.2
click at [397, 318] on select "B5 A4 B4 A3" at bounding box center [401, 317] width 108 height 28
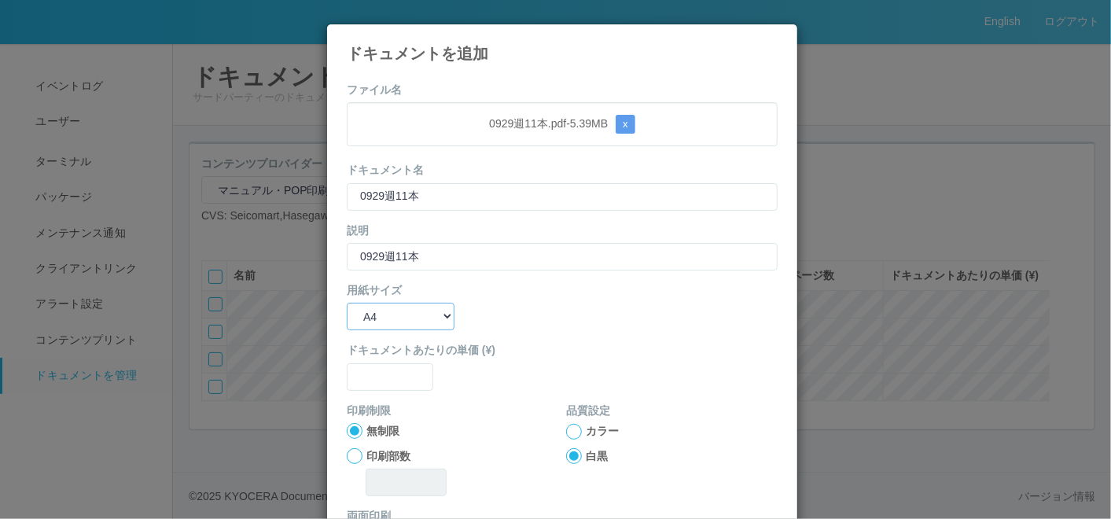
select select "A3"
click at [347, 303] on select "B5 A4 B4 A3" at bounding box center [401, 317] width 108 height 28
click at [379, 388] on input "text" at bounding box center [390, 377] width 86 height 28
type input "0"
click at [566, 433] on div at bounding box center [574, 432] width 16 height 16
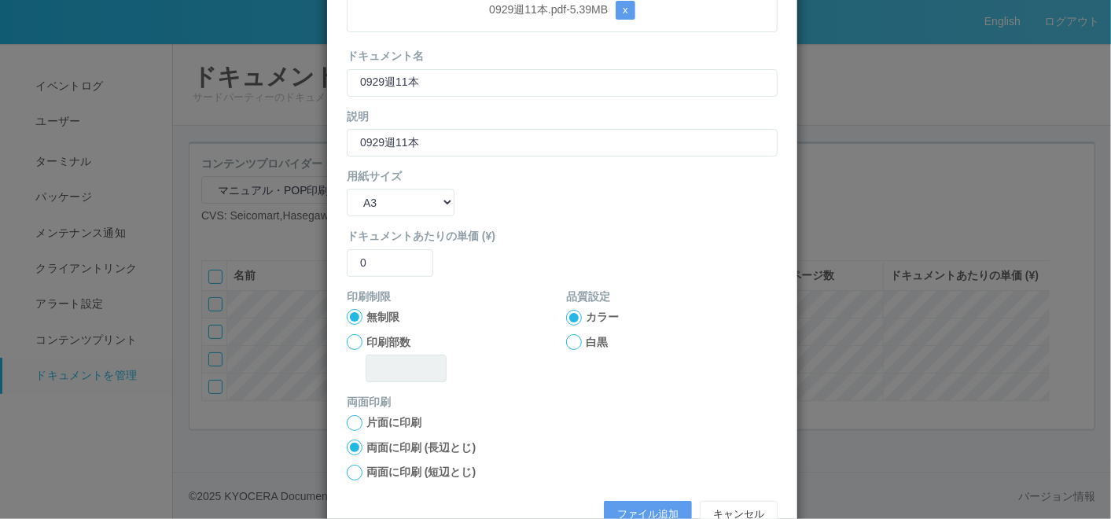
scroll to position [156, 0]
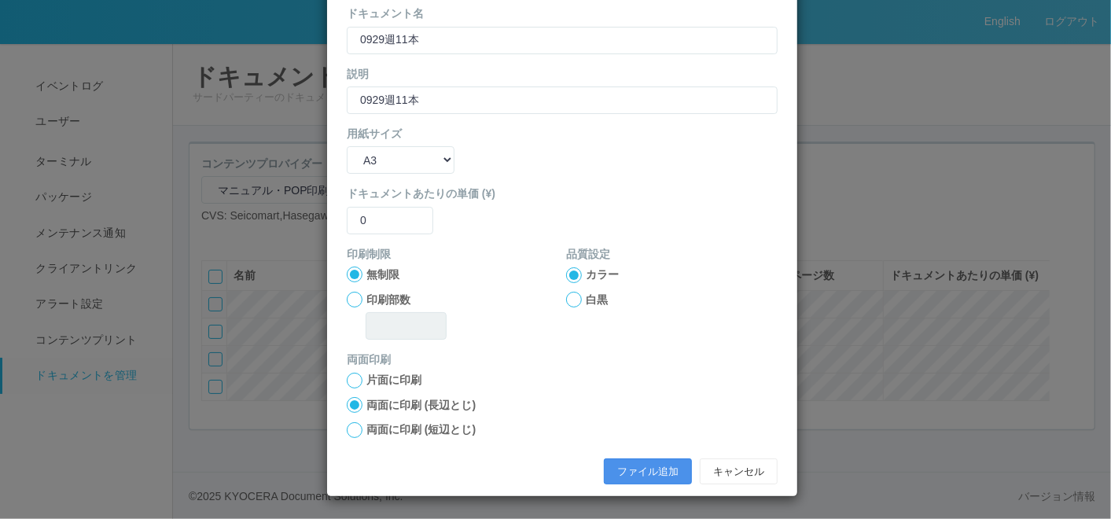
click at [614, 461] on button "ファイル追加" at bounding box center [648, 471] width 88 height 27
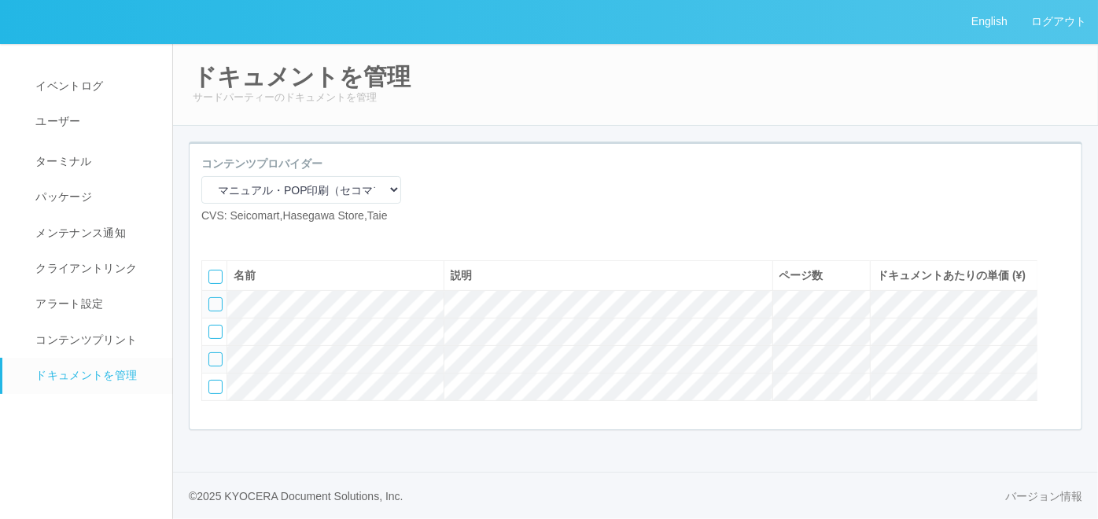
click at [213, 237] on icon at bounding box center [213, 237] width 0 height 0
select select "A4"
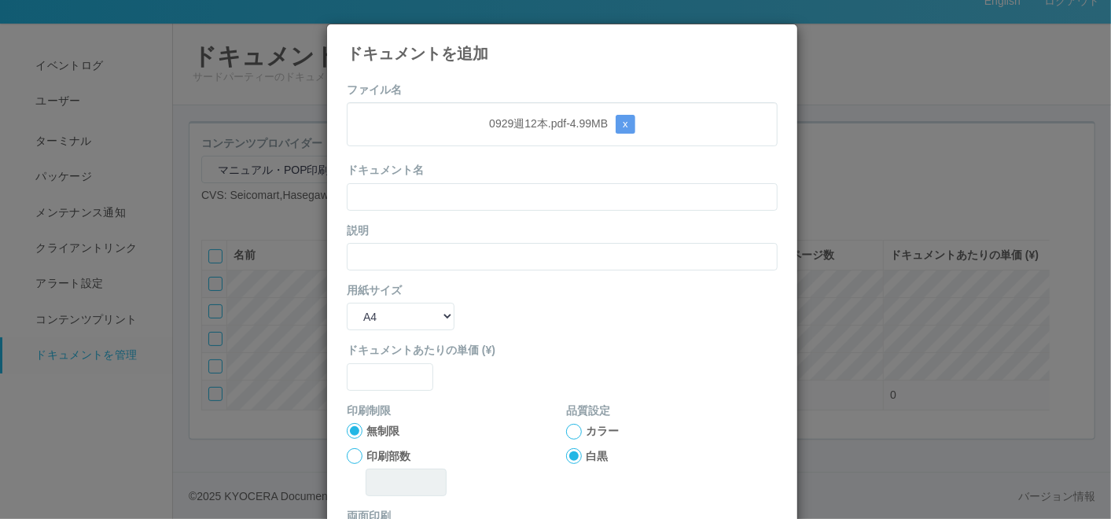
click at [512, 83] on form "ファイル名 0929週12本.pdf - 4.99 MB x ドキュメント名 説明 用紙サイズ B5 A4 B4 A3 ドキュメントあたりの単価 (¥) 印刷…" at bounding box center [562, 365] width 431 height 567
click at [484, 199] on input "text" at bounding box center [562, 197] width 431 height 28
paste input "0929週12本"
type input "0929週12本"
click at [425, 241] on div "説明" at bounding box center [562, 246] width 431 height 48
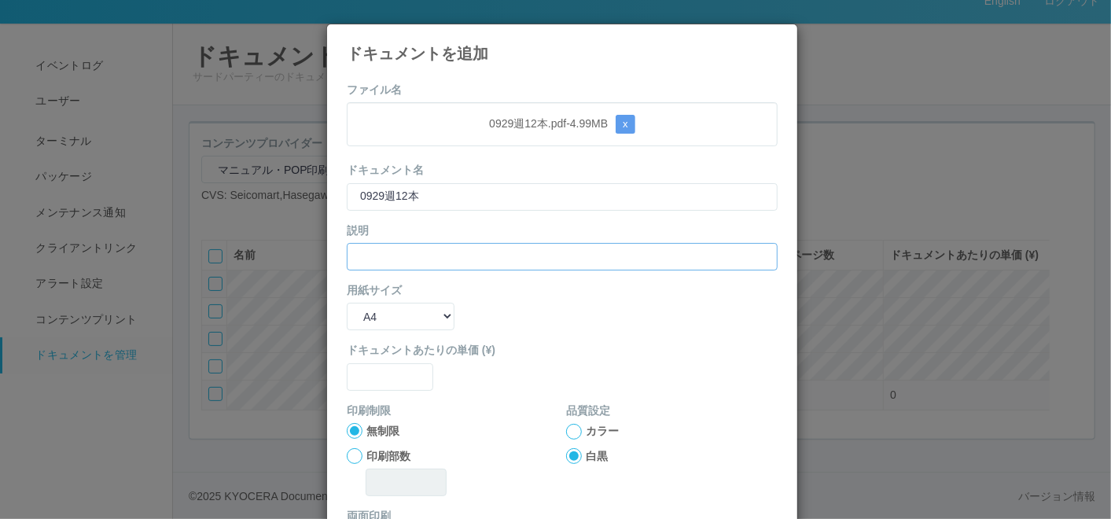
click at [404, 263] on input "text" at bounding box center [562, 257] width 431 height 28
paste input "0929週12本"
type input "0929週12本"
drag, startPoint x: 395, startPoint y: 314, endPoint x: 397, endPoint y: 330, distance: 16.7
click at [395, 314] on select "B5 A4 B4 A3" at bounding box center [401, 317] width 108 height 28
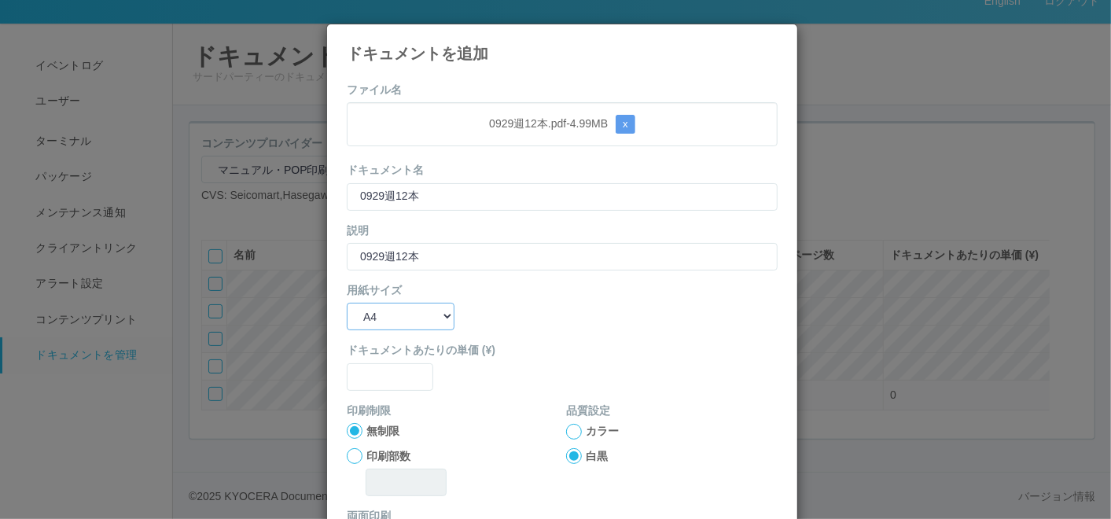
select select "A3"
click at [347, 303] on select "B5 A4 B4 A3" at bounding box center [401, 317] width 108 height 28
click at [384, 378] on input "text" at bounding box center [390, 377] width 86 height 28
type input "0"
click at [570, 430] on div at bounding box center [574, 432] width 16 height 16
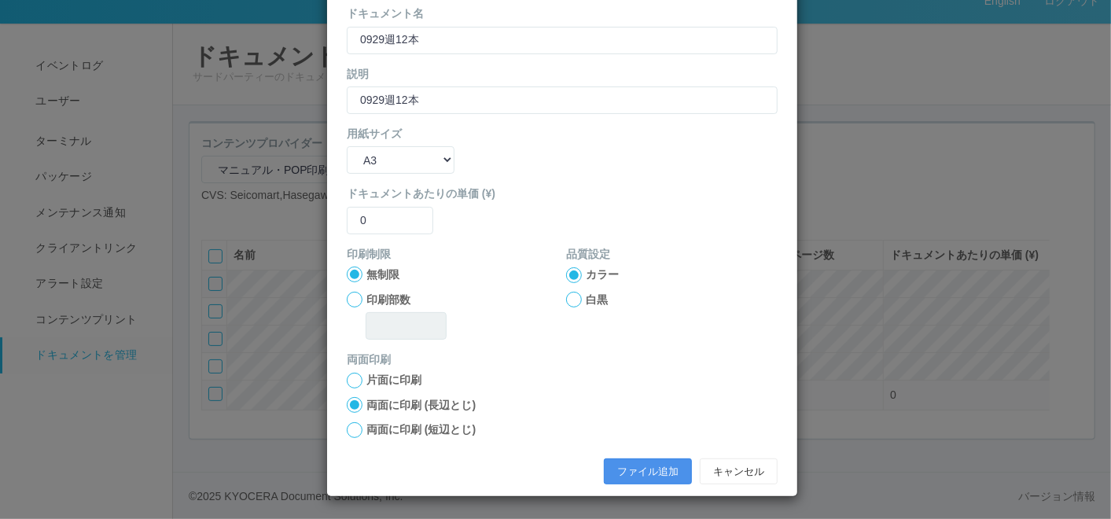
click at [638, 468] on button "ファイル追加" at bounding box center [648, 471] width 88 height 27
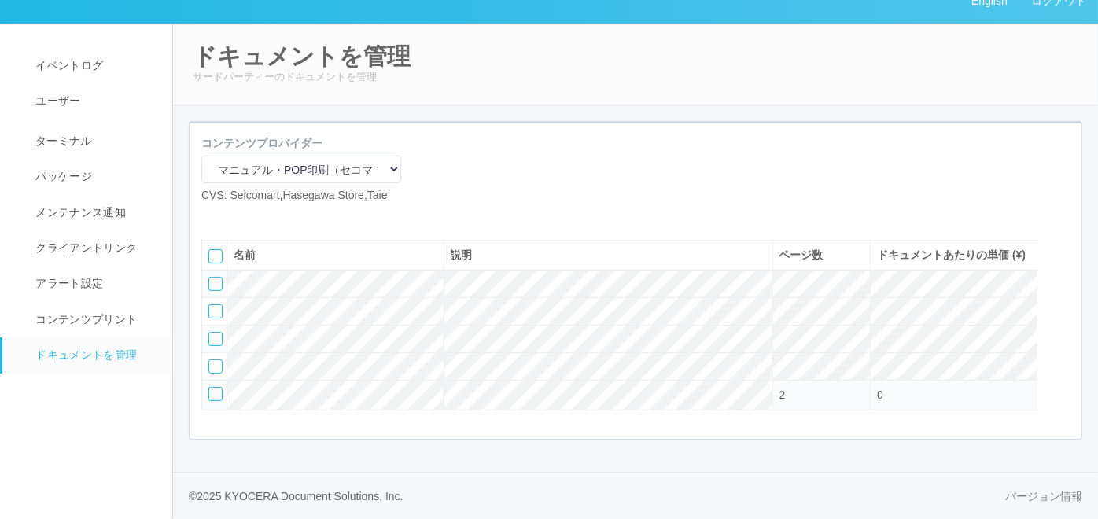
click at [213, 216] on icon at bounding box center [213, 216] width 0 height 0
select select "A4"
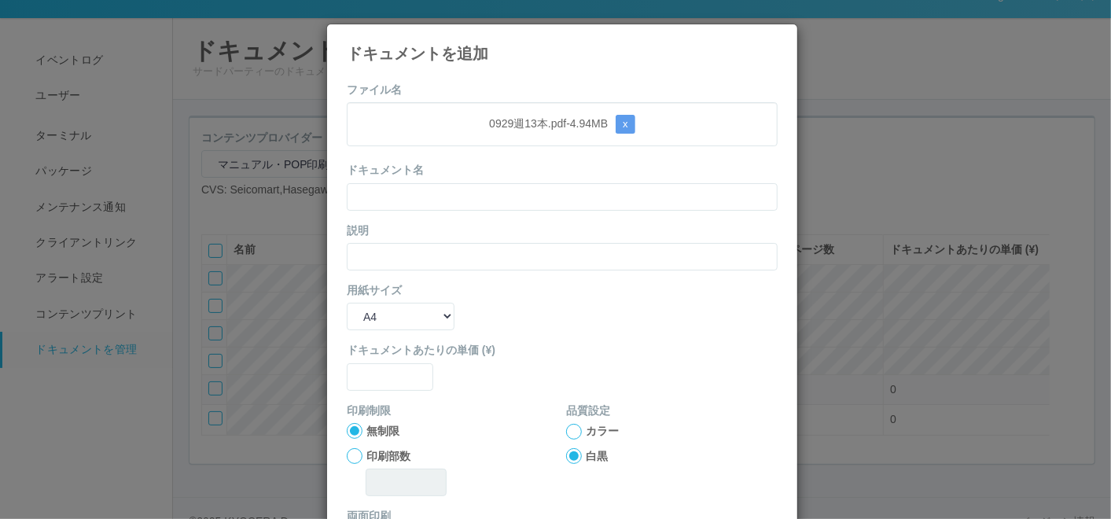
click at [564, 92] on form "ファイル名 0929週13本.pdf - 4.94 MB x ドキュメント名 説明 用紙サイズ B5 A4 B4 A3 ドキュメントあたりの単価 (¥) 印刷…" at bounding box center [562, 365] width 431 height 567
click at [512, 191] on input "text" at bounding box center [562, 197] width 431 height 28
paste input "0929週13本"
type input "0929週13本"
drag, startPoint x: 408, startPoint y: 260, endPoint x: 389, endPoint y: 279, distance: 26.7
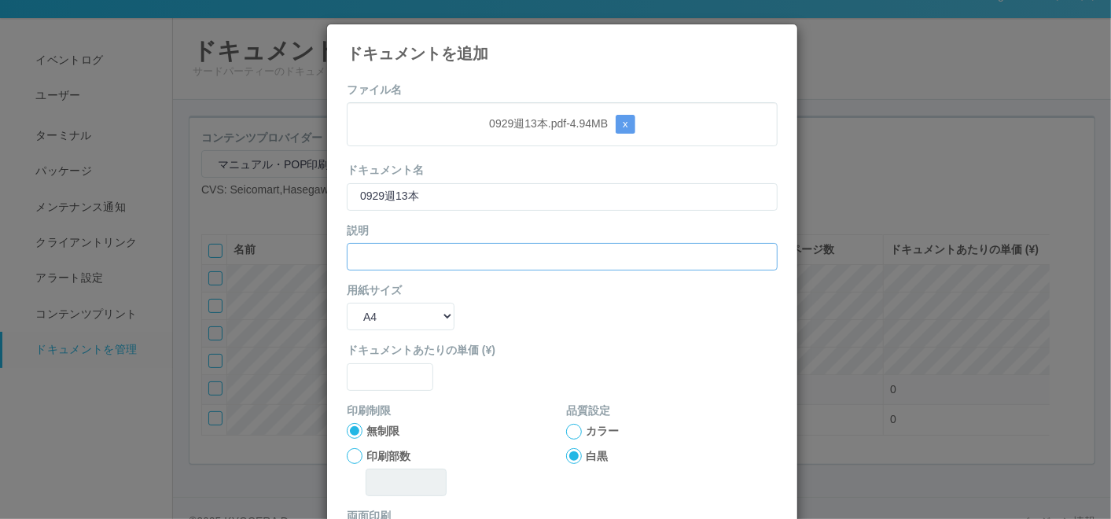
click at [408, 262] on input "text" at bounding box center [562, 257] width 431 height 28
paste input "0929週13本"
type input "0929週13本"
drag, startPoint x: 382, startPoint y: 316, endPoint x: 382, endPoint y: 332, distance: 15.7
click at [382, 321] on select "B5 A4 B4 A3" at bounding box center [401, 317] width 108 height 28
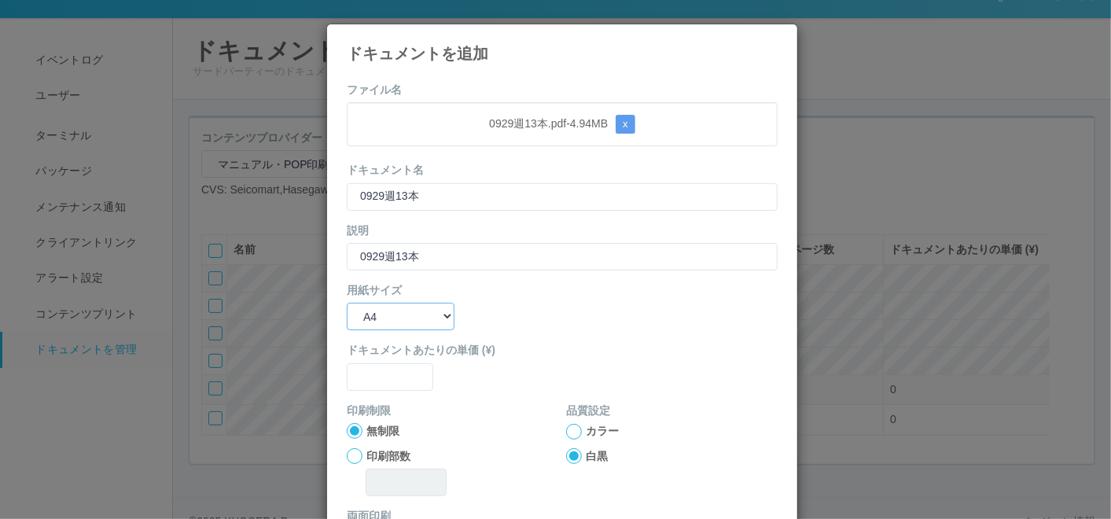
select select "A3"
click at [347, 303] on select "B5 A4 B4 A3" at bounding box center [401, 317] width 108 height 28
click at [379, 373] on input "text" at bounding box center [390, 377] width 86 height 28
type input "0"
click at [568, 432] on div at bounding box center [574, 432] width 16 height 16
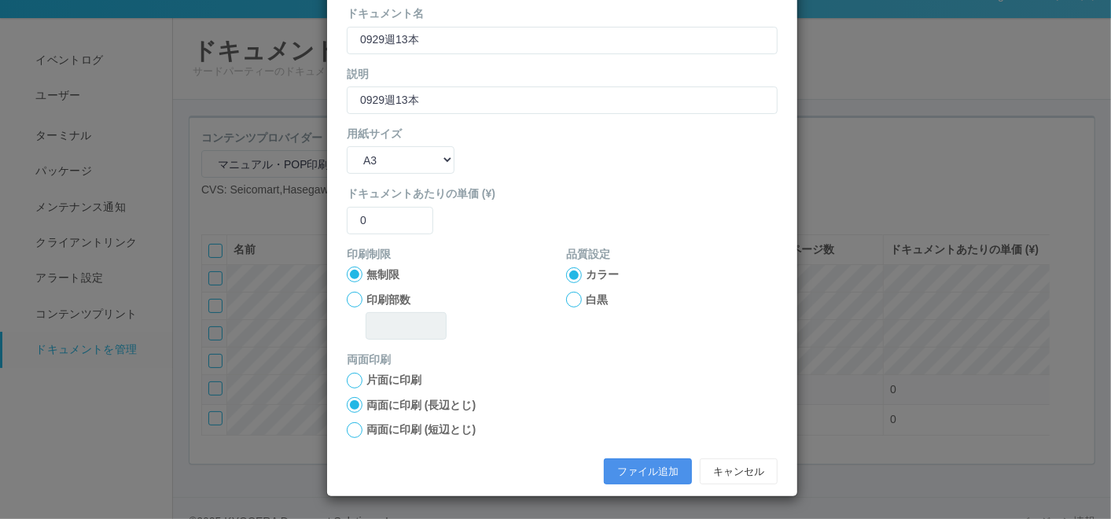
click at [630, 469] on button "ファイル追加" at bounding box center [648, 471] width 88 height 27
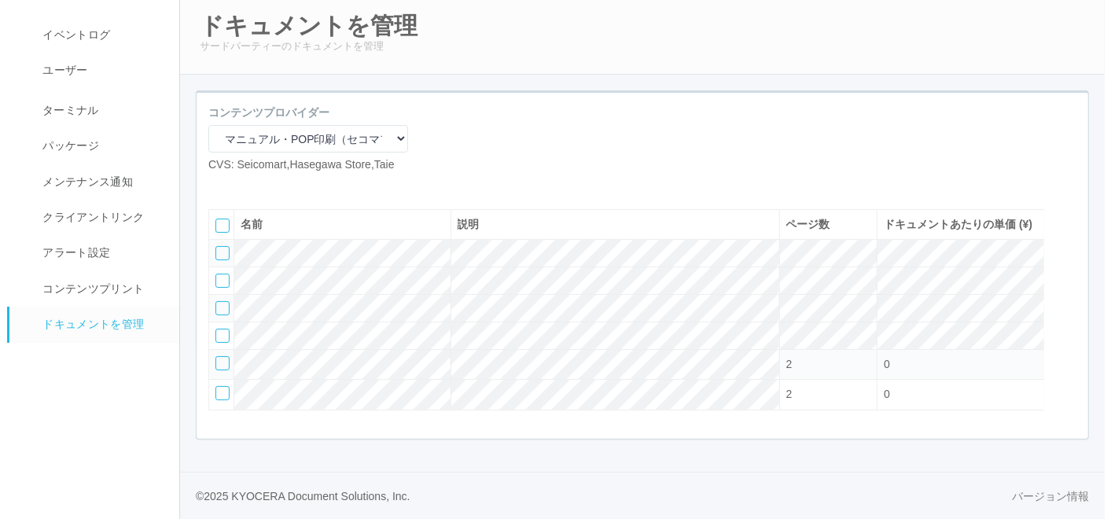
scroll to position [103, 0]
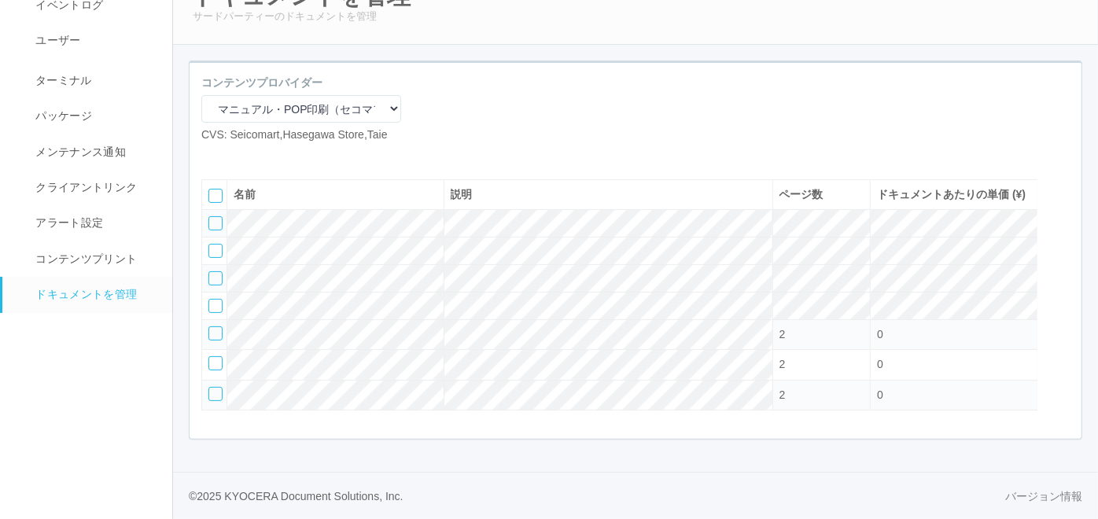
click at [213, 156] on icon at bounding box center [213, 156] width 0 height 0
select select "A4"
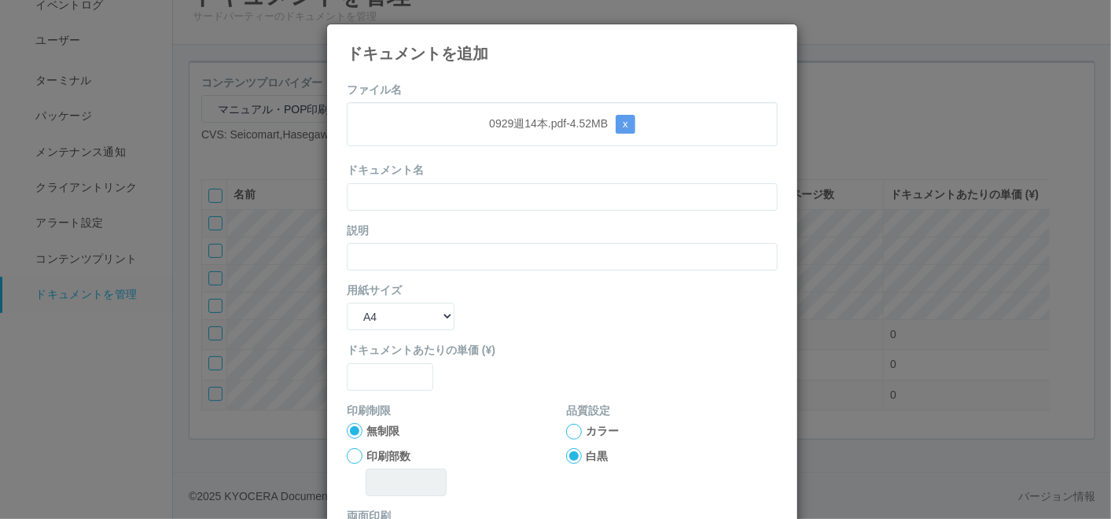
click at [520, 82] on form "ファイル名 0929週14本.pdf - 4.52 MB x ドキュメント名 説明 用紙サイズ B5 A4 B4 A3 ドキュメントあたりの単価 (¥) 印刷…" at bounding box center [562, 365] width 431 height 567
click at [457, 197] on input "text" at bounding box center [562, 197] width 431 height 28
paste input "0929週14本"
type input "0929週14本"
drag, startPoint x: 368, startPoint y: 256, endPoint x: 361, endPoint y: 275, distance: 20.2
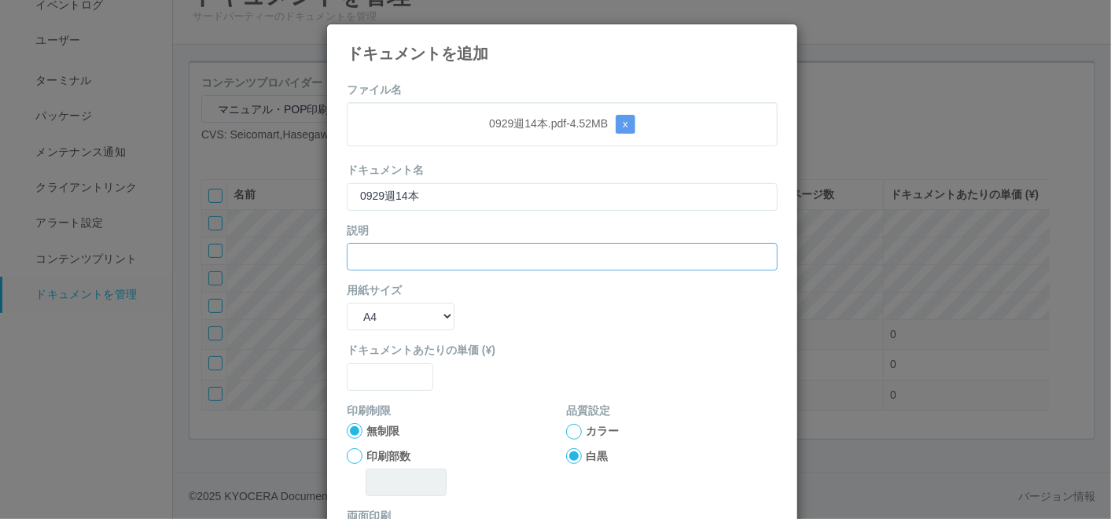
click at [368, 258] on input "text" at bounding box center [562, 257] width 431 height 28
paste input "0929週14本"
type input "0929週14本"
click at [370, 321] on select "B5 A4 B4 A3" at bounding box center [401, 317] width 108 height 28
select select "A3"
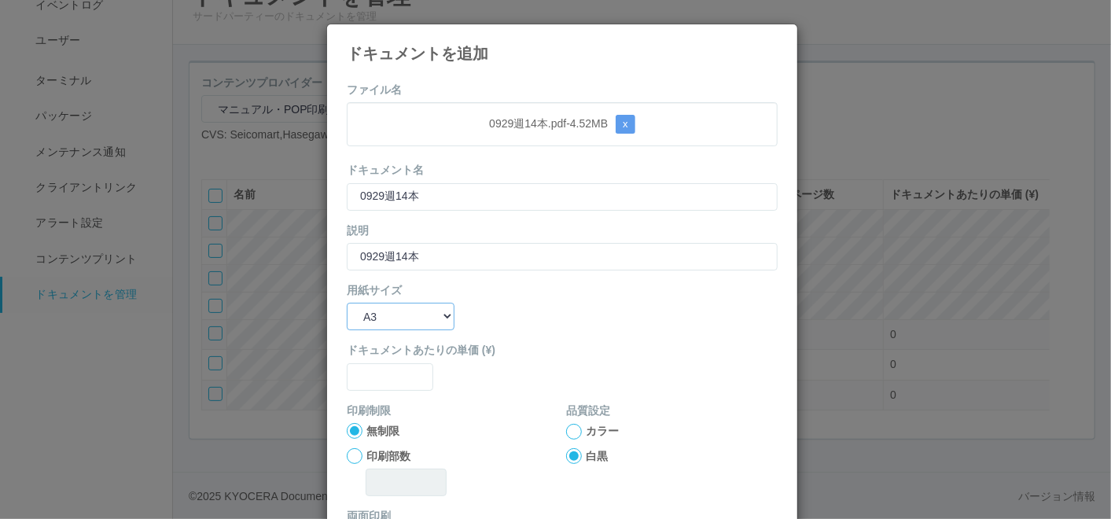
click at [347, 303] on select "B5 A4 B4 A3" at bounding box center [401, 317] width 108 height 28
click at [369, 368] on input "text" at bounding box center [390, 377] width 86 height 28
type input "0"
click at [571, 430] on div at bounding box center [574, 432] width 16 height 16
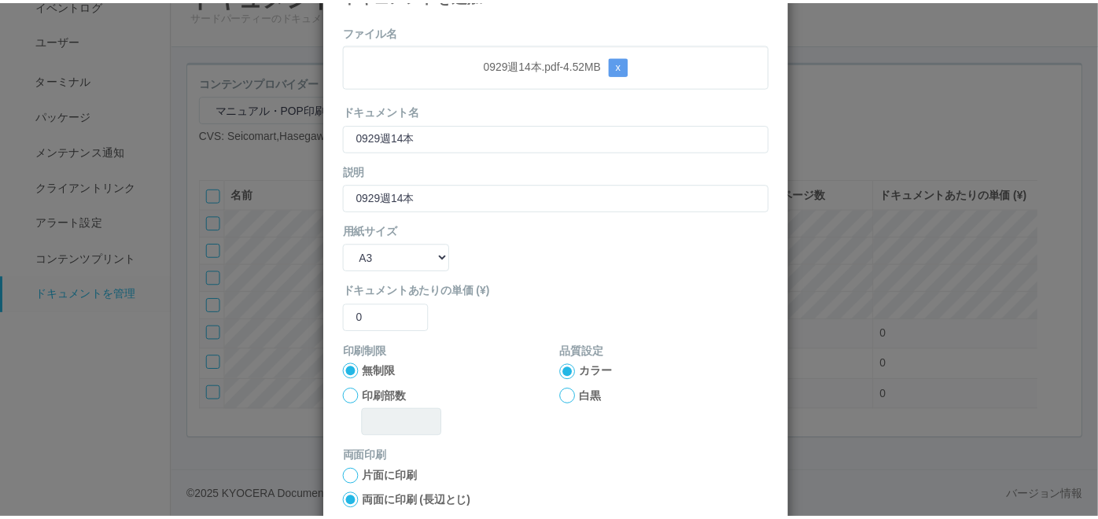
scroll to position [156, 0]
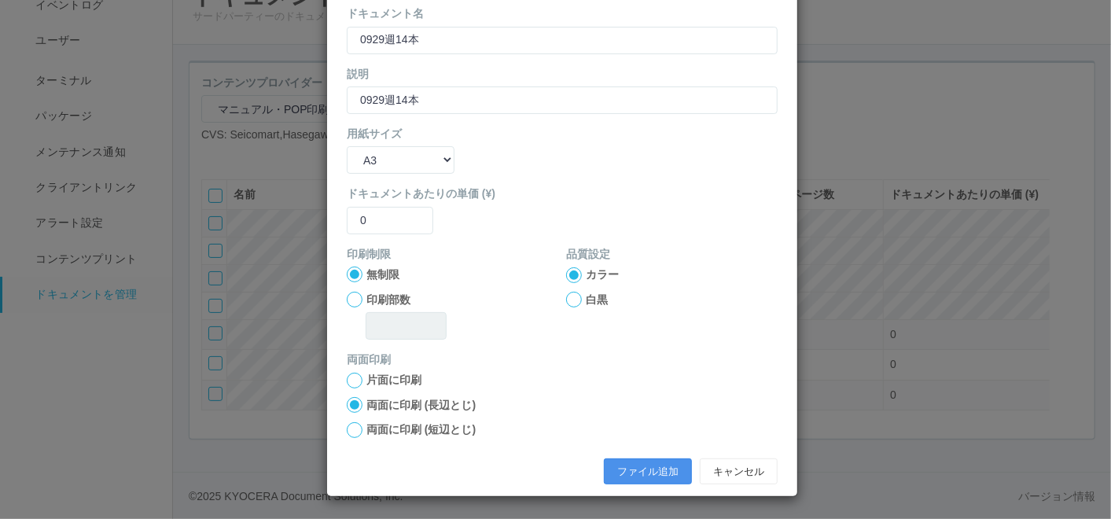
click at [608, 475] on button "ファイル追加" at bounding box center [648, 471] width 88 height 27
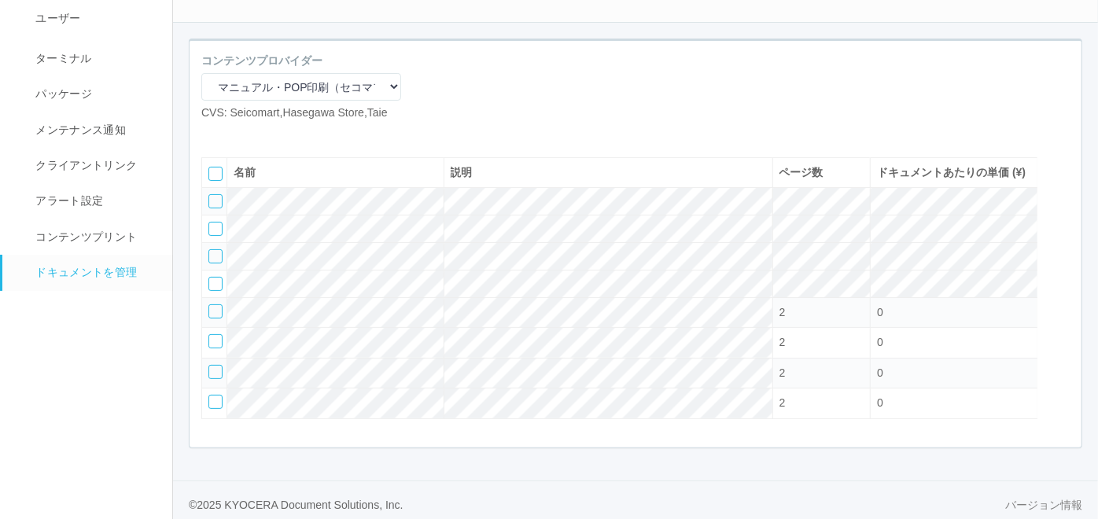
click at [237, 134] on icon at bounding box center [237, 134] width 0 height 0
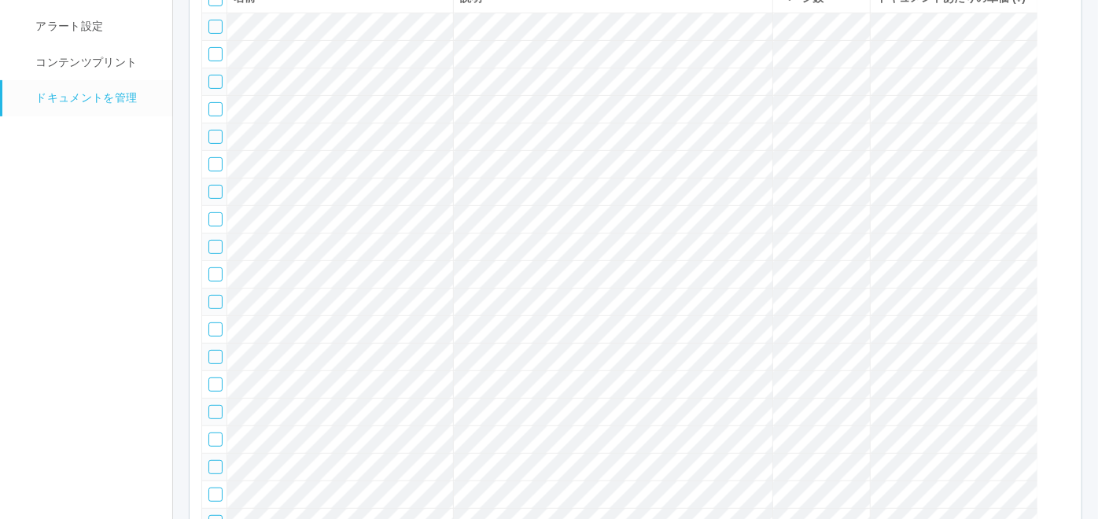
scroll to position [73, 0]
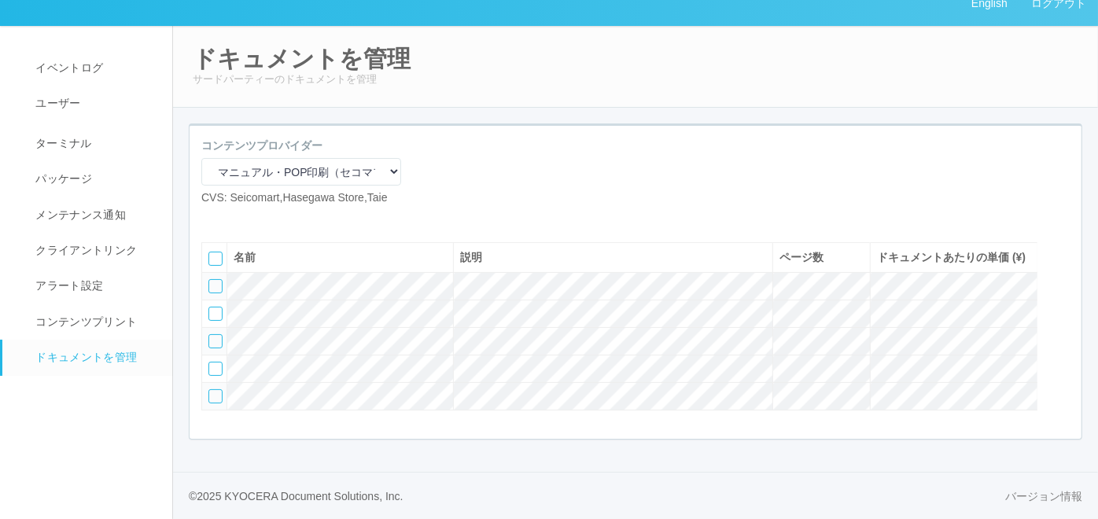
click at [213, 219] on icon at bounding box center [213, 219] width 0 height 0
select select "A4"
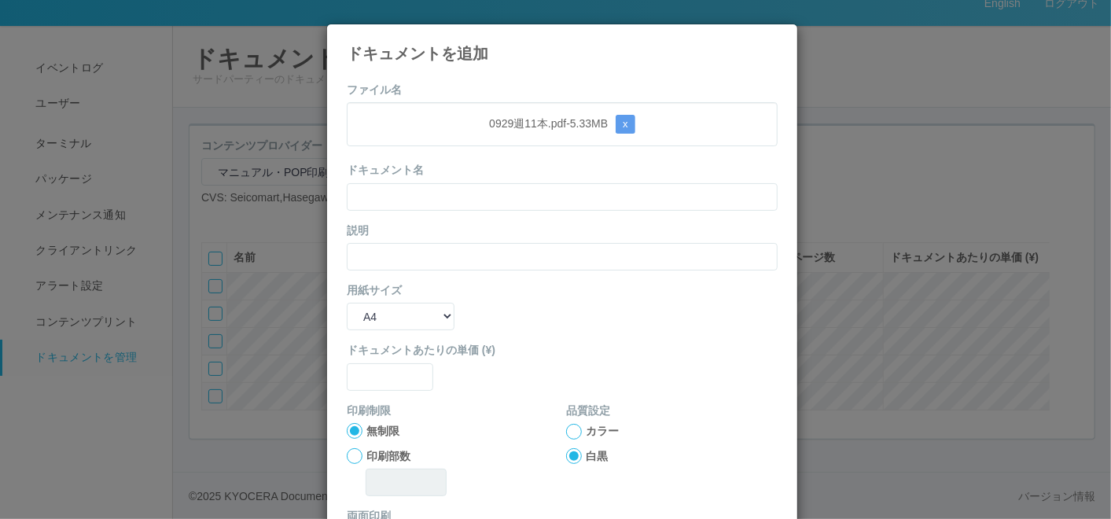
click at [480, 103] on div "0929週11本.pdf - 5.33 MB x" at bounding box center [562, 124] width 431 height 44
click at [447, 189] on input "text" at bounding box center [562, 197] width 431 height 28
paste input "0929週11本"
type input "0929週11本"
click at [357, 253] on input "text" at bounding box center [562, 257] width 431 height 28
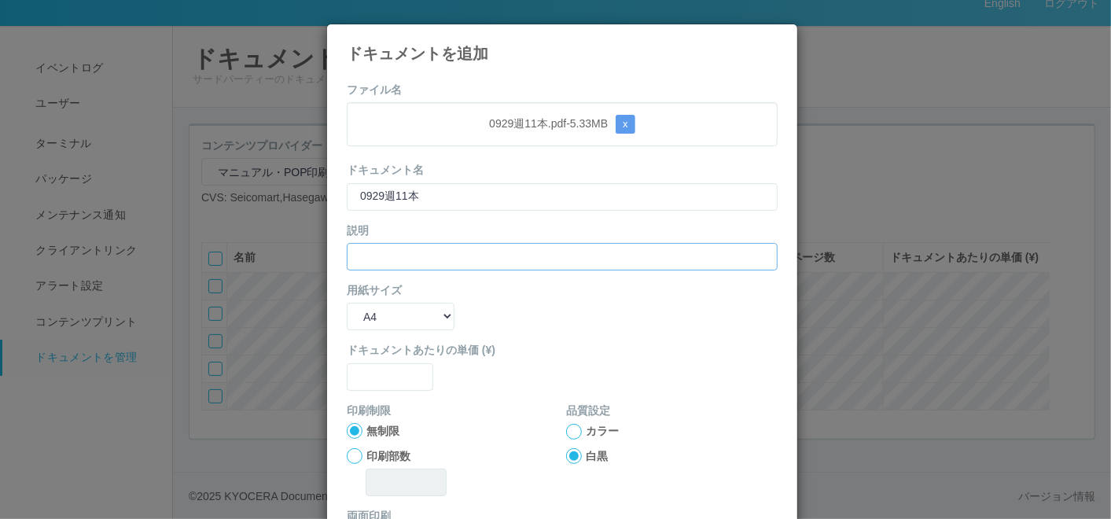
paste input "0929週11本"
type input "0929週11本"
click at [381, 325] on select "B5 A4 B4 A3" at bounding box center [401, 317] width 108 height 28
select select "A3"
click at [347, 303] on select "B5 A4 B4 A3" at bounding box center [401, 317] width 108 height 28
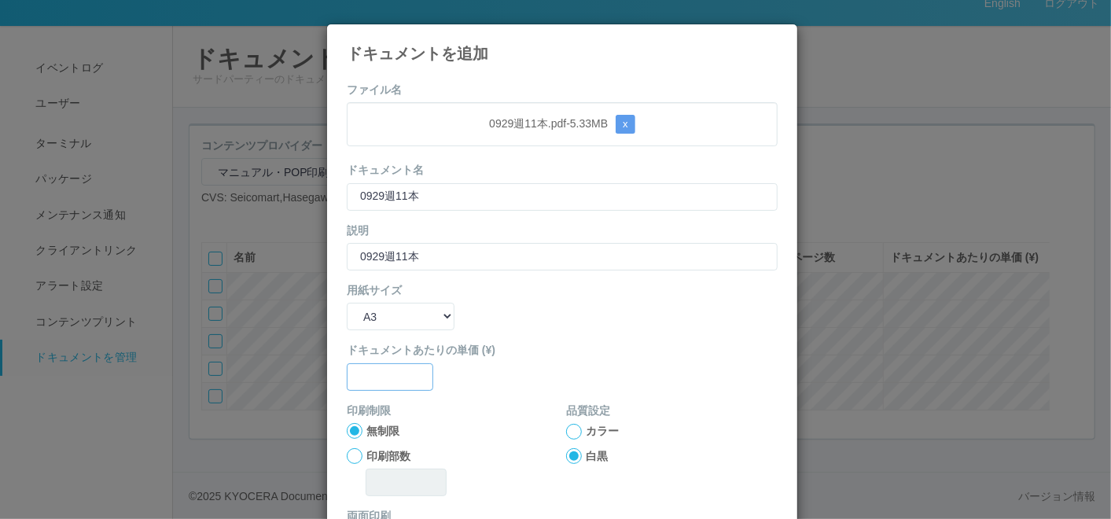
click at [387, 377] on input "text" at bounding box center [390, 377] width 86 height 28
type input "0"
click at [570, 436] on div at bounding box center [574, 432] width 16 height 16
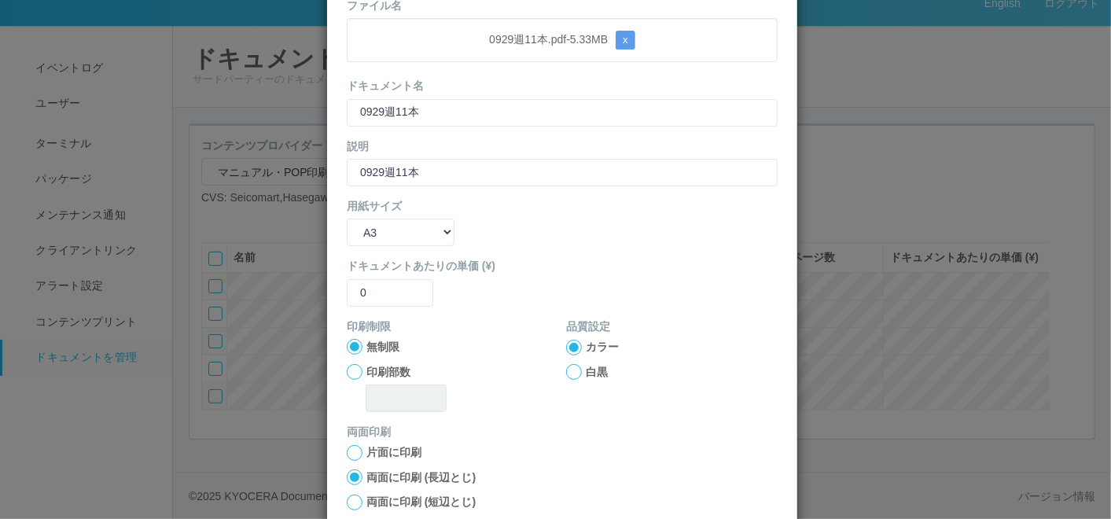
scroll to position [156, 0]
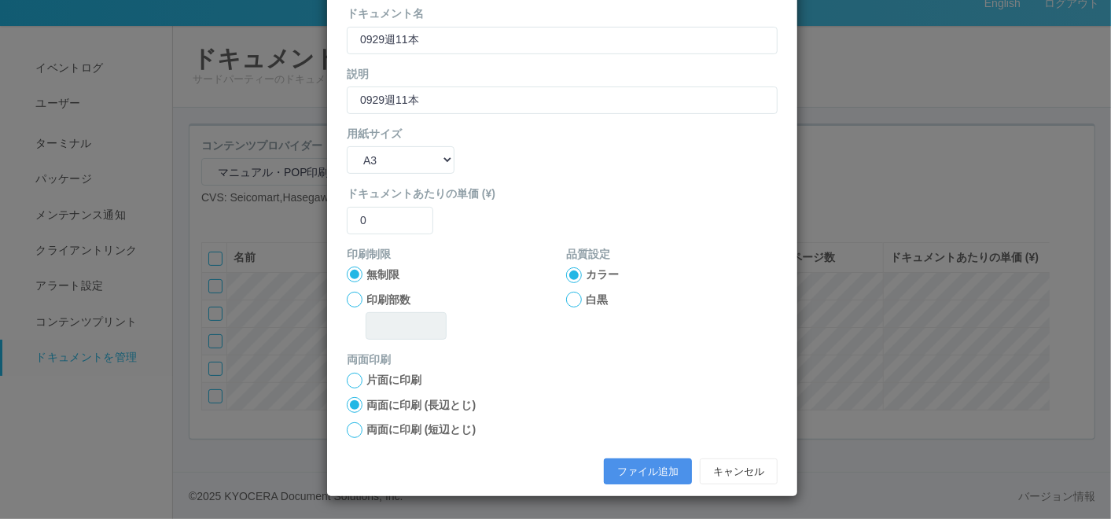
click at [624, 464] on button "ファイル追加" at bounding box center [648, 471] width 88 height 27
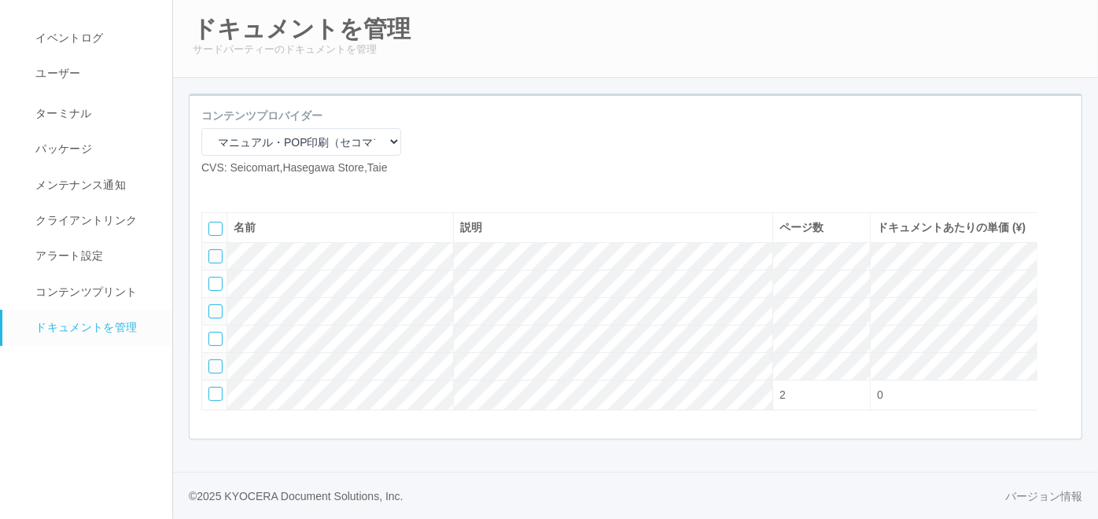
click at [213, 189] on icon at bounding box center [213, 189] width 0 height 0
select select "A4"
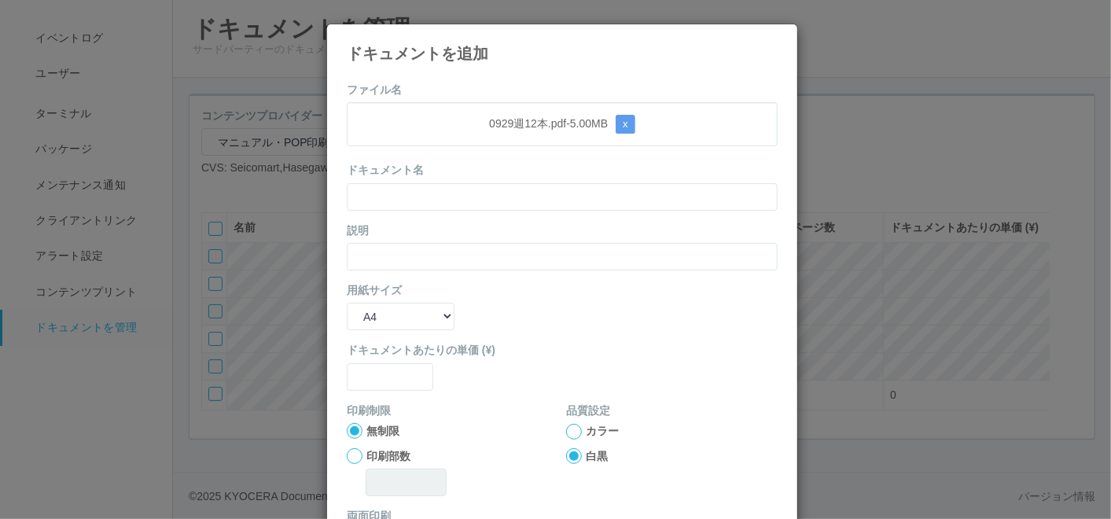
drag, startPoint x: 546, startPoint y: 79, endPoint x: 513, endPoint y: 120, distance: 52.7
click at [546, 79] on div "ファイル名 0929週12本.pdf - 5.00 MB x ドキュメント名 説明 用紙サイズ B5 A4 B4 A3 ドキュメントあたりの単価 (¥) 印刷…" at bounding box center [562, 361] width 470 height 583
click at [458, 202] on input "text" at bounding box center [562, 197] width 431 height 28
paste input "0929週12本"
type input "0929週12本"
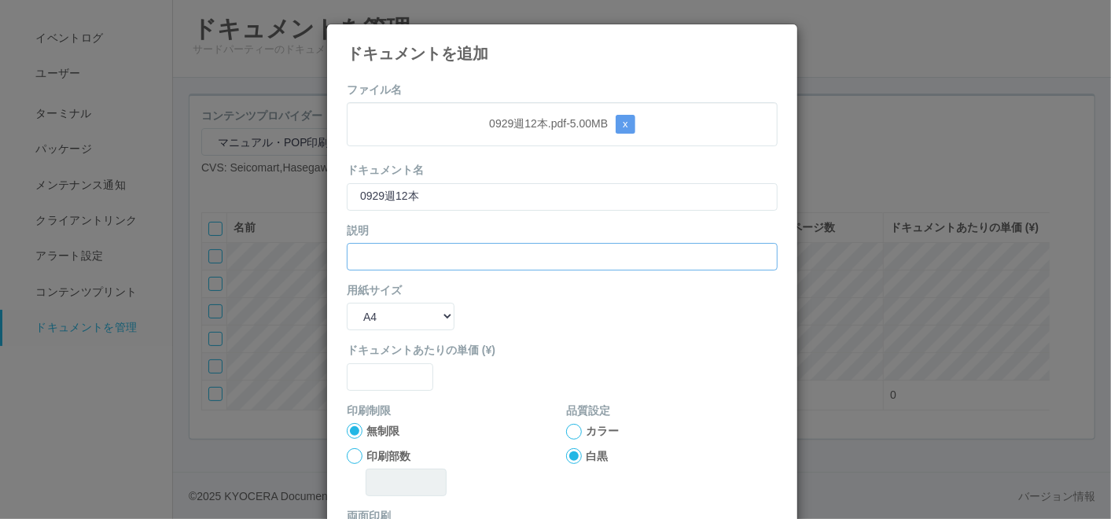
click at [386, 258] on input "text" at bounding box center [562, 257] width 431 height 28
paste input "0929週12本"
type input "0929週12本"
click at [370, 328] on select "B5 A4 B4 A3" at bounding box center [401, 317] width 108 height 28
select select "A3"
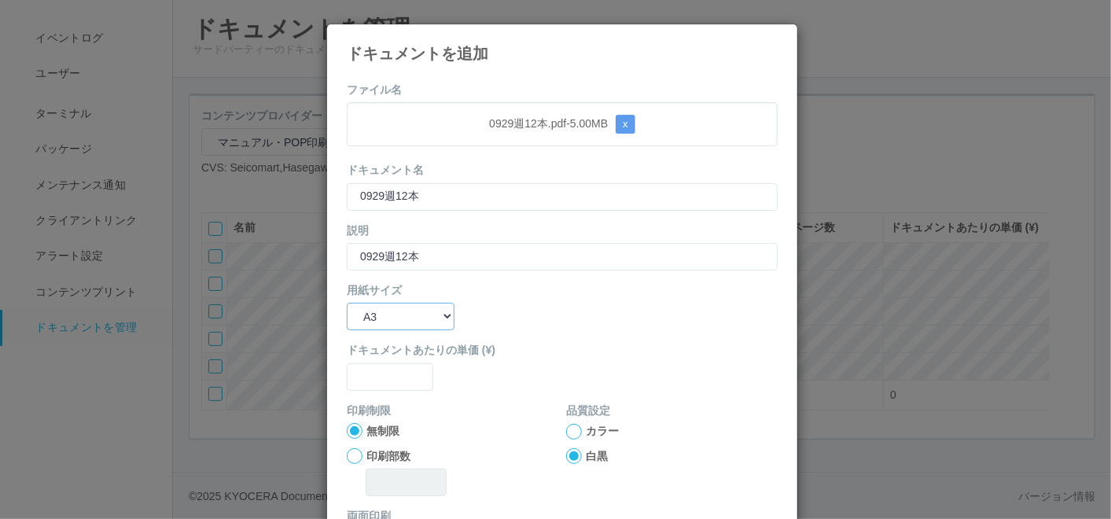
click at [347, 303] on select "B5 A4 B4 A3" at bounding box center [401, 317] width 108 height 28
click at [366, 378] on input "text" at bounding box center [390, 377] width 86 height 28
type input "0"
click at [571, 430] on div at bounding box center [574, 432] width 16 height 16
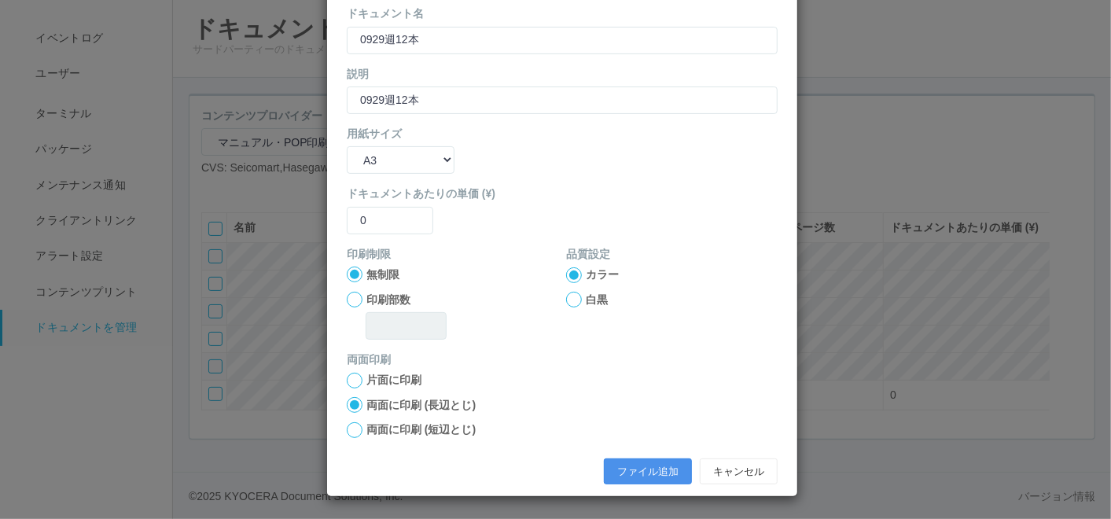
click at [611, 471] on button "ファイル追加" at bounding box center [648, 471] width 88 height 27
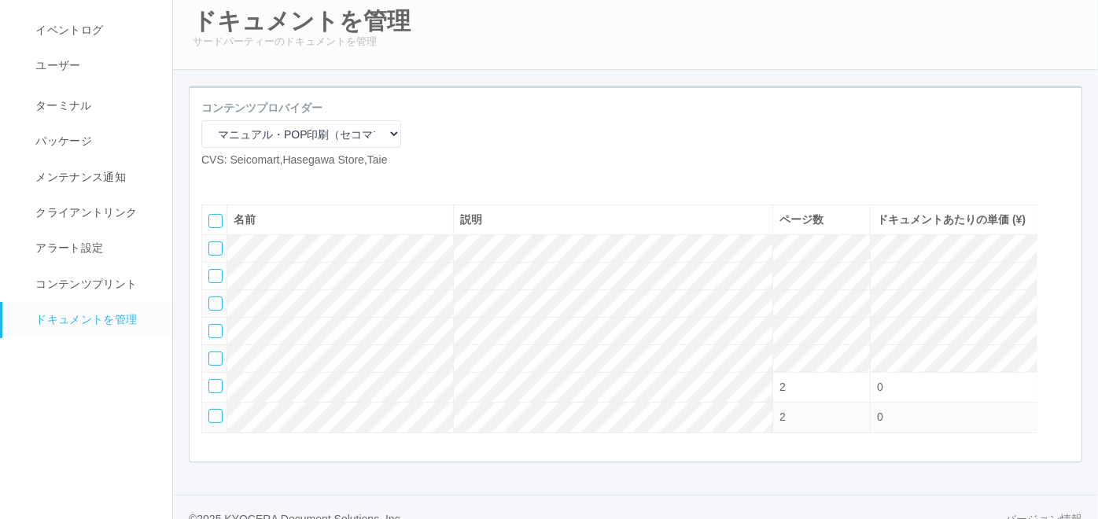
click at [213, 181] on icon at bounding box center [213, 181] width 0 height 0
select select "A4"
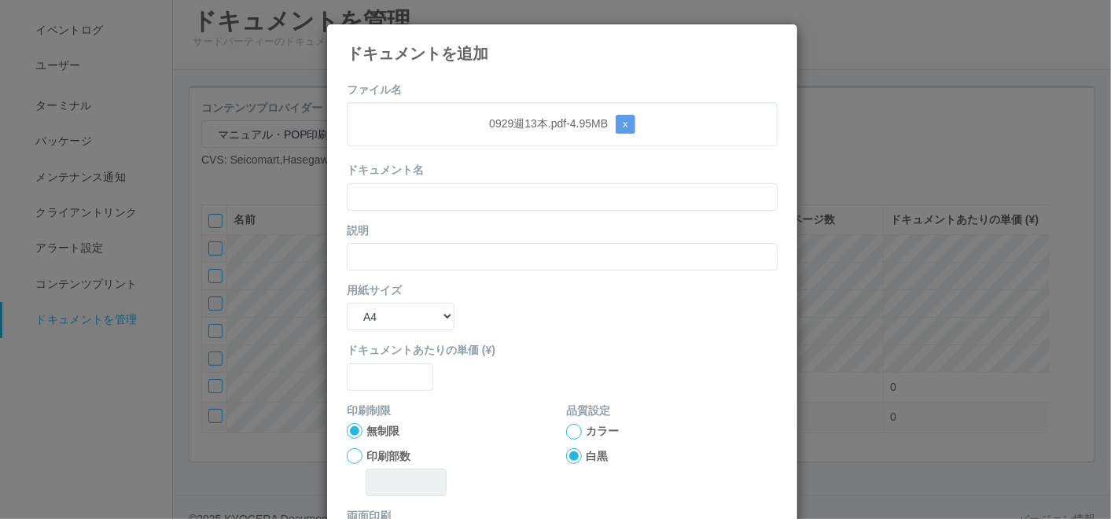
click at [506, 96] on form "ファイル名 0929週13本.pdf - 4.95 MB x ドキュメント名 説明 用紙サイズ B5 A4 B4 A3 ドキュメントあたりの単価 (¥) 印刷…" at bounding box center [562, 365] width 431 height 567
click at [435, 202] on input "text" at bounding box center [562, 197] width 431 height 28
paste input "0929週13本"
type input "0929週13本"
click at [374, 249] on input "text" at bounding box center [562, 257] width 431 height 28
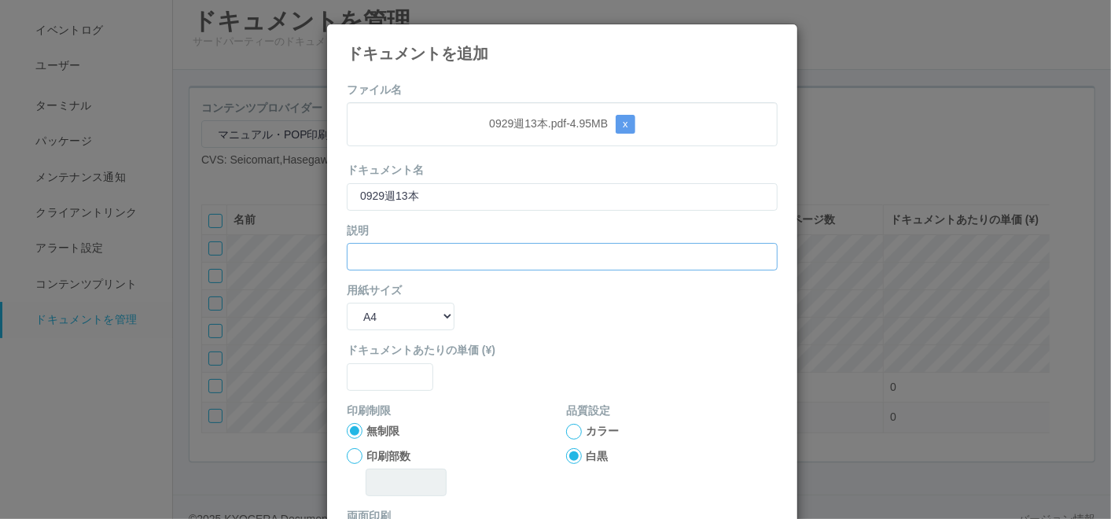
paste input "0929週13本"
type input "0929週13本"
click at [373, 318] on select "B5 A4 B4 A3" at bounding box center [401, 317] width 108 height 28
select select "A3"
click at [347, 303] on select "B5 A4 B4 A3" at bounding box center [401, 317] width 108 height 28
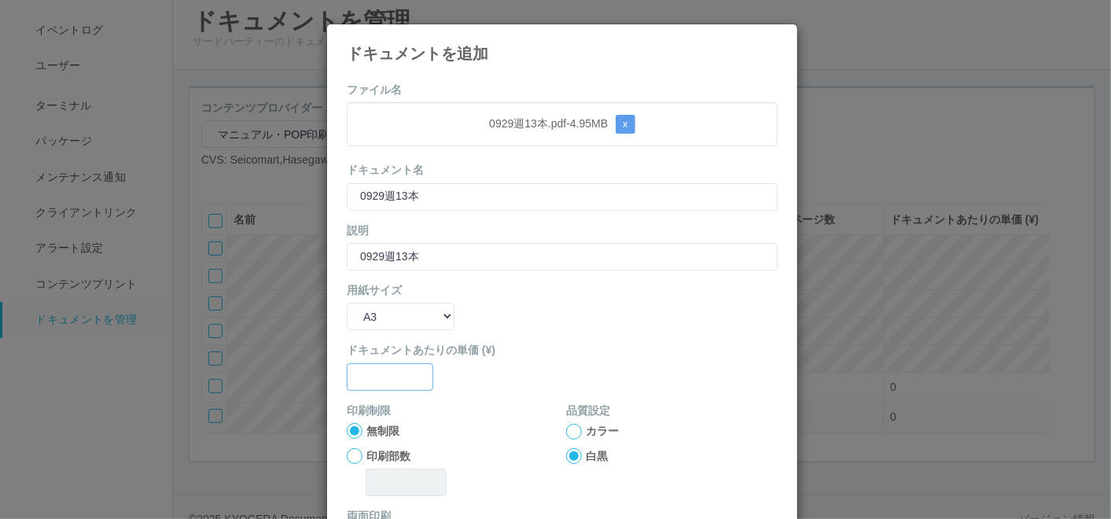
drag, startPoint x: 370, startPoint y: 375, endPoint x: 384, endPoint y: 381, distance: 14.5
click at [372, 377] on input "text" at bounding box center [390, 377] width 86 height 28
type input "0"
click at [566, 428] on div at bounding box center [574, 432] width 16 height 16
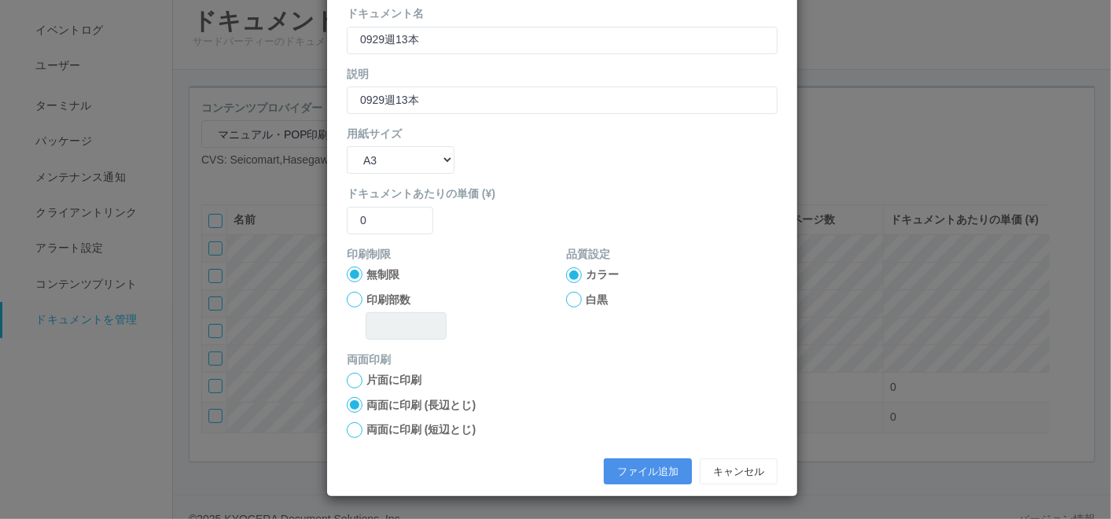
click at [631, 464] on button "ファイル追加" at bounding box center [648, 471] width 88 height 27
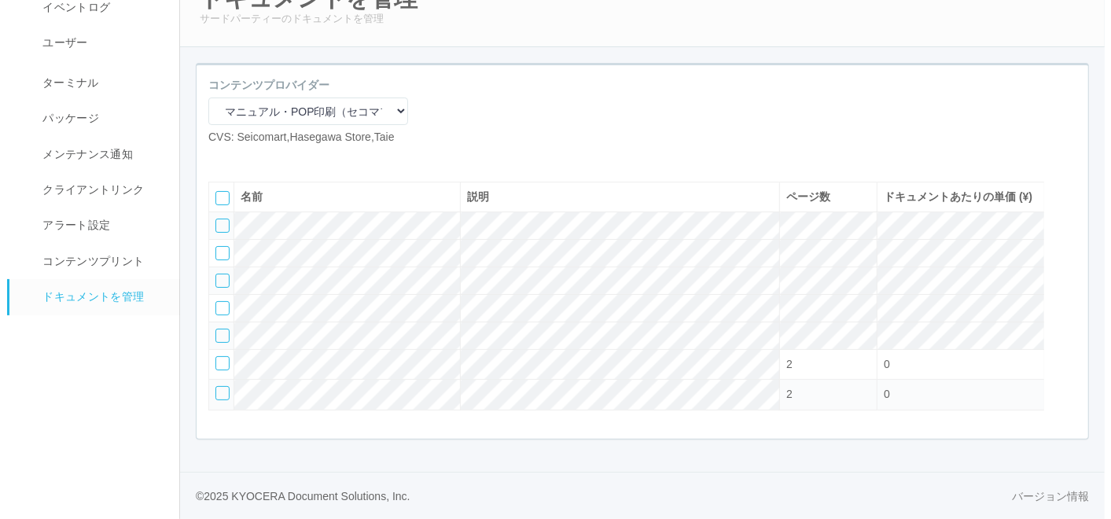
scroll to position [133, 0]
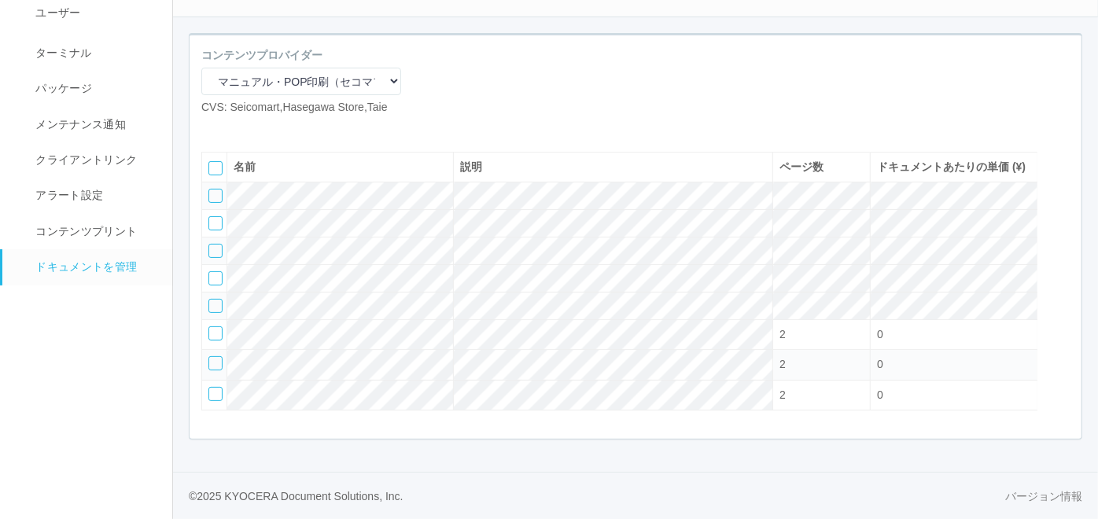
click at [213, 128] on icon at bounding box center [213, 128] width 0 height 0
select select "A4"
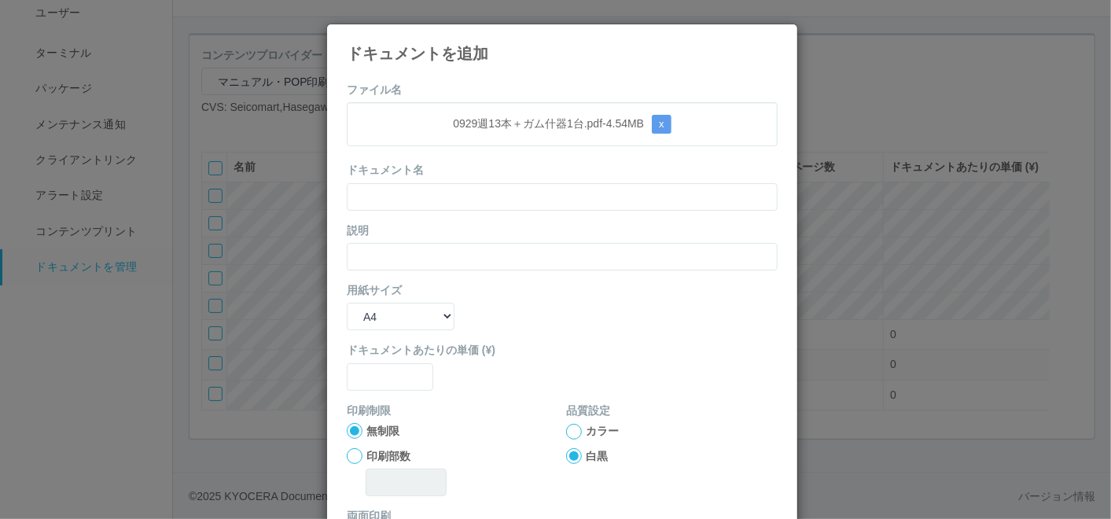
click at [520, 82] on form "ファイル名 0929週13本＋ガム什器1台.pdf - 4.54 MB x ドキュメント名 説明 用紙サイズ B5 A4 B4 A3 ドキュメントあたりの単価…" at bounding box center [562, 365] width 431 height 567
click at [433, 195] on input "text" at bounding box center [562, 197] width 431 height 28
paste input "0929週13本＋ガム什器1台"
type input "0929週13本＋ガム什器1台"
click at [377, 253] on input "text" at bounding box center [562, 257] width 431 height 28
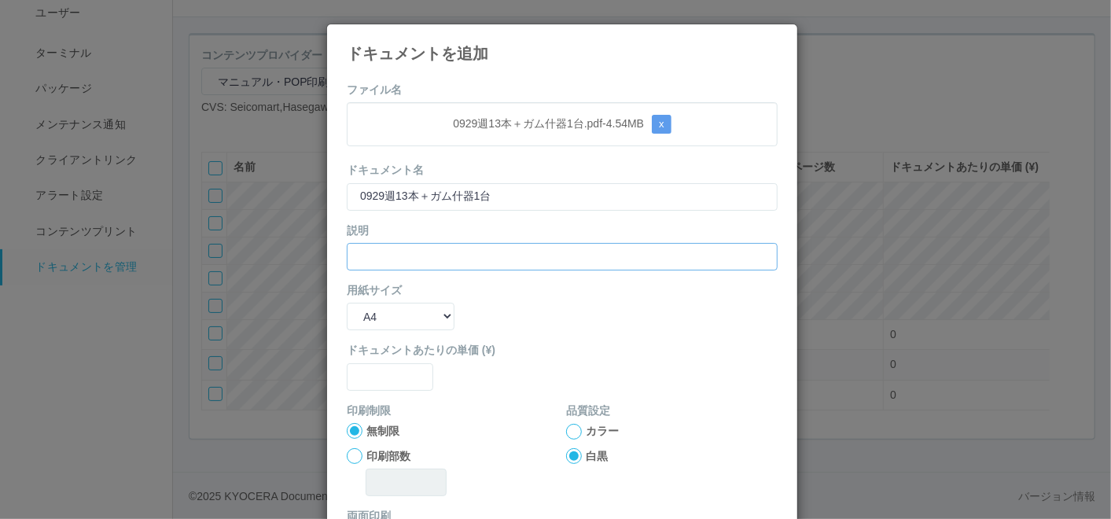
paste input "0929週13本＋ガム什器1台"
type input "0929週13本＋ガム什器1台"
click at [368, 317] on select "B5 A4 B4 A3" at bounding box center [401, 317] width 108 height 28
select select "A3"
click at [347, 303] on select "B5 A4 B4 A3" at bounding box center [401, 317] width 108 height 28
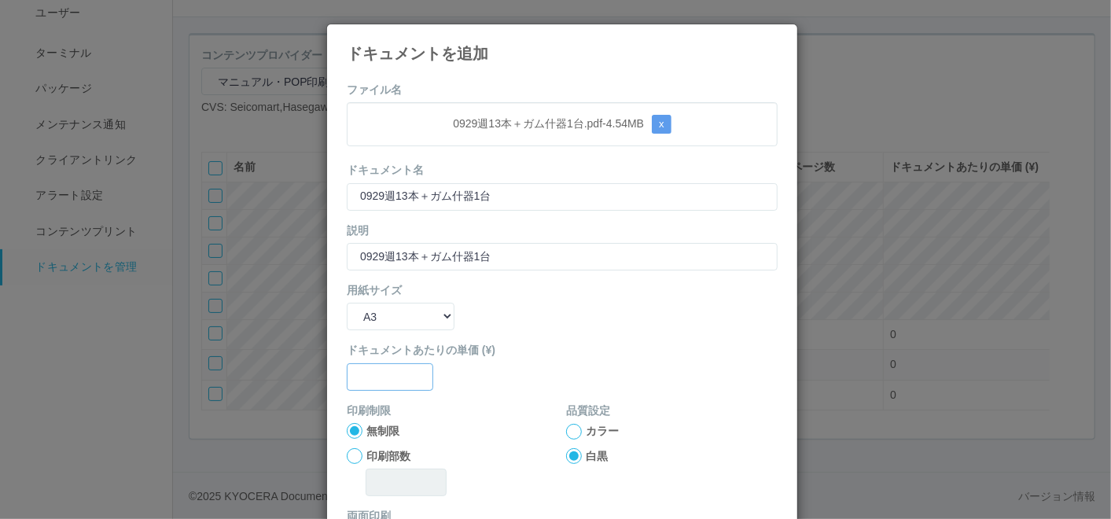
click at [362, 385] on input "text" at bounding box center [390, 377] width 86 height 28
type input "0"
click at [570, 431] on div at bounding box center [574, 432] width 16 height 16
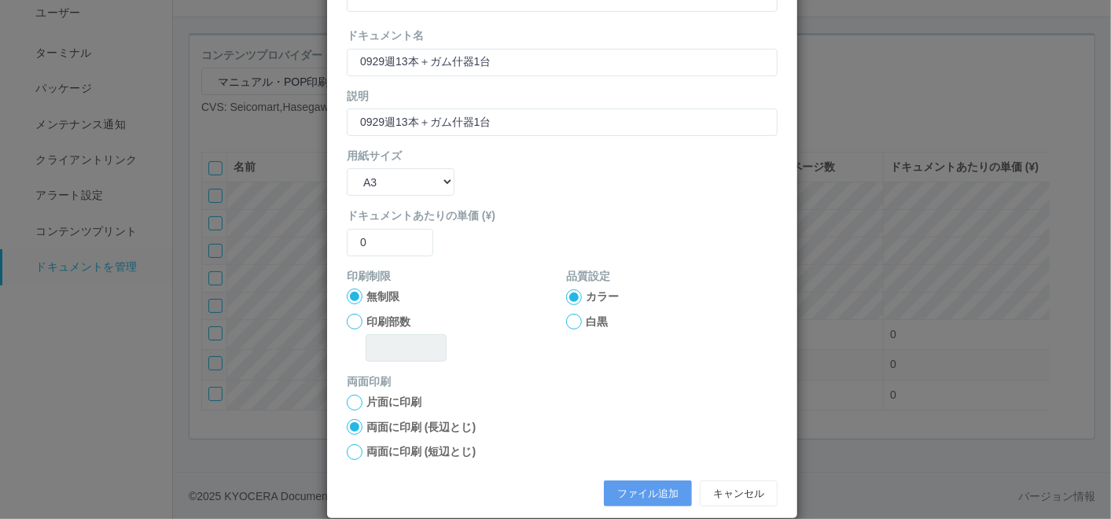
scroll to position [156, 0]
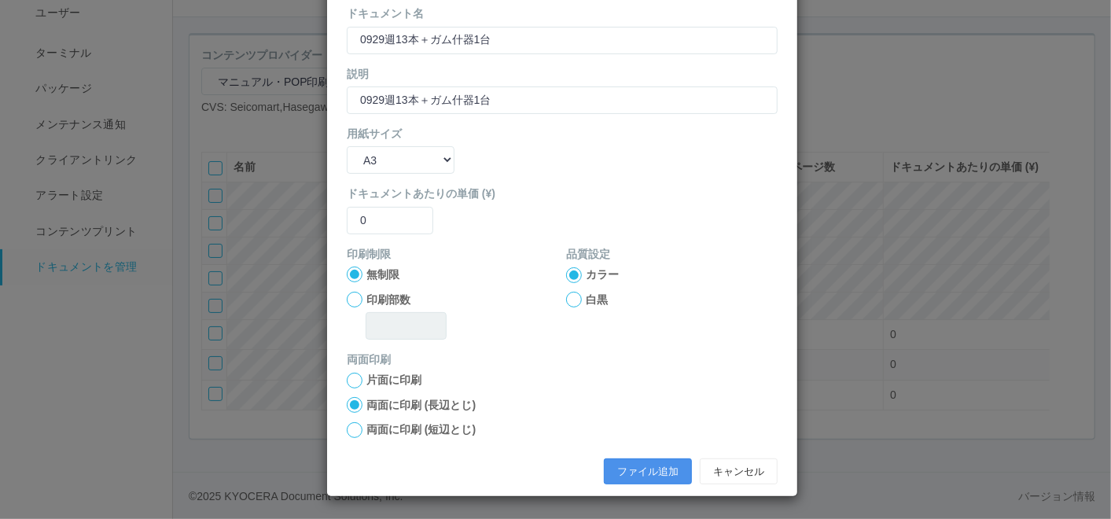
click at [628, 463] on button "ファイル追加" at bounding box center [648, 471] width 88 height 27
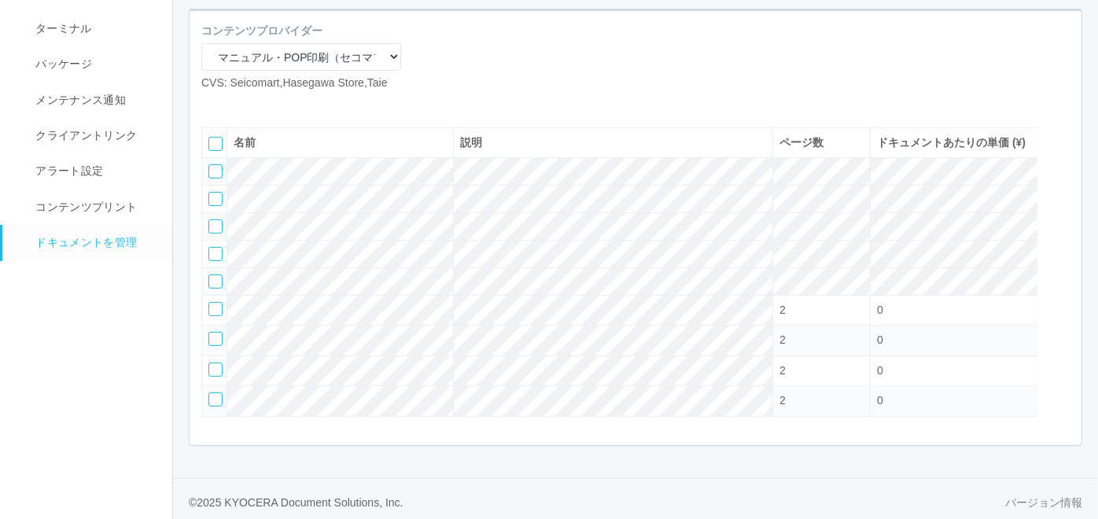
click at [213, 104] on icon at bounding box center [213, 104] width 0 height 0
select select "A4"
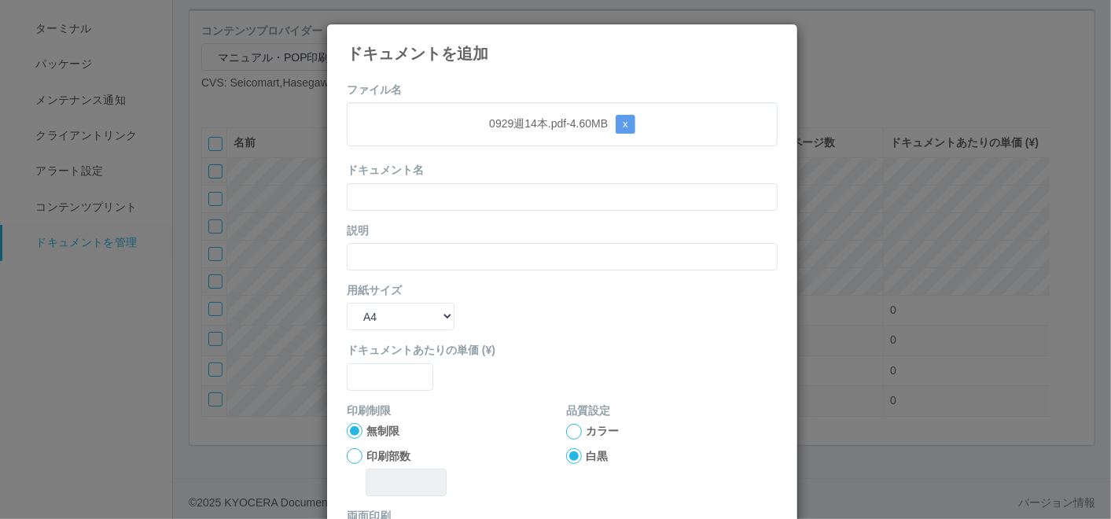
click at [533, 92] on form "ファイル名 0929週14本.pdf - 4.60 MB x ドキュメント名 説明 用紙サイズ B5 A4 B4 A3 ドキュメントあたりの単価 (¥) 印刷…" at bounding box center [562, 365] width 431 height 567
click at [491, 195] on input "text" at bounding box center [562, 197] width 431 height 28
paste input "0929週14本"
type input "0929週14本"
click at [383, 262] on input "text" at bounding box center [562, 257] width 431 height 28
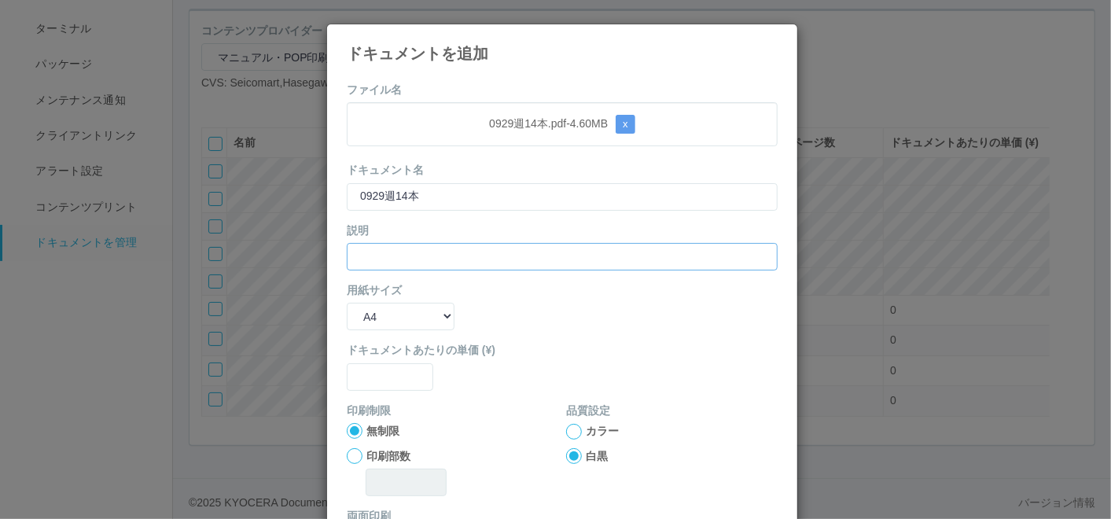
paste input "0929週14本"
type input "0929週14本"
click at [362, 307] on select "B5 A4 B4 A3" at bounding box center [401, 317] width 108 height 28
select select "A3"
click at [347, 303] on select "B5 A4 B4 A3" at bounding box center [401, 317] width 108 height 28
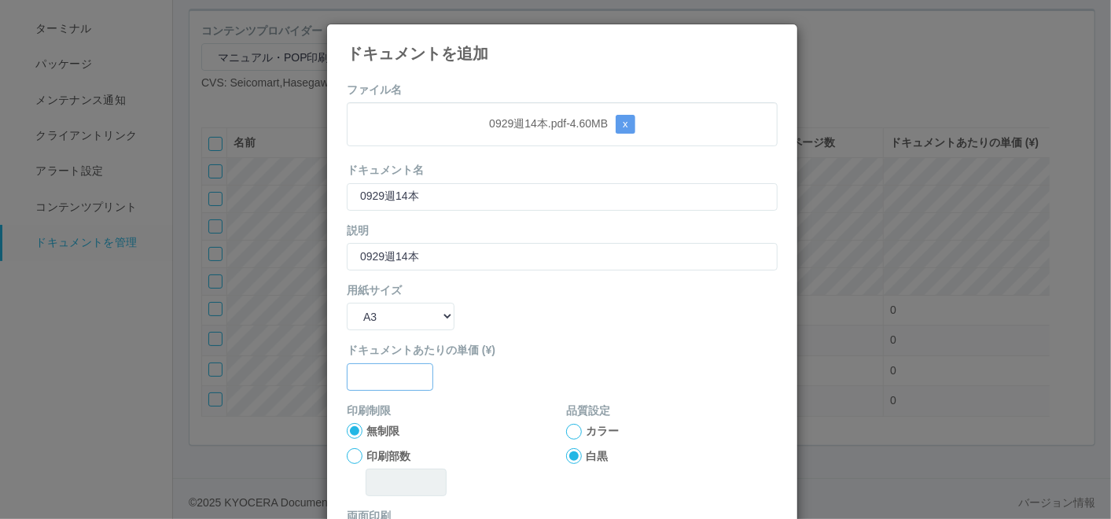
click at [379, 370] on input "text" at bounding box center [390, 377] width 86 height 28
type input "0"
click at [566, 434] on div at bounding box center [574, 432] width 16 height 16
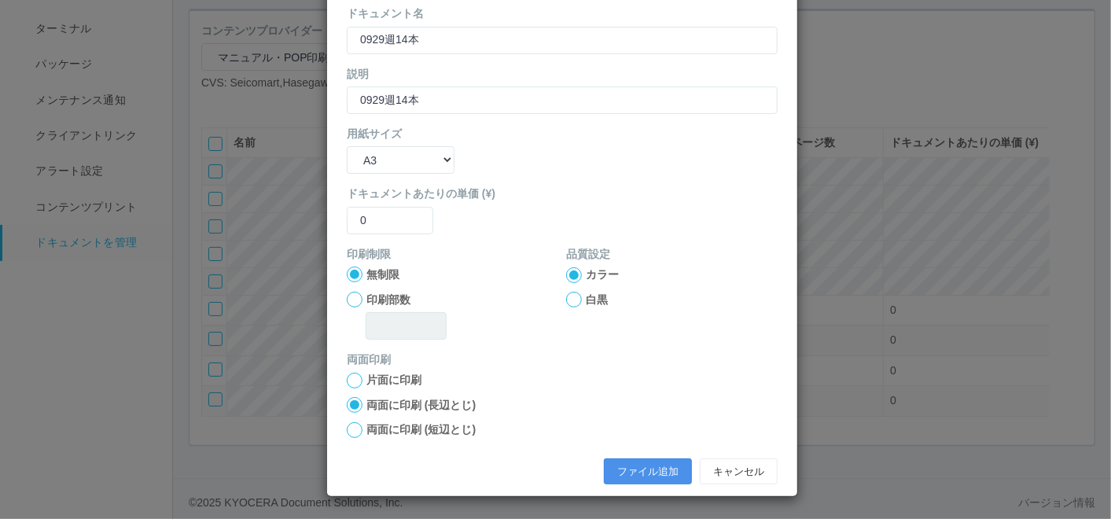
click at [635, 465] on button "ファイル追加" at bounding box center [648, 471] width 88 height 27
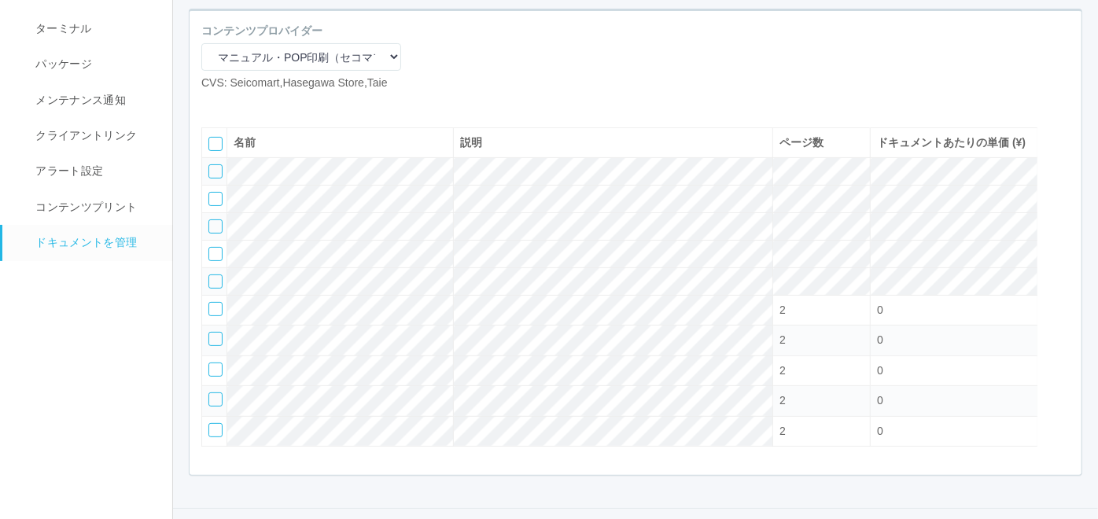
click at [237, 104] on icon at bounding box center [237, 104] width 0 height 0
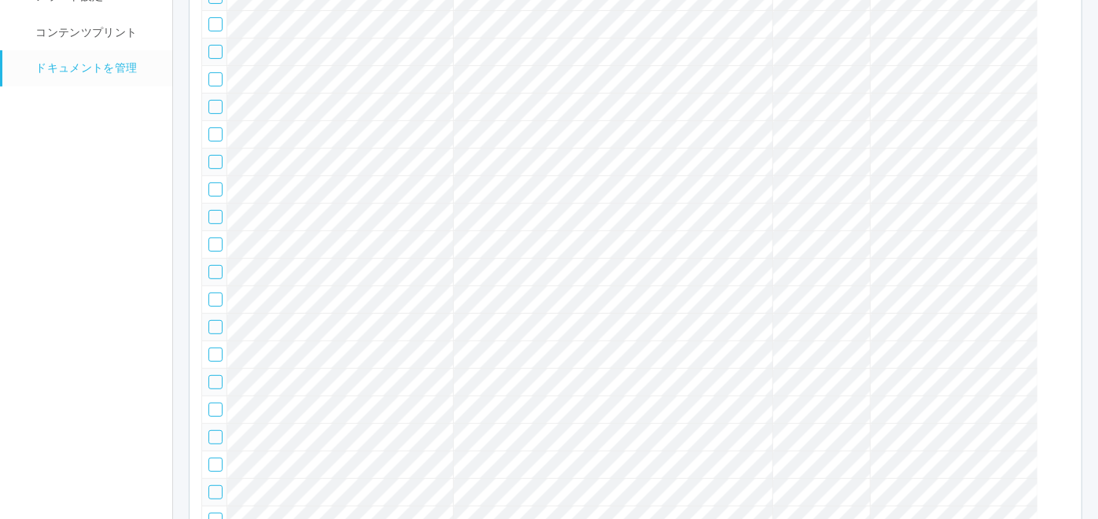
scroll to position [103, 0]
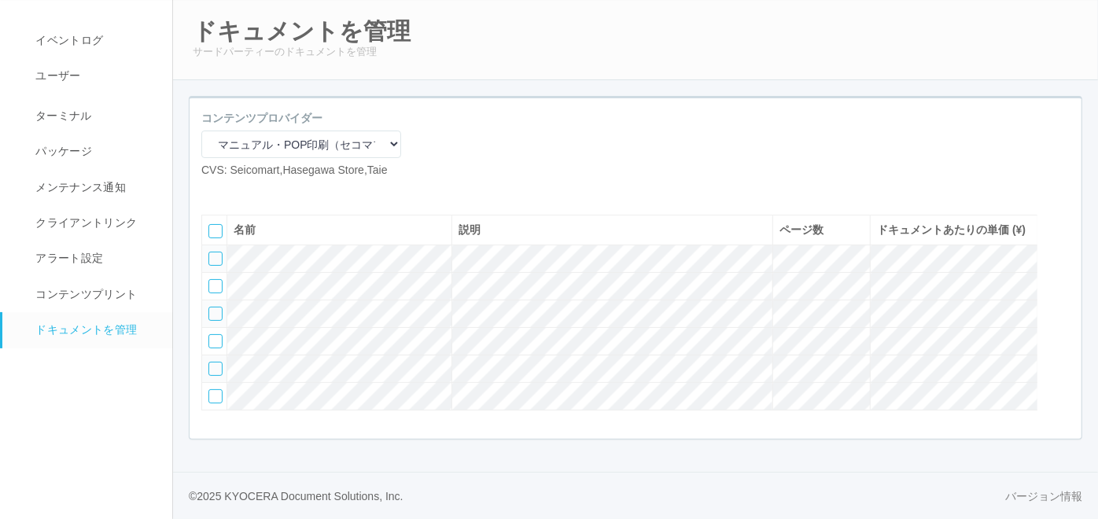
click at [213, 191] on icon at bounding box center [213, 191] width 0 height 0
select select "A4"
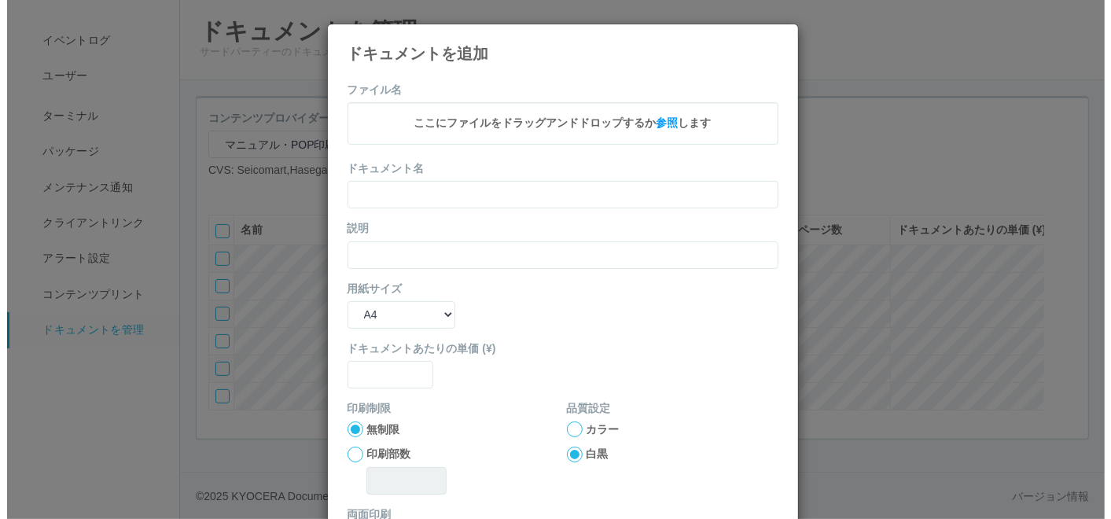
scroll to position [86, 0]
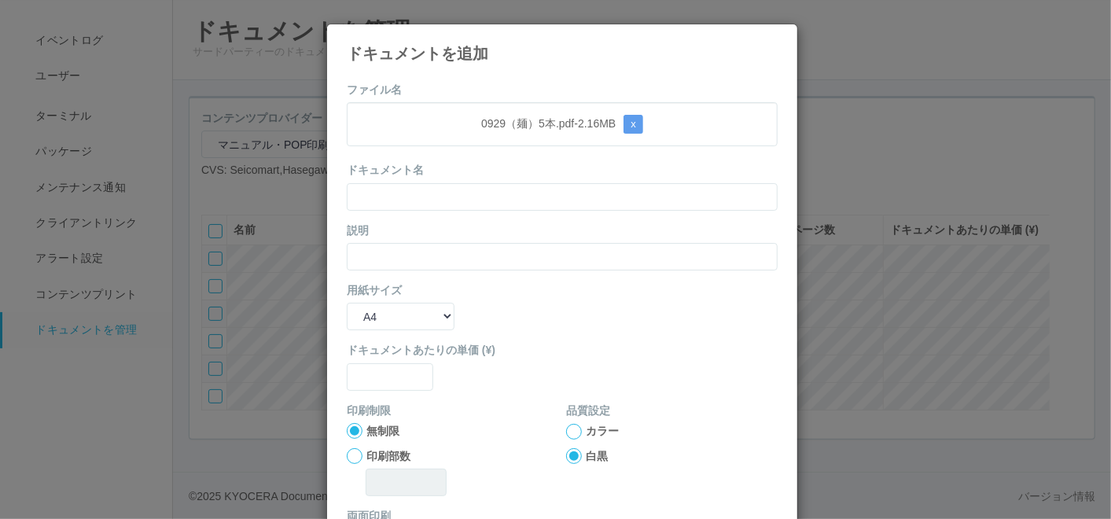
click at [480, 103] on div "0929（麺）5本.pdf - 2.16 MB x" at bounding box center [562, 124] width 431 height 44
click at [451, 188] on input "text" at bounding box center [562, 197] width 431 height 28
paste input "0929（麺）5本"
type input "0929（麺）5本"
click at [371, 251] on input "text" at bounding box center [562, 257] width 431 height 28
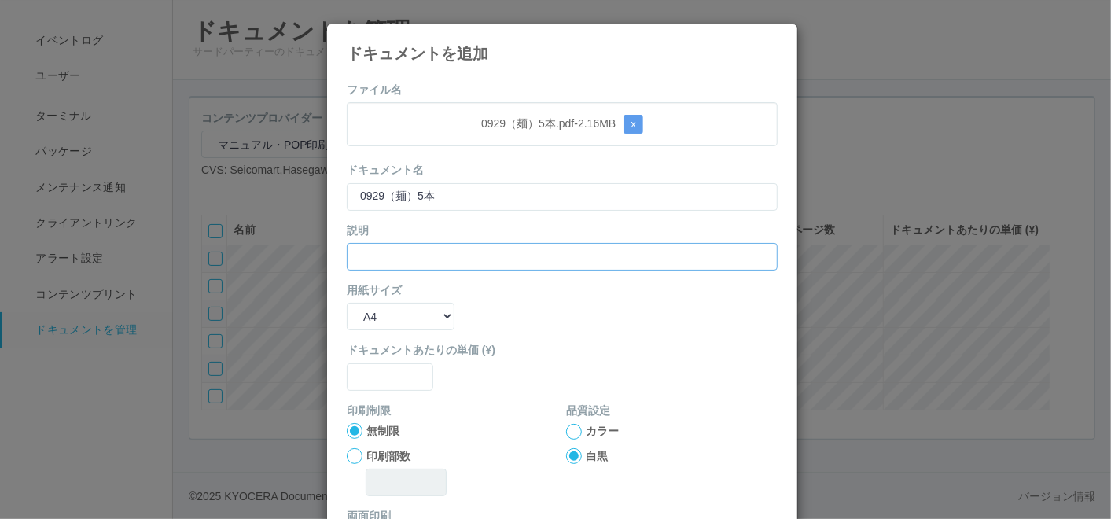
paste input "0929（麺）5本"
type input "0929（麺）5本"
drag, startPoint x: 365, startPoint y: 322, endPoint x: 370, endPoint y: 330, distance: 9.2
click at [366, 324] on select "B5 A4 B4 A3" at bounding box center [401, 317] width 108 height 28
select select "A3"
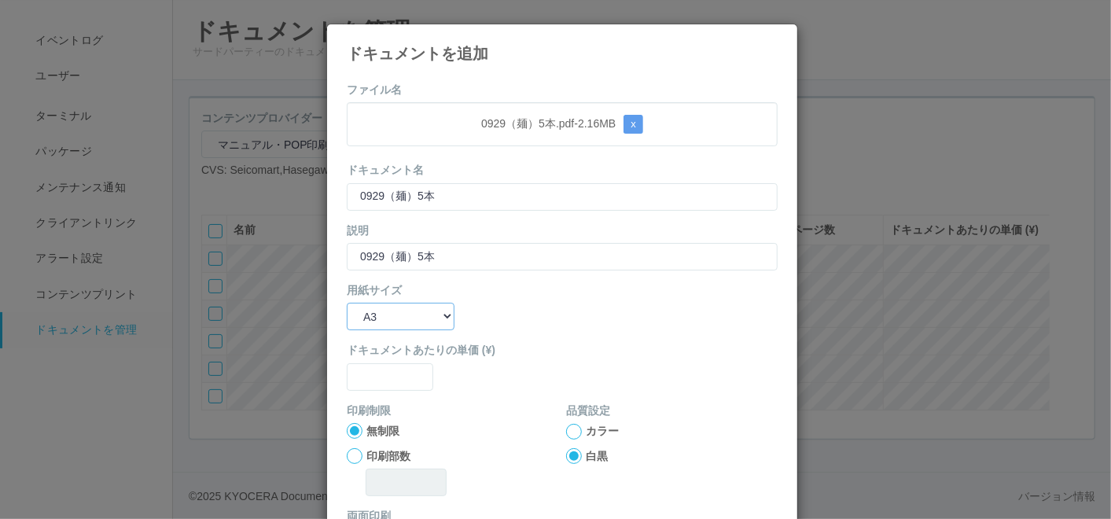
click at [347, 303] on select "B5 A4 B4 A3" at bounding box center [401, 317] width 108 height 28
click at [379, 363] on input "text" at bounding box center [390, 377] width 86 height 28
type input "0"
click at [566, 428] on div at bounding box center [574, 432] width 16 height 16
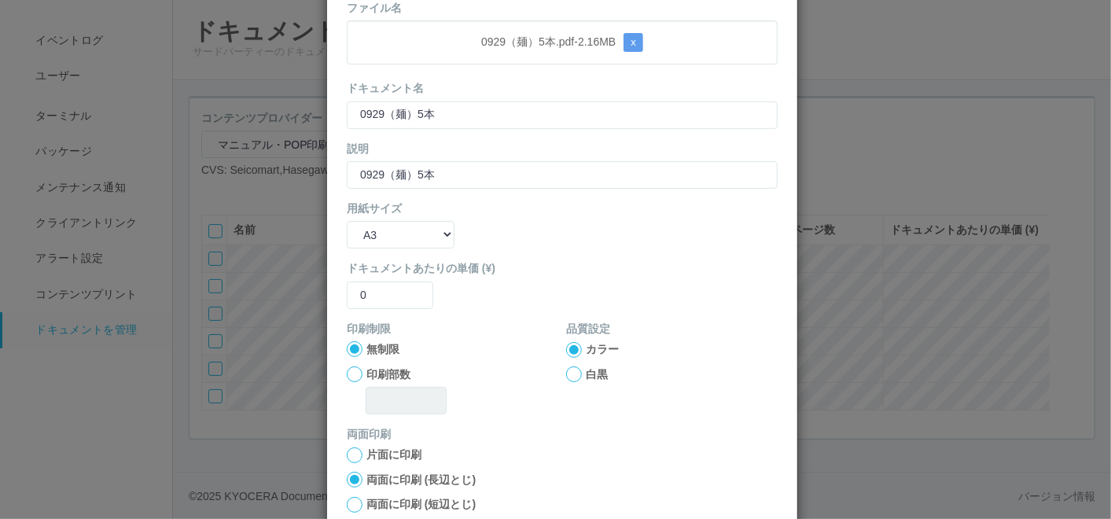
scroll to position [156, 0]
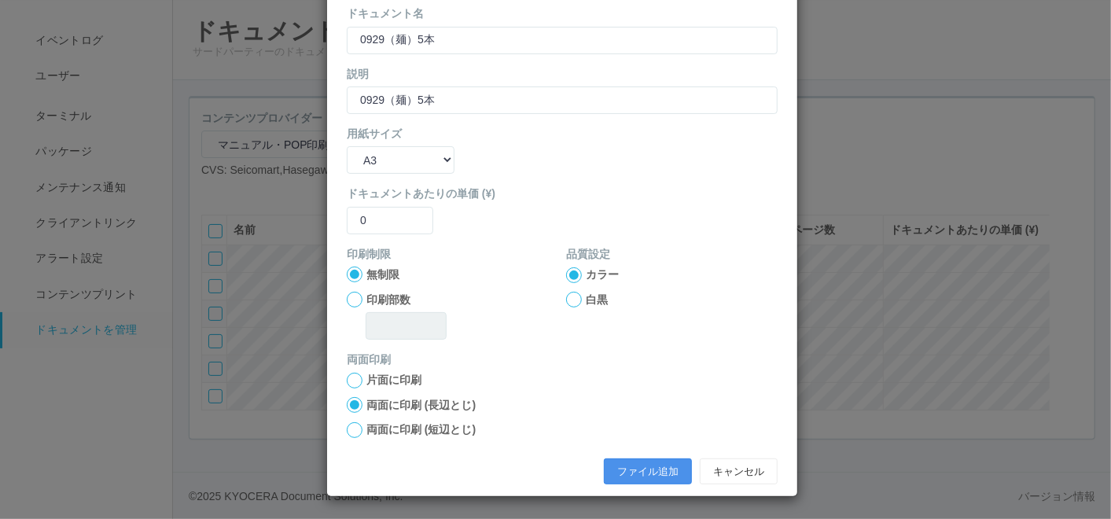
click at [633, 463] on button "ファイル追加" at bounding box center [648, 471] width 88 height 27
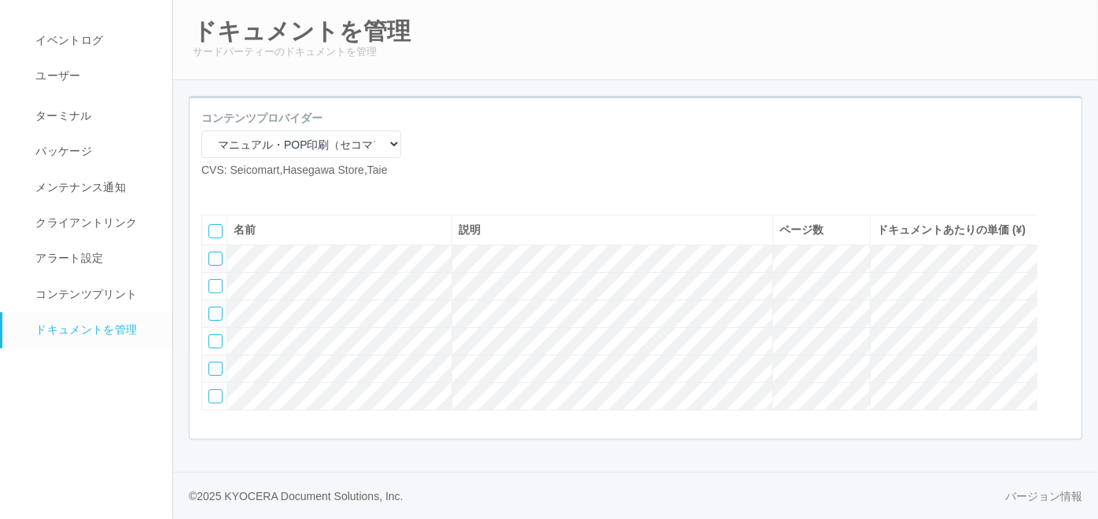
click at [213, 191] on icon at bounding box center [213, 191] width 0 height 0
select select "A4"
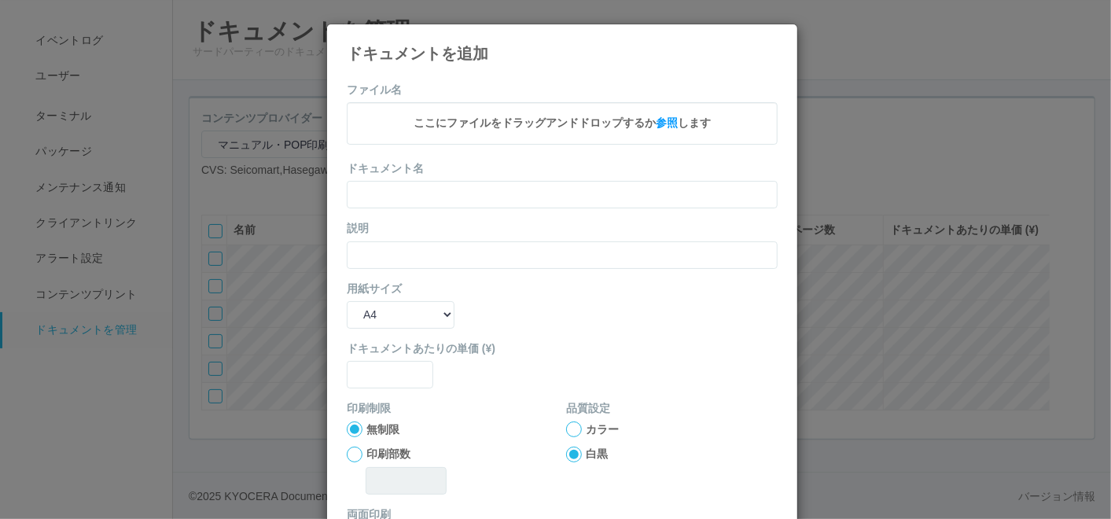
click at [778, 36] on icon at bounding box center [778, 36] width 0 height 0
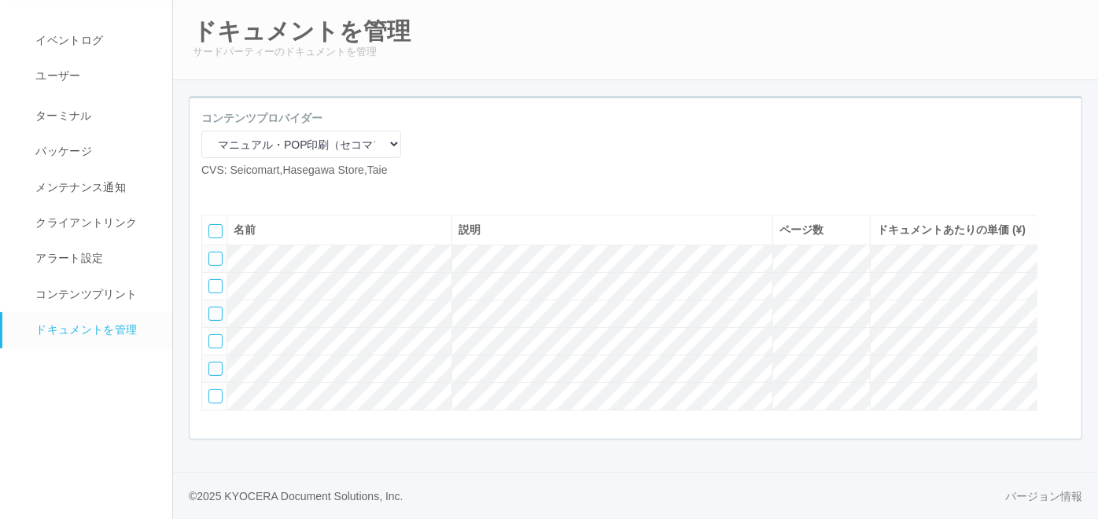
click at [213, 191] on icon at bounding box center [213, 191] width 0 height 0
select select "A4"
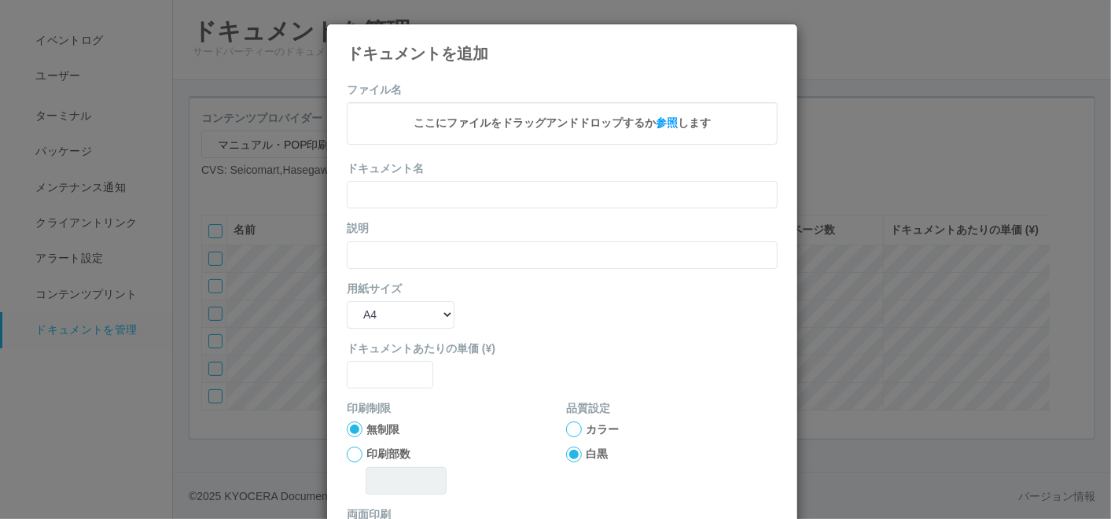
click at [774, 39] on div "ドキュメントを追加" at bounding box center [562, 43] width 470 height 38
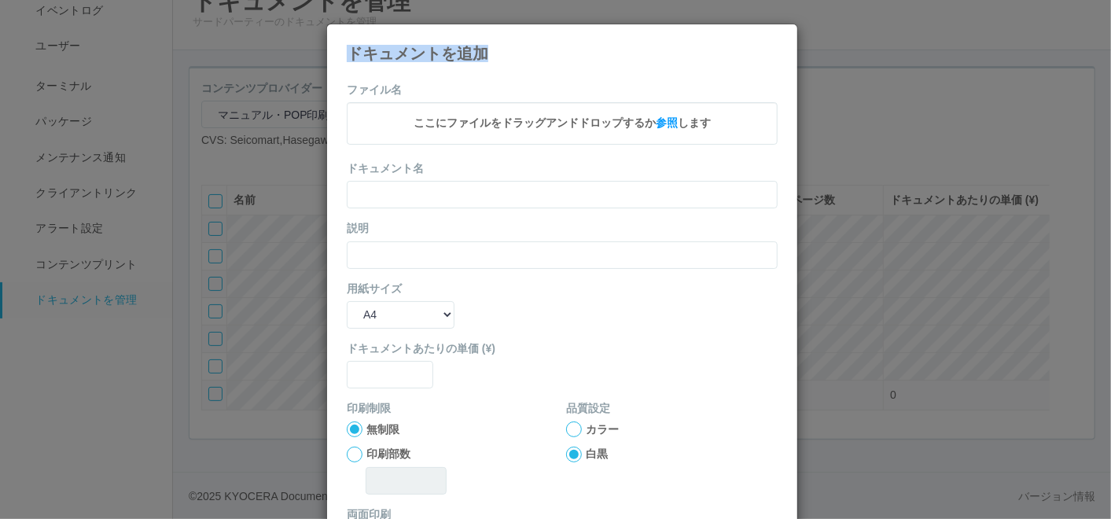
click at [769, 42] on div "ドキュメントを追加" at bounding box center [562, 43] width 470 height 38
drag, startPoint x: 769, startPoint y: 42, endPoint x: 759, endPoint y: 45, distance: 10.5
click at [778, 36] on icon at bounding box center [778, 36] width 0 height 0
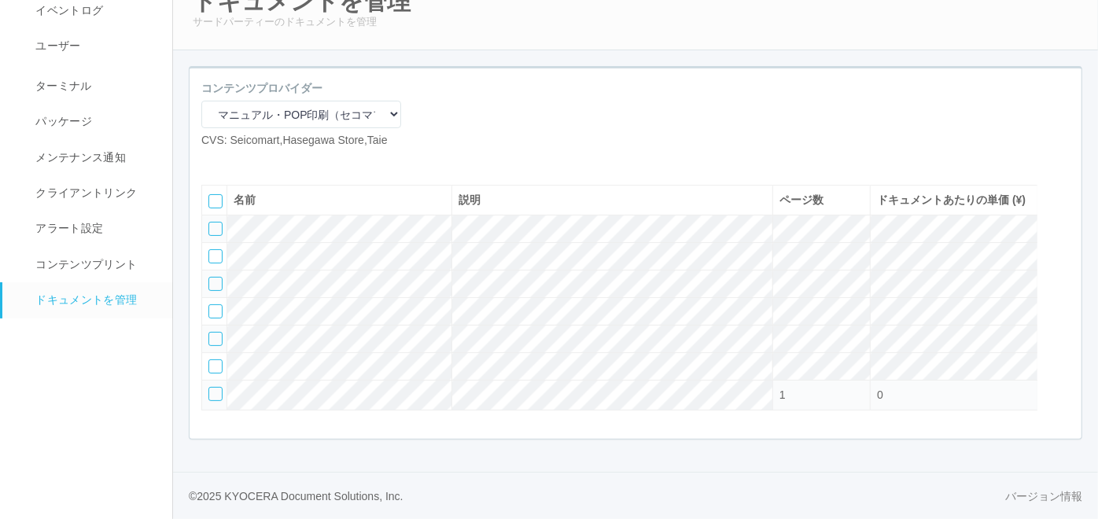
click at [213, 161] on icon at bounding box center [213, 161] width 0 height 0
select select "A4"
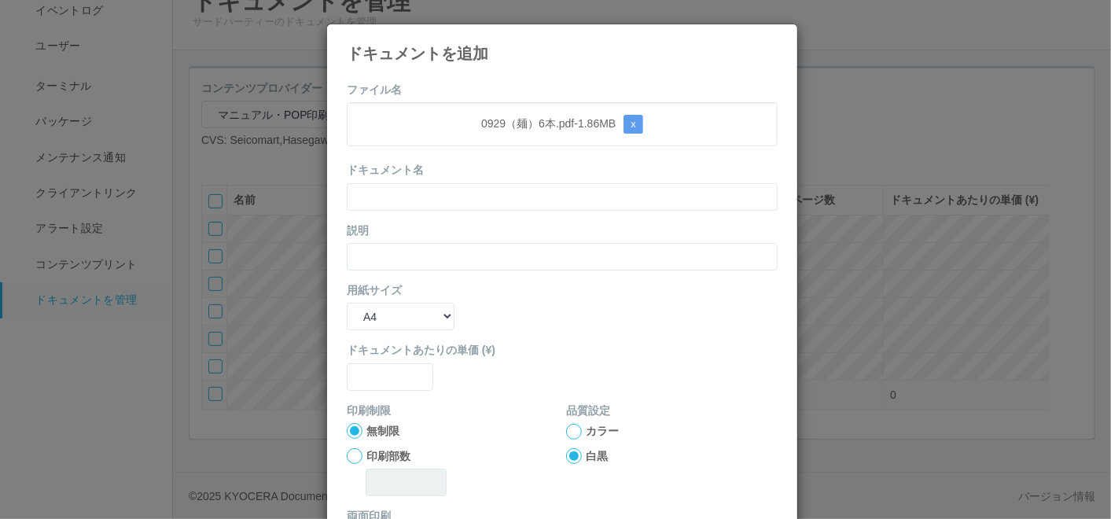
drag, startPoint x: 409, startPoint y: 64, endPoint x: 404, endPoint y: 81, distance: 17.2
click at [409, 65] on div "ドキュメントを追加 ファイル名 0929（麺）6本.pdf - 1.86 MB x ドキュメント名 説明 用紙サイズ B5 A4 B4 A3 ドキュメントあた…" at bounding box center [562, 339] width 472 height 630
click at [392, 196] on input "text" at bounding box center [562, 197] width 431 height 28
paste input "0929（麺）6本"
type input "0929（麺）6本"
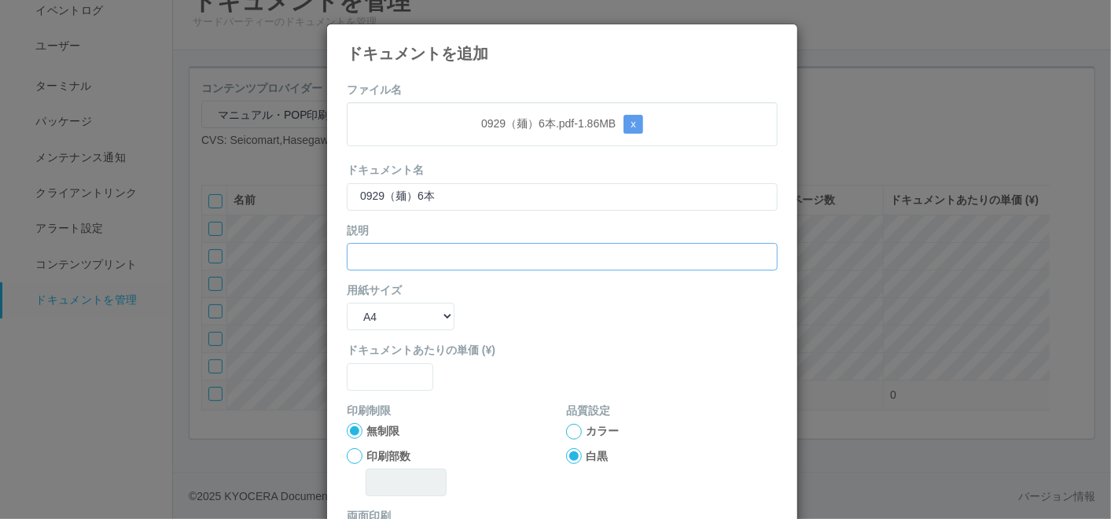
click at [368, 253] on input "text" at bounding box center [562, 257] width 431 height 28
paste input "0929（麺）6本"
type input "0929（麺）6本"
drag, startPoint x: 370, startPoint y: 312, endPoint x: 373, endPoint y: 330, distance: 18.2
click at [370, 312] on select "B5 A4 B4 A3" at bounding box center [401, 317] width 108 height 28
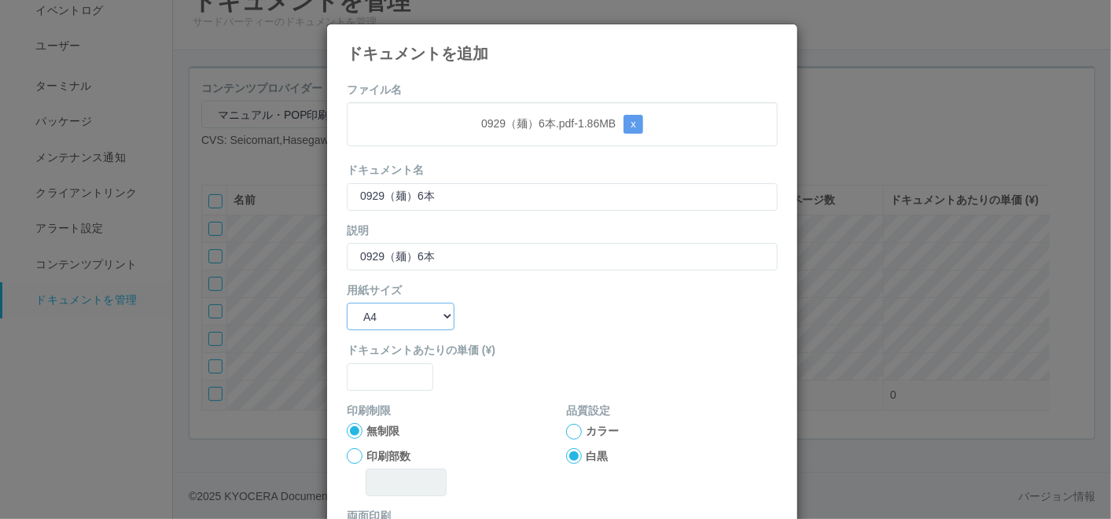
select select "A3"
click at [347, 303] on select "B5 A4 B4 A3" at bounding box center [401, 317] width 108 height 28
click at [384, 383] on input "text" at bounding box center [390, 377] width 86 height 28
type input "0"
click at [568, 432] on div at bounding box center [574, 432] width 16 height 16
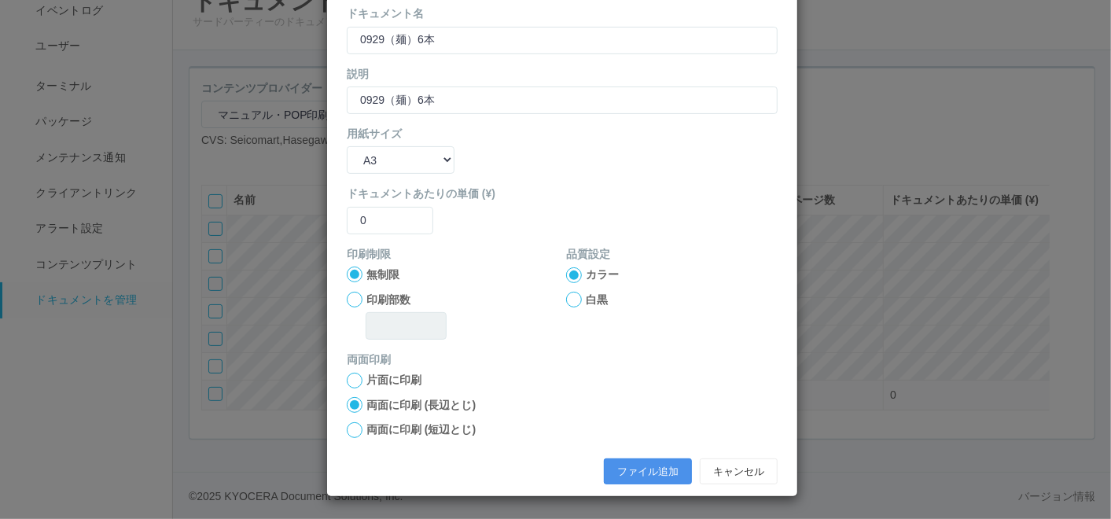
click at [620, 470] on button "ファイル追加" at bounding box center [648, 471] width 88 height 27
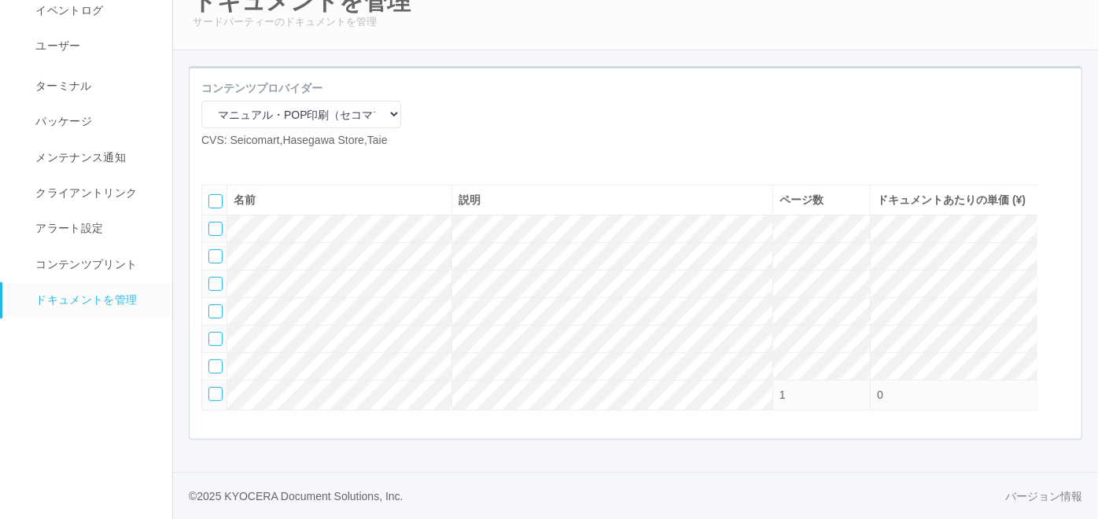
click at [213, 161] on icon at bounding box center [213, 161] width 0 height 0
select select "A4"
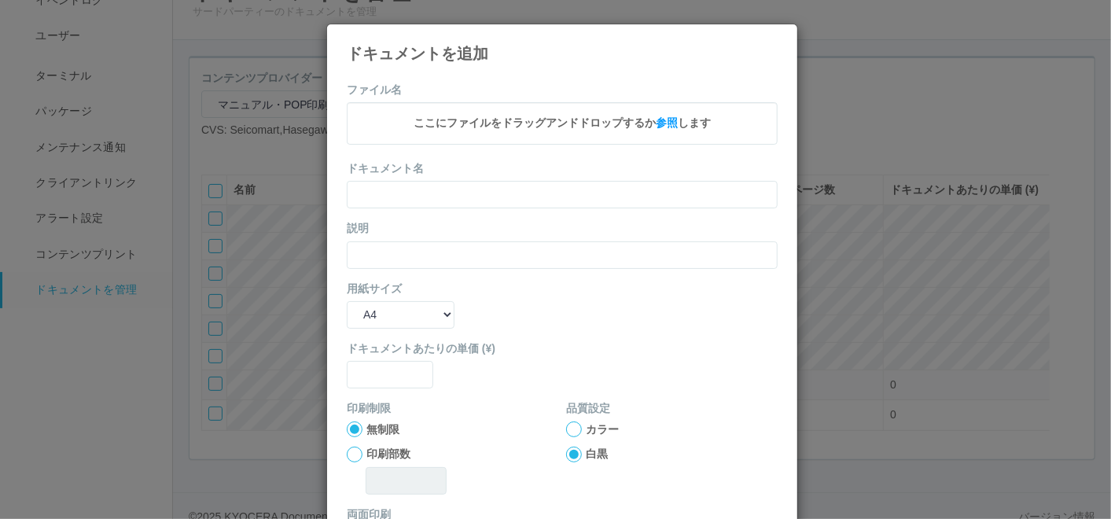
click at [772, 48] on div "ドキュメントを追加" at bounding box center [562, 43] width 470 height 38
click at [778, 36] on icon at bounding box center [778, 36] width 0 height 0
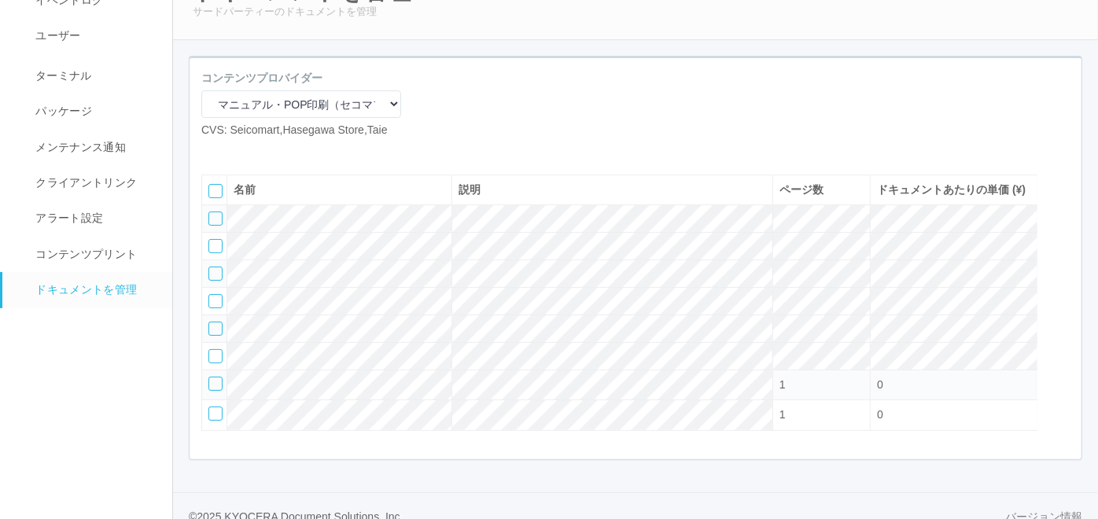
click at [213, 151] on icon at bounding box center [213, 151] width 0 height 0
select select "A4"
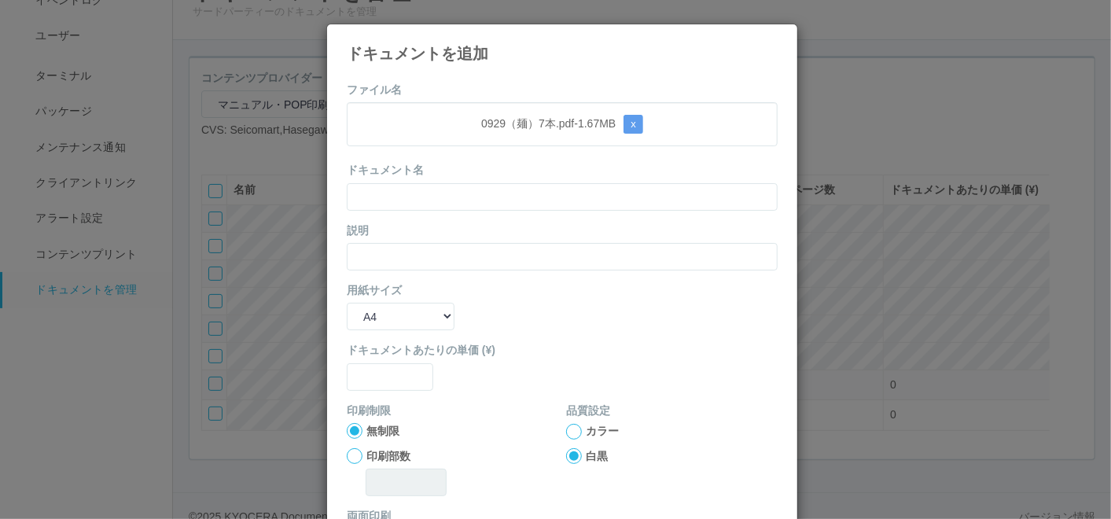
drag, startPoint x: 521, startPoint y: 96, endPoint x: 509, endPoint y: 116, distance: 24.0
click at [520, 96] on form "ファイル名 0929（麺）7本.pdf - 1.67 MB x ドキュメント名 説明 用紙サイズ B5 A4 B4 A3 ドキュメントあたりの単価 (¥) 印…" at bounding box center [562, 365] width 431 height 567
click at [458, 205] on input "text" at bounding box center [562, 197] width 431 height 28
paste input "0929（麺）7本"
type input "0929（麺）7本"
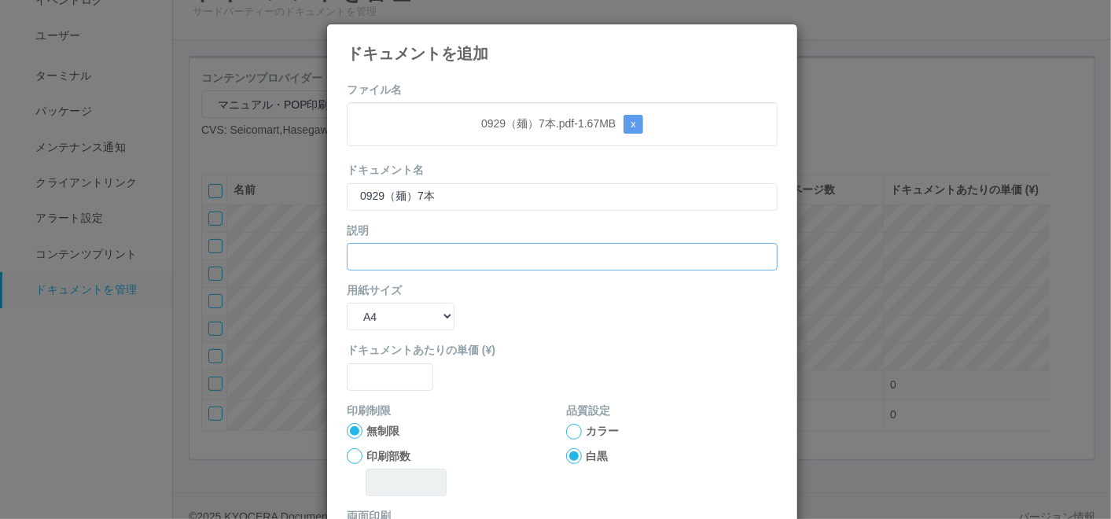
click at [388, 259] on input "text" at bounding box center [562, 257] width 431 height 28
paste input "0929（麺）7本"
type input "0929（麺）7本"
click at [377, 316] on select "B5 A4 B4 A3" at bounding box center [401, 317] width 108 height 28
select select "A3"
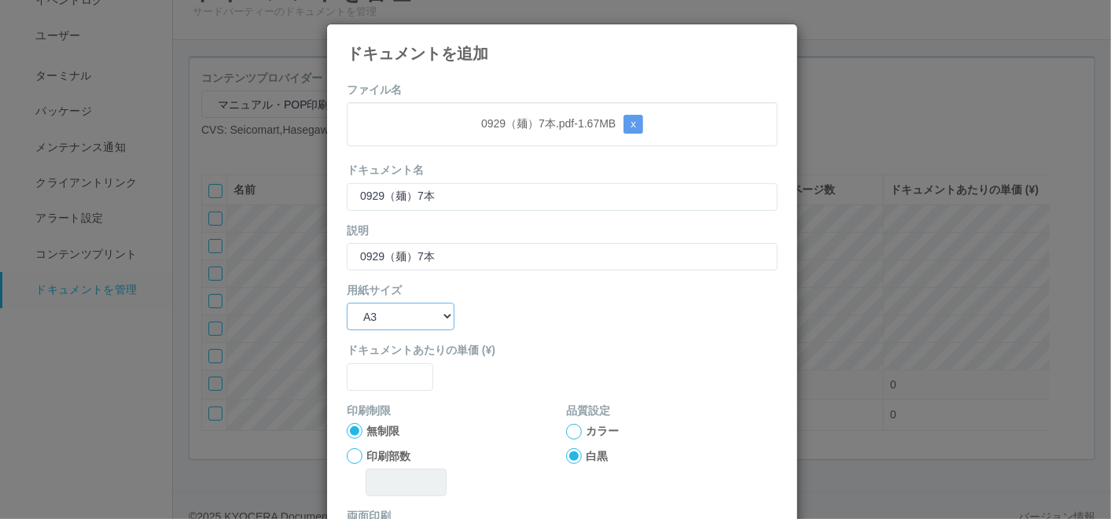
click at [347, 303] on select "B5 A4 B4 A3" at bounding box center [401, 317] width 108 height 28
click at [377, 377] on input "text" at bounding box center [390, 377] width 86 height 28
type input "0"
click at [568, 436] on div at bounding box center [574, 432] width 16 height 16
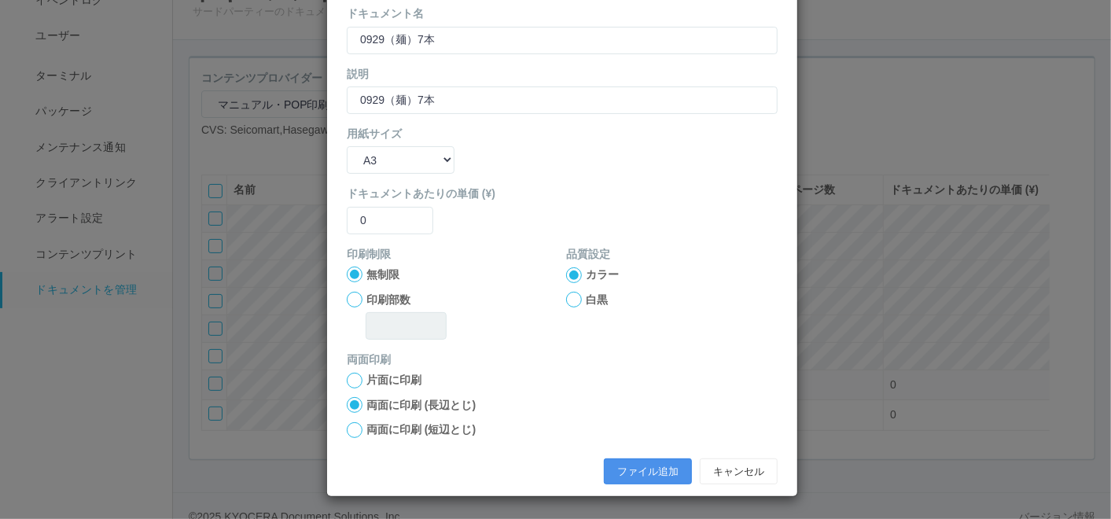
click at [652, 474] on button "ファイル追加" at bounding box center [648, 471] width 88 height 27
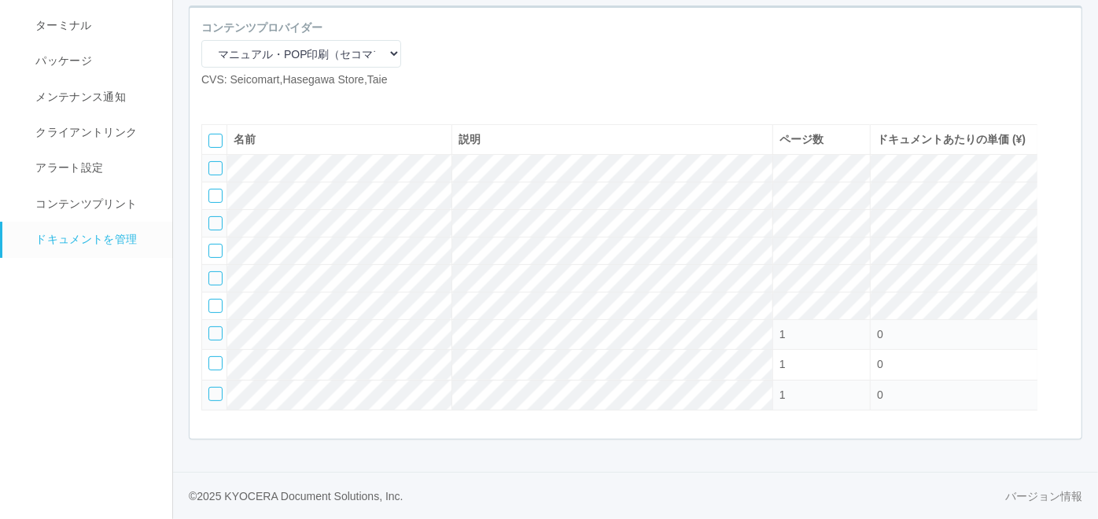
scroll to position [163, 0]
click at [237, 101] on icon at bounding box center [237, 101] width 0 height 0
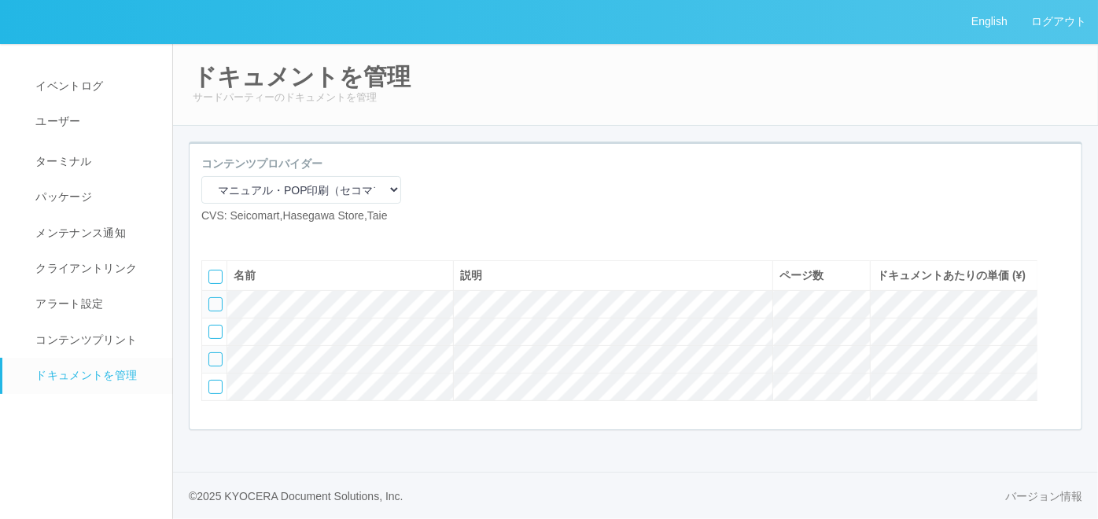
scroll to position [42, 0]
drag, startPoint x: 480, startPoint y: 108, endPoint x: 468, endPoint y: 115, distance: 14.1
click at [480, 144] on div "コンテンツプロバイダー マニュアル・POP印刷（スギ薬局） マニュアル・POP印刷（DY） マニュアル・POP印刷（共通） マニュアル・POP印刷（セコマ） …" at bounding box center [635, 286] width 892 height 285
click at [213, 237] on icon at bounding box center [213, 237] width 0 height 0
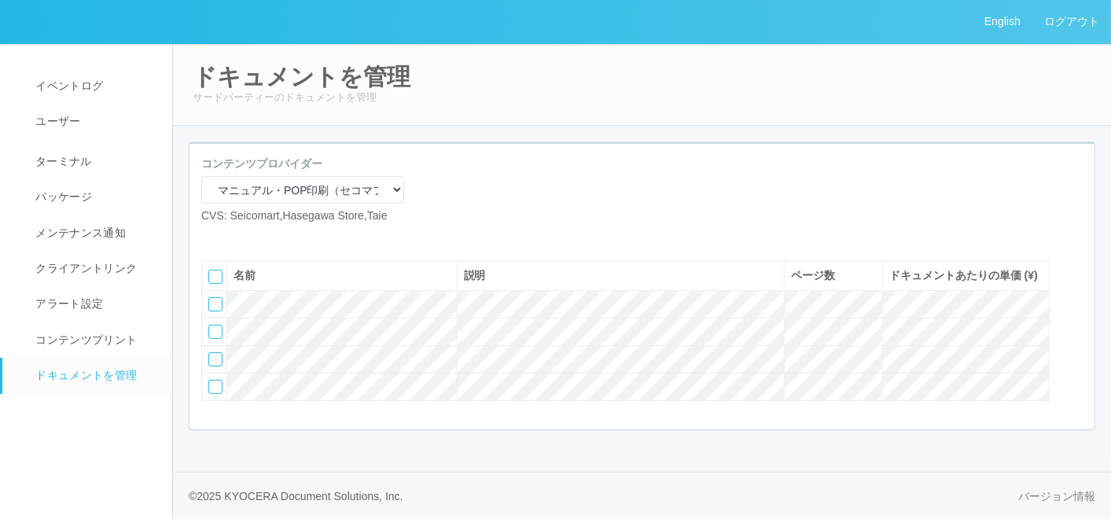
select select "A4"
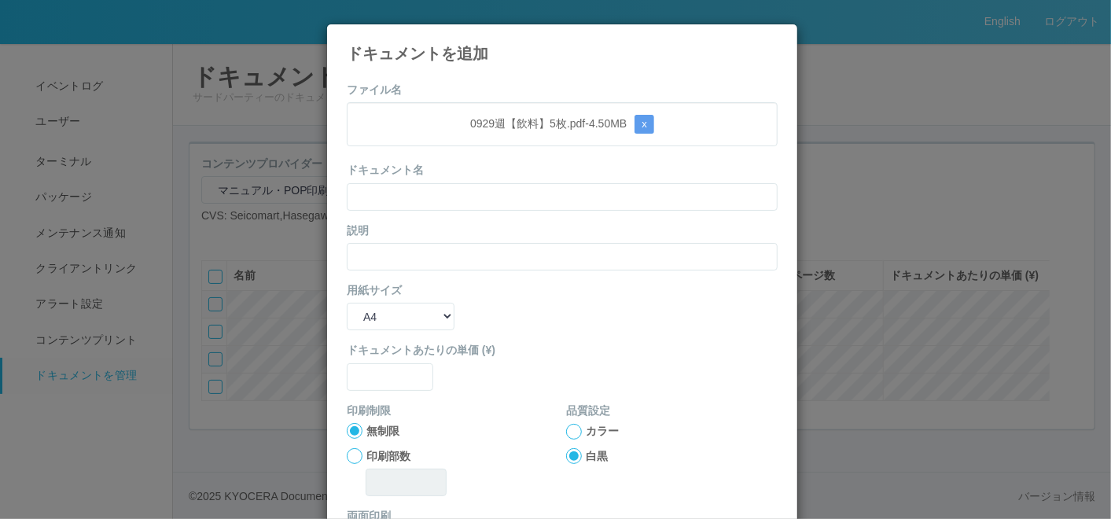
click at [483, 88] on form "ファイル名 0929週【飲料】5枚.pdf - 4.50 MB x ドキュメント名 説明 用紙サイズ B5 A4 B4 A3 ドキュメントあたりの単価 (¥)…" at bounding box center [562, 365] width 431 height 567
drag, startPoint x: 443, startPoint y: 193, endPoint x: 431, endPoint y: 202, distance: 14.6
click at [443, 193] on input "text" at bounding box center [562, 197] width 431 height 28
paste input "0929週【飲料】5枚"
type input "0929週【飲料】5枚"
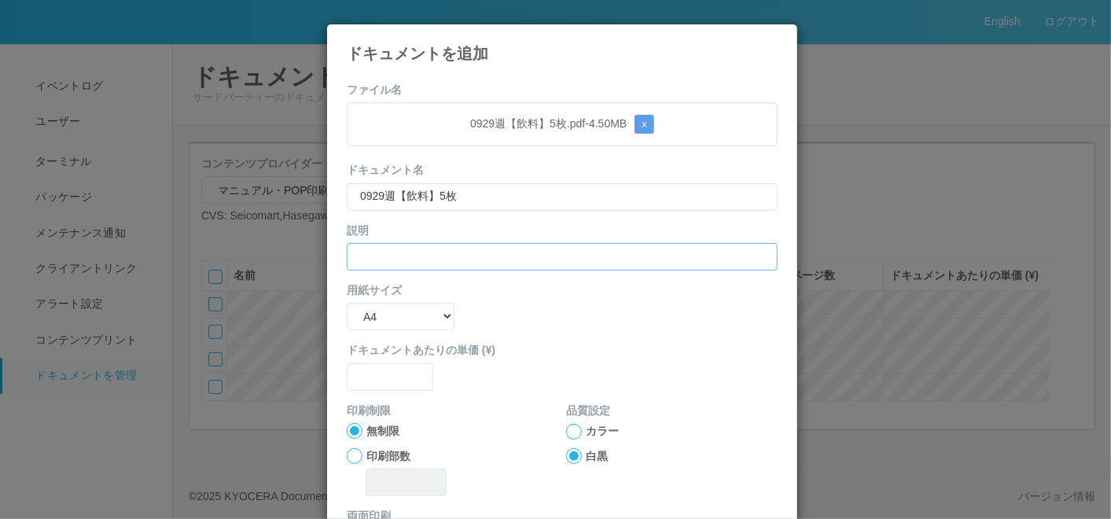
drag, startPoint x: 352, startPoint y: 251, endPoint x: 352, endPoint y: 264, distance: 13.4
click at [352, 252] on input "text" at bounding box center [562, 257] width 431 height 28
paste input "0929週【飲料】5枚"
type input "0929週【飲料】5枚"
drag, startPoint x: 372, startPoint y: 319, endPoint x: 377, endPoint y: 331, distance: 13.0
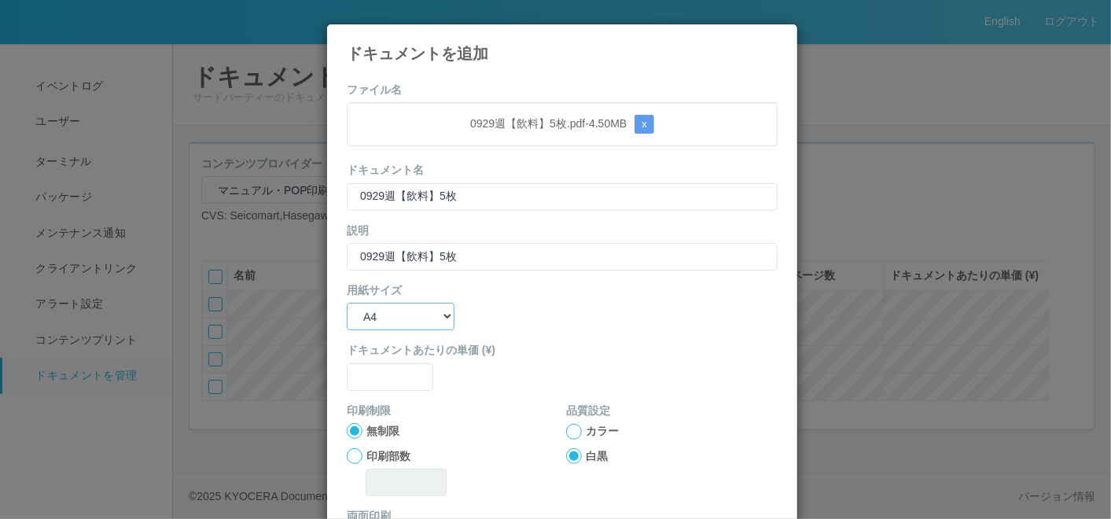
click at [372, 319] on select "B5 A4 B4 A3" at bounding box center [401, 317] width 108 height 28
select select "A3"
click at [347, 303] on select "B5 A4 B4 A3" at bounding box center [401, 317] width 108 height 28
click at [384, 377] on input "text" at bounding box center [390, 377] width 86 height 28
type input "0"
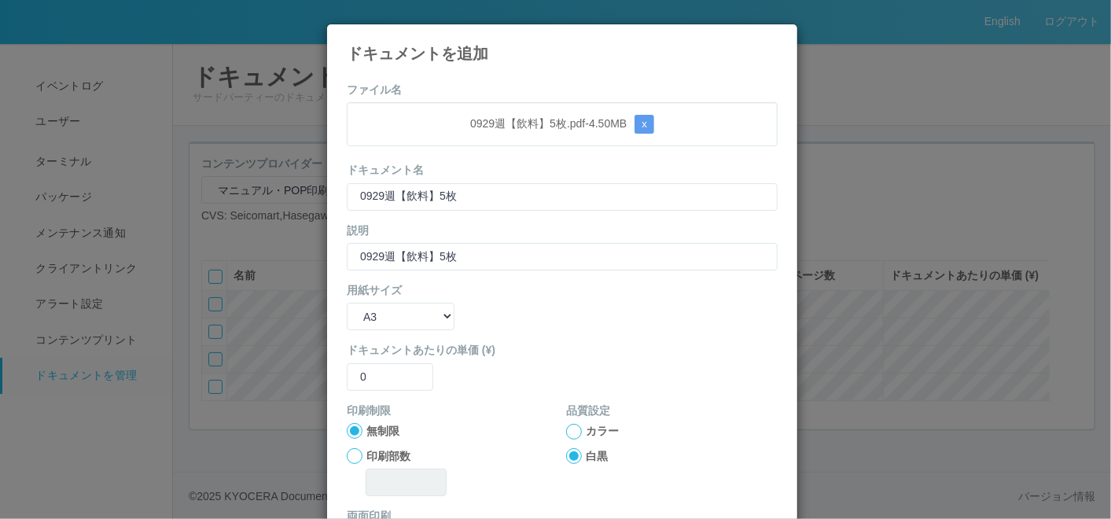
click at [572, 433] on div at bounding box center [574, 432] width 16 height 16
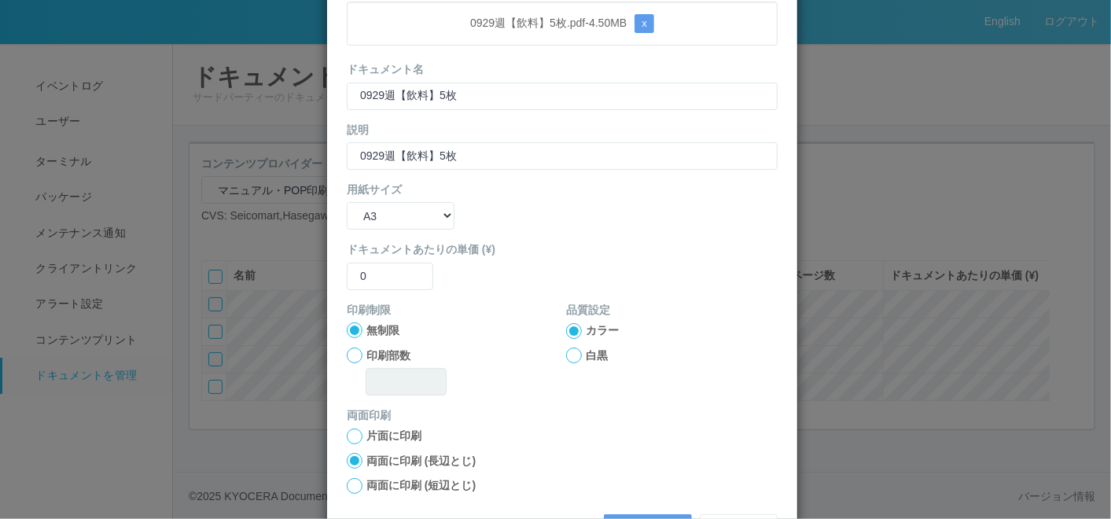
scroll to position [156, 0]
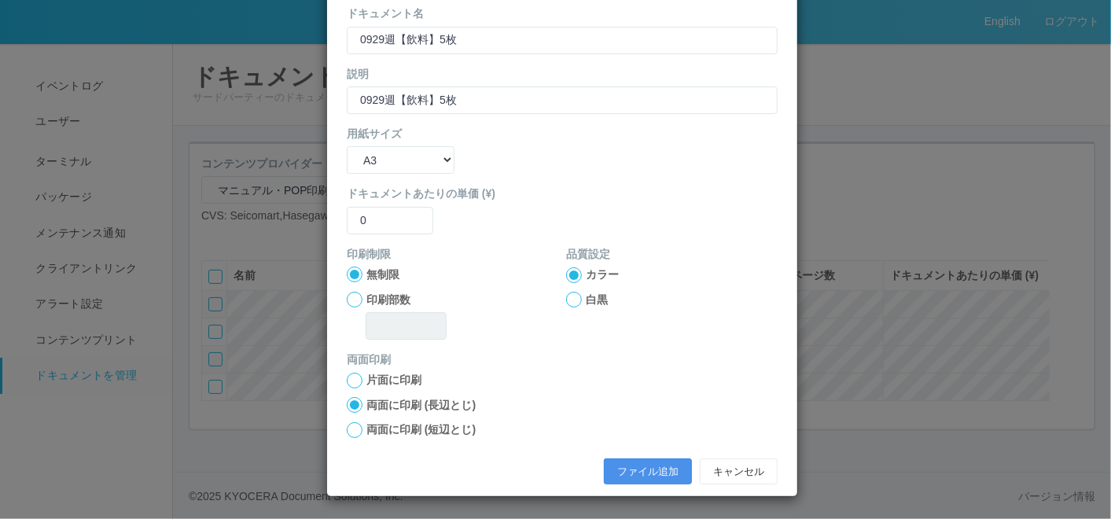
click at [612, 476] on button "ファイル追加" at bounding box center [648, 471] width 88 height 27
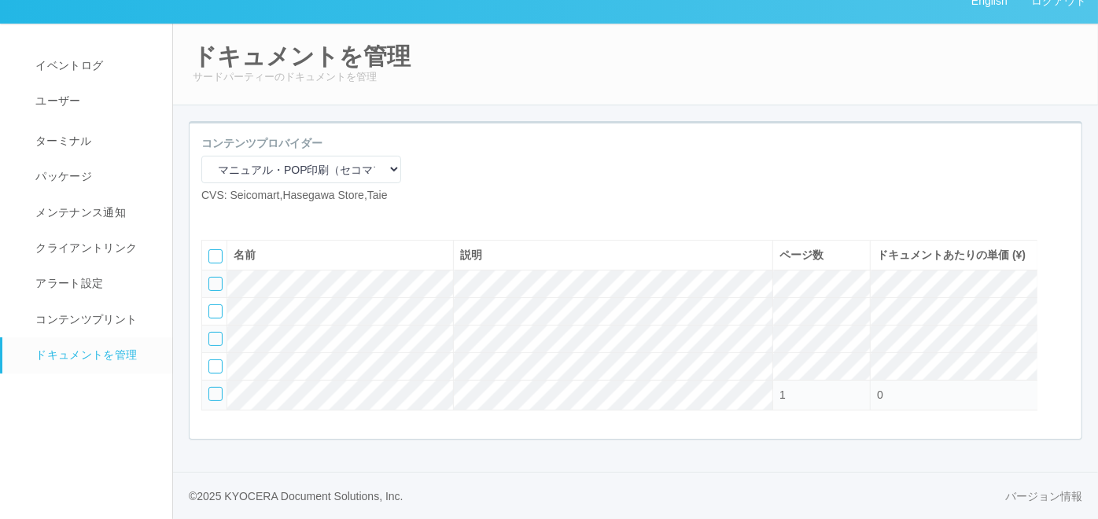
click at [213, 216] on icon at bounding box center [213, 216] width 0 height 0
select select "A4"
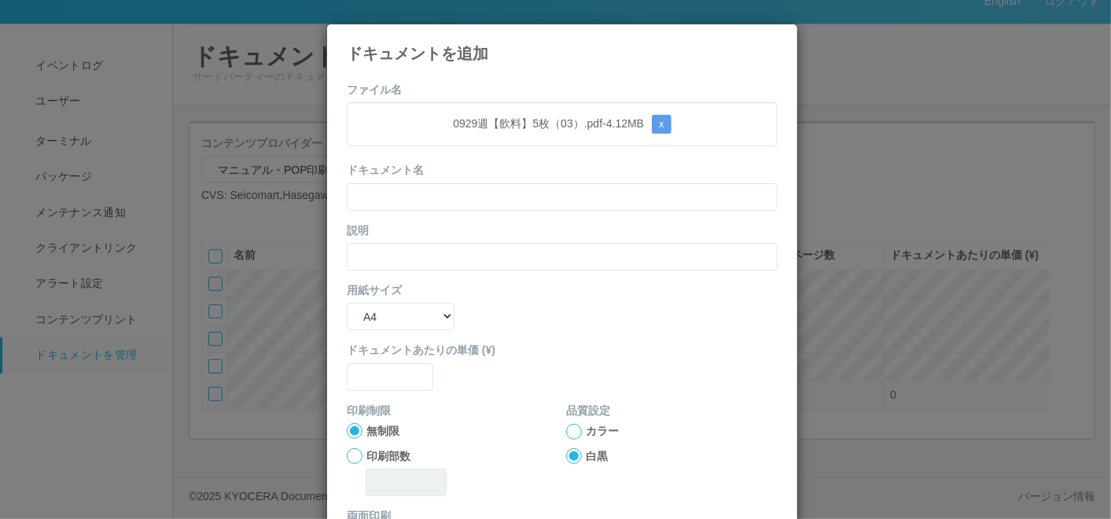
drag, startPoint x: 493, startPoint y: 91, endPoint x: 487, endPoint y: 101, distance: 10.9
click at [493, 90] on form "ファイル名 0929週【飲料】5枚（03）.pdf - 4.12 MB x ドキュメント名 説明 用紙サイズ B5 A4 B4 A3 ドキュメントあたりの単価…" at bounding box center [562, 365] width 431 height 567
drag, startPoint x: 403, startPoint y: 191, endPoint x: 395, endPoint y: 197, distance: 9.5
click at [403, 191] on input "text" at bounding box center [562, 197] width 431 height 28
paste input "0929週【飲料】5枚（03）"
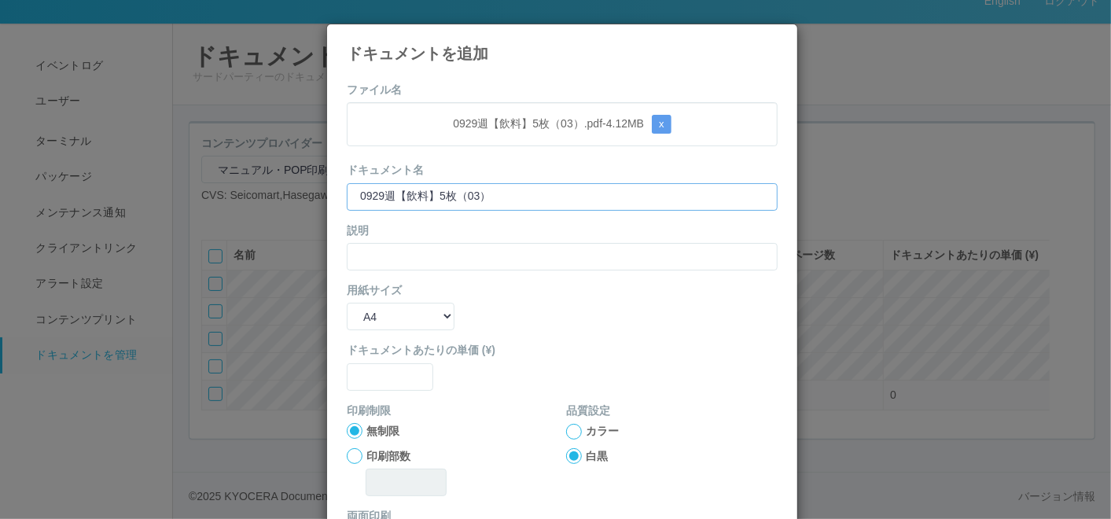
type input "0929週【飲料】5枚（03）"
click at [366, 248] on input "text" at bounding box center [562, 257] width 431 height 28
paste input "0929週【飲料】5枚（03）"
type input "0929週【飲料】5枚（03）"
click at [369, 308] on select "B5 A4 B4 A3" at bounding box center [401, 317] width 108 height 28
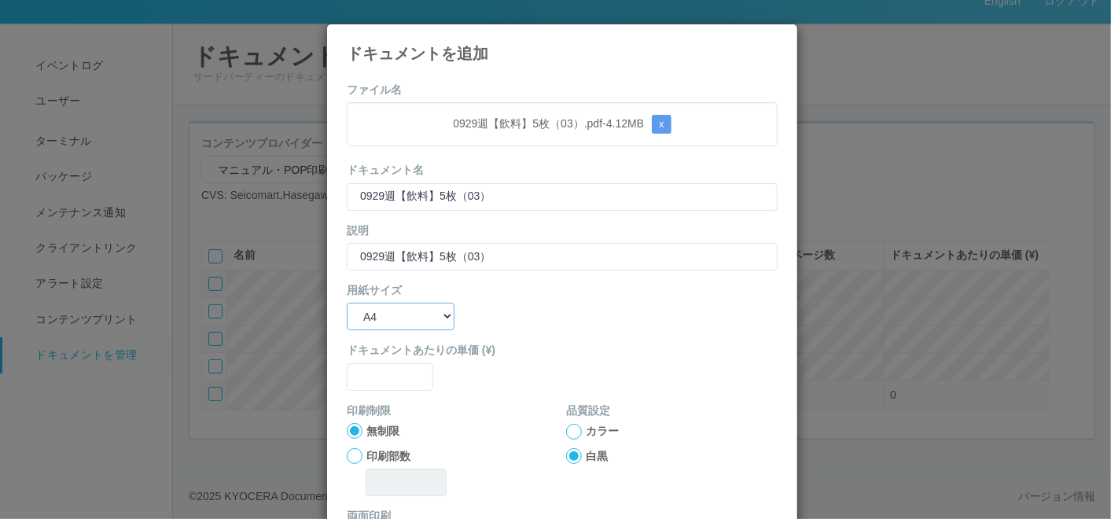
select select "A3"
click at [347, 303] on select "B5 A4 B4 A3" at bounding box center [401, 317] width 108 height 28
click at [377, 370] on input "text" at bounding box center [390, 377] width 86 height 28
type input "0"
click at [568, 443] on div "カラー 白黒" at bounding box center [671, 444] width 211 height 42
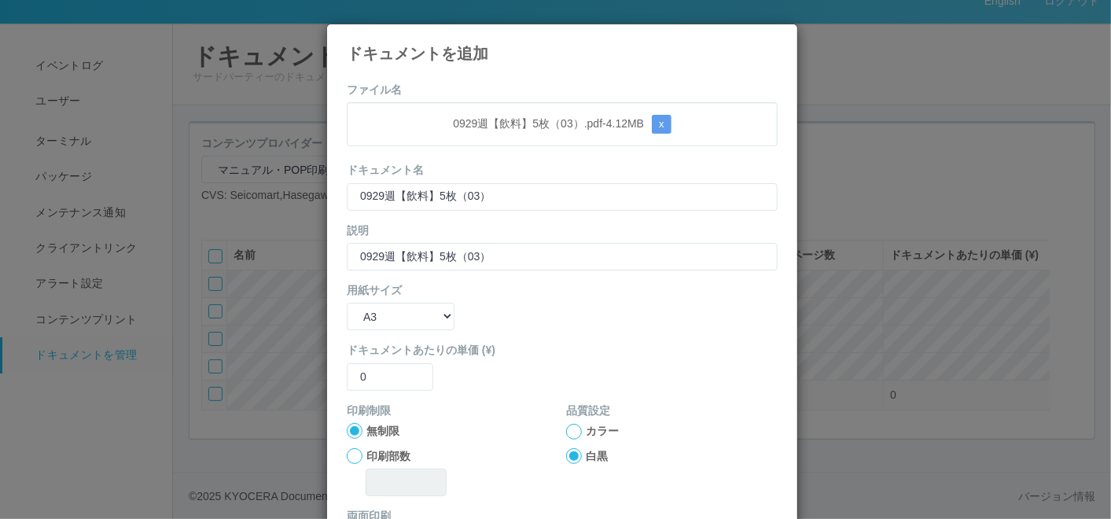
click at [567, 436] on div at bounding box center [574, 432] width 16 height 16
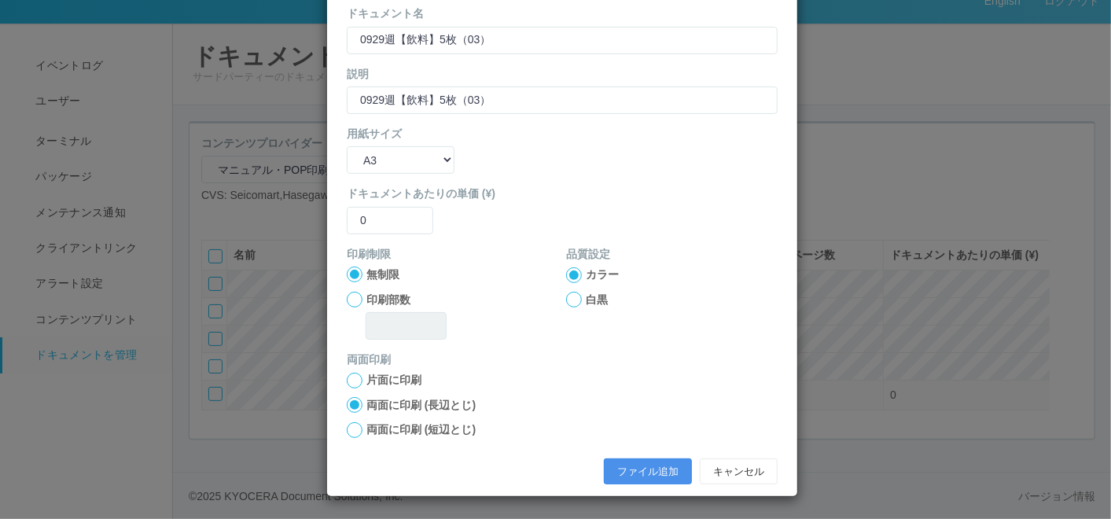
click at [629, 462] on button "ファイル追加" at bounding box center [648, 471] width 88 height 27
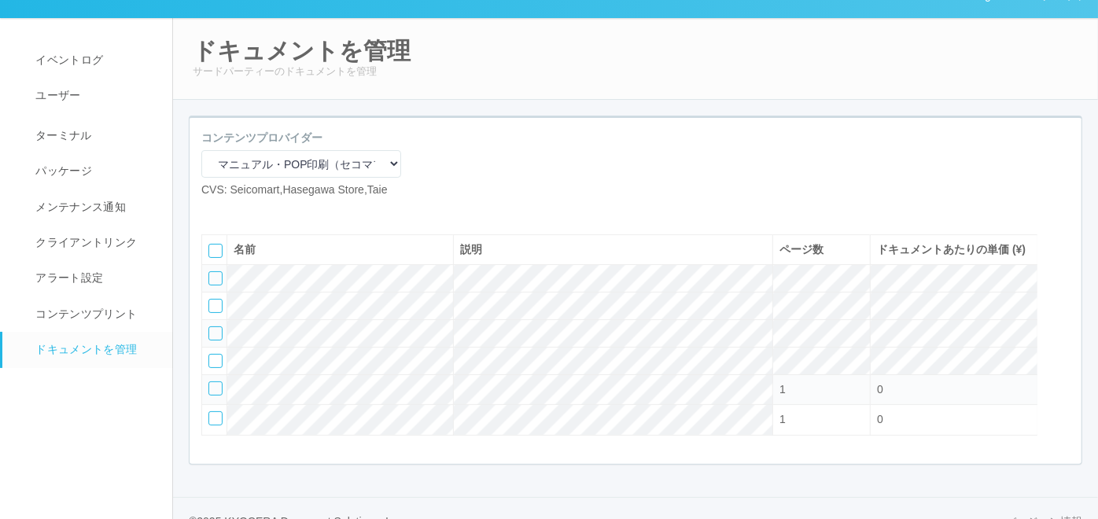
click at [213, 211] on icon at bounding box center [213, 211] width 0 height 0
select select "A4"
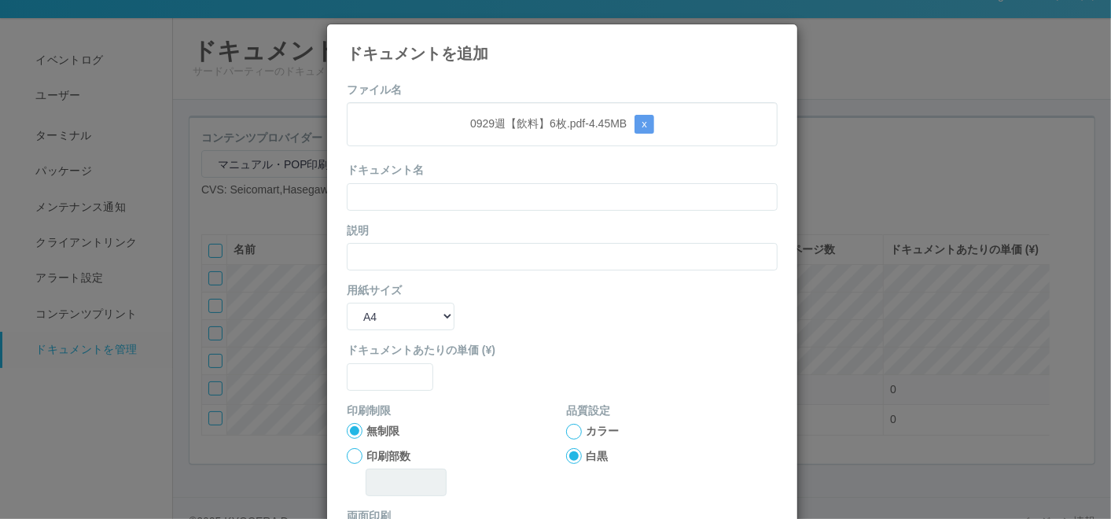
click at [525, 63] on div "ドキュメントを追加 ファイル名 0929週【飲料】6枚.pdf - 4.45 MB x ドキュメント名 説明 用紙サイズ B5 A4 B4 A3 ドキュメント…" at bounding box center [562, 339] width 472 height 630
click at [430, 200] on input "text" at bounding box center [562, 197] width 431 height 28
paste input "0929週【飲料】6枚"
type input "0929週【飲料】6枚"
drag, startPoint x: 381, startPoint y: 249, endPoint x: 374, endPoint y: 262, distance: 14.1
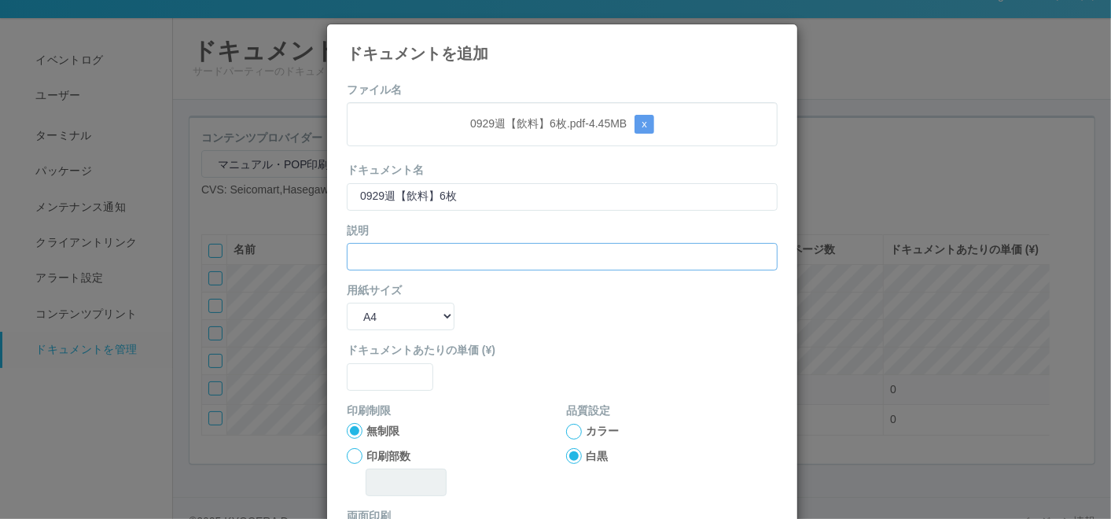
click at [381, 249] on input "text" at bounding box center [562, 257] width 431 height 28
paste input "0929週【飲料】6枚"
type input "0929週【飲料】6枚"
click at [367, 321] on select "B5 A4 B4 A3" at bounding box center [401, 317] width 108 height 28
select select "A3"
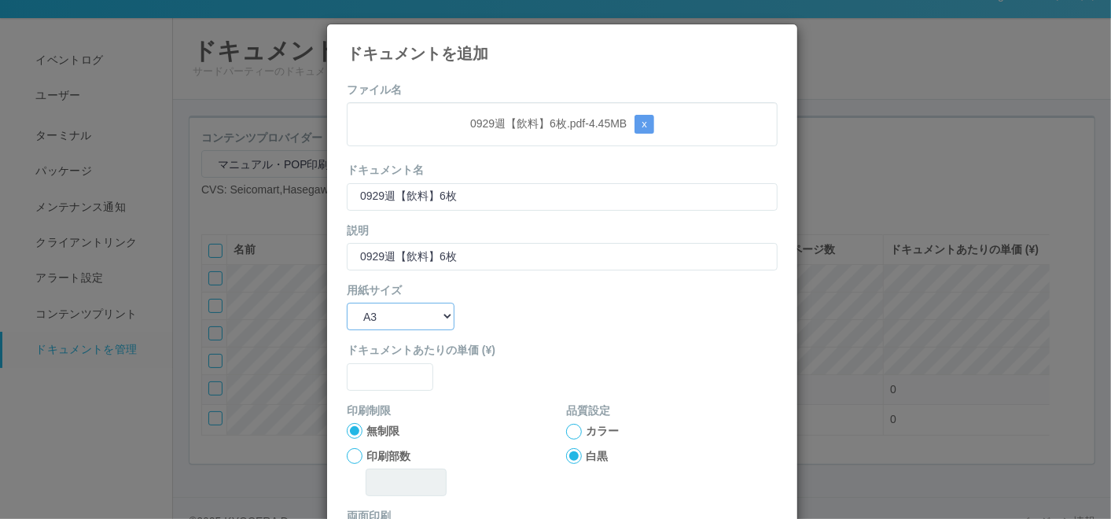
click at [347, 303] on select "B5 A4 B4 A3" at bounding box center [401, 317] width 108 height 28
click at [373, 371] on input "text" at bounding box center [390, 377] width 86 height 28
type input "0"
click at [566, 428] on div at bounding box center [574, 432] width 16 height 16
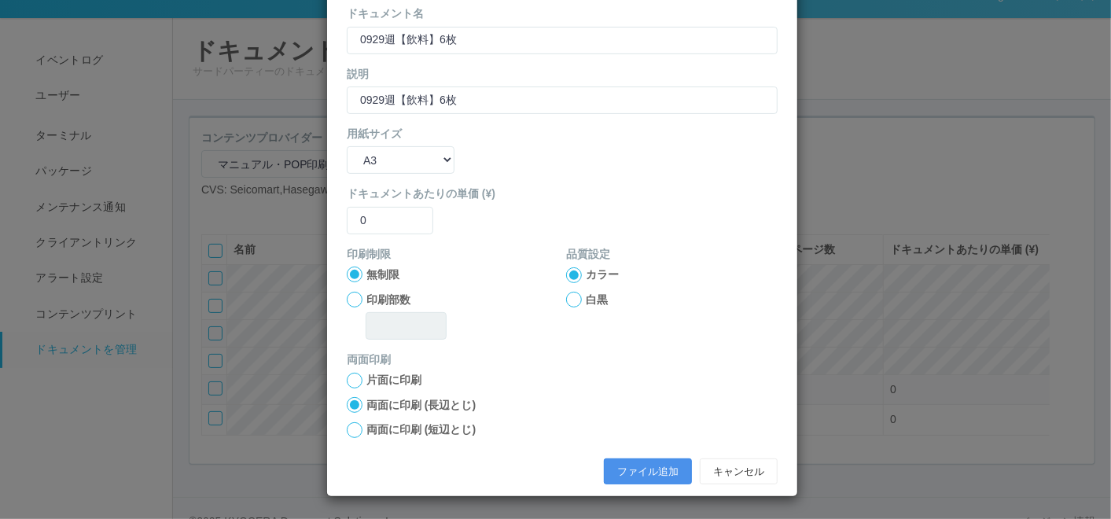
click at [619, 480] on button "ファイル追加" at bounding box center [648, 471] width 88 height 27
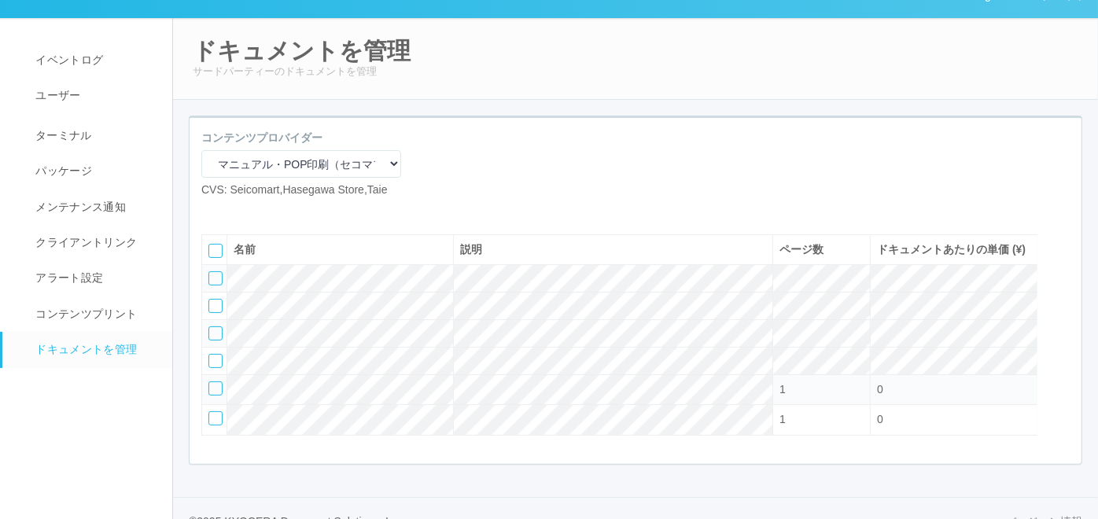
scroll to position [103, 0]
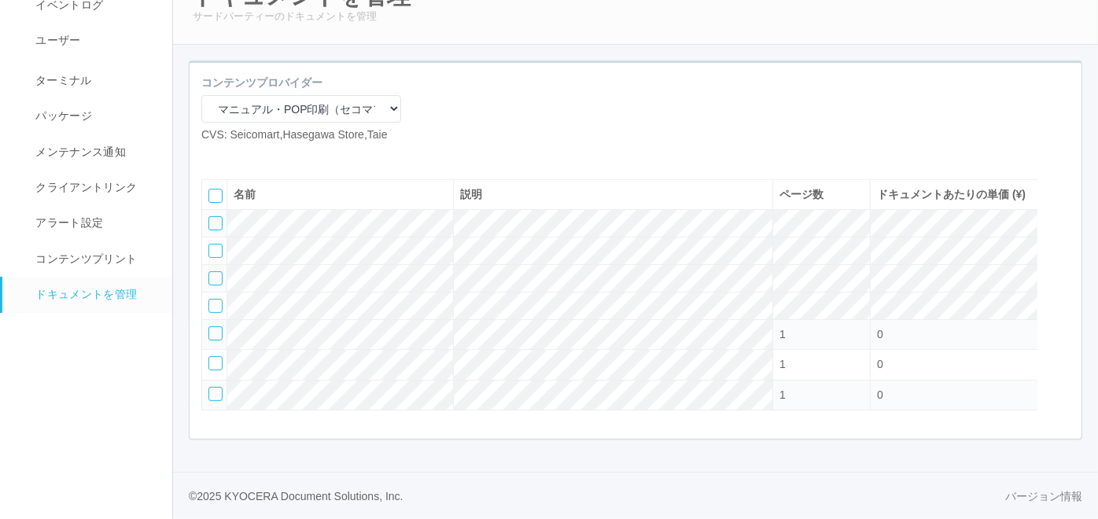
click at [237, 156] on icon at bounding box center [237, 156] width 0 height 0
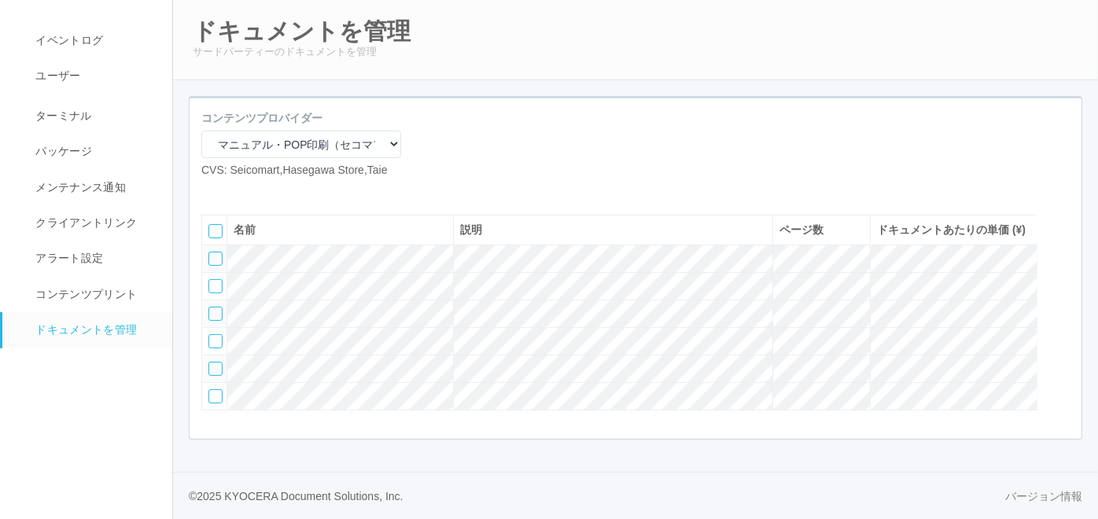
click at [213, 191] on icon at bounding box center [213, 191] width 0 height 0
select select "A4"
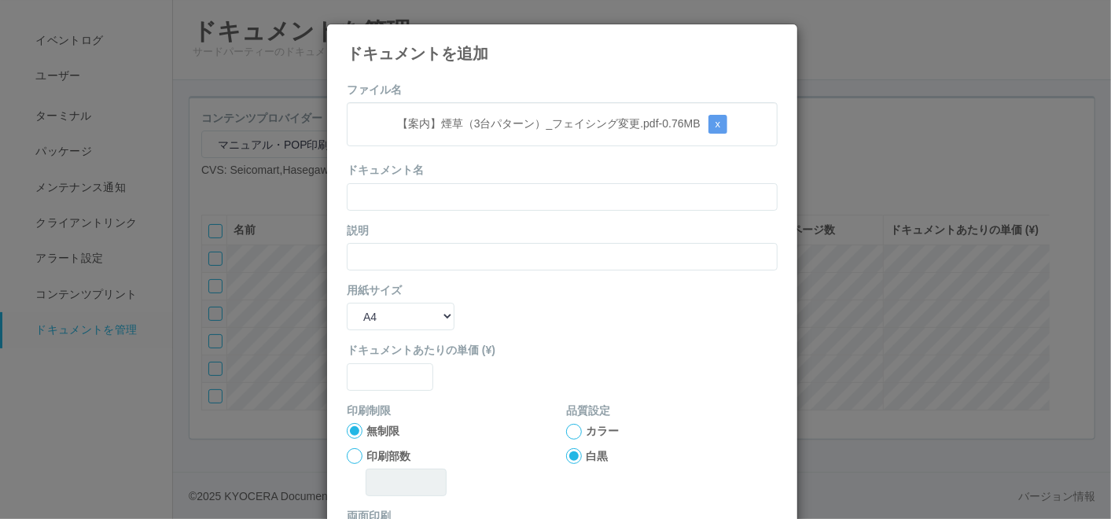
click at [509, 96] on form "ファイル名 【案内】煙草（3台パターン）_フェイシング変更.pdf - 0.76 MB x ドキュメント名 説明 用紙サイズ B5 A4 B4 A3 ドキュメ…" at bounding box center [562, 365] width 431 height 567
click at [480, 195] on input "text" at bounding box center [562, 197] width 431 height 28
paste input "text"
click at [717, 116] on button "x" at bounding box center [718, 124] width 20 height 19
click at [510, 79] on div "ファイル名 ここにファイルをドラッグアンドドロップするか 参照 します ドキュメント名 説明 用紙サイズ B5 A4 B4 A3 ドキュメントあたりの単価 (…" at bounding box center [562, 360] width 470 height 581
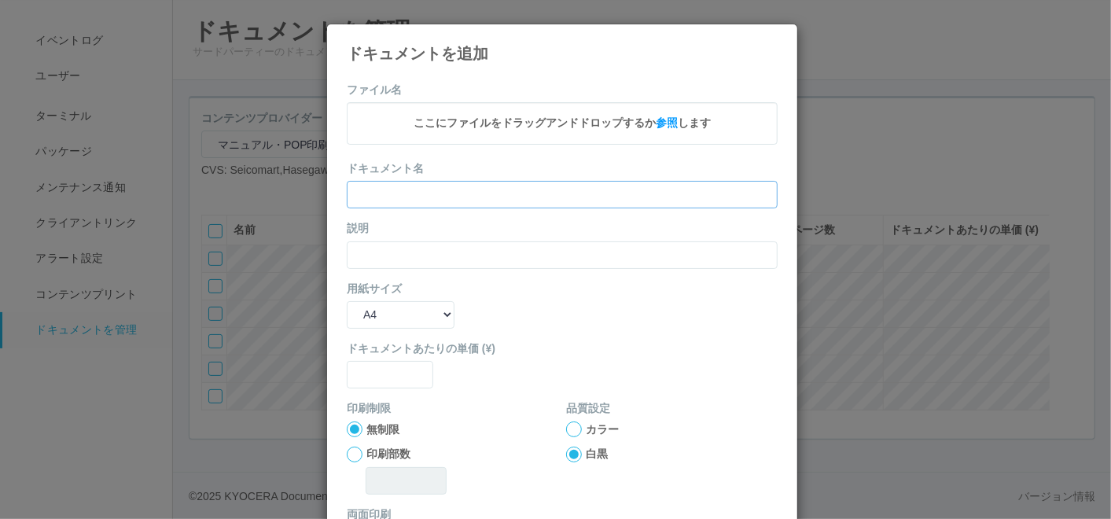
click at [493, 189] on input "text" at bounding box center [562, 195] width 431 height 28
paste input "【案内】煙草（3台パターン）＿フェイシング変更"
type input "【案内】煙草（3台パターン）＿フェイシング変更"
drag, startPoint x: 399, startPoint y: 258, endPoint x: 410, endPoint y: 307, distance: 50.7
click at [399, 259] on input "text" at bounding box center [562, 255] width 431 height 28
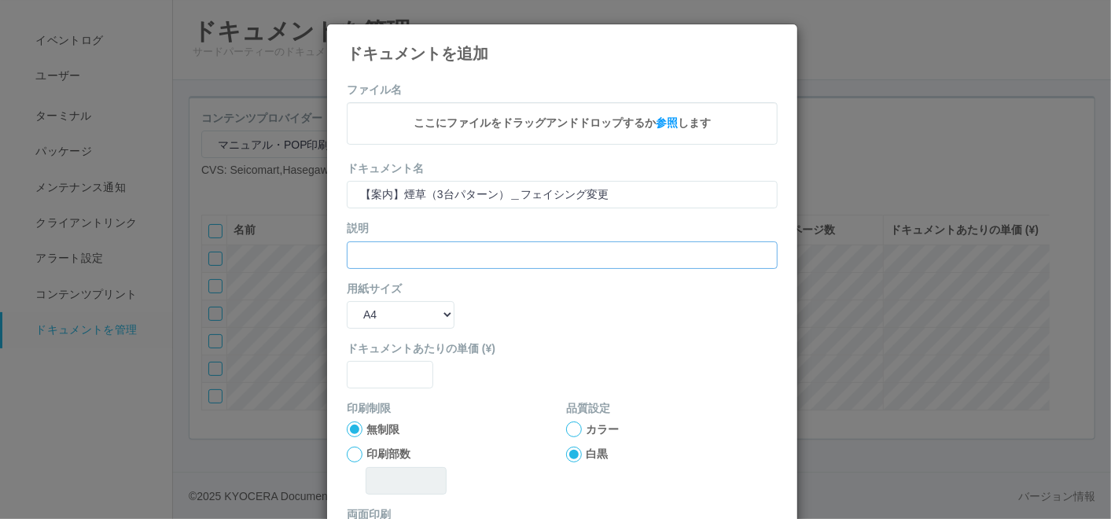
paste input "【案内】煙草（3台パターン）＿フェイシング変更"
type input "【案内】煙草（3台パターン）＿フェイシング変更"
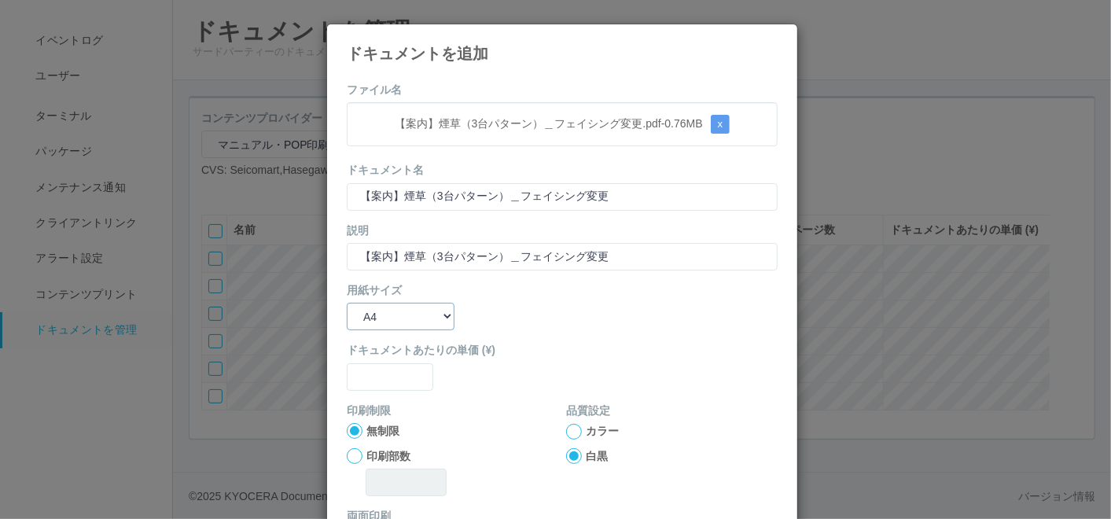
drag, startPoint x: 397, startPoint y: 314, endPoint x: 395, endPoint y: 322, distance: 8.2
click at [397, 314] on select "B5 A4 B4 A3" at bounding box center [401, 317] width 108 height 28
select select "A3"
click at [347, 303] on select "B5 A4 B4 A3" at bounding box center [401, 317] width 108 height 28
click at [377, 363] on input "text" at bounding box center [390, 377] width 86 height 28
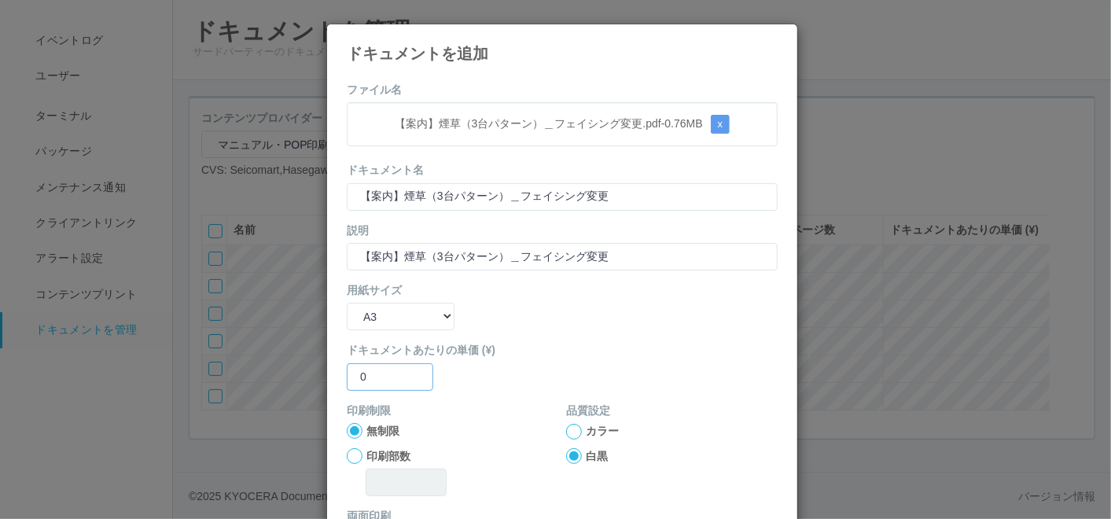
type input "0"
click at [566, 431] on div at bounding box center [574, 432] width 16 height 16
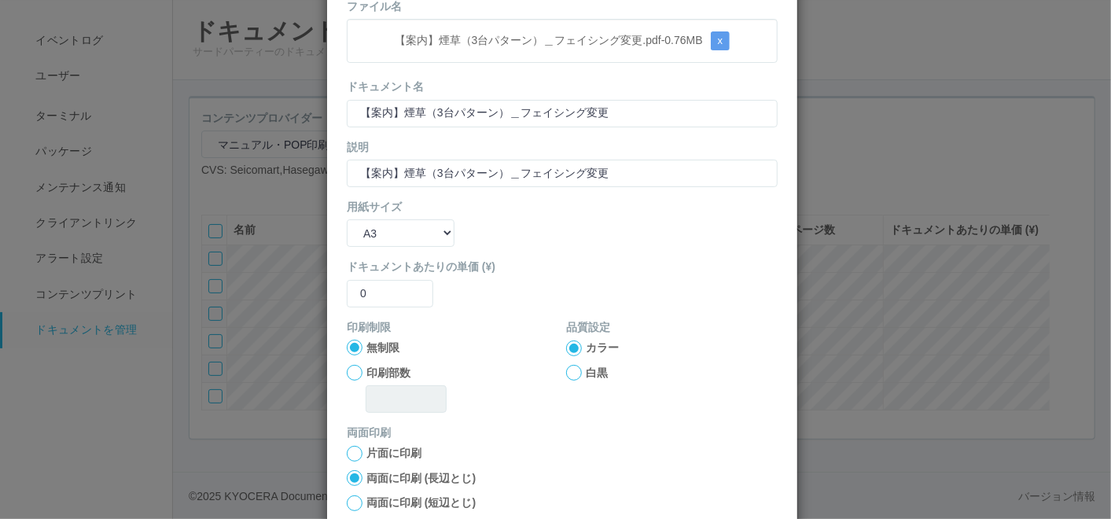
scroll to position [156, 0]
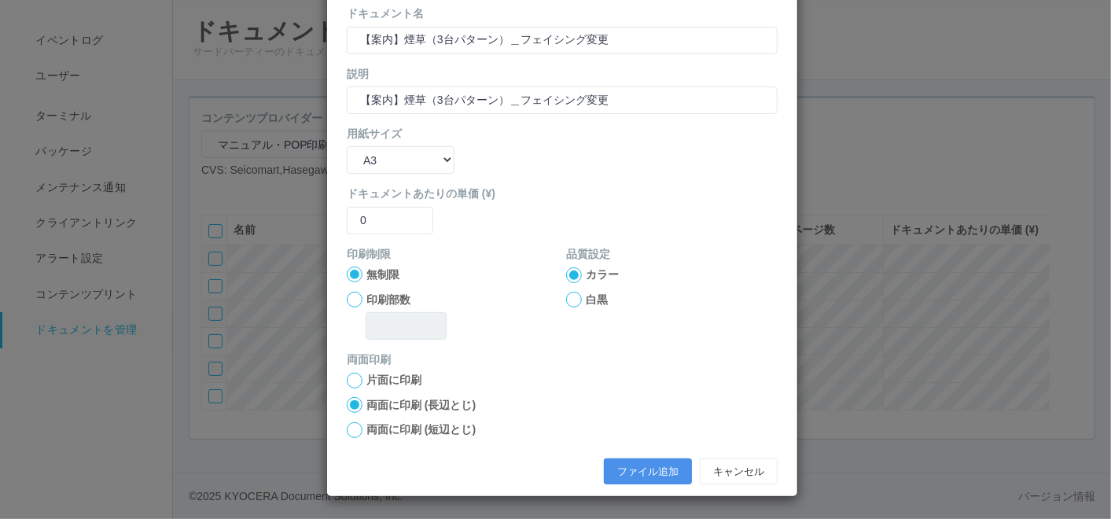
click at [635, 465] on button "ファイル追加" at bounding box center [648, 471] width 88 height 27
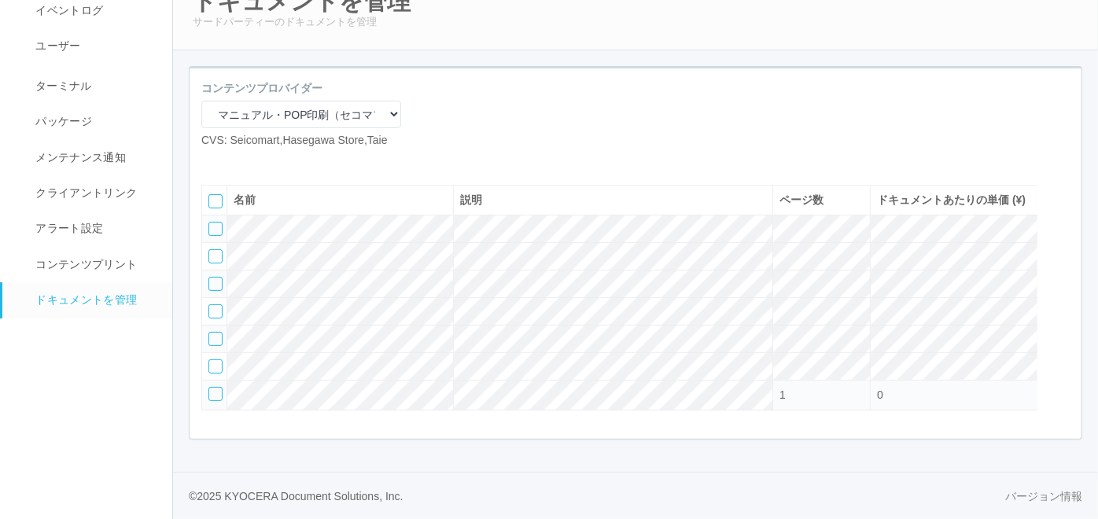
click at [213, 161] on icon at bounding box center [213, 161] width 0 height 0
select select "A4"
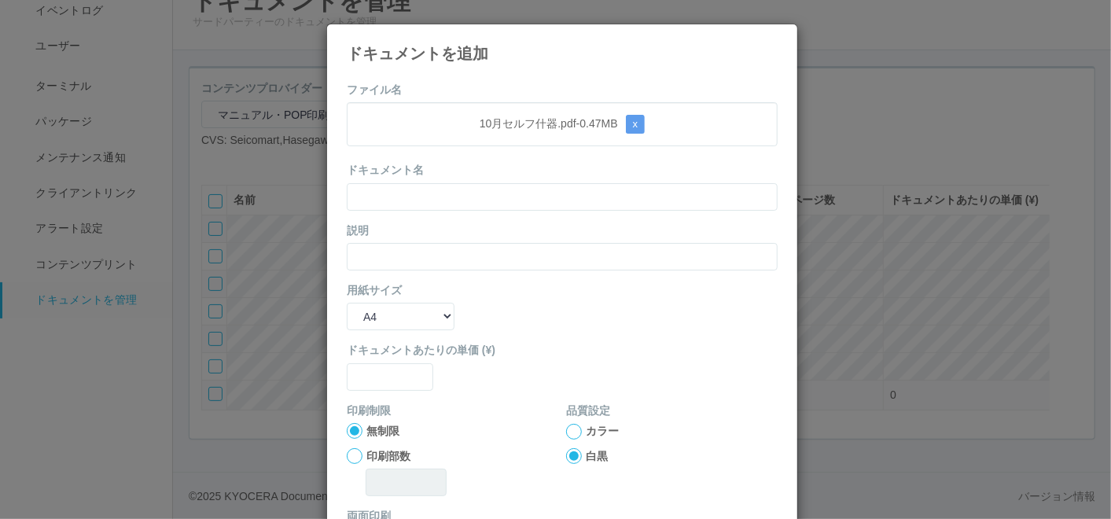
drag, startPoint x: 489, startPoint y: 84, endPoint x: 485, endPoint y: 94, distance: 11.0
click at [489, 84] on form "ファイル名 10月セルフ什器.pdf - 0.47 MB x ドキュメント名 説明 用紙サイズ B5 A4 B4 A3 ドキュメントあたりの単価 (¥) 印刷…" at bounding box center [562, 365] width 431 height 567
click at [441, 202] on input "text" at bounding box center [562, 197] width 431 height 28
paste input "10月セルフ什器"
type input "10月セルフ什器"
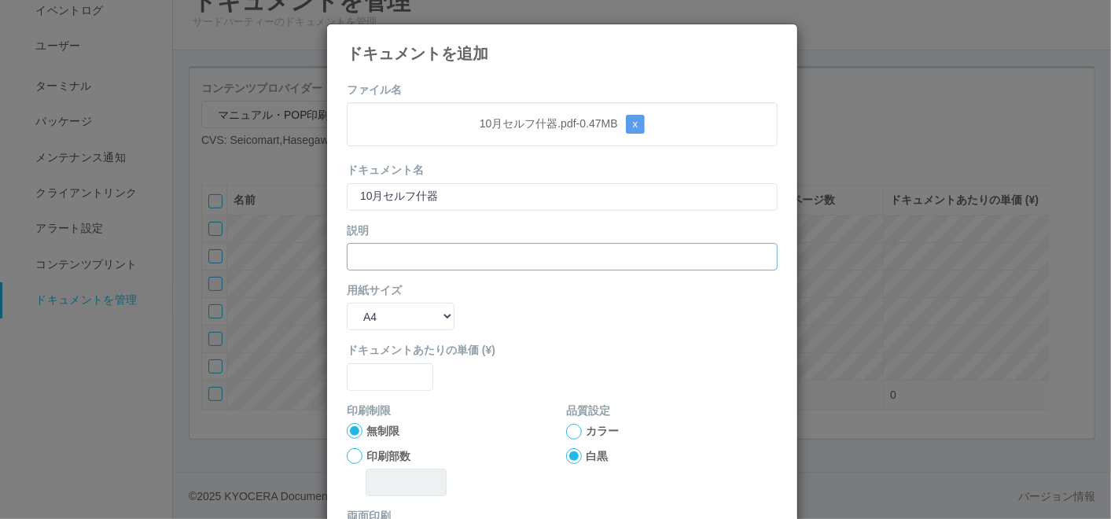
click at [393, 254] on input "text" at bounding box center [562, 257] width 431 height 28
paste input "10月セルフ什器"
type input "10月セルフ什器"
click at [381, 308] on select "B5 A4 B4 A3" at bounding box center [401, 317] width 108 height 28
select select "A3"
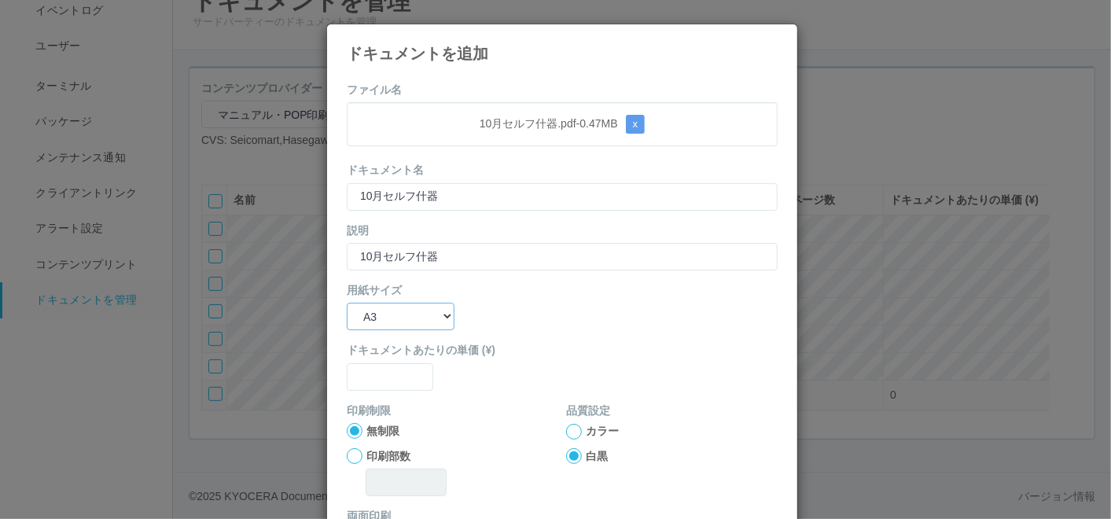
click at [347, 303] on select "B5 A4 B4 A3" at bounding box center [401, 317] width 108 height 28
click at [393, 373] on input "text" at bounding box center [390, 377] width 86 height 28
type input "0"
click at [566, 436] on div at bounding box center [574, 432] width 16 height 16
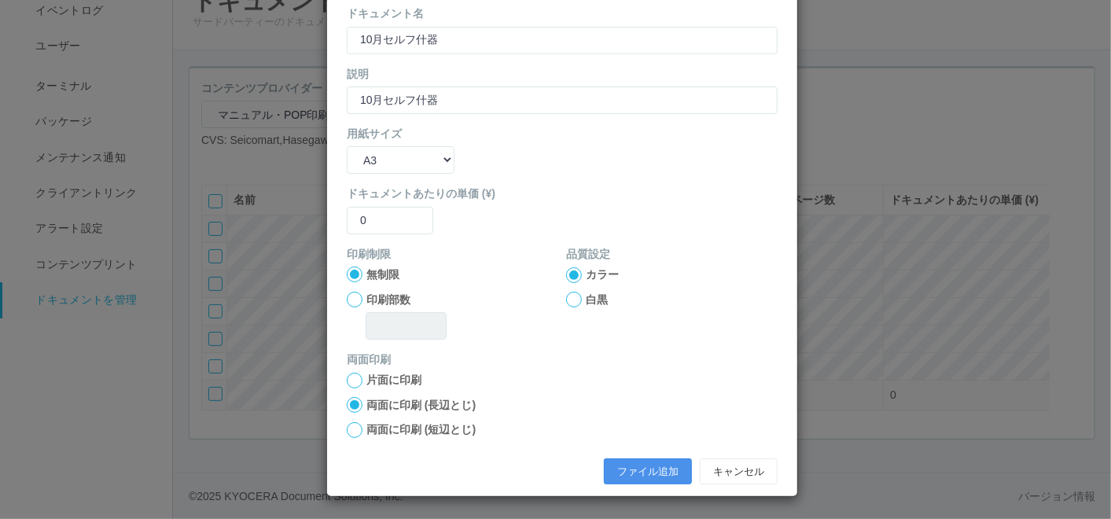
click at [606, 471] on button "ファイル追加" at bounding box center [648, 471] width 88 height 27
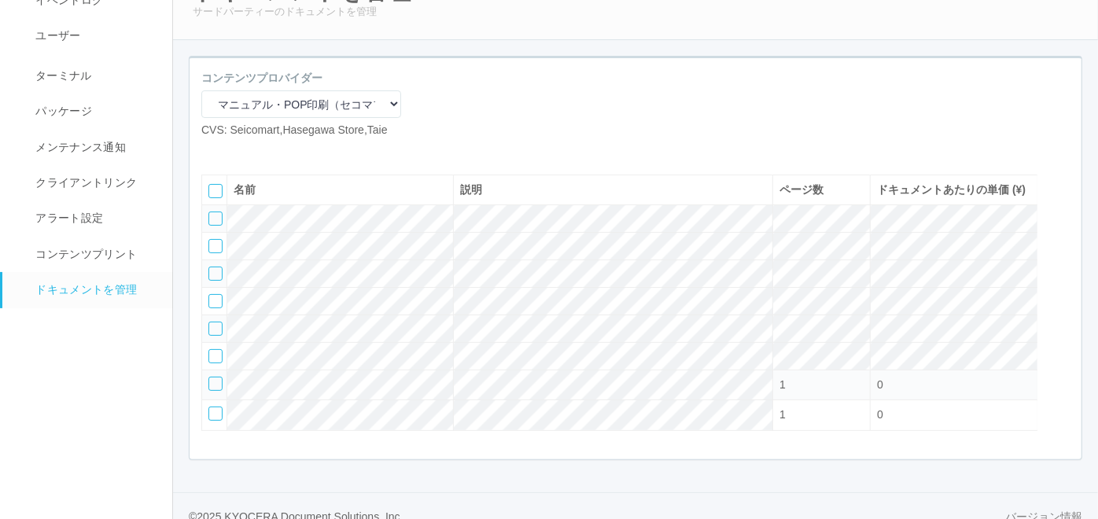
click at [213, 151] on icon at bounding box center [213, 151] width 0 height 0
select select "A4"
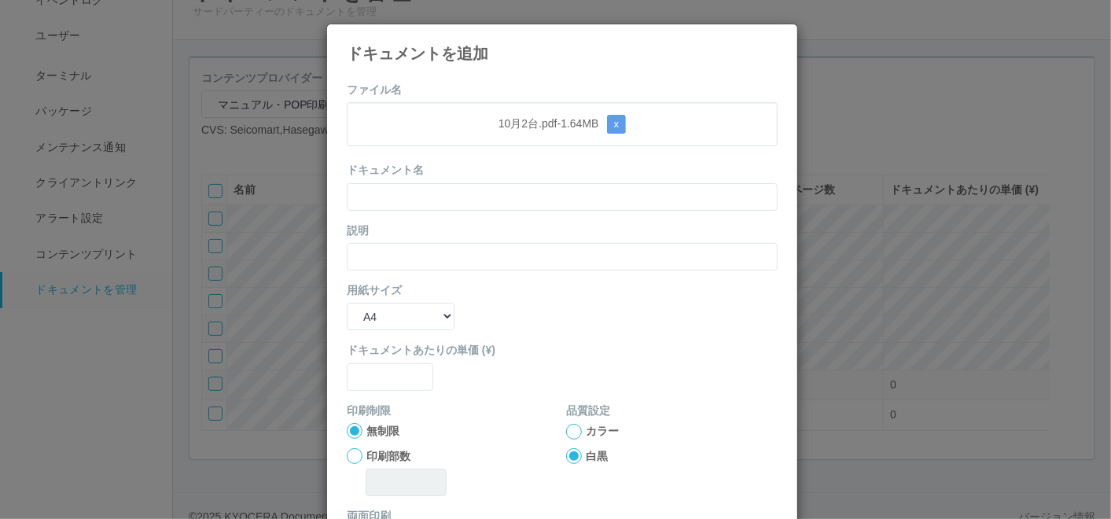
click at [529, 72] on div "ファイル名 10月2台.pdf - 1.64 MB x ドキュメント名 説明 用紙サイズ B5 A4 B4 A3 ドキュメントあたりの単価 (¥) 印刷制限 …" at bounding box center [562, 361] width 470 height 583
click at [470, 204] on input "text" at bounding box center [562, 197] width 431 height 28
paste input "10月2台"
type input "10月2台"
click at [418, 256] on input "text" at bounding box center [562, 257] width 431 height 28
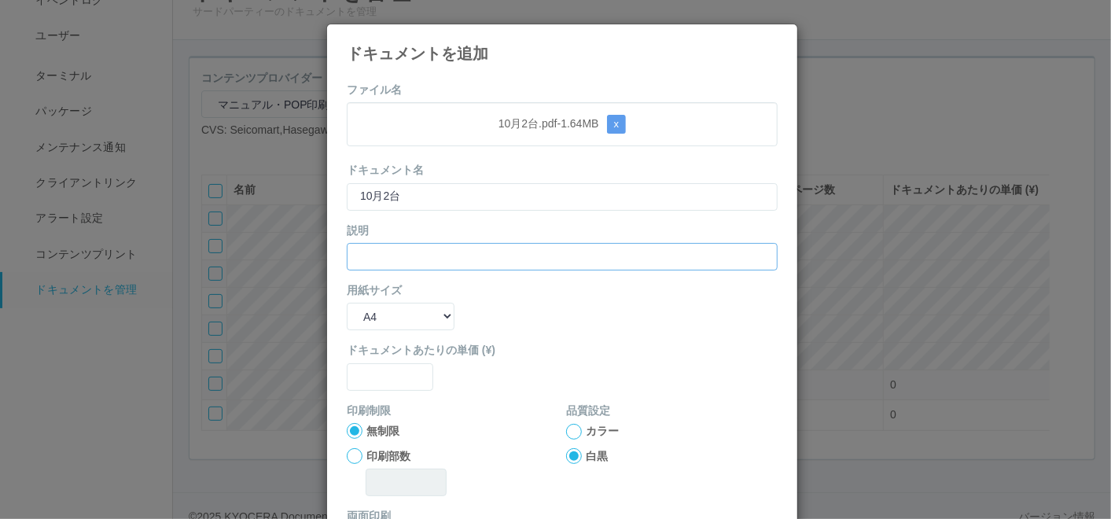
paste input "10月2台"
type input "10月2台"
drag, startPoint x: 402, startPoint y: 319, endPoint x: 403, endPoint y: 330, distance: 11.0
click at [402, 320] on select "B5 A4 B4 A3" at bounding box center [401, 317] width 108 height 28
select select "A3"
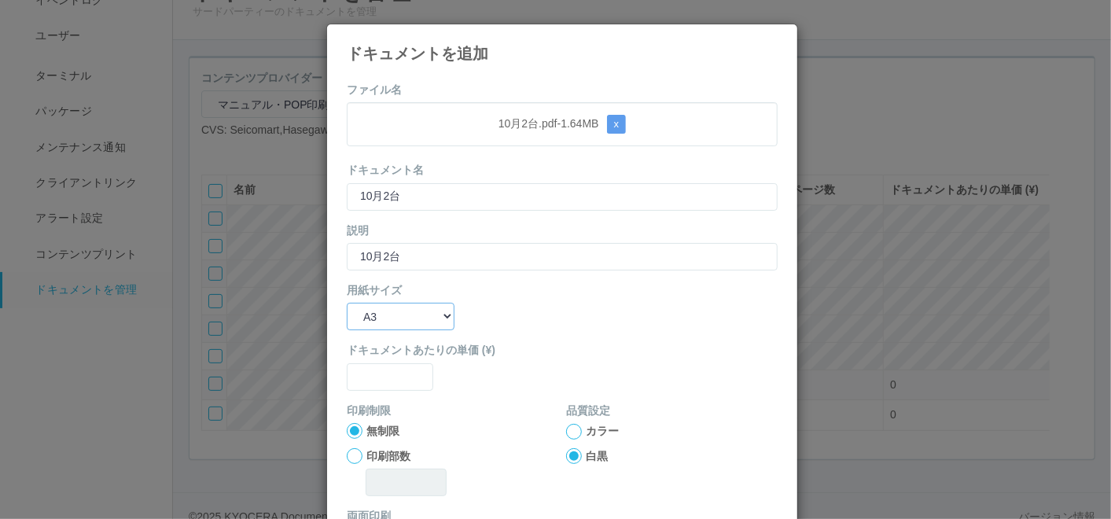
click at [347, 303] on select "B5 A4 B4 A3" at bounding box center [401, 317] width 108 height 28
click at [379, 366] on input "text" at bounding box center [390, 377] width 86 height 28
type input "0"
click at [568, 428] on div at bounding box center [574, 432] width 16 height 16
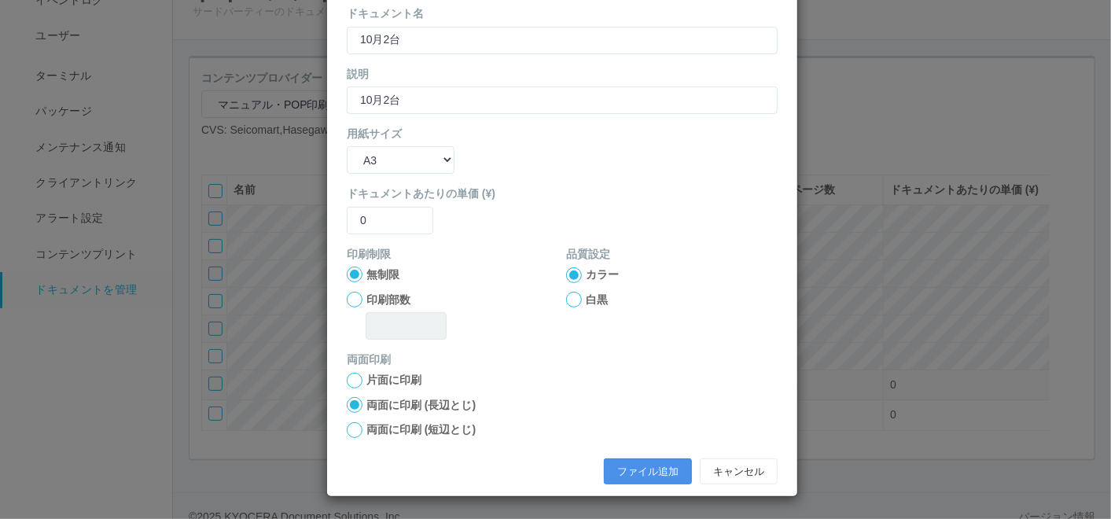
click at [610, 470] on button "ファイル追加" at bounding box center [648, 471] width 88 height 27
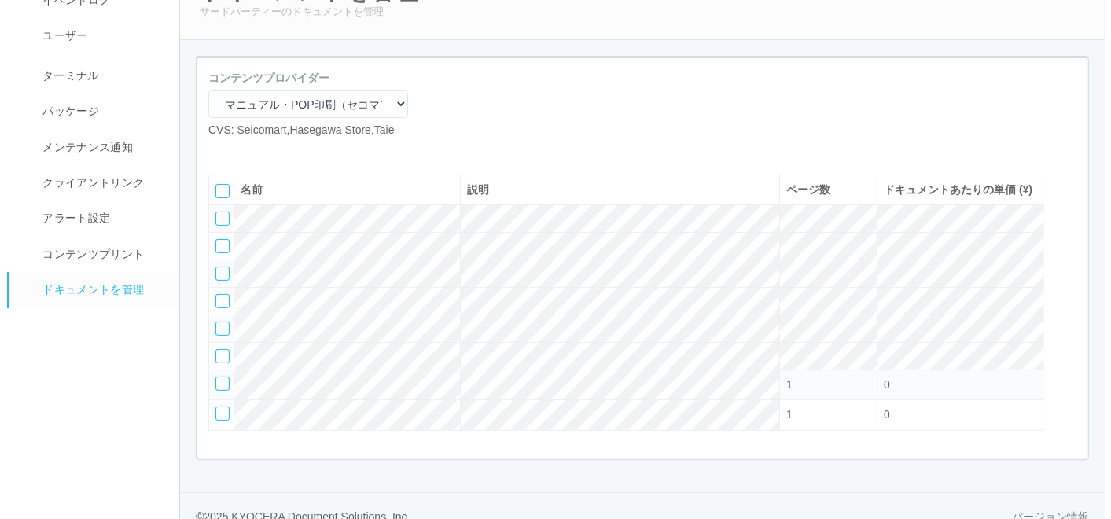
scroll to position [163, 0]
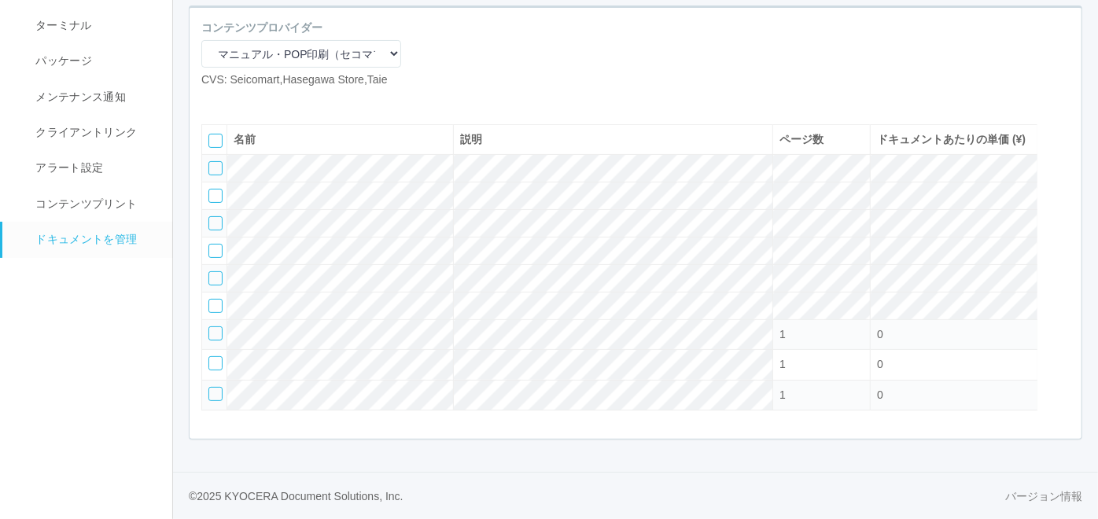
click at [213, 101] on icon at bounding box center [213, 101] width 0 height 0
select select "A4"
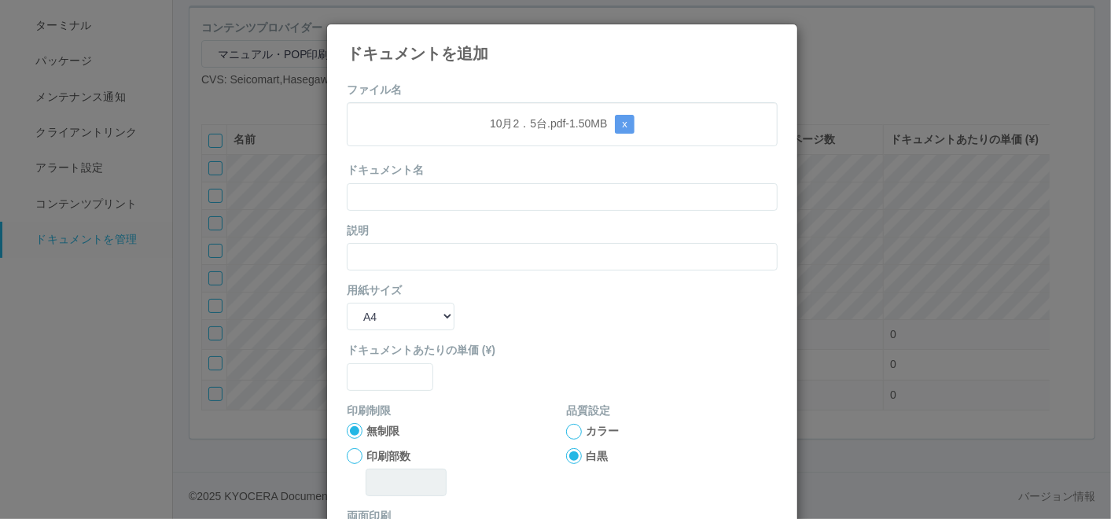
drag, startPoint x: 546, startPoint y: 90, endPoint x: 535, endPoint y: 103, distance: 17.8
click at [546, 88] on form "ファイル名 10月2．5台.pdf - 1.50 MB x ドキュメント名 説明 用紙サイズ B5 A4 B4 A3 ドキュメントあたりの単価 (¥) 印刷制…" at bounding box center [562, 365] width 431 height 567
click at [478, 190] on input "text" at bounding box center [562, 197] width 431 height 28
paste input "10月2．5台"
type input "10月2．5台"
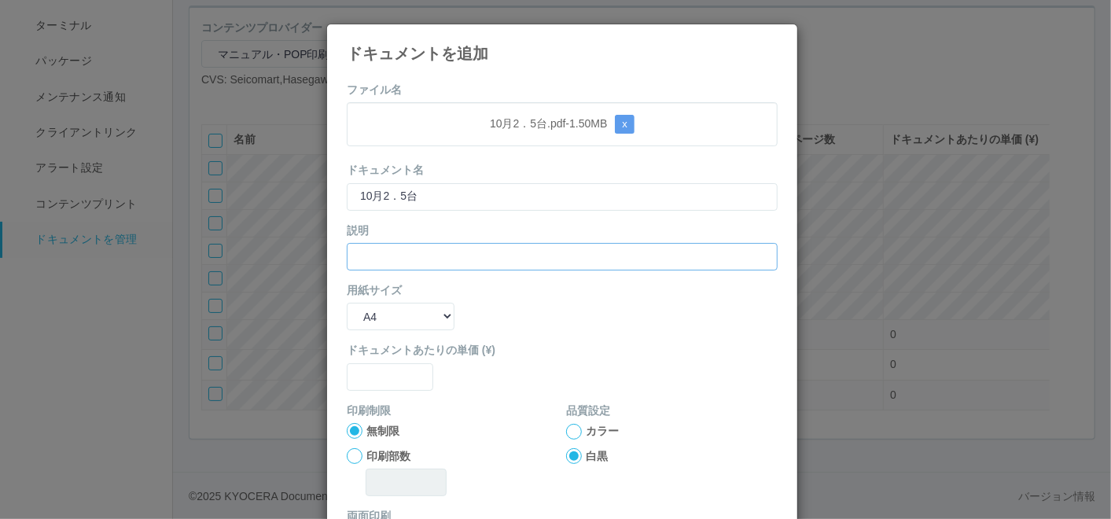
click at [426, 258] on input "text" at bounding box center [562, 257] width 431 height 28
paste input "10月2．5台"
type input "10月2．5台"
click at [395, 299] on div "用紙サイズ B5 A4 B4 A3" at bounding box center [562, 306] width 431 height 48
drag, startPoint x: 396, startPoint y: 314, endPoint x: 399, endPoint y: 332, distance: 17.5
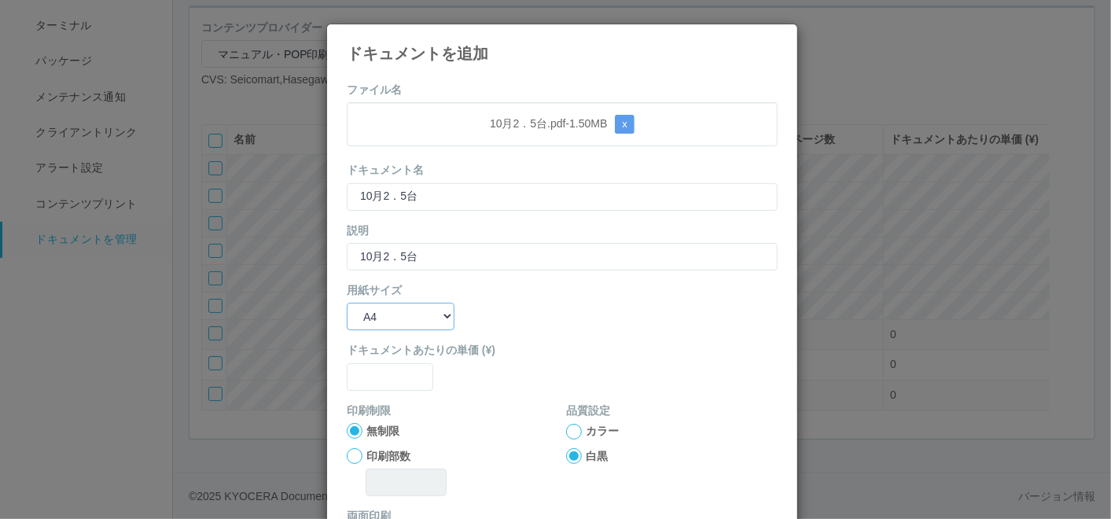
click at [397, 314] on select "B5 A4 B4 A3" at bounding box center [401, 317] width 108 height 28
select select "A3"
click at [347, 303] on select "B5 A4 B4 A3" at bounding box center [401, 317] width 108 height 28
click at [375, 381] on input "text" at bounding box center [390, 377] width 86 height 28
type input "0"
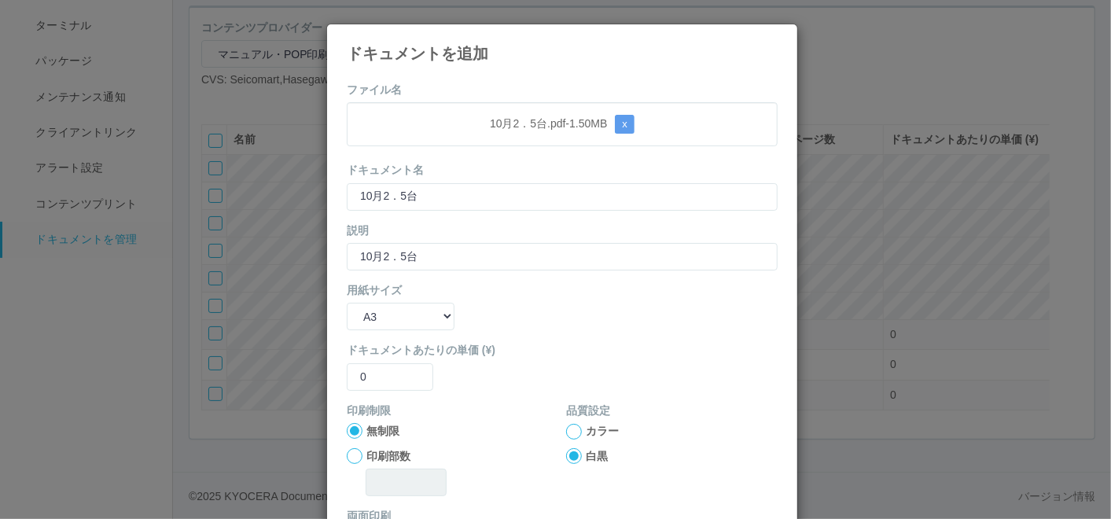
click at [566, 428] on div at bounding box center [574, 432] width 16 height 16
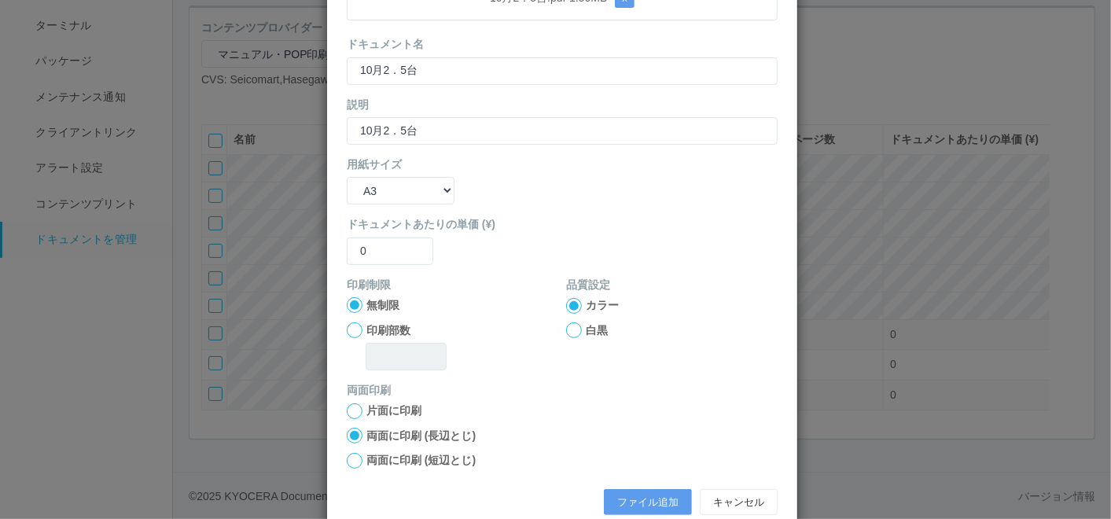
scroll to position [156, 0]
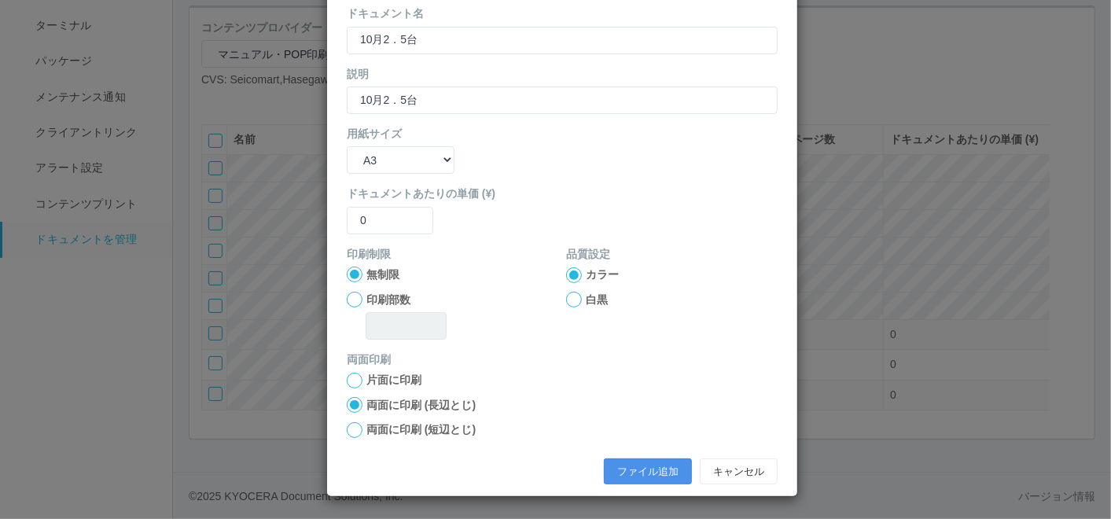
click at [630, 481] on button "ファイル追加" at bounding box center [648, 471] width 88 height 27
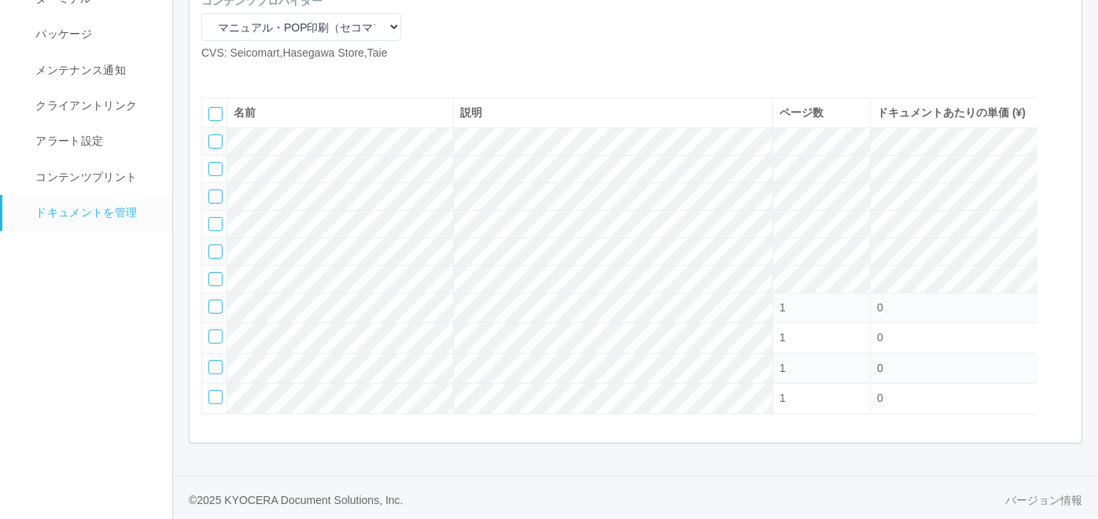
click at [213, 74] on icon at bounding box center [213, 74] width 0 height 0
select select "A4"
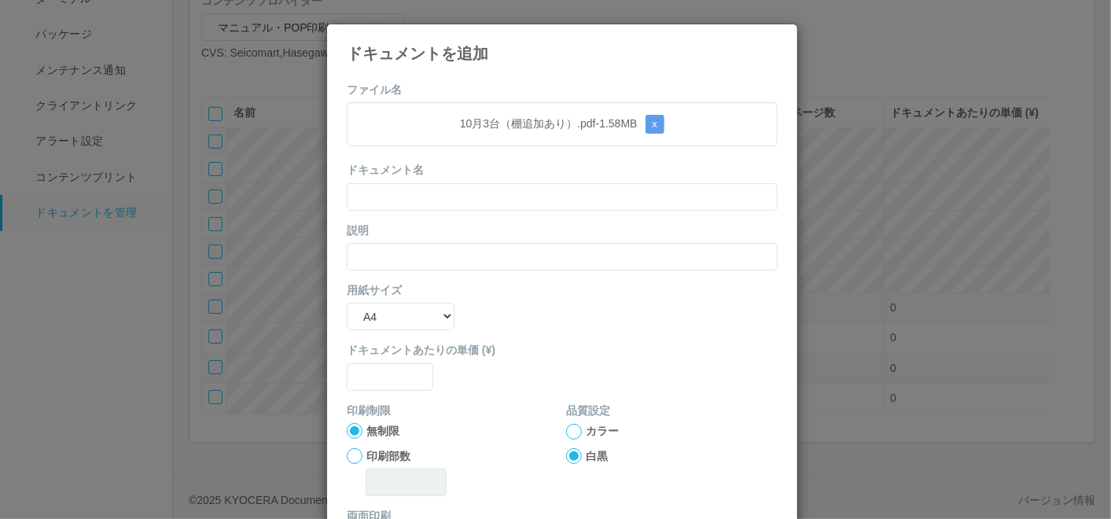
click at [504, 82] on form "ファイル名 10月3台（棚追加あり）.pdf - 1.58 MB x ドキュメント名 説明 用紙サイズ B5 A4 B4 A3 ドキュメントあたりの単価 (¥…" at bounding box center [562, 365] width 431 height 567
click at [421, 201] on input "text" at bounding box center [562, 197] width 431 height 28
paste input "10月3台（棚追加あり）"
type input "10月3台（棚追加あり）"
click at [386, 255] on input "text" at bounding box center [562, 257] width 431 height 28
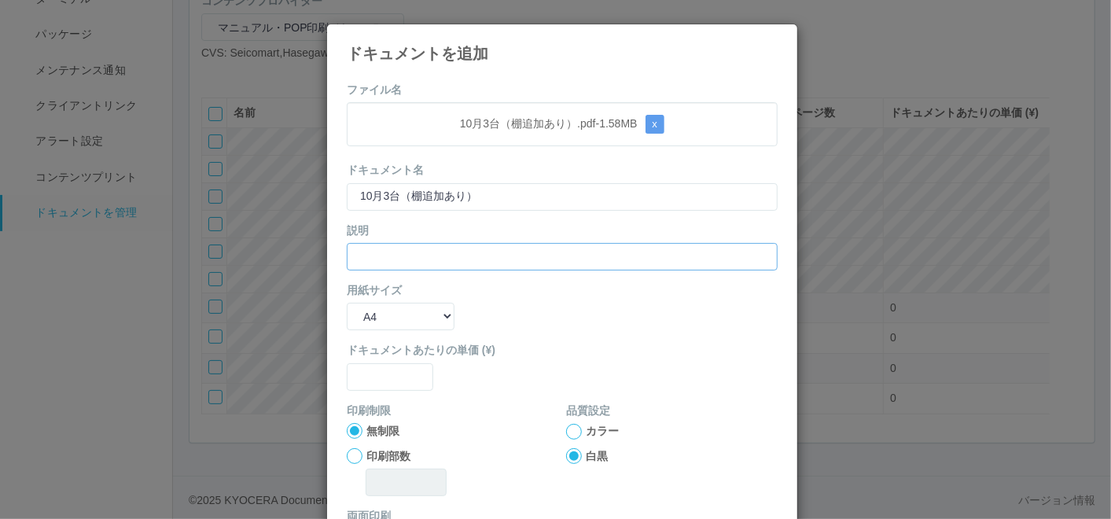
paste input "10月3台（棚追加あり）"
type input "10月3台（棚追加あり）"
click at [393, 317] on select "B5 A4 B4 A3" at bounding box center [401, 317] width 108 height 28
select select "A3"
click at [347, 303] on select "B5 A4 B4 A3" at bounding box center [401, 317] width 108 height 28
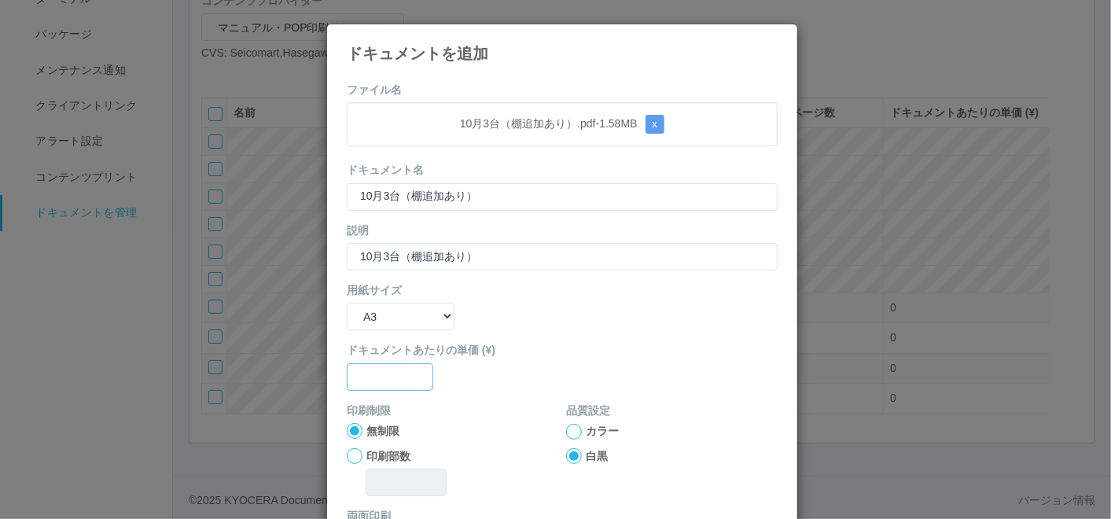
click at [382, 380] on input "text" at bounding box center [390, 377] width 86 height 28
type input "0"
click at [566, 433] on div at bounding box center [574, 432] width 16 height 16
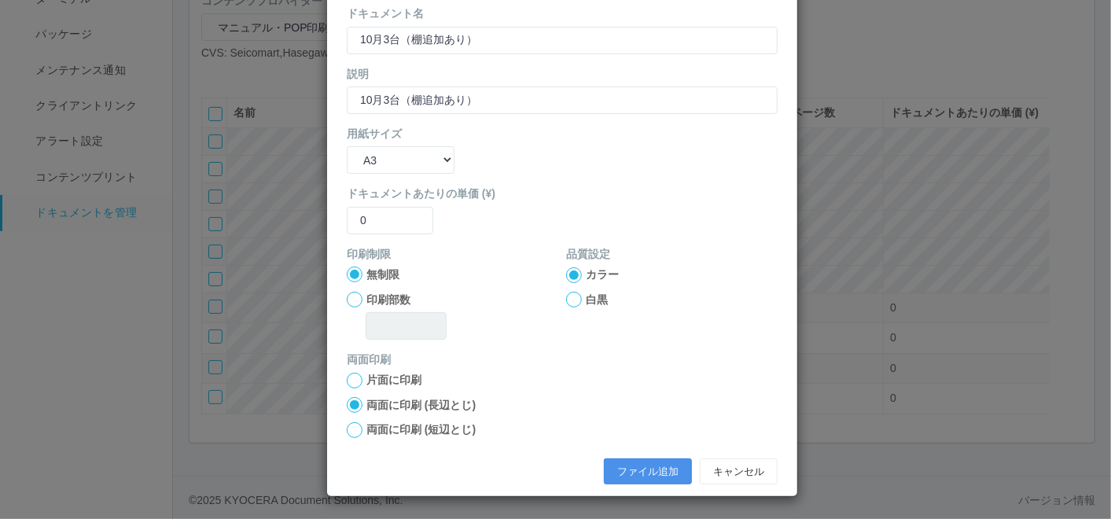
click at [633, 458] on button "ファイル追加" at bounding box center [648, 471] width 88 height 27
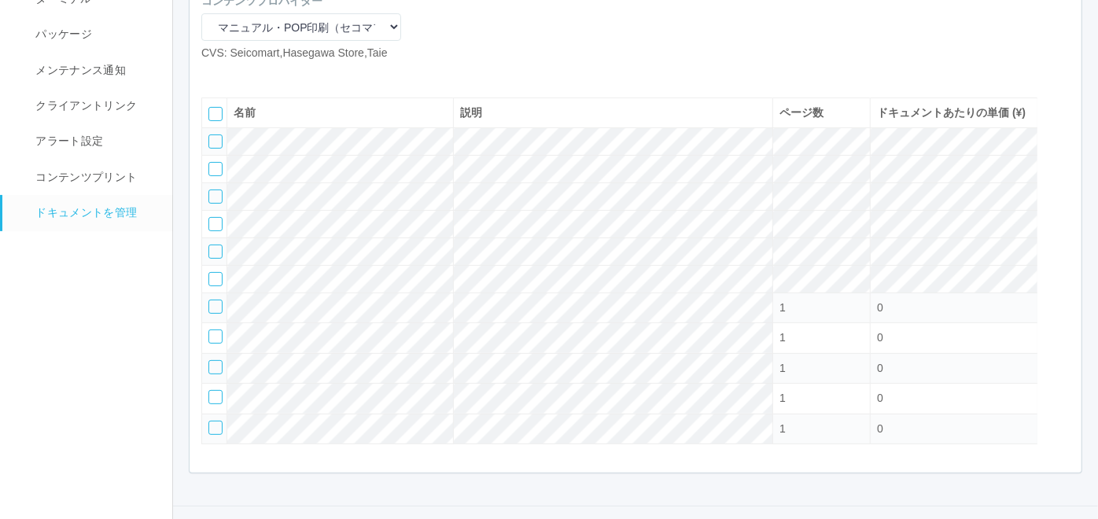
click at [213, 74] on icon at bounding box center [213, 74] width 0 height 0
select select "A4"
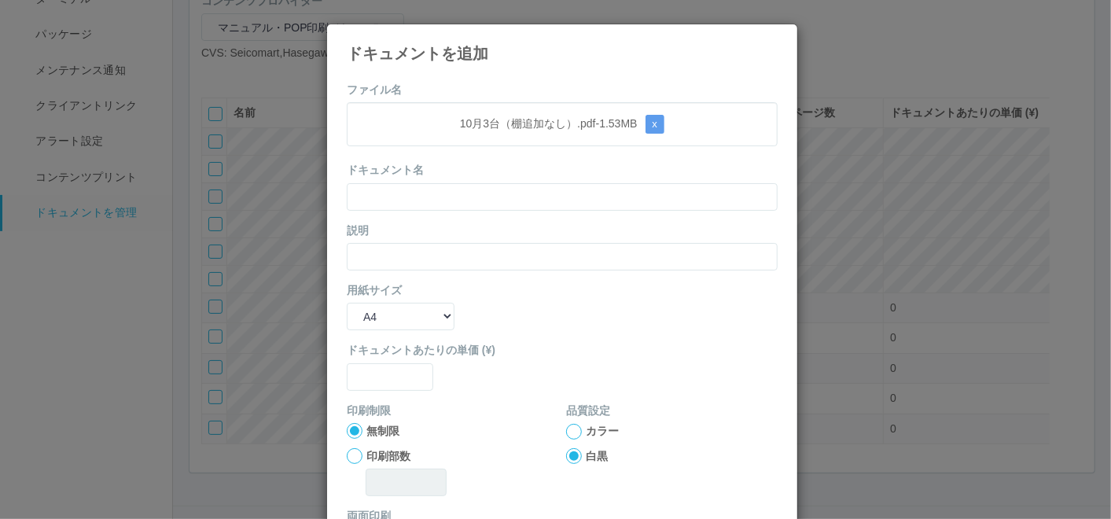
click at [514, 98] on form "ファイル名 10月3台（棚追加なし）.pdf - 1.53 MB x ドキュメント名 説明 用紙サイズ B5 A4 B4 A3 ドキュメントあたりの単価 (¥…" at bounding box center [562, 365] width 431 height 567
click at [496, 200] on input "text" at bounding box center [562, 197] width 431 height 28
paste input "10月3台（棚追加なし）"
type input "10月3台（棚追加なし）"
click at [417, 243] on input "text" at bounding box center [562, 257] width 431 height 28
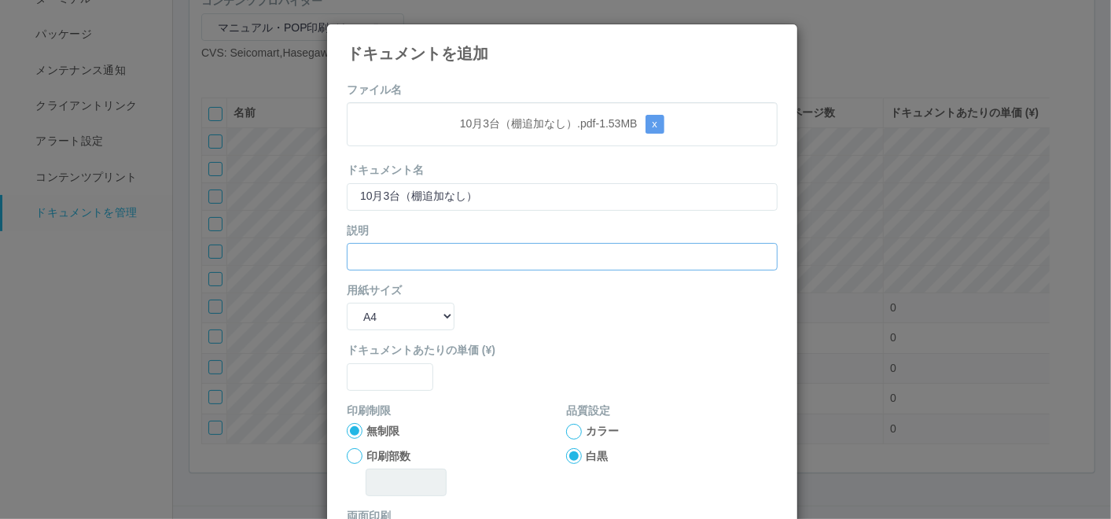
paste input "10月3台（棚追加なし）"
type input "10月3台（棚追加なし）"
drag, startPoint x: 386, startPoint y: 318, endPoint x: 387, endPoint y: 331, distance: 12.6
click at [386, 319] on select "B5 A4 B4 A3" at bounding box center [401, 317] width 108 height 28
select select "A3"
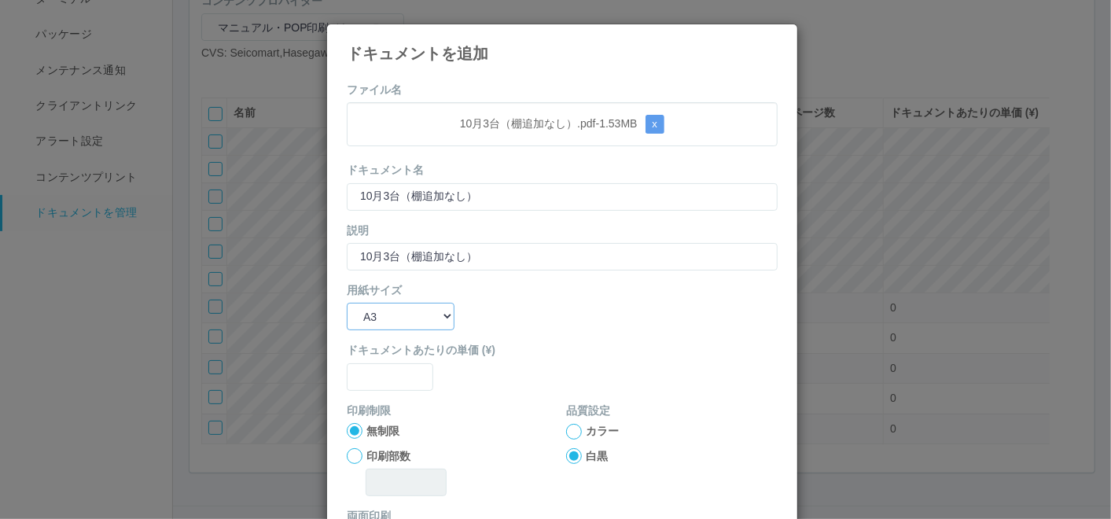
click at [347, 303] on select "B5 A4 B4 A3" at bounding box center [401, 317] width 108 height 28
click at [377, 379] on input "text" at bounding box center [390, 377] width 86 height 28
type input "0"
click at [566, 439] on div "カラー 白黒" at bounding box center [671, 444] width 211 height 42
click at [566, 432] on div at bounding box center [574, 432] width 16 height 16
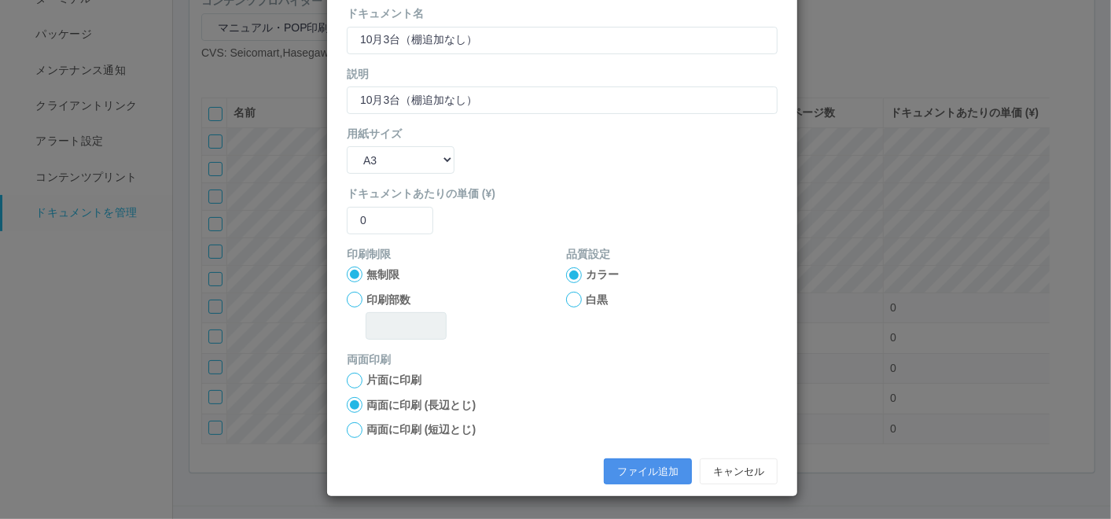
click at [616, 465] on button "ファイル追加" at bounding box center [648, 471] width 88 height 27
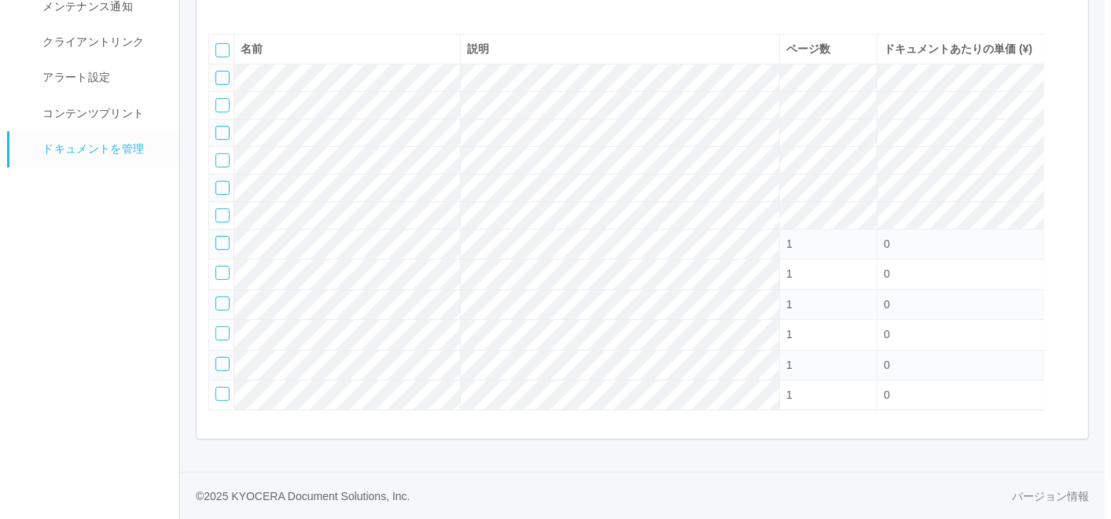
scroll to position [195, 0]
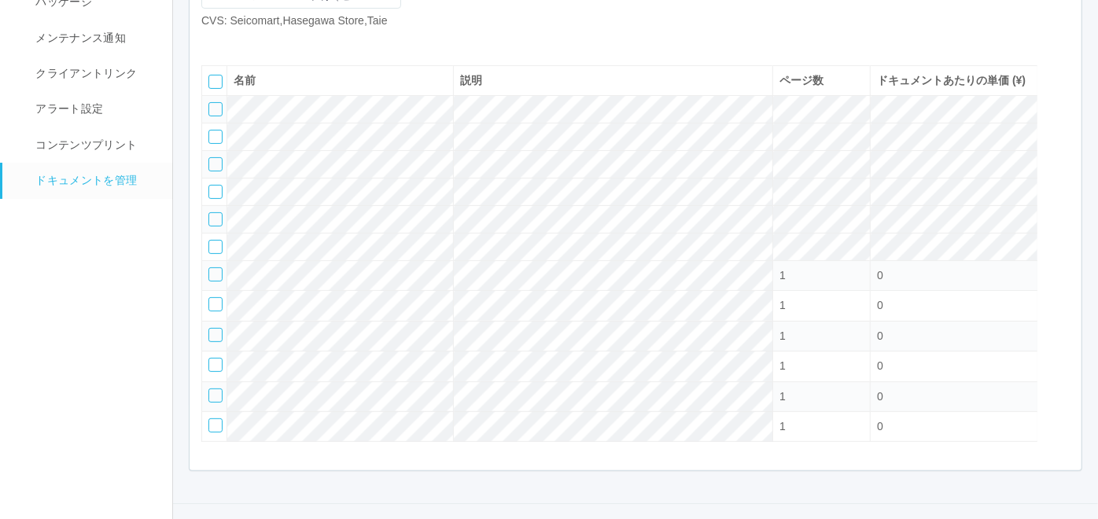
click at [213, 42] on icon at bounding box center [213, 42] width 0 height 0
select select "A4"
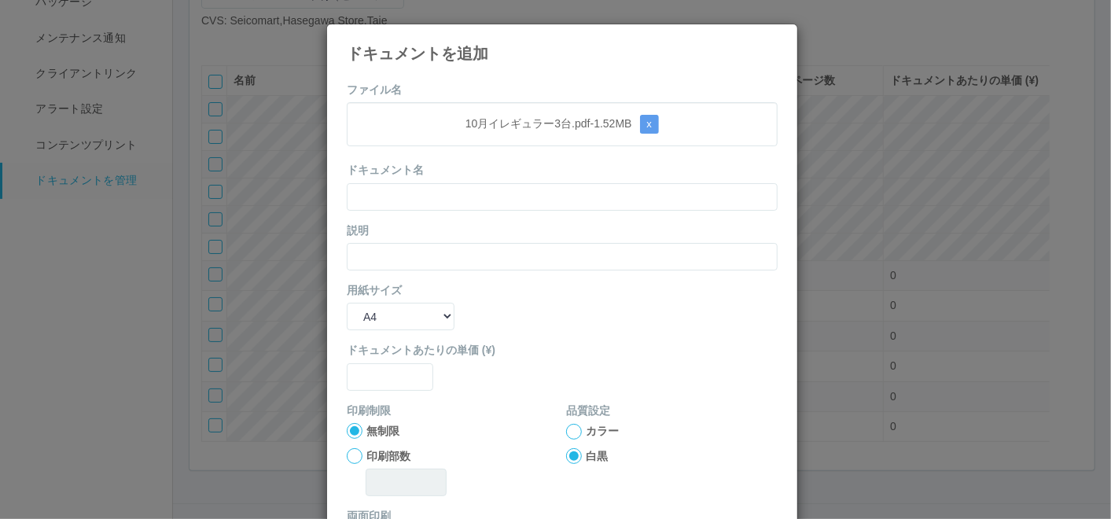
click at [517, 90] on form "ファイル名 10月イレギュラー3台.pdf - 1.52 MB x ドキュメント名 説明 用紙サイズ B5 A4 B4 A3 ドキュメントあたりの単価 (¥)…" at bounding box center [562, 365] width 431 height 567
click at [449, 215] on form "ファイル名 10月イレギュラー3台.pdf - 1.52 MB x ドキュメント名 説明 用紙サイズ B5 A4 B4 A3 ドキュメントあたりの単価 (¥)…" at bounding box center [562, 365] width 431 height 567
click at [447, 197] on input "text" at bounding box center [562, 197] width 431 height 28
paste input "10月イレギュラー3台"
type input "10月イレギュラー3台"
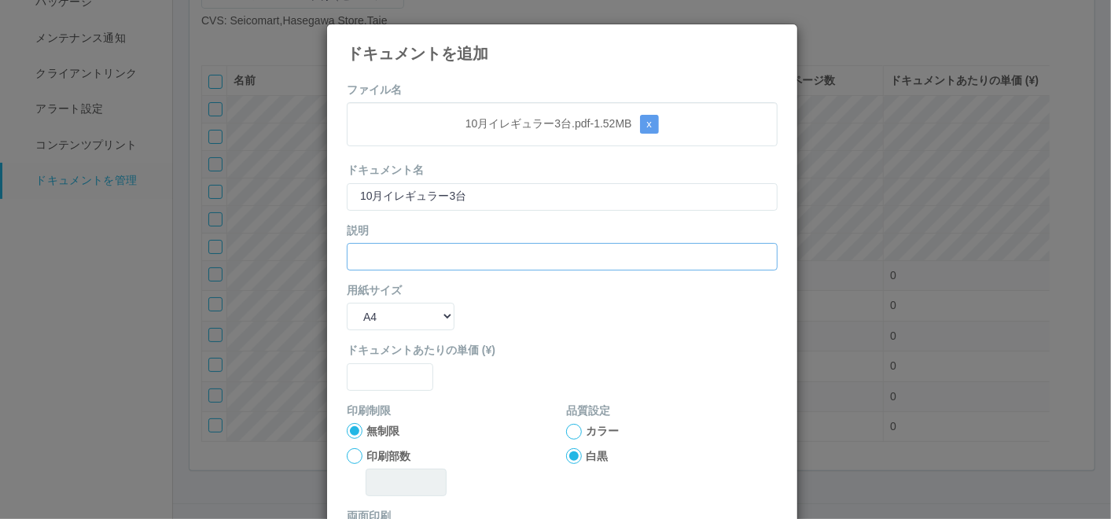
click at [410, 252] on input "text" at bounding box center [562, 257] width 431 height 28
paste input "10月イレギュラー3台"
type input "10月イレギュラー3台"
drag, startPoint x: 396, startPoint y: 305, endPoint x: 398, endPoint y: 327, distance: 22.1
click at [396, 306] on select "B5 A4 B4 A3" at bounding box center [401, 317] width 108 height 28
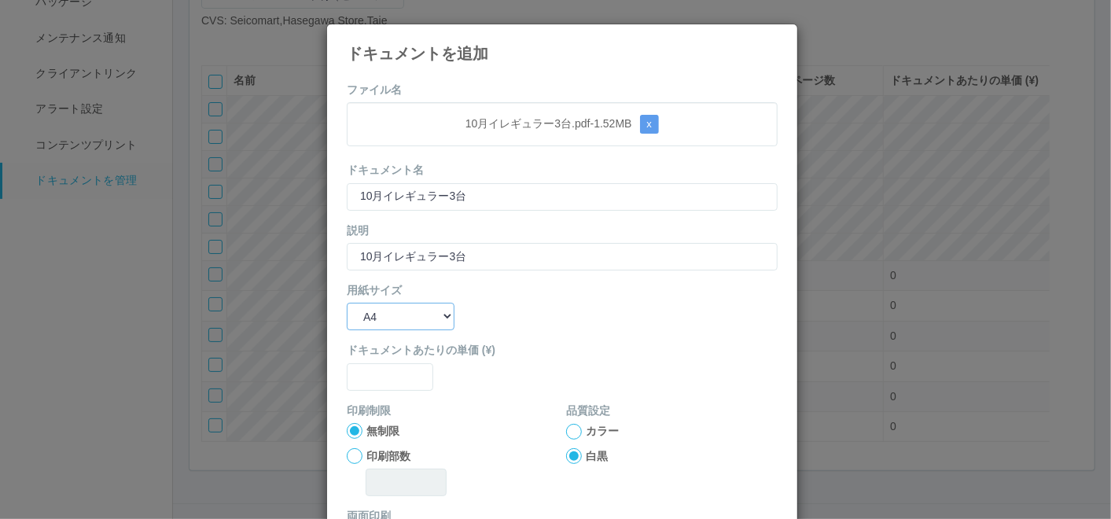
select select "A3"
click at [347, 303] on select "B5 A4 B4 A3" at bounding box center [401, 317] width 108 height 28
click at [384, 372] on input "text" at bounding box center [390, 377] width 86 height 28
type input "0"
click at [572, 428] on div at bounding box center [574, 432] width 16 height 16
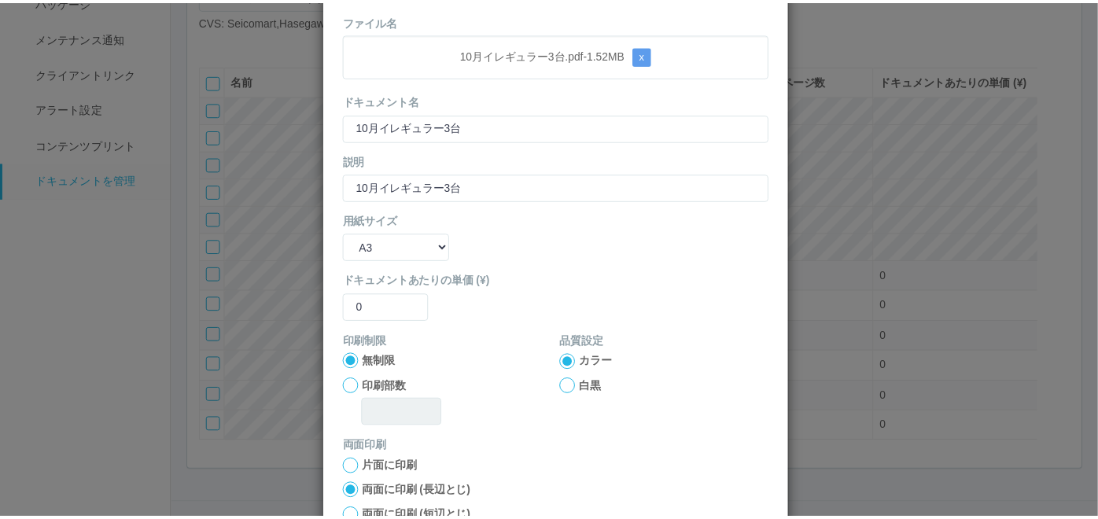
scroll to position [156, 0]
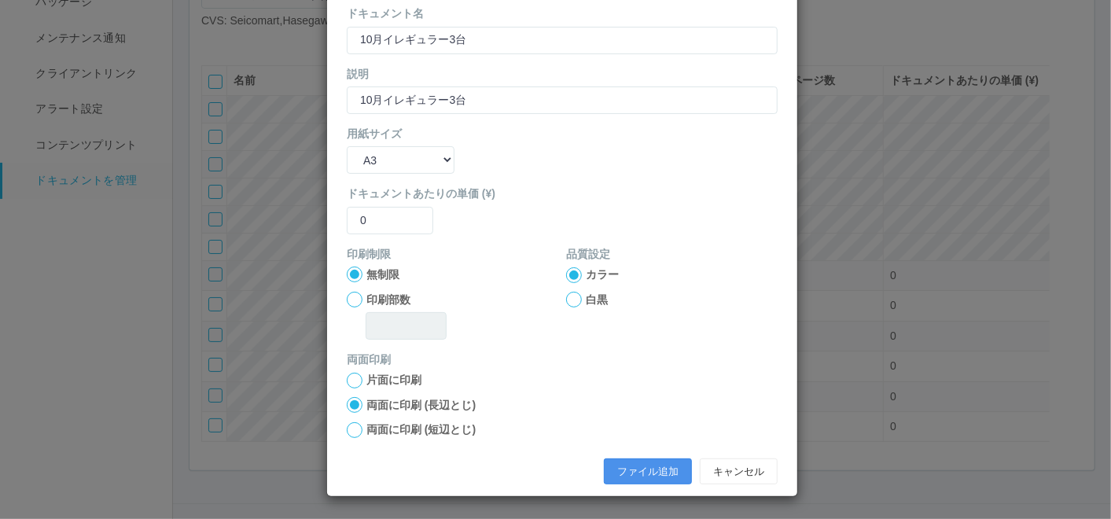
click at [613, 467] on button "ファイル追加" at bounding box center [648, 471] width 88 height 27
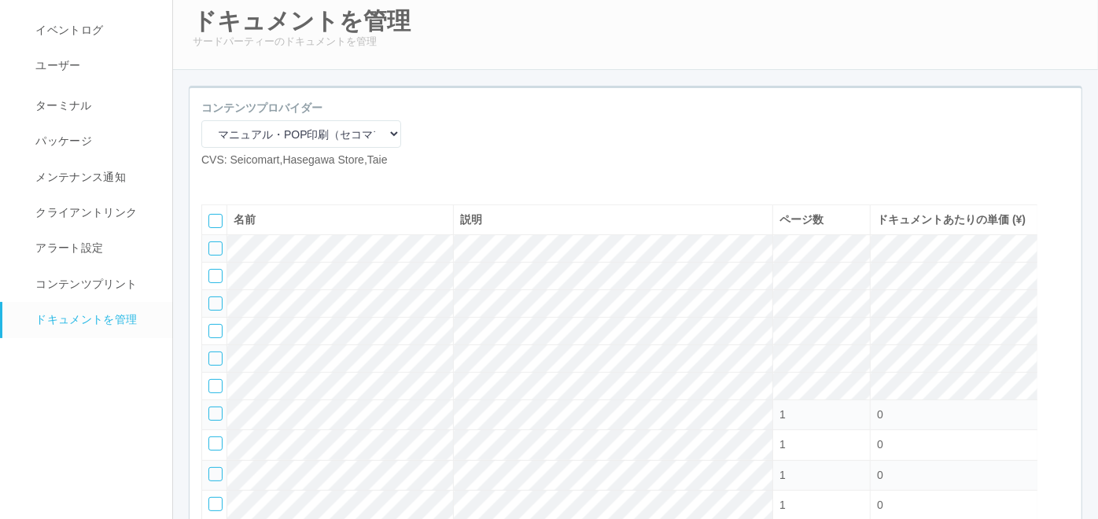
scroll to position [0, 0]
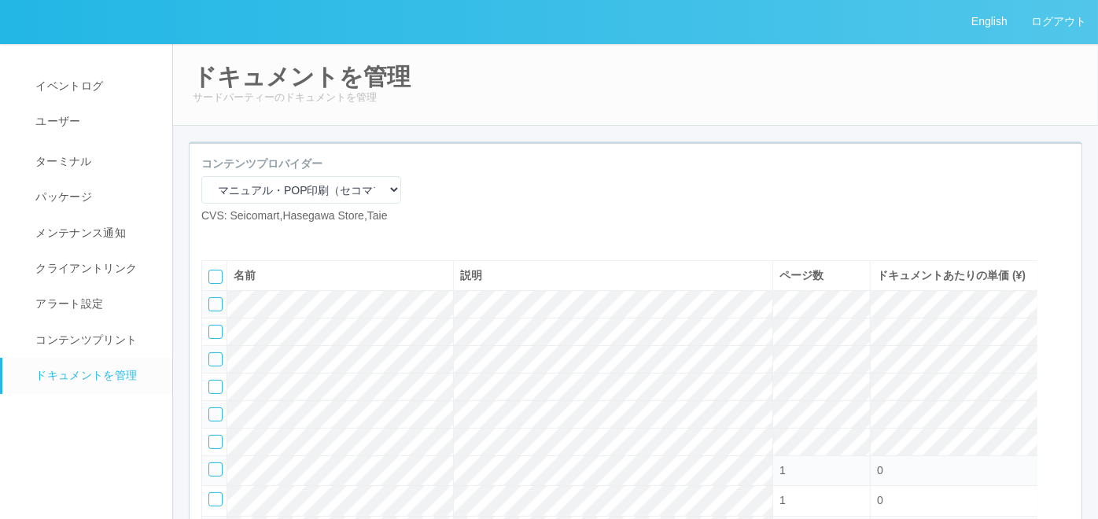
click at [237, 237] on icon at bounding box center [237, 237] width 0 height 0
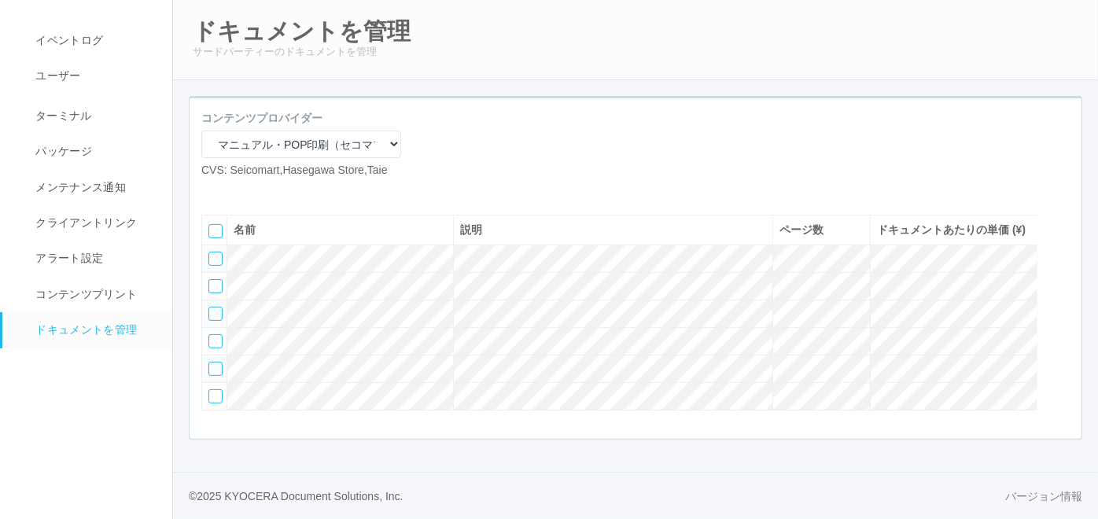
scroll to position [103, 0]
click at [213, 191] on icon at bounding box center [213, 191] width 0 height 0
select select "A4"
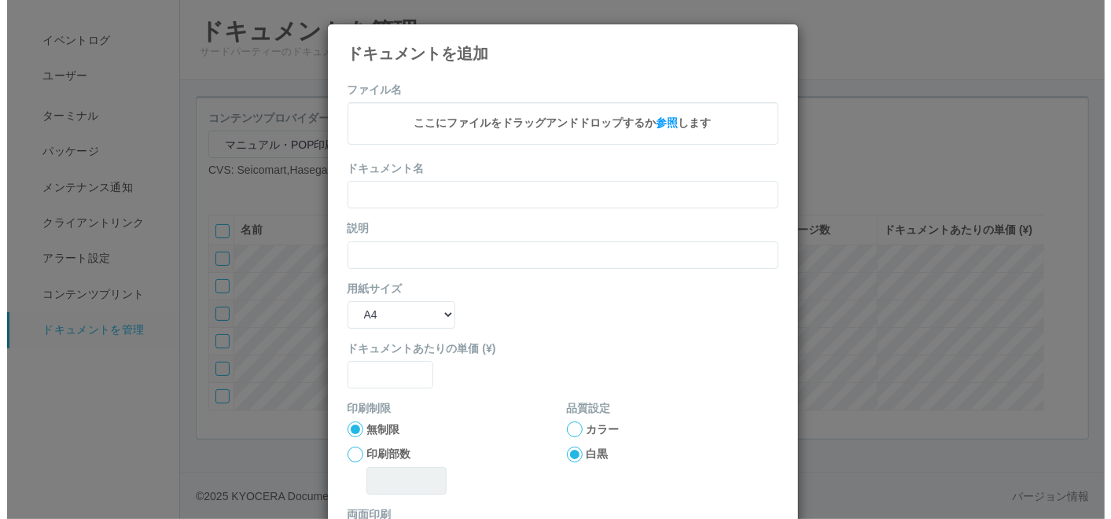
scroll to position [86, 0]
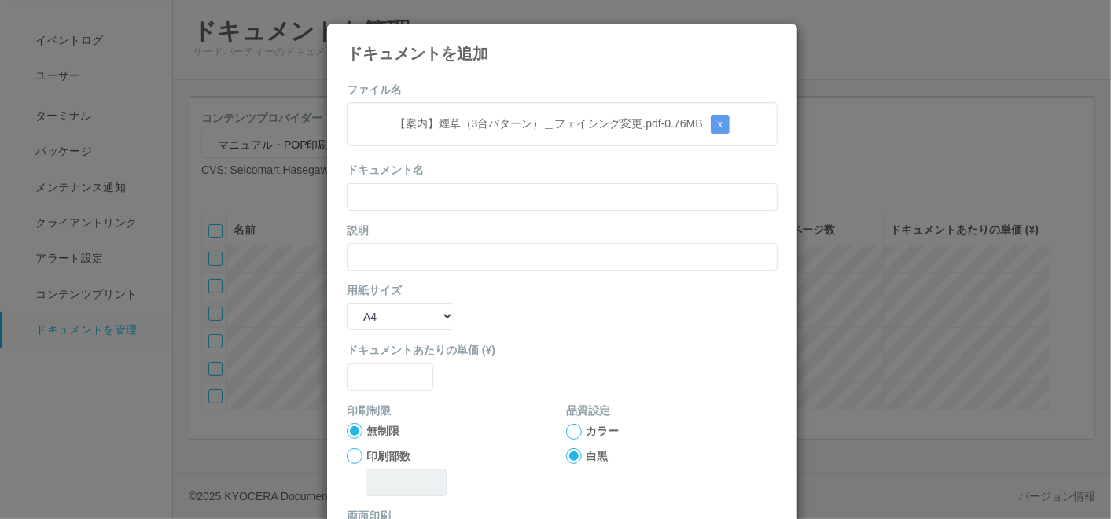
click at [516, 94] on form "ファイル名 【案内】煙草（3台パターン）＿フェイシング変更.pdf - 0.76 MB x ドキュメント名 説明 用紙サイズ B5 A4 B4 A3 ドキュメ…" at bounding box center [562, 365] width 431 height 567
drag, startPoint x: 465, startPoint y: 183, endPoint x: 454, endPoint y: 189, distance: 12.7
click at [465, 184] on input "text" at bounding box center [562, 197] width 431 height 28
paste input "【案内】煙草（3台パターン）＿フェイシング変更"
type input "【案内】煙草（3台パターン）＿フェイシング変更"
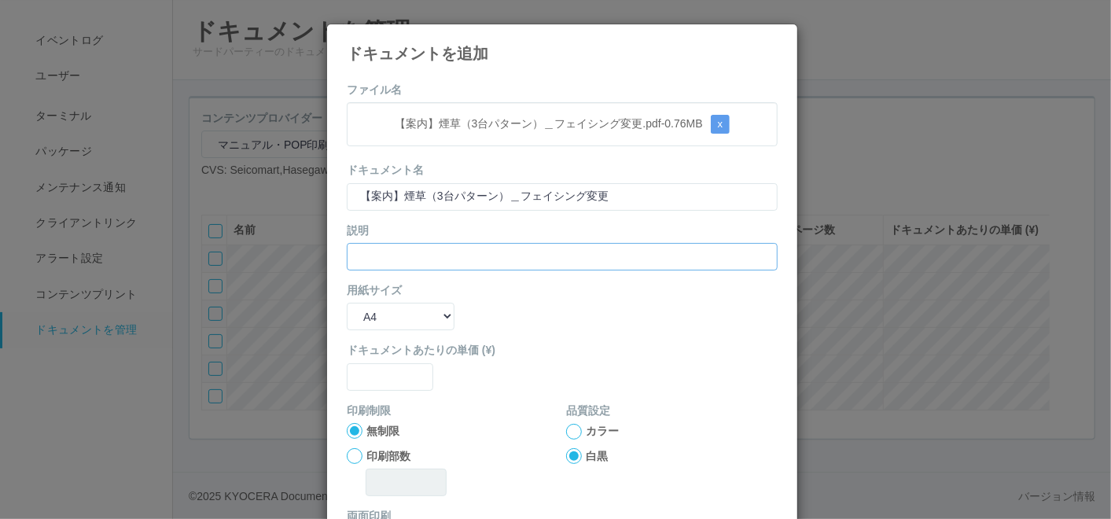
click at [373, 258] on input "text" at bounding box center [562, 257] width 431 height 28
paste input "【案内】煙草（3台パターン）＿フェイシング変更"
type input "【案内】煙草（3台パターン）＿フェイシング変更"
click at [375, 319] on select "B5 A4 B4 A3" at bounding box center [401, 317] width 108 height 28
select select "A3"
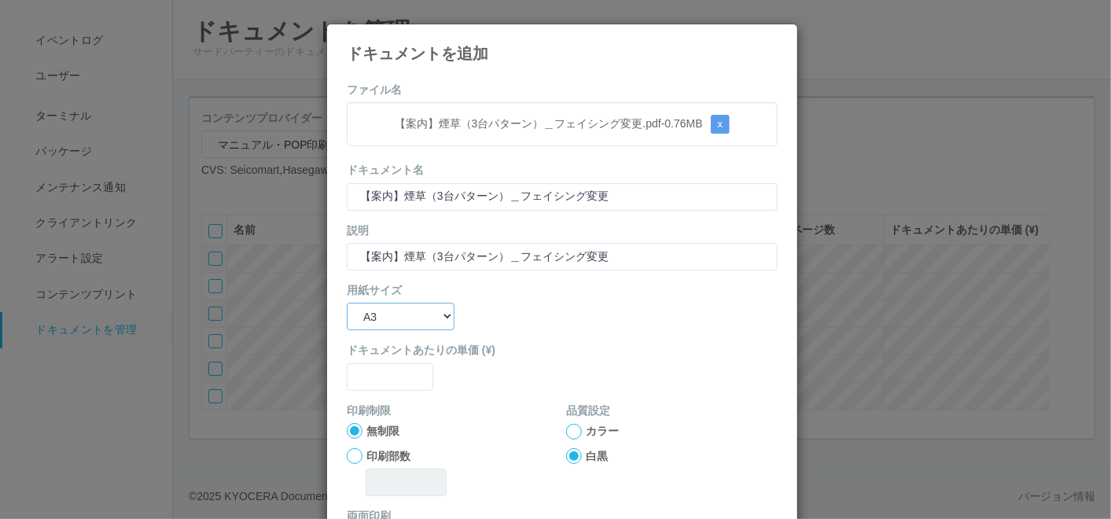
click at [347, 303] on select "B5 A4 B4 A3" at bounding box center [401, 317] width 108 height 28
click at [381, 350] on label "ドキュメントあたりの単価 (¥)" at bounding box center [562, 350] width 431 height 17
click at [377, 373] on input "text" at bounding box center [390, 377] width 86 height 28
type input "0"
click at [568, 433] on div at bounding box center [574, 432] width 16 height 16
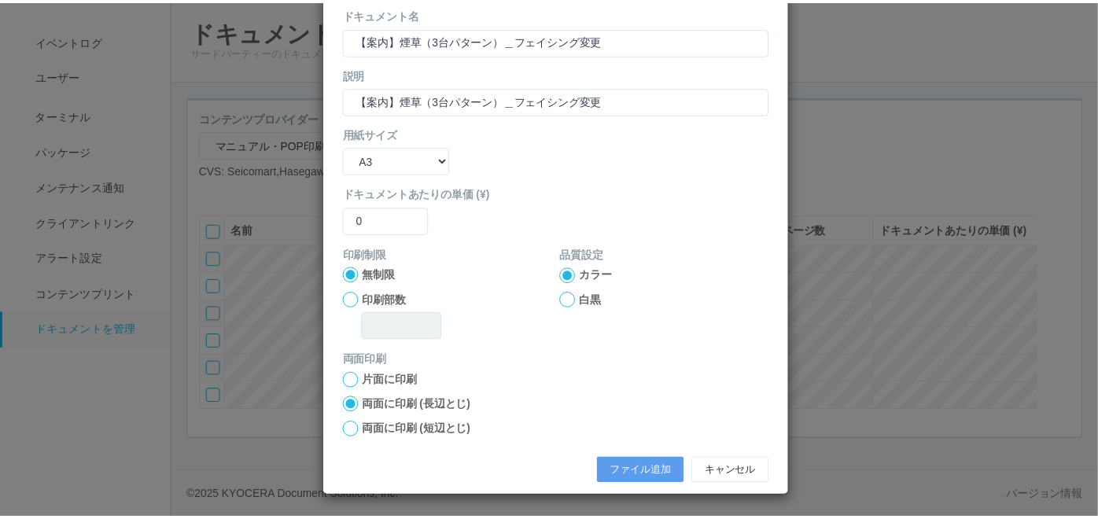
scroll to position [156, 0]
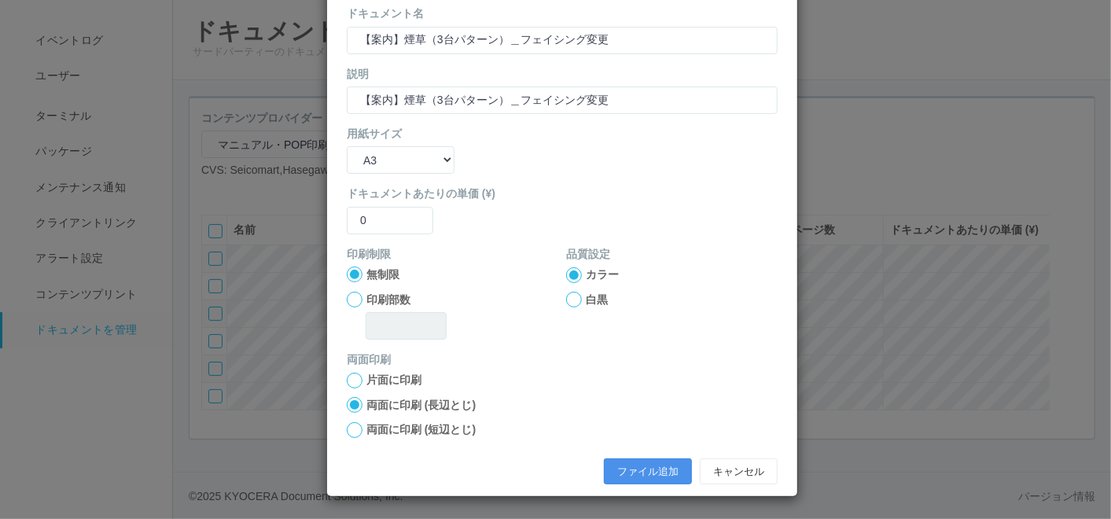
click at [613, 464] on button "ファイル追加" at bounding box center [648, 471] width 88 height 27
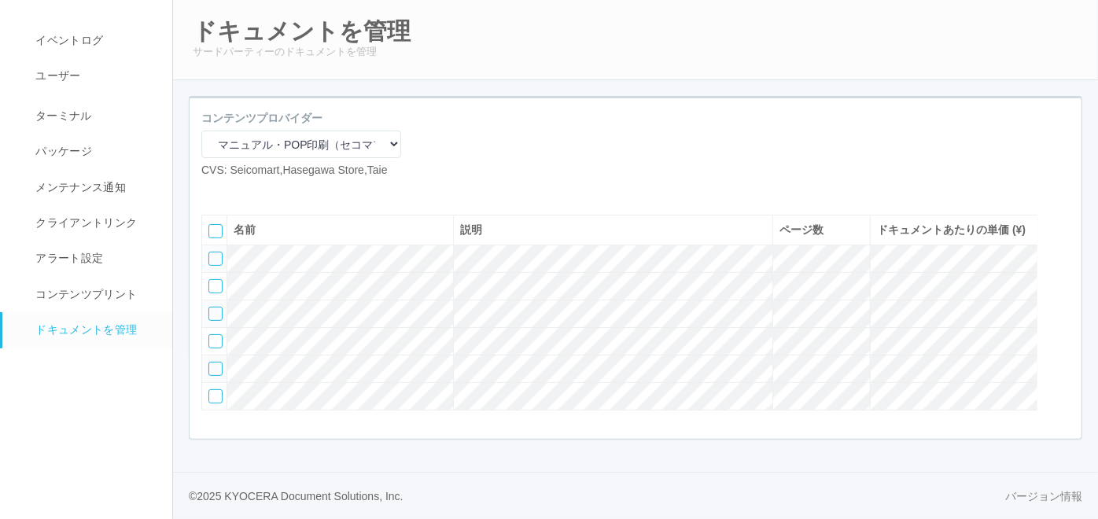
click at [213, 191] on icon at bounding box center [213, 191] width 0 height 0
select select "A4"
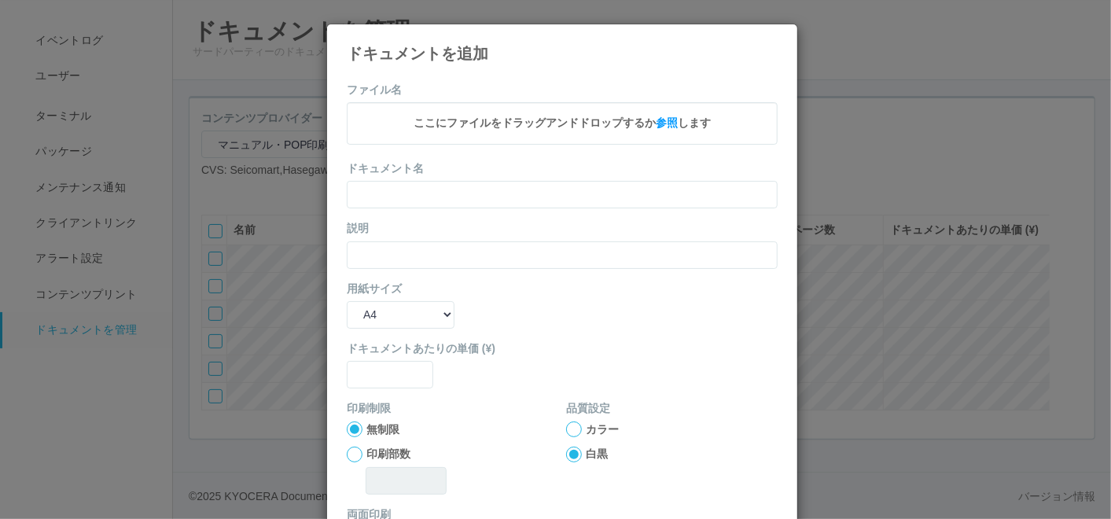
click at [778, 36] on icon at bounding box center [778, 36] width 0 height 0
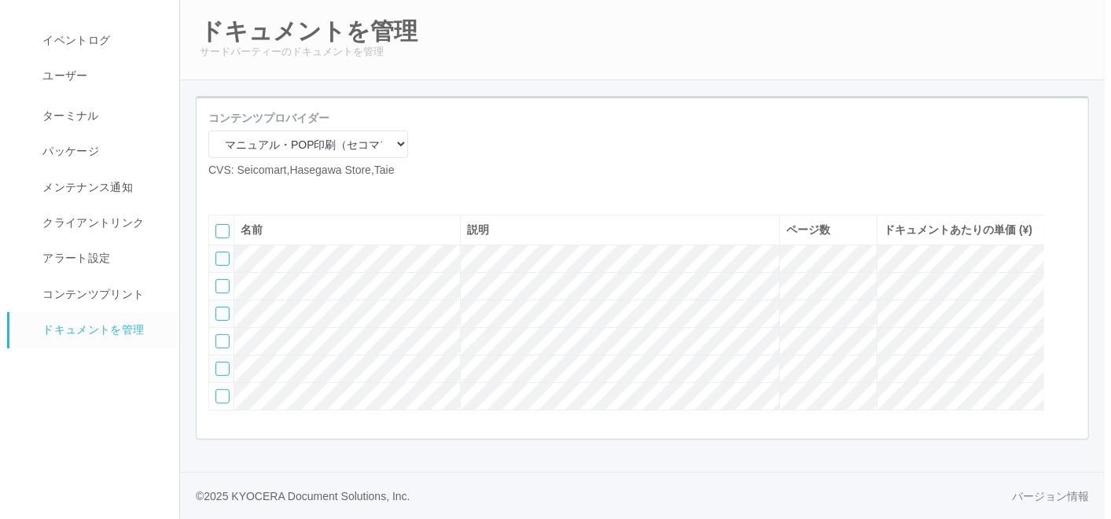
scroll to position [103, 0]
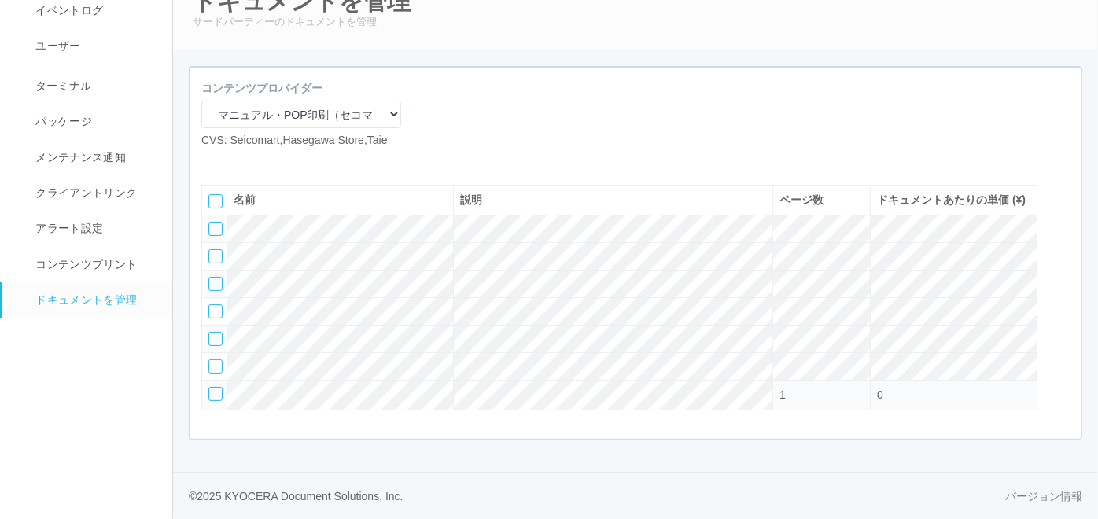
click at [213, 161] on icon at bounding box center [213, 161] width 0 height 0
select select "A4"
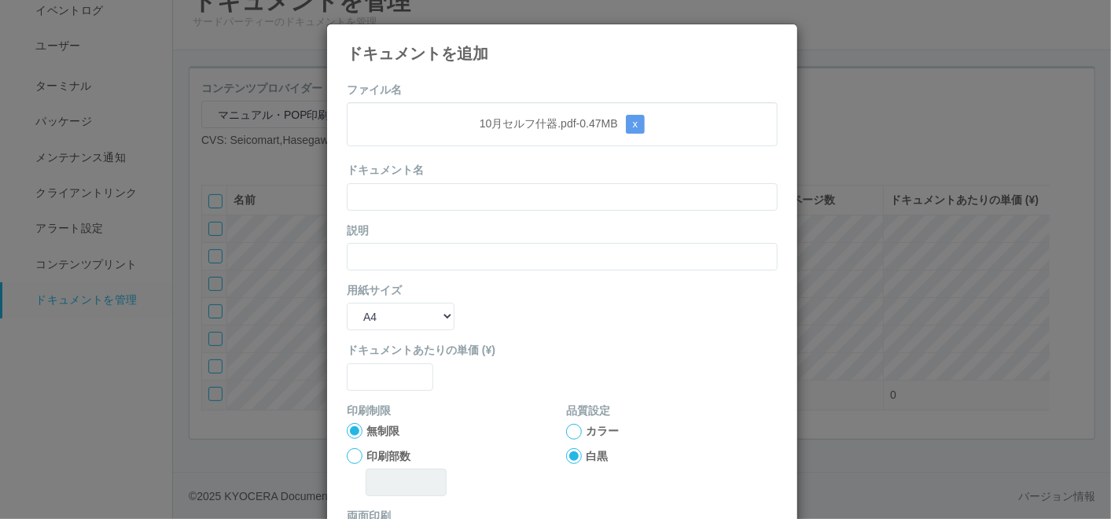
click at [537, 83] on form "ファイル名 10月セルフ什器.pdf - 0.47 MB x ドキュメント名 説明 用紙サイズ B5 A4 B4 A3 ドキュメントあたりの単価 (¥) 印刷…" at bounding box center [562, 365] width 431 height 567
click at [475, 197] on input "text" at bounding box center [562, 197] width 431 height 28
paste input "10月セルフ什器"
type input "10月セルフ什器"
drag, startPoint x: 422, startPoint y: 252, endPoint x: 412, endPoint y: 263, distance: 14.5
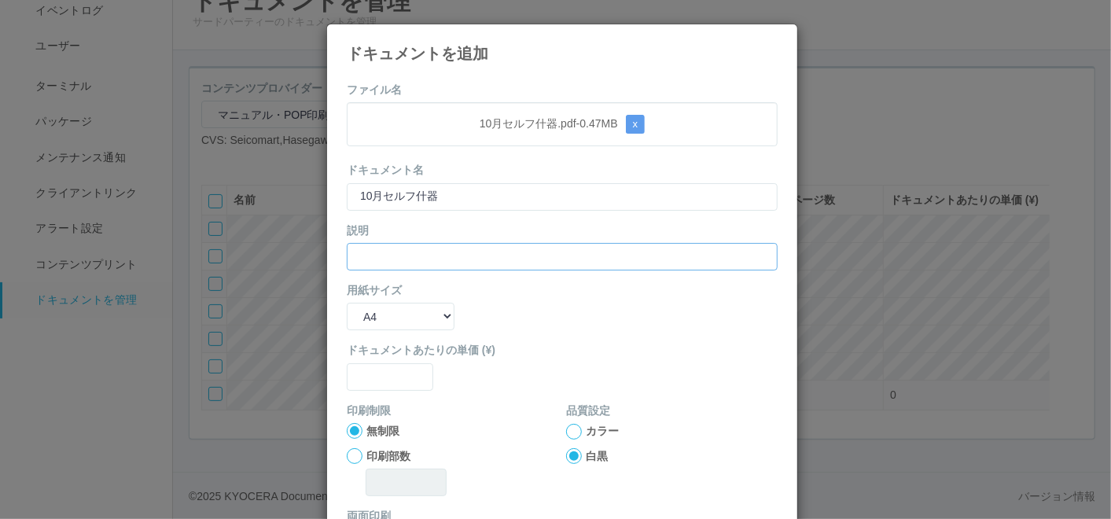
click at [422, 252] on input "text" at bounding box center [562, 257] width 431 height 28
paste input "10月セルフ什器"
type input "10月セルフ什器"
drag, startPoint x: 385, startPoint y: 300, endPoint x: 388, endPoint y: 326, distance: 26.9
click at [385, 300] on div "用紙サイズ B5 A4 B4 A3" at bounding box center [562, 306] width 431 height 48
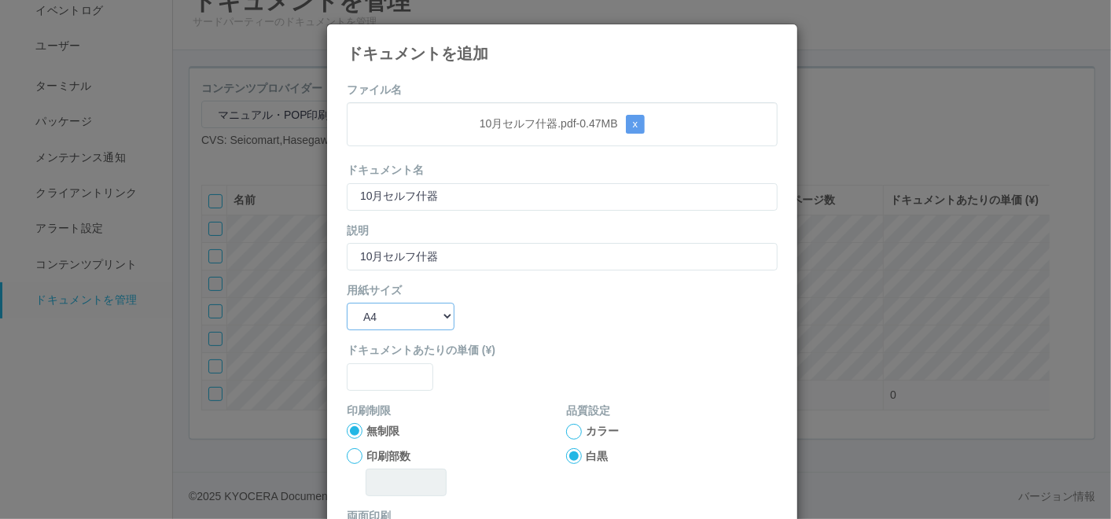
click at [392, 321] on select "B5 A4 B4 A3" at bounding box center [401, 317] width 108 height 28
select select "A3"
click at [347, 303] on select "B5 A4 B4 A3" at bounding box center [401, 317] width 108 height 28
click at [382, 374] on input "text" at bounding box center [390, 377] width 86 height 28
type input "0"
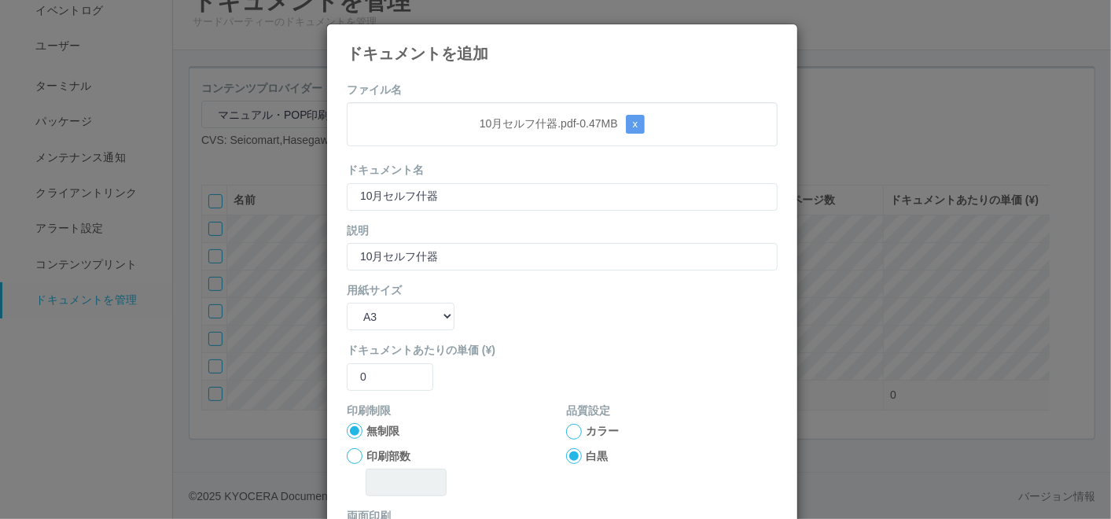
click at [567, 432] on div at bounding box center [574, 432] width 16 height 16
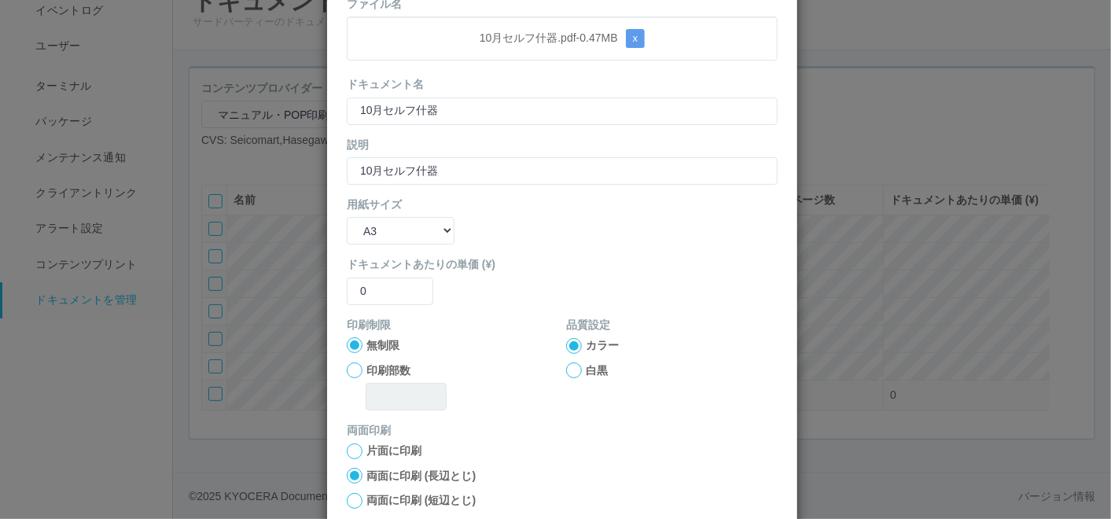
scroll to position [156, 0]
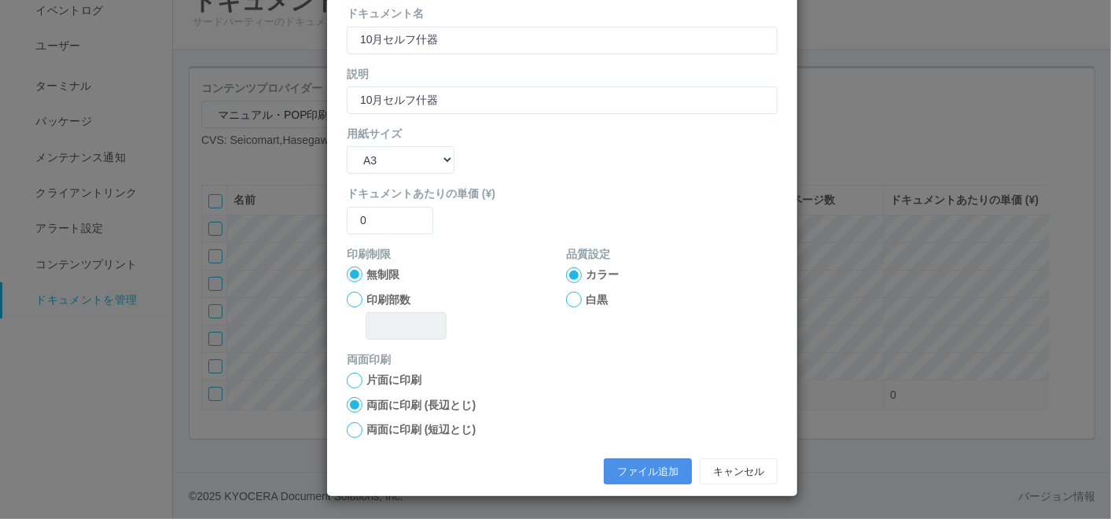
click at [622, 465] on button "ファイル追加" at bounding box center [648, 471] width 88 height 27
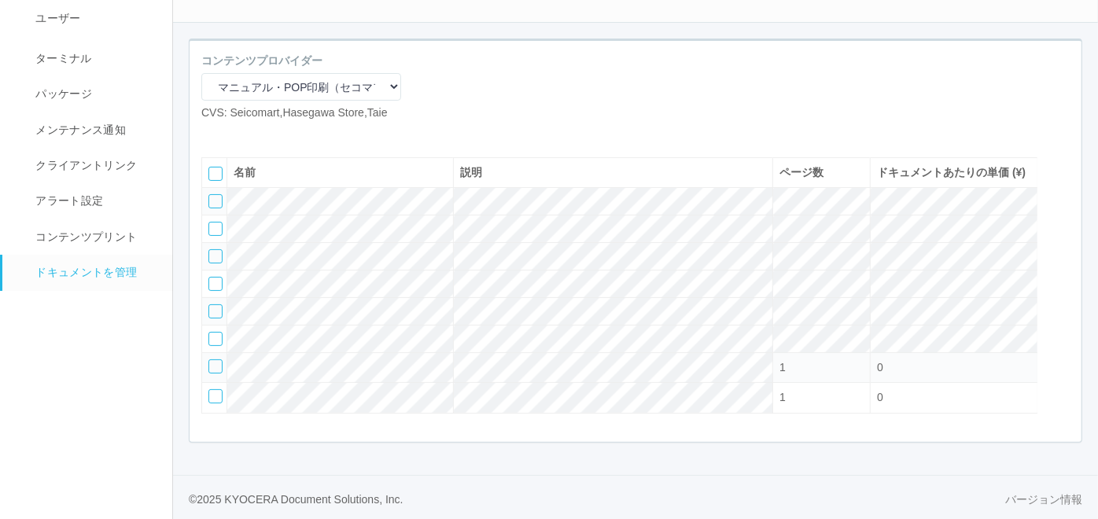
click at [213, 134] on icon at bounding box center [213, 134] width 0 height 0
select select "A4"
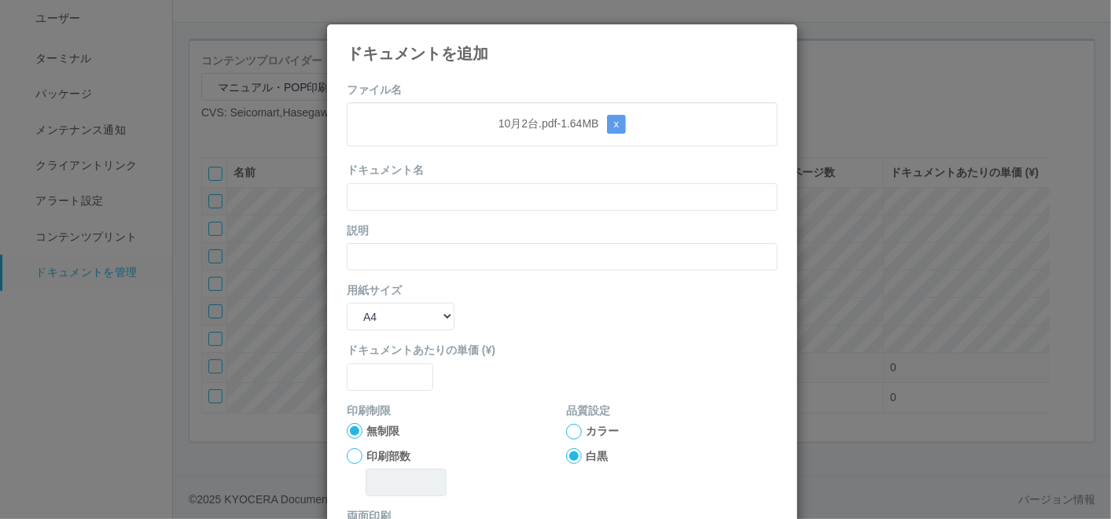
drag, startPoint x: 531, startPoint y: 101, endPoint x: 491, endPoint y: 152, distance: 65.0
click at [531, 101] on form "ファイル名 10月2台.pdf - 1.64 MB x ドキュメント名 説明 用紙サイズ B5 A4 B4 A3 ドキュメントあたりの単価 (¥) 印刷制限 …" at bounding box center [562, 365] width 431 height 567
click at [462, 202] on input "text" at bounding box center [562, 197] width 431 height 28
paste input "10月2台"
type input "10月2台"
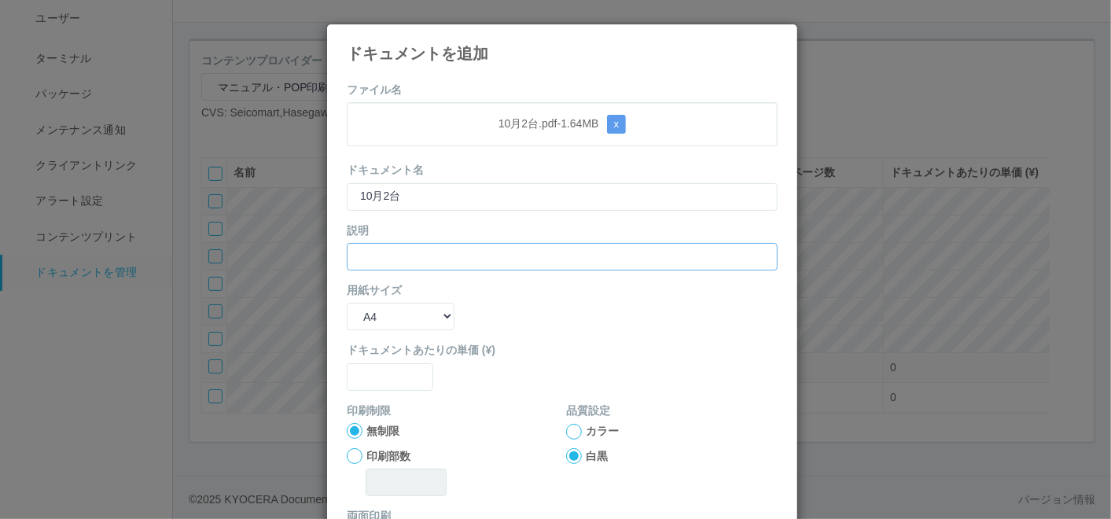
click at [362, 257] on input "text" at bounding box center [562, 257] width 431 height 28
paste input "10月2台"
type input "10月2台"
drag, startPoint x: 365, startPoint y: 318, endPoint x: 366, endPoint y: 331, distance: 12.6
click at [365, 321] on select "B5 A4 B4 A3" at bounding box center [401, 317] width 108 height 28
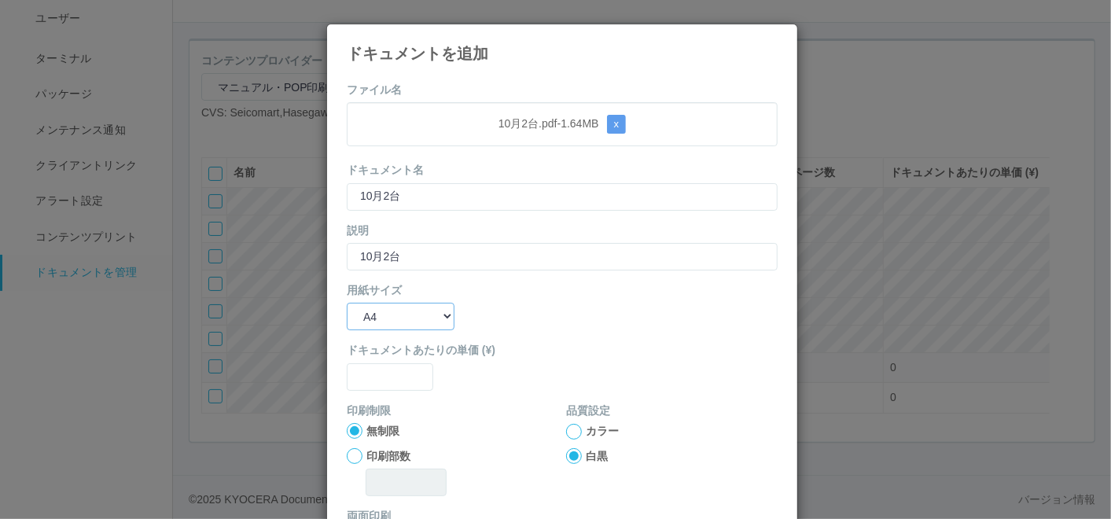
select select "A3"
click at [347, 303] on select "B5 A4 B4 A3" at bounding box center [401, 317] width 108 height 28
click at [367, 382] on input "text" at bounding box center [390, 377] width 86 height 28
type input "0"
click at [566, 426] on div at bounding box center [574, 432] width 16 height 16
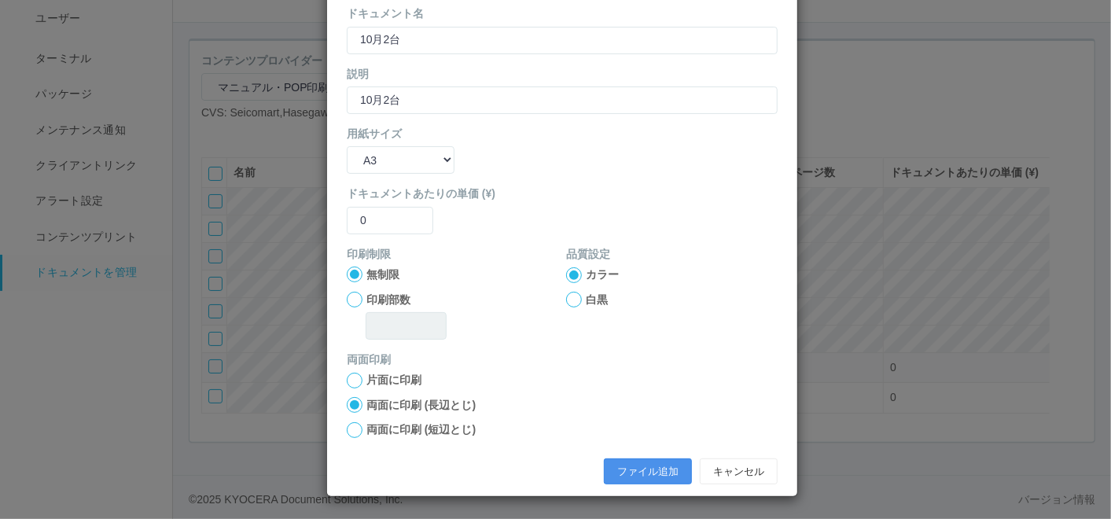
click at [651, 462] on button "ファイル追加" at bounding box center [648, 471] width 88 height 27
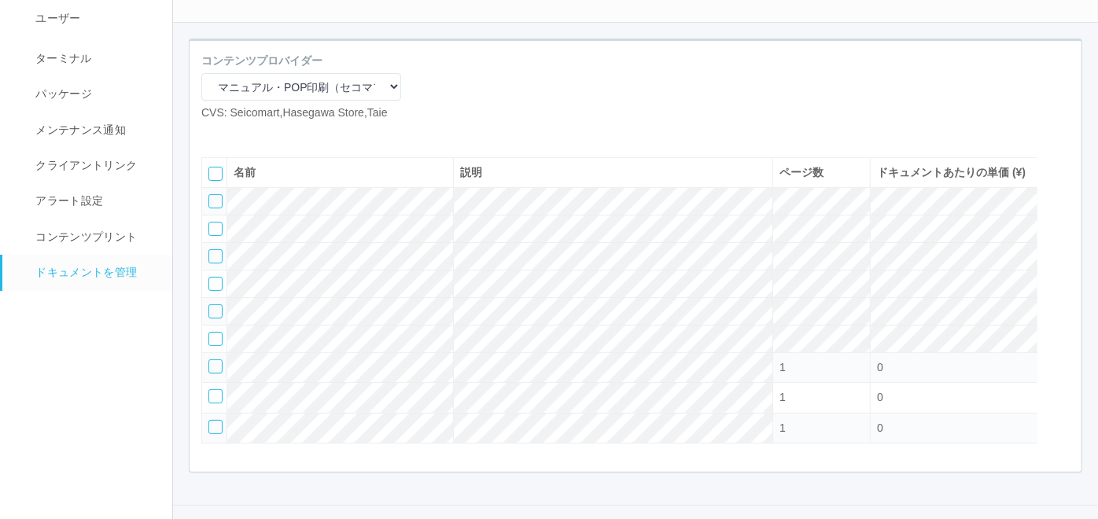
click at [213, 134] on icon at bounding box center [213, 134] width 0 height 0
select select "A4"
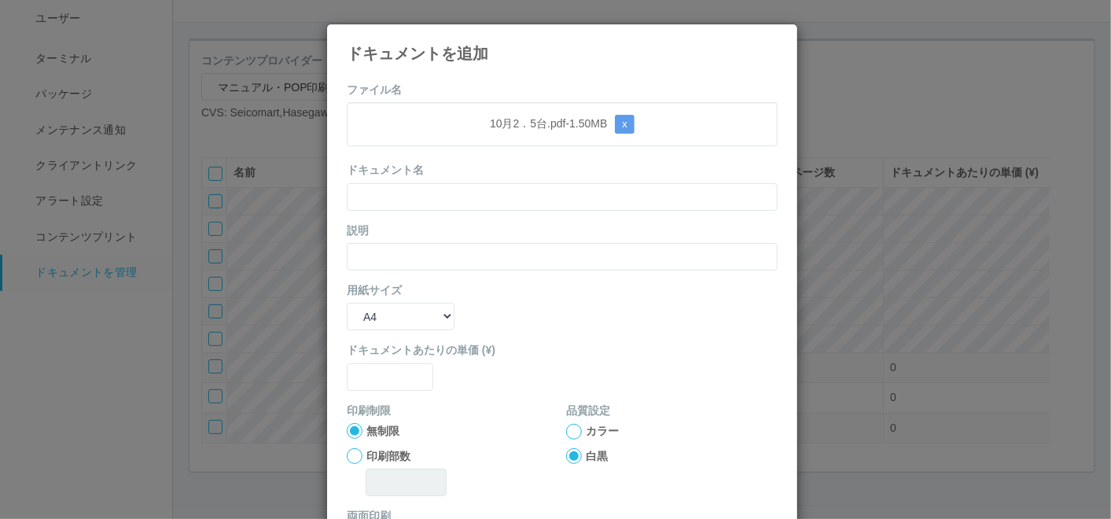
drag, startPoint x: 542, startPoint y: 90, endPoint x: 476, endPoint y: 154, distance: 92.3
click at [542, 90] on form "ファイル名 10月2．5台.pdf - 1.50 MB x ドキュメント名 説明 用紙サイズ B5 A4 B4 A3 ドキュメントあたりの単価 (¥) 印刷制…" at bounding box center [562, 365] width 431 height 567
click at [424, 201] on input "text" at bounding box center [562, 197] width 431 height 28
paste input "10月2．5台"
type input "10月2．5台"
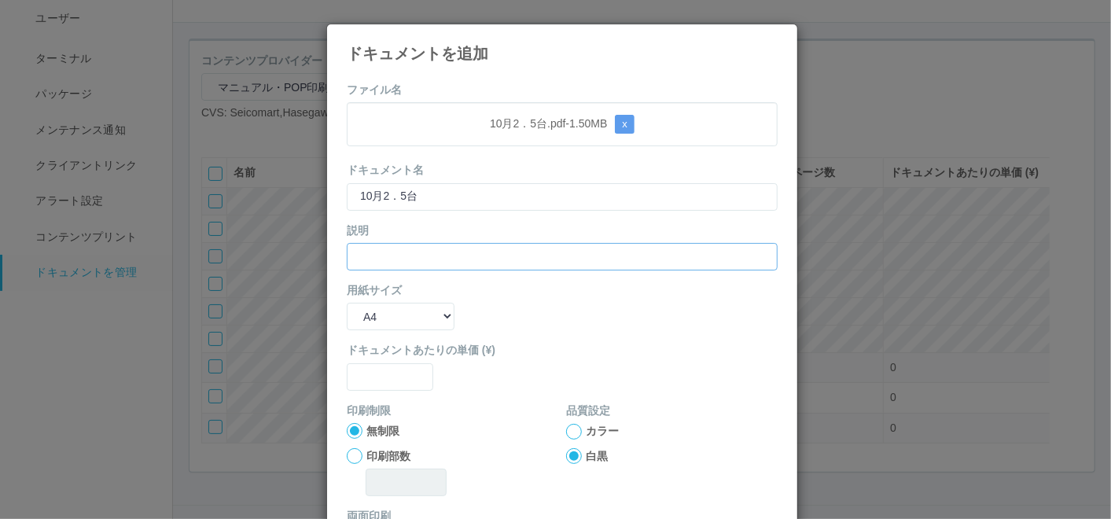
click at [370, 249] on input "text" at bounding box center [562, 257] width 431 height 28
paste input "10月2．5台"
type input "10月2．5台"
click at [365, 330] on form "ファイル名 10月2．5台.pdf - 1.50 MB x ドキュメント名 10月2．5台 説明 10月2．5台 用紙サイズ B5 A4 B4 A3 ドキュメ…" at bounding box center [562, 365] width 431 height 567
drag, startPoint x: 366, startPoint y: 318, endPoint x: 373, endPoint y: 330, distance: 13.8
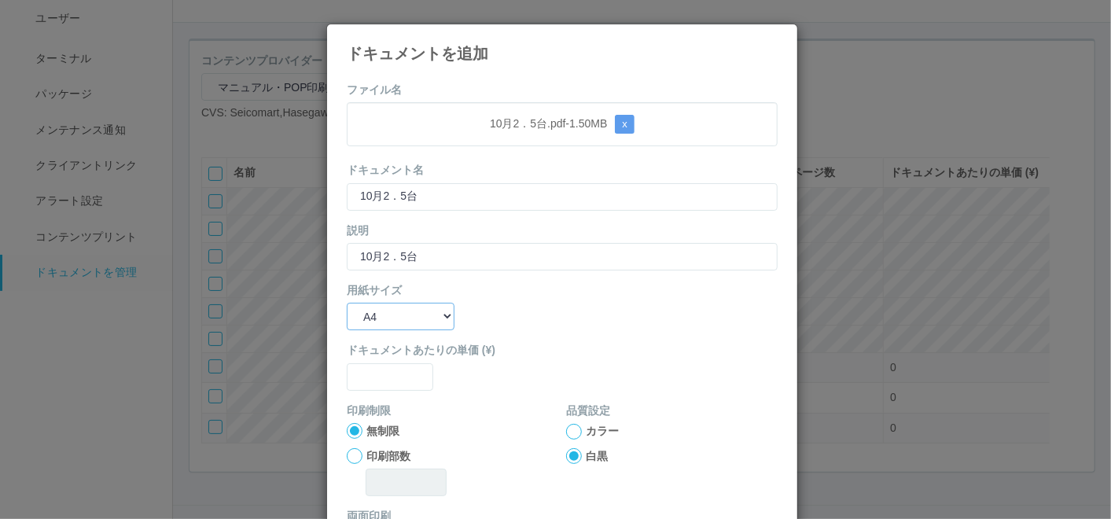
click at [366, 318] on select "B5 A4 B4 A3" at bounding box center [401, 317] width 108 height 28
select select "A3"
click at [347, 303] on select "B5 A4 B4 A3" at bounding box center [401, 317] width 108 height 28
click at [392, 378] on input "text" at bounding box center [390, 377] width 86 height 28
type input "0"
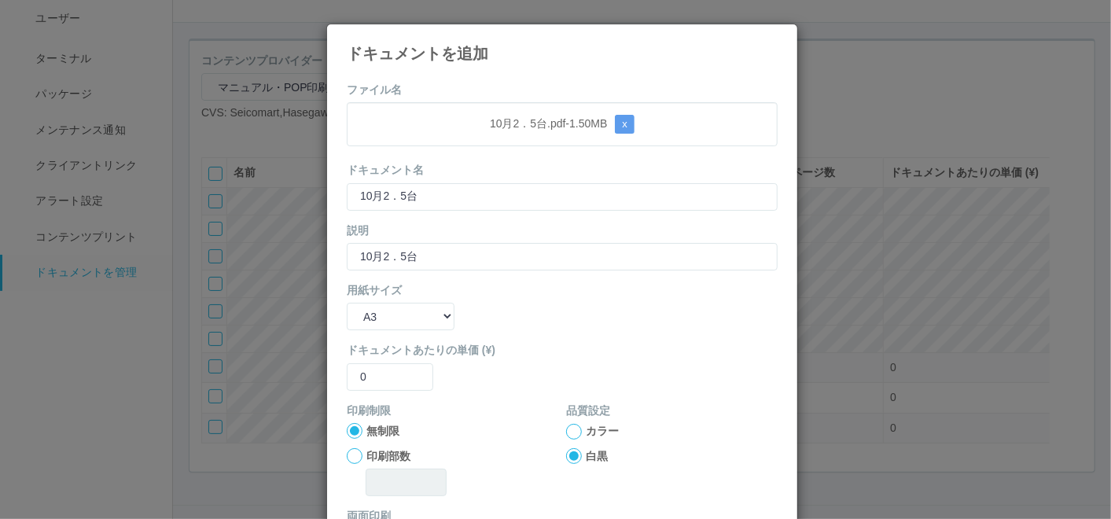
click at [566, 427] on div at bounding box center [574, 432] width 16 height 16
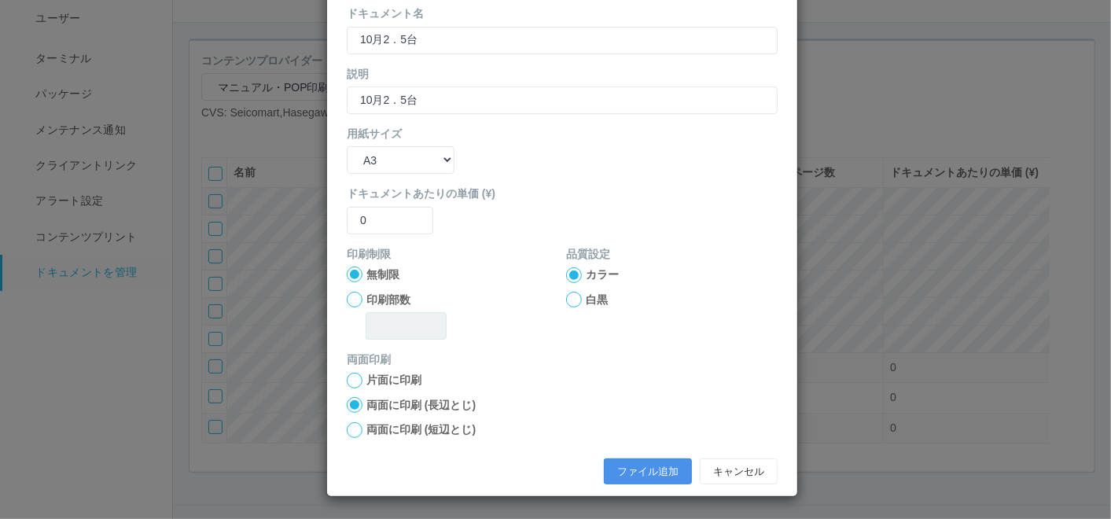
click at [616, 469] on button "ファイル追加" at bounding box center [648, 471] width 88 height 27
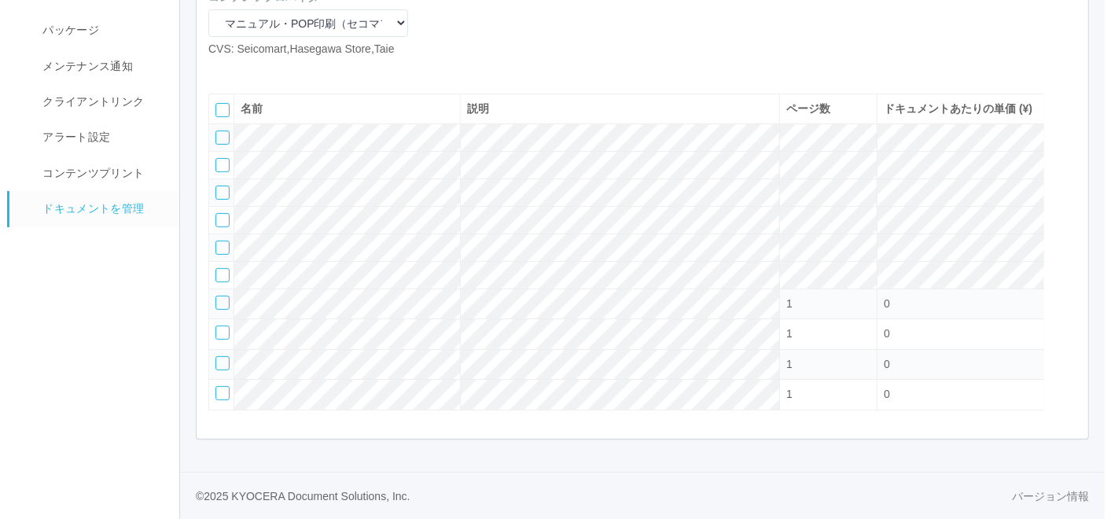
scroll to position [135, 0]
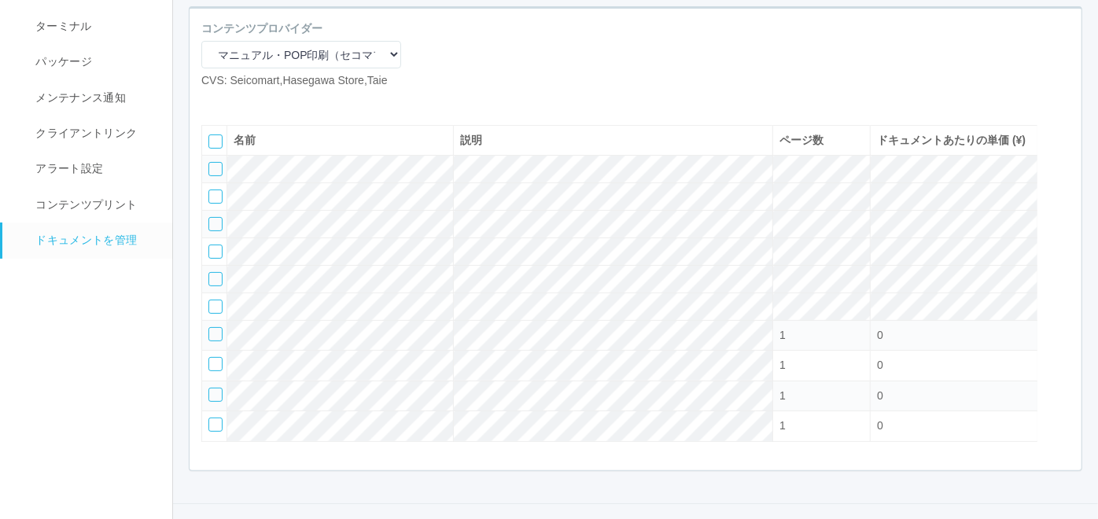
click at [213, 101] on icon at bounding box center [213, 101] width 0 height 0
select select "A4"
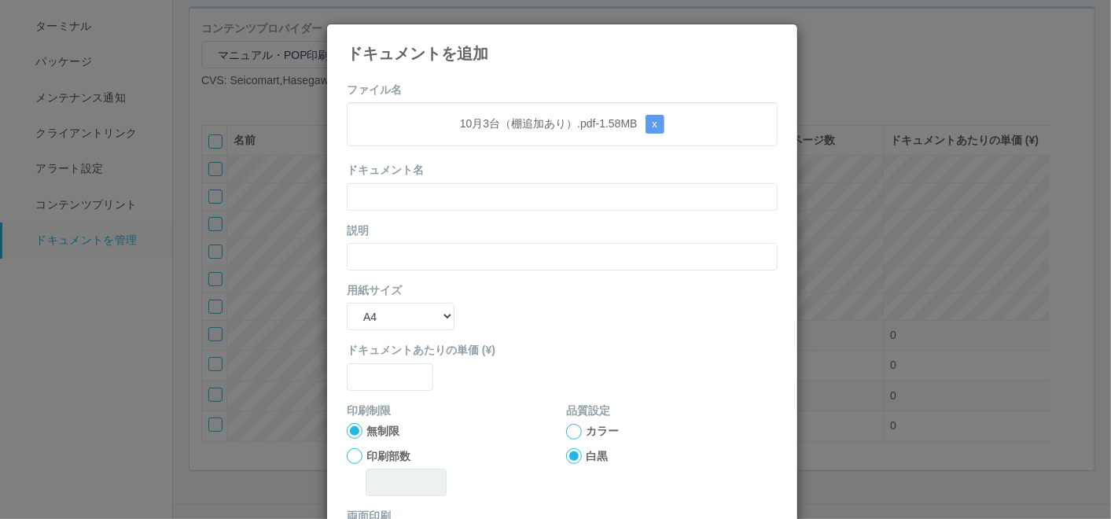
drag, startPoint x: 524, startPoint y: 94, endPoint x: 521, endPoint y: 114, distance: 20.6
click at [524, 94] on form "ファイル名 10月3台（棚追加あり）.pdf - 1.58 MB x ドキュメント名 説明 用紙サイズ B5 A4 B4 A3 ドキュメントあたりの単価 (¥…" at bounding box center [562, 365] width 431 height 567
click at [491, 190] on input "text" at bounding box center [562, 197] width 431 height 28
paste input "10月3台（棚追加あり）"
type input "10月3台（棚追加あり）"
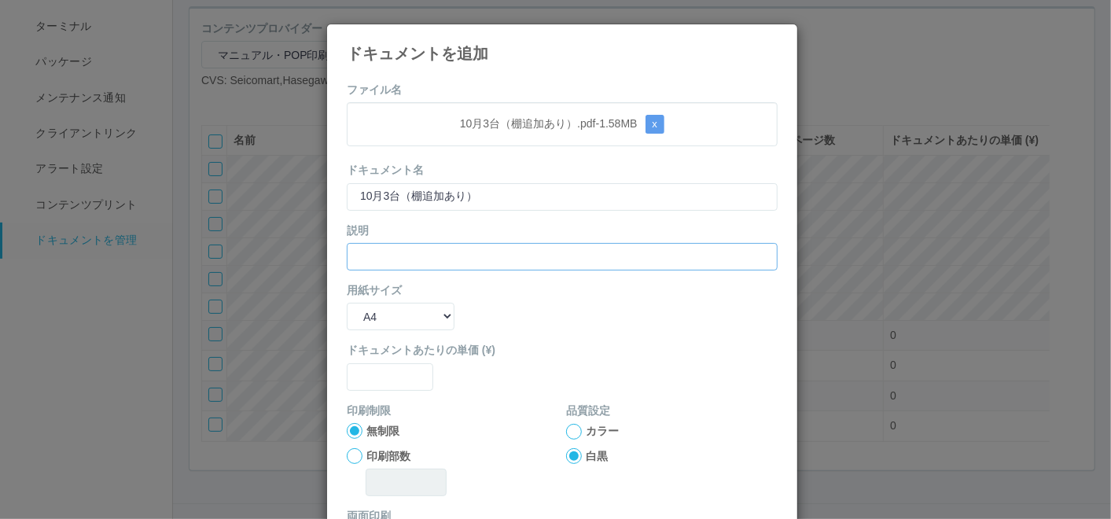
click at [400, 267] on input "text" at bounding box center [562, 257] width 431 height 28
paste input "10月3台（棚追加あり）"
type input "10月3台（棚追加あり）"
click at [387, 298] on div "用紙サイズ B5 A4 B4 A3" at bounding box center [562, 306] width 431 height 48
drag, startPoint x: 391, startPoint y: 312, endPoint x: 399, endPoint y: 330, distance: 19.7
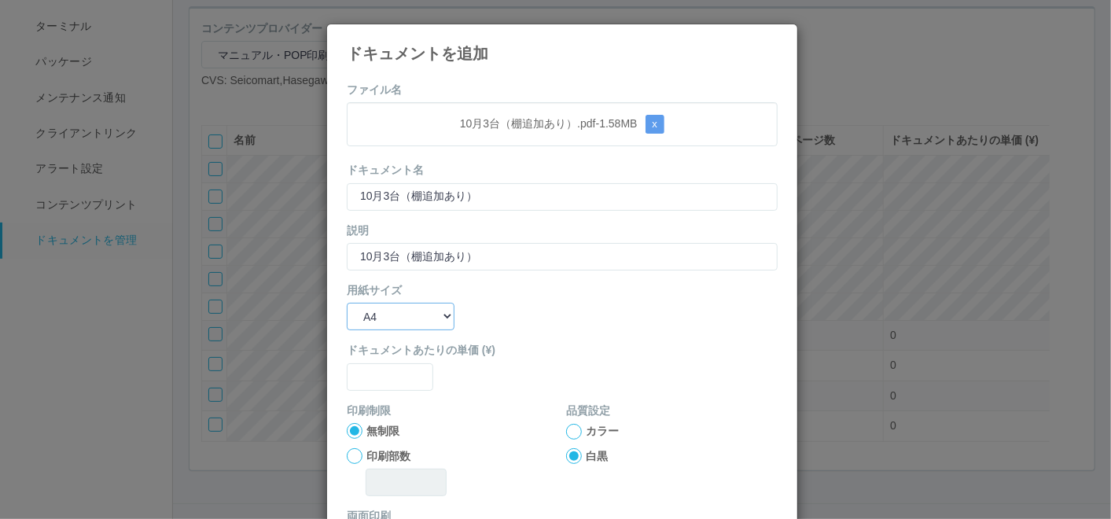
click at [391, 312] on select "B5 A4 B4 A3" at bounding box center [401, 317] width 108 height 28
select select "A3"
click at [347, 303] on select "B5 A4 B4 A3" at bounding box center [401, 317] width 108 height 28
click at [373, 379] on input "text" at bounding box center [390, 377] width 86 height 28
type input "0"
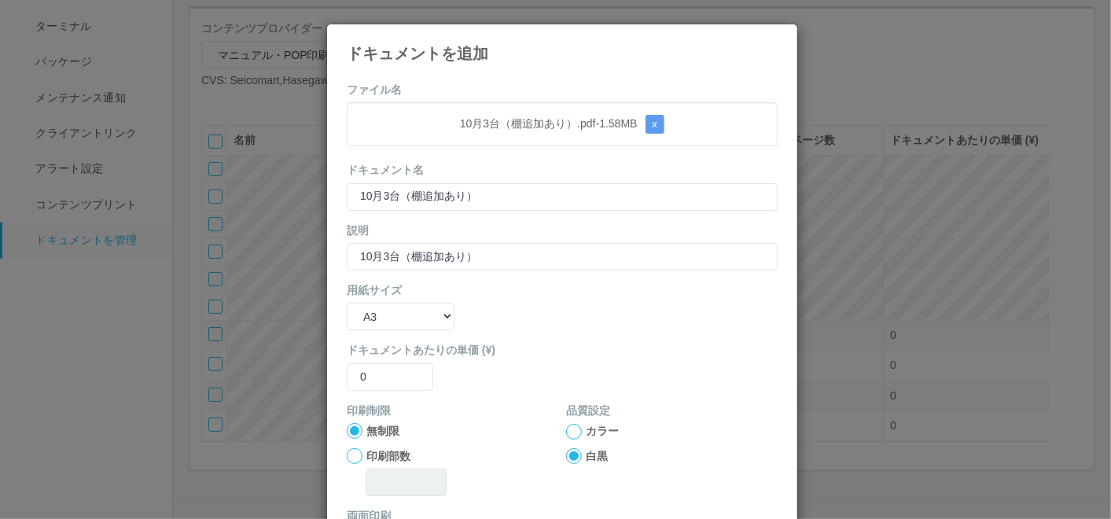
click at [567, 432] on div at bounding box center [574, 432] width 16 height 16
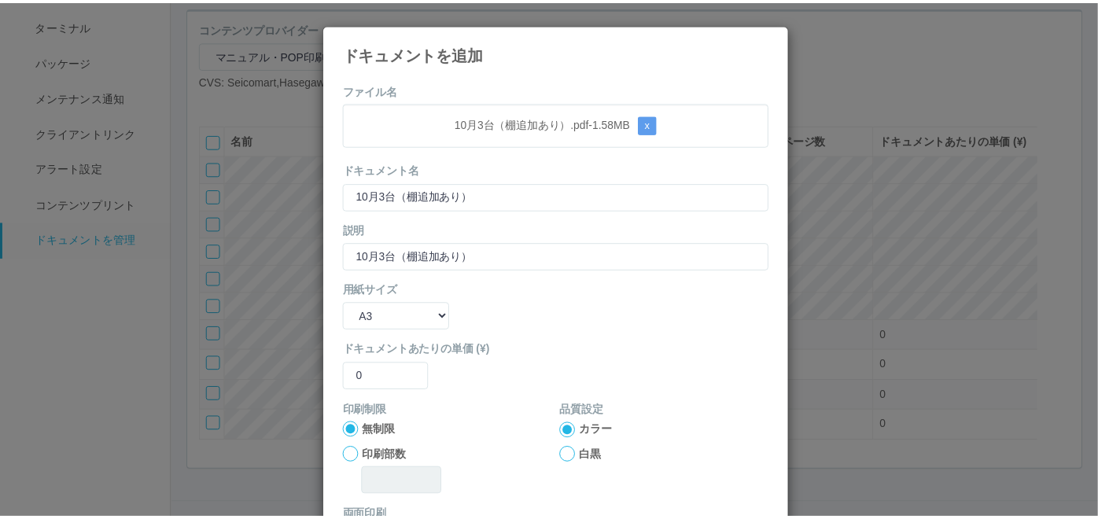
scroll to position [156, 0]
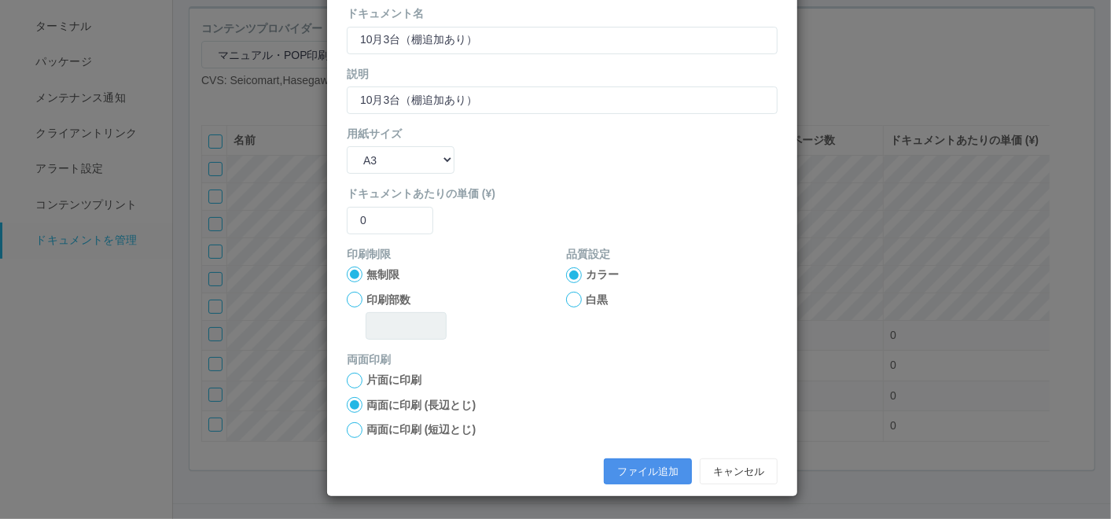
click at [620, 465] on button "ファイル追加" at bounding box center [648, 471] width 88 height 27
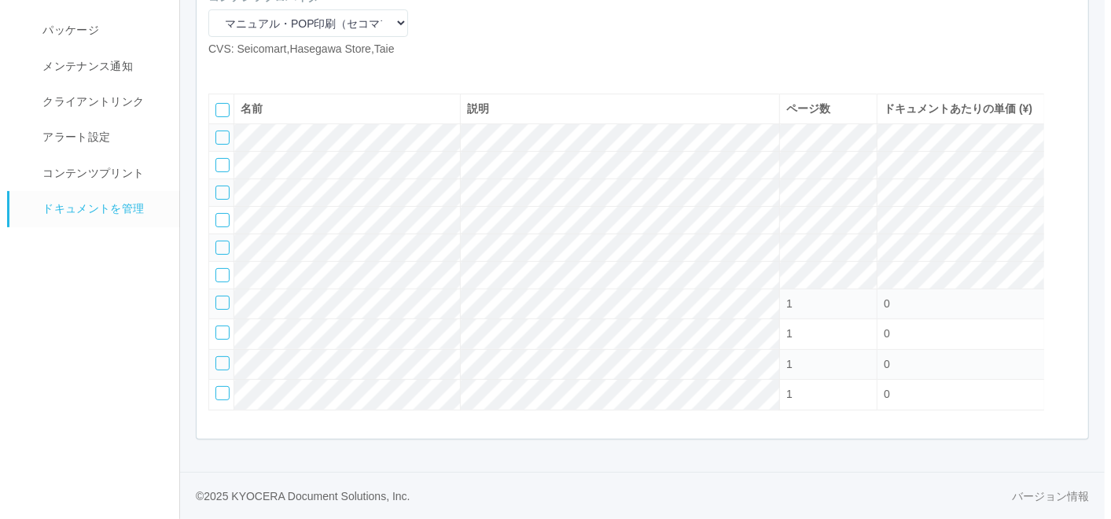
scroll to position [222, 0]
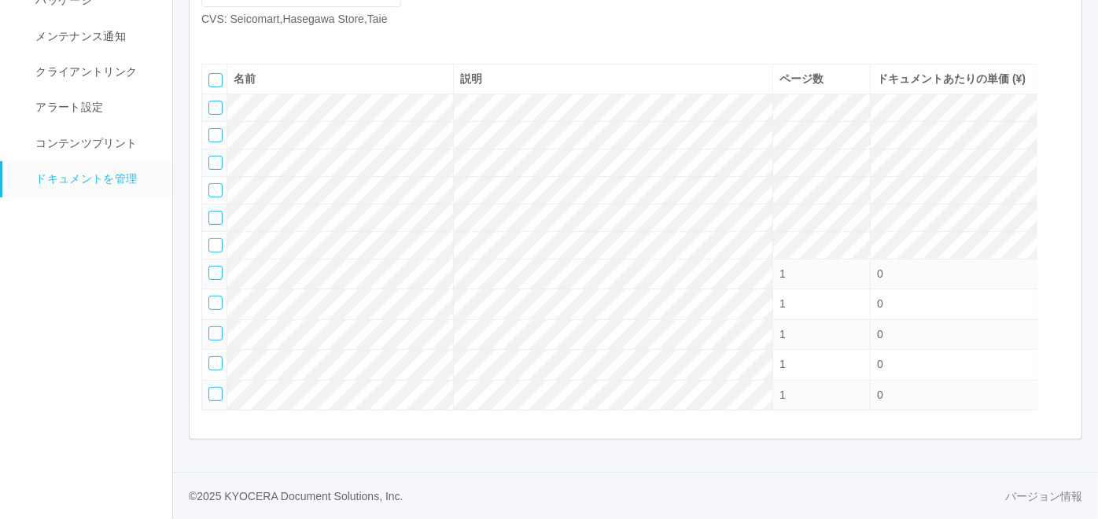
click at [213, 40] on icon at bounding box center [213, 40] width 0 height 0
select select "A4"
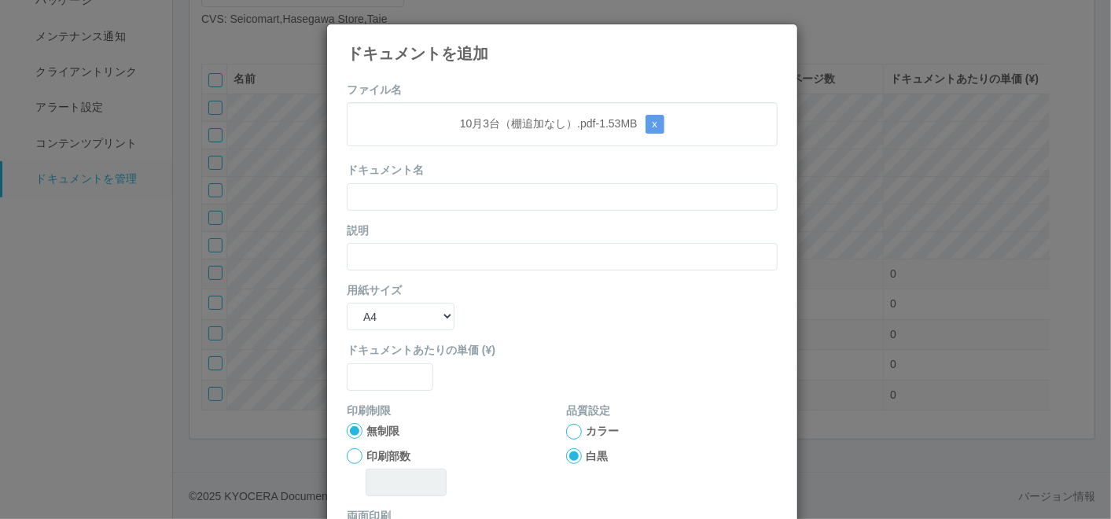
drag, startPoint x: 518, startPoint y: 91, endPoint x: 476, endPoint y: 166, distance: 85.5
click at [518, 90] on form "ファイル名 10月3台（棚追加なし）.pdf - 1.53 MB x ドキュメント名 説明 用紙サイズ B5 A4 B4 A3 ドキュメントあたりの単価 (¥…" at bounding box center [562, 365] width 431 height 567
click at [468, 197] on input "text" at bounding box center [562, 197] width 431 height 28
paste input "10月3台（棚追加なし）"
type input "10月3台（棚追加なし）"
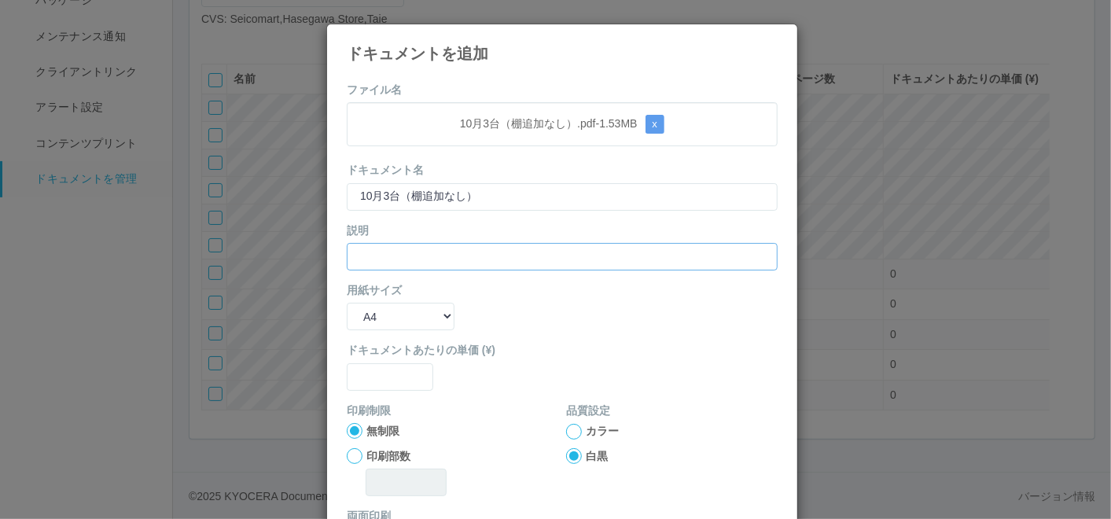
click at [410, 251] on input "text" at bounding box center [562, 257] width 431 height 28
paste input "10月3台（棚追加なし）"
type input "10月3台（棚追加なし）"
drag, startPoint x: 376, startPoint y: 315, endPoint x: 376, endPoint y: 330, distance: 14.9
click at [376, 315] on select "B5 A4 B4 A3" at bounding box center [401, 317] width 108 height 28
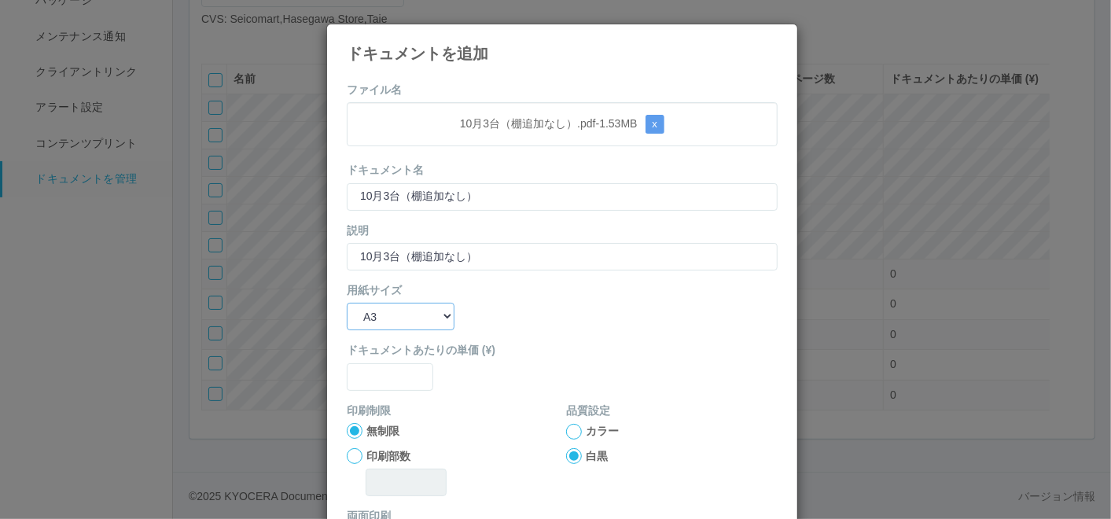
click at [347, 303] on select "B5 A4 B4 A3" at bounding box center [401, 317] width 108 height 28
click at [378, 385] on input "text" at bounding box center [390, 377] width 86 height 28
click at [566, 426] on div at bounding box center [574, 432] width 16 height 16
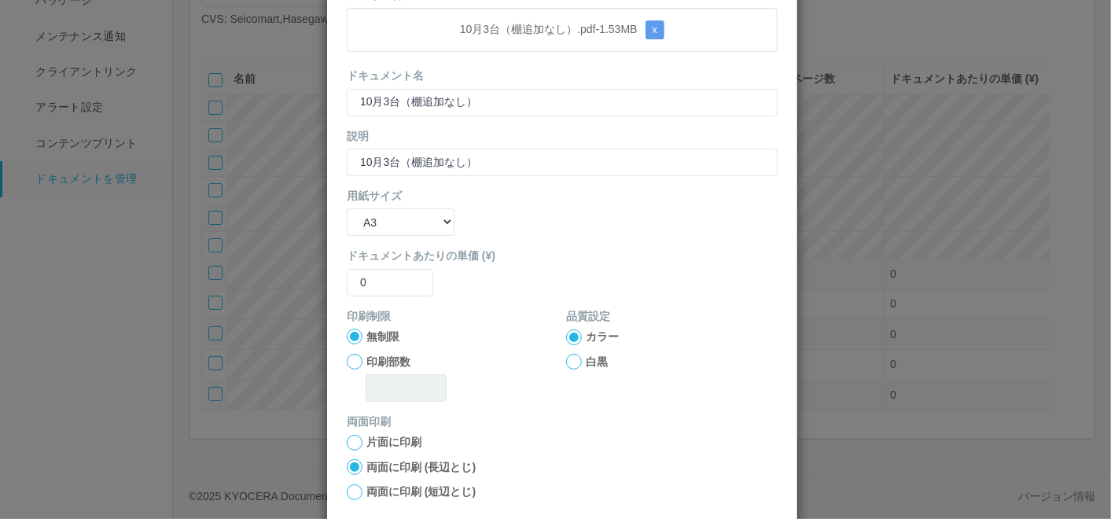
scroll to position [156, 0]
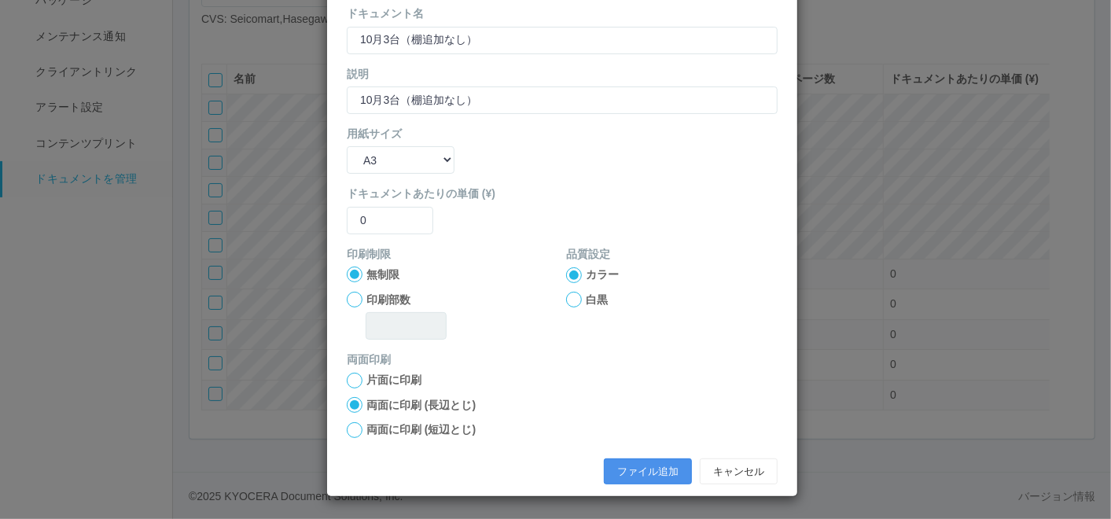
click at [620, 466] on button "ファイル追加" at bounding box center [648, 471] width 88 height 27
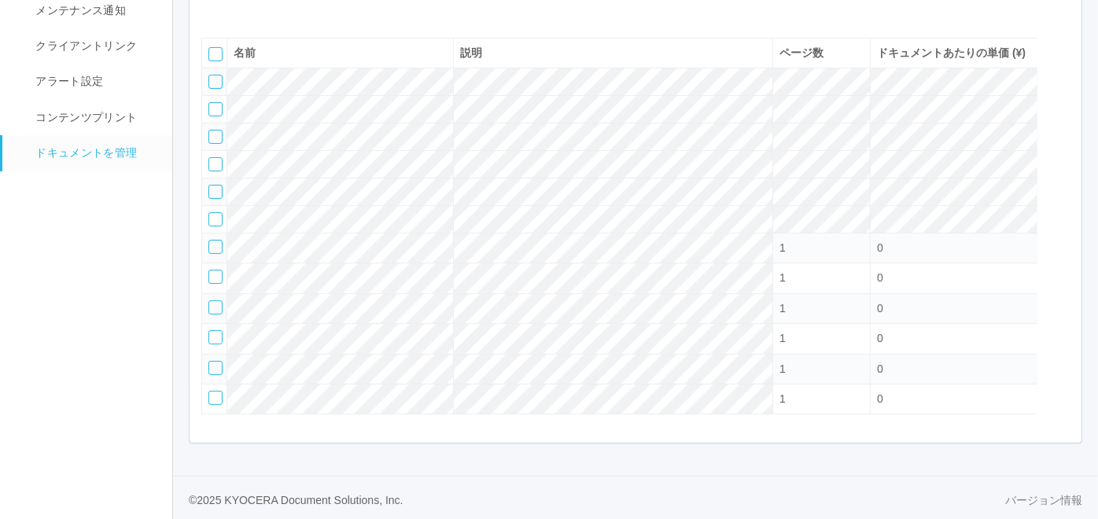
click at [213, 14] on icon at bounding box center [213, 14] width 0 height 0
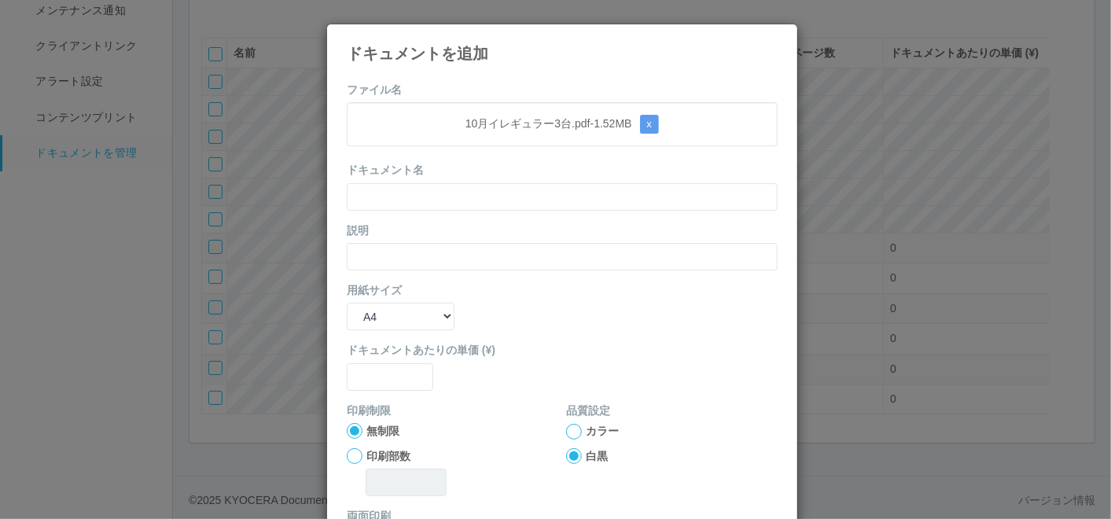
drag, startPoint x: 532, startPoint y: 94, endPoint x: 518, endPoint y: 113, distance: 23.6
click at [532, 94] on form "ファイル名 10月イレギュラー3台.pdf - 1.52 MB x ドキュメント名 説明 用紙サイズ B5 A4 B4 A3 ドキュメントあたりの単価 (¥)…" at bounding box center [562, 365] width 431 height 567
click at [447, 193] on input "text" at bounding box center [562, 197] width 431 height 28
paste input "10月イレギュラー3台"
click at [409, 259] on input "text" at bounding box center [562, 257] width 431 height 28
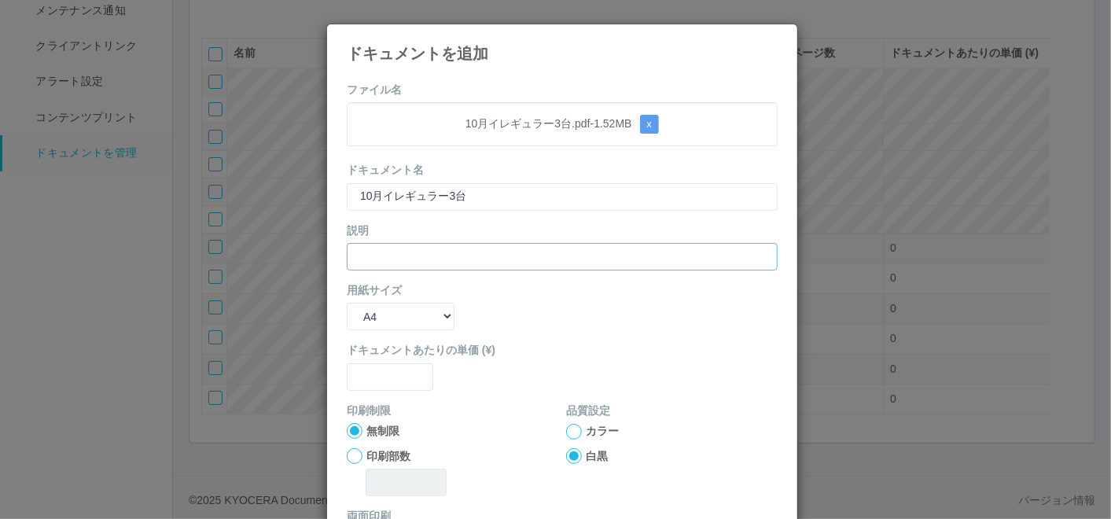
paste input "10月イレギュラー3台"
click at [359, 332] on form "ファイル名 10月イレギュラー3台.pdf - 1.52 MB x ドキュメント名 10月イレギュラー3台 説明 10月イレギュラー3台 用紙サイズ B5 A…" at bounding box center [562, 365] width 431 height 567
click at [401, 314] on select "B5 A4 B4 A3" at bounding box center [401, 317] width 108 height 28
click at [347, 303] on select "B5 A4 B4 A3" at bounding box center [401, 317] width 108 height 28
click at [380, 377] on input "text" at bounding box center [390, 377] width 86 height 28
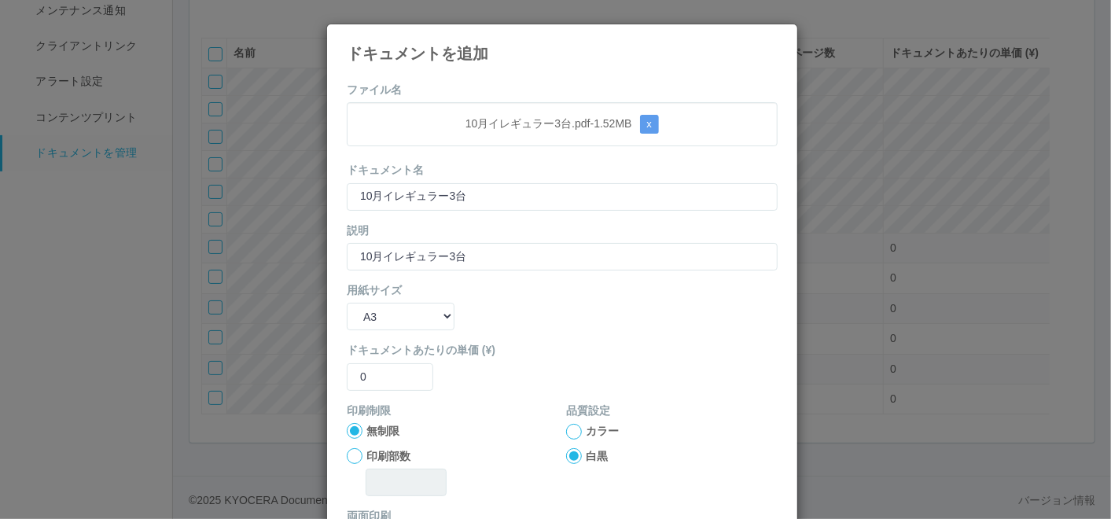
click at [567, 429] on div at bounding box center [574, 432] width 16 height 16
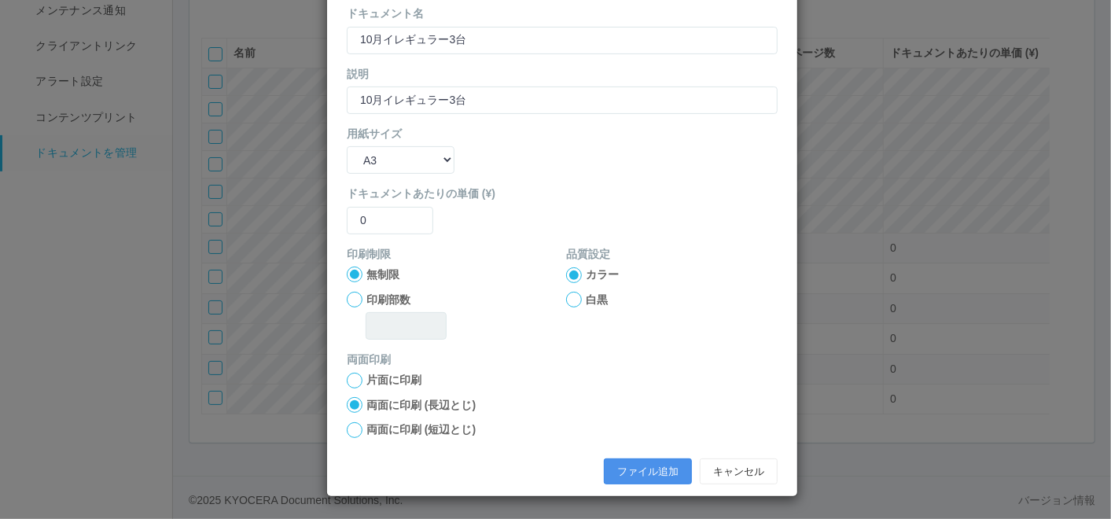
click at [635, 467] on button "ファイル追加" at bounding box center [648, 471] width 88 height 27
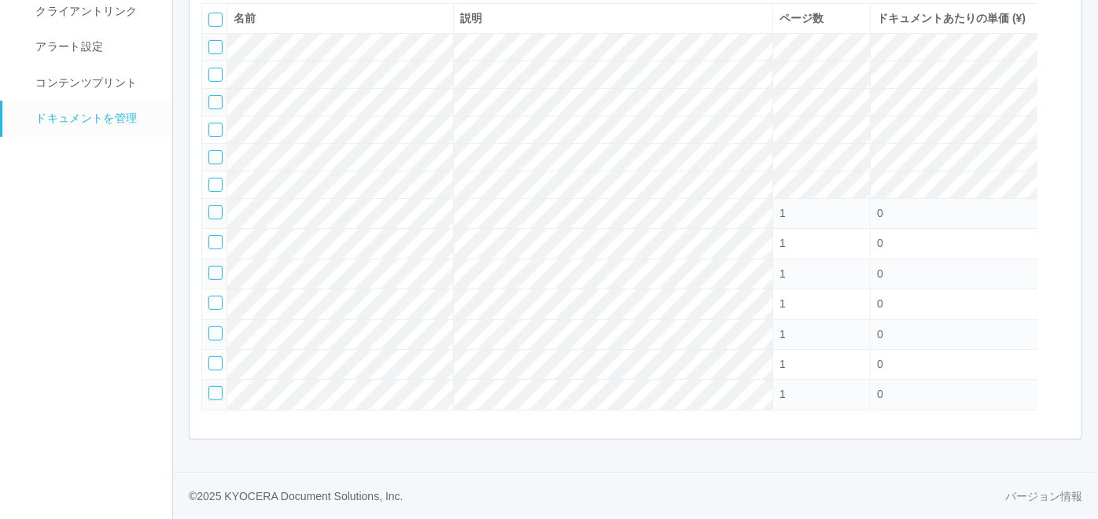
scroll to position [51, 0]
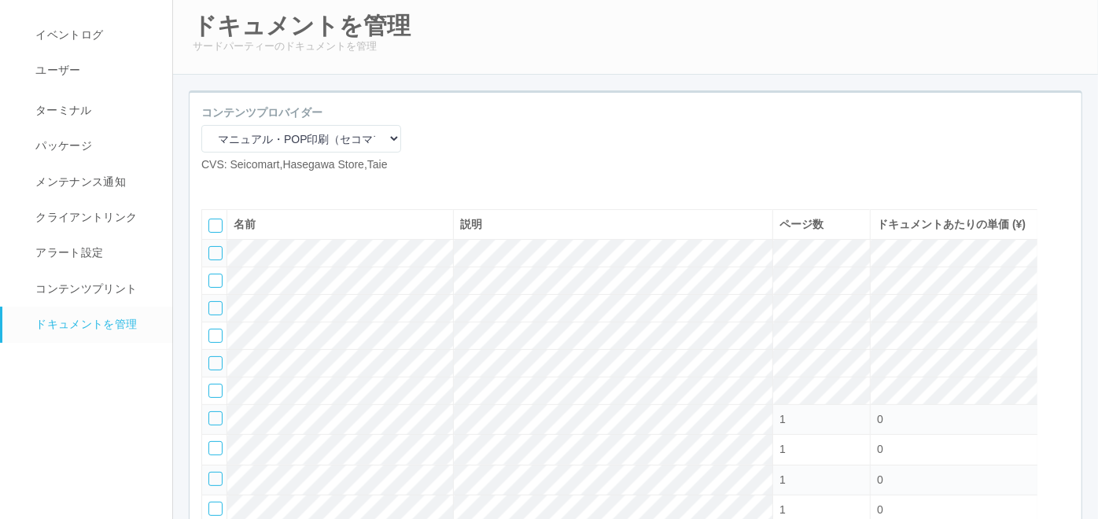
click at [237, 186] on icon at bounding box center [237, 186] width 0 height 0
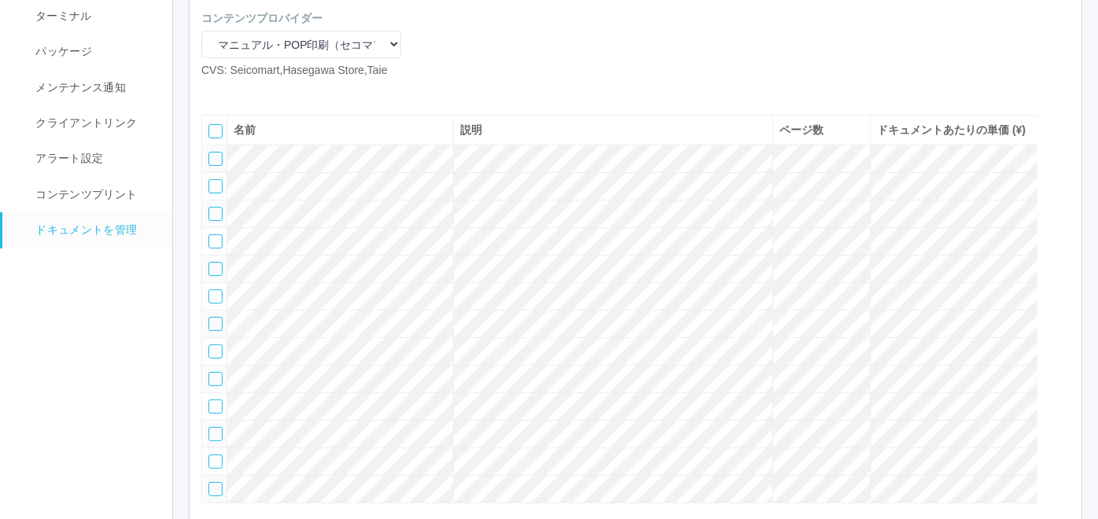
scroll to position [138, 0]
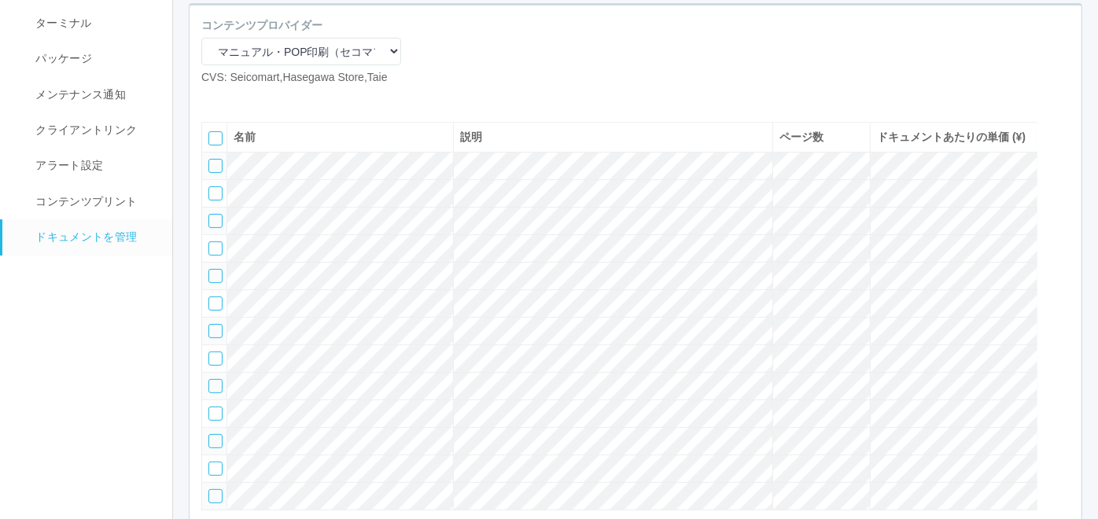
click at [237, 98] on icon at bounding box center [237, 98] width 0 height 0
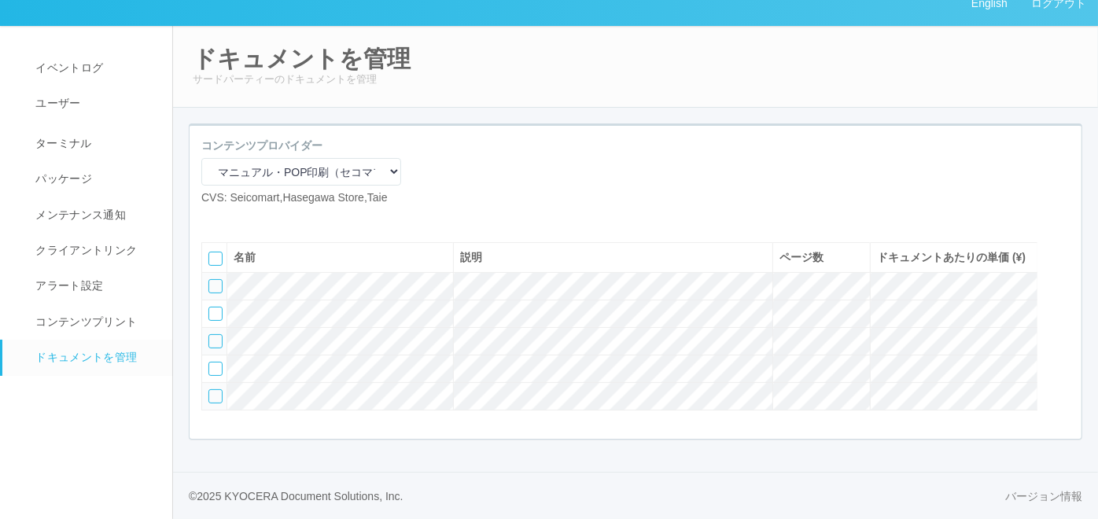
click at [213, 219] on icon at bounding box center [213, 219] width 0 height 0
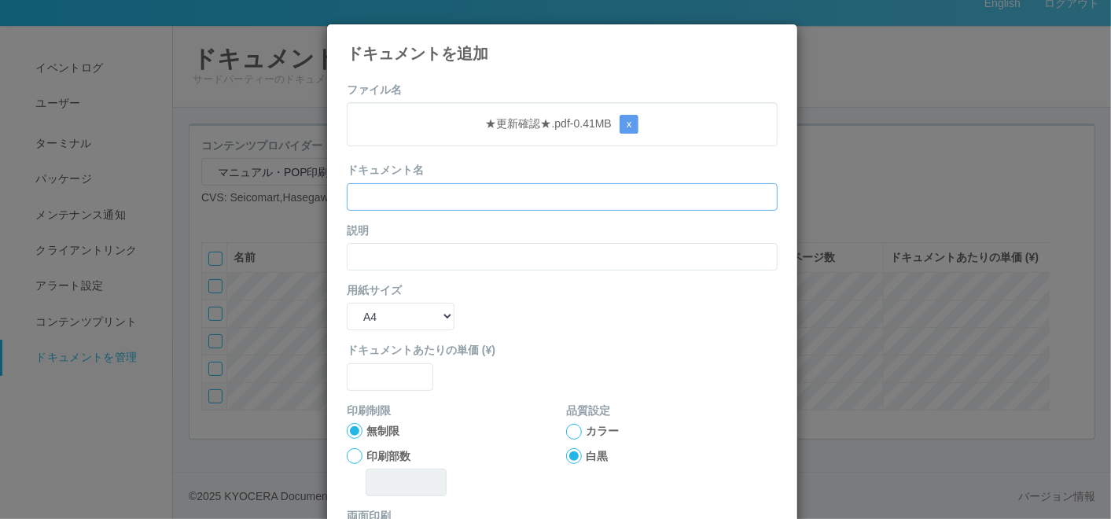
click at [465, 190] on input "text" at bounding box center [562, 197] width 431 height 28
paste input "★更新確認★"
click at [409, 247] on input "text" at bounding box center [562, 257] width 431 height 28
paste input "★更新確認★"
drag, startPoint x: 385, startPoint y: 308, endPoint x: 386, endPoint y: 324, distance: 15.7
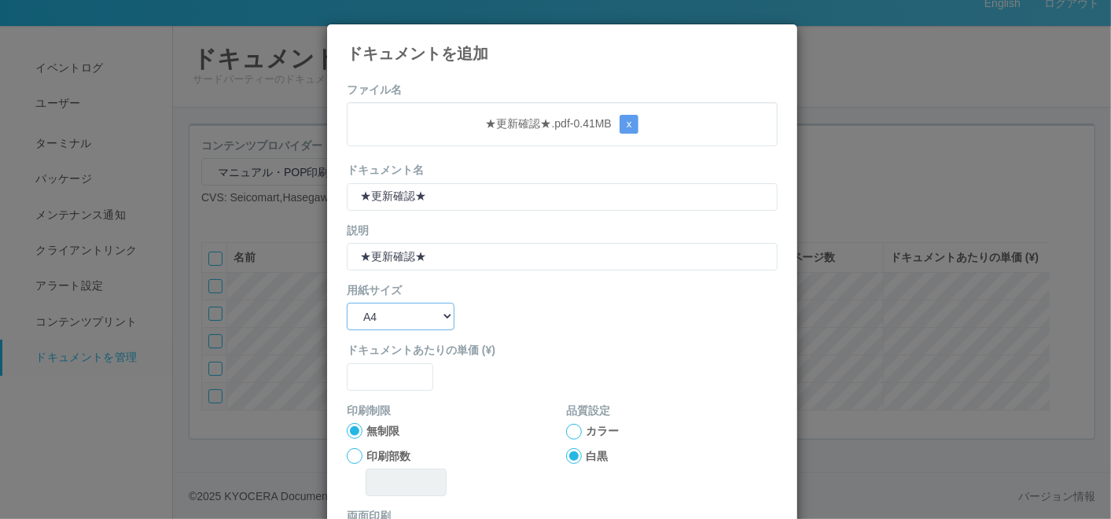
click at [385, 308] on select "B5 A4 B4 A3" at bounding box center [401, 317] width 108 height 28
click at [347, 303] on select "B5 A4 B4 A3" at bounding box center [401, 317] width 108 height 28
click at [373, 381] on input "text" at bounding box center [390, 377] width 86 height 28
click at [568, 430] on div at bounding box center [574, 432] width 16 height 16
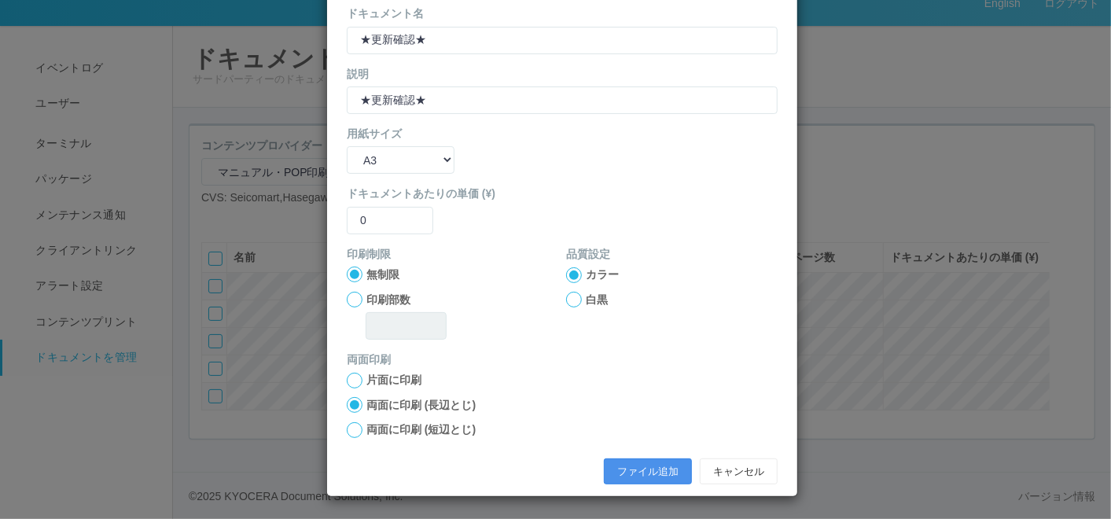
click at [635, 472] on button "ファイル追加" at bounding box center [648, 471] width 88 height 27
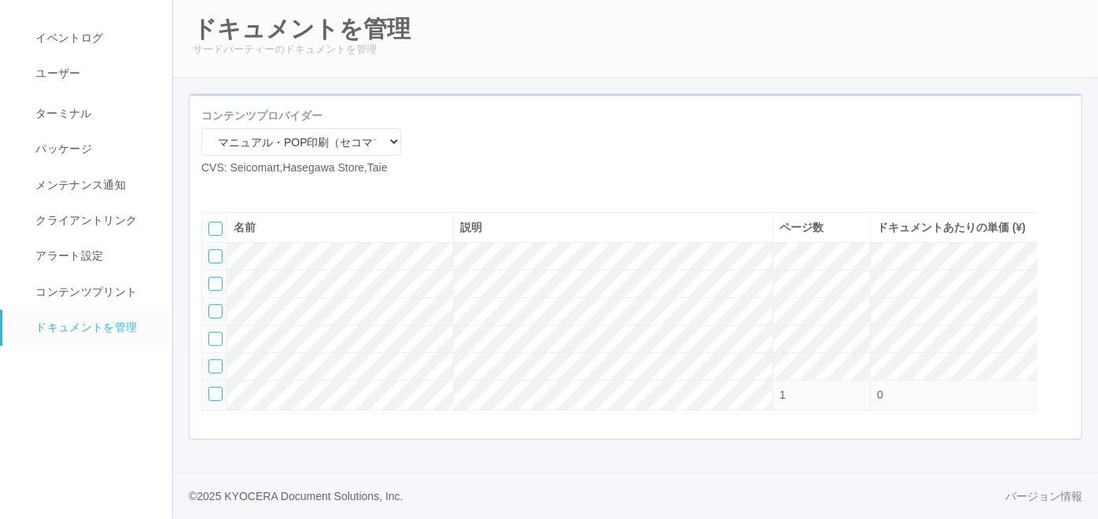
click at [215, 401] on div at bounding box center [215, 394] width 14 height 14
click at [248, 189] on icon at bounding box center [248, 189] width 0 height 0
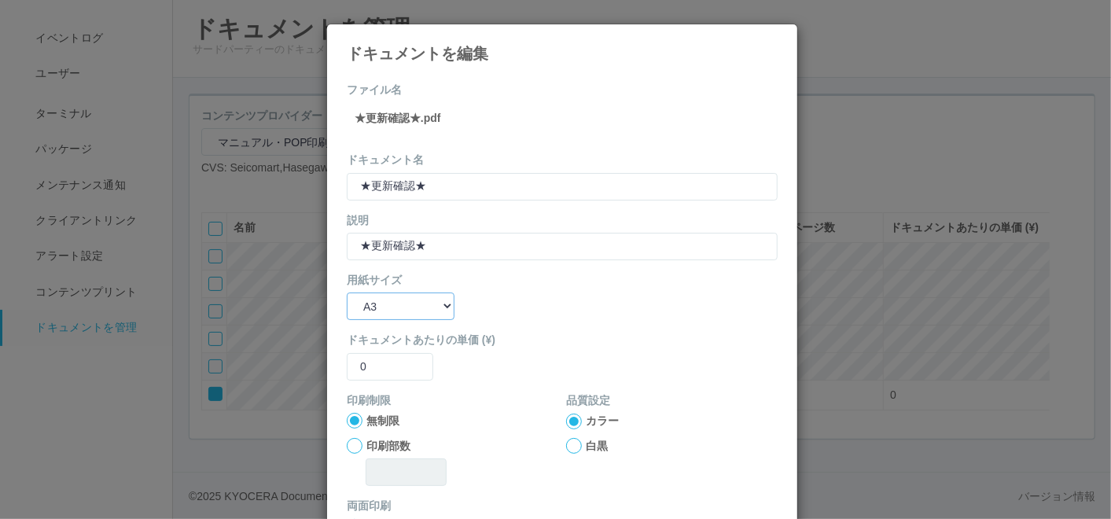
click at [417, 305] on select "B5 A4 B4 A3" at bounding box center [401, 306] width 108 height 28
click at [347, 292] on select "B5 A4 B4 A3" at bounding box center [401, 306] width 108 height 28
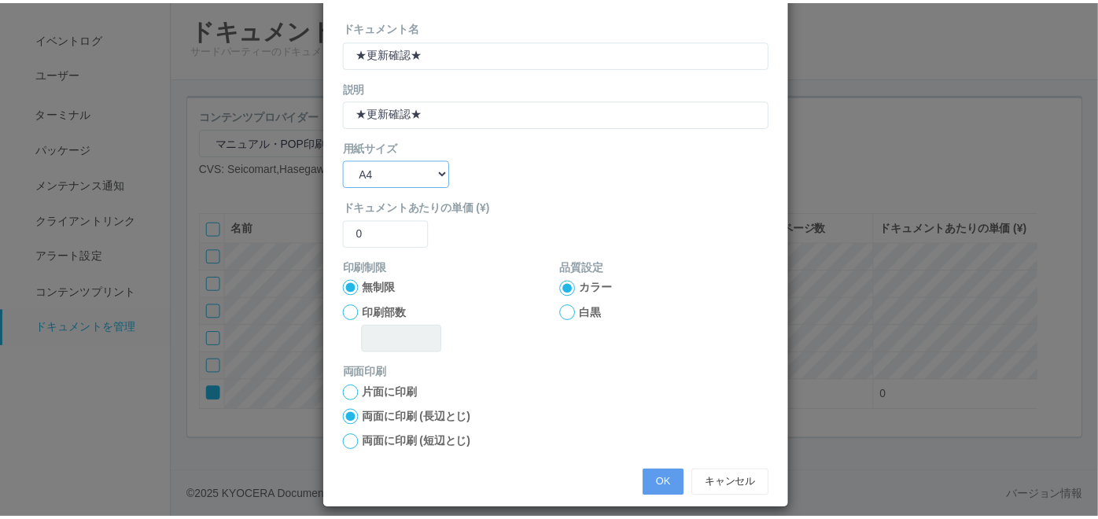
scroll to position [147, 0]
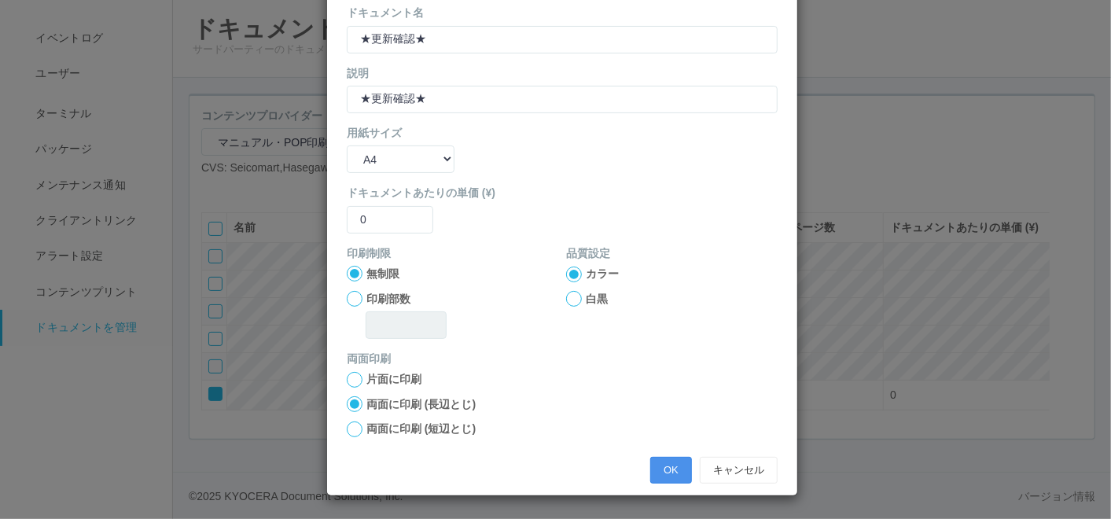
click at [658, 472] on button "OK" at bounding box center [671, 470] width 42 height 27
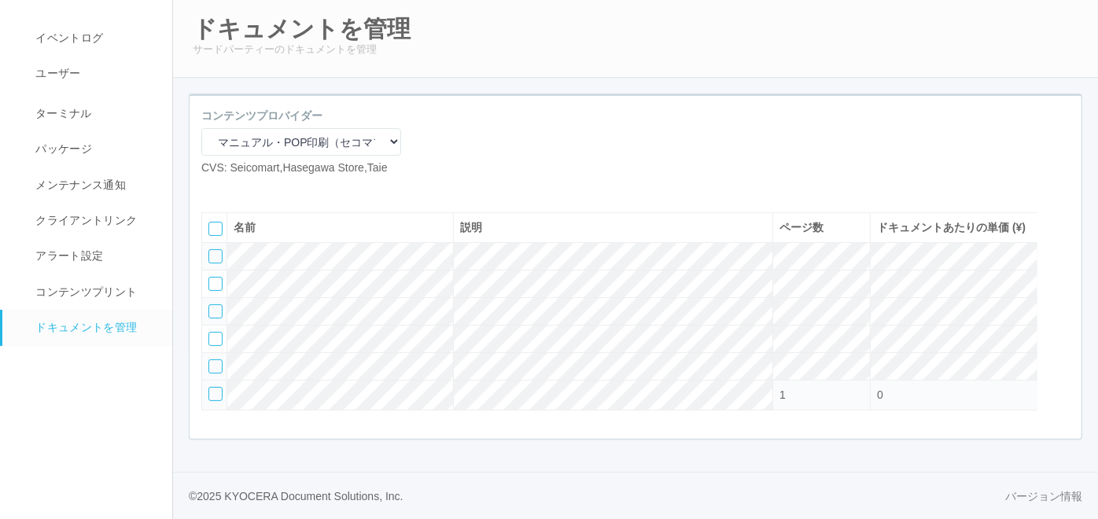
click at [215, 401] on div at bounding box center [215, 394] width 14 height 14
click at [248, 189] on icon at bounding box center [248, 189] width 0 height 0
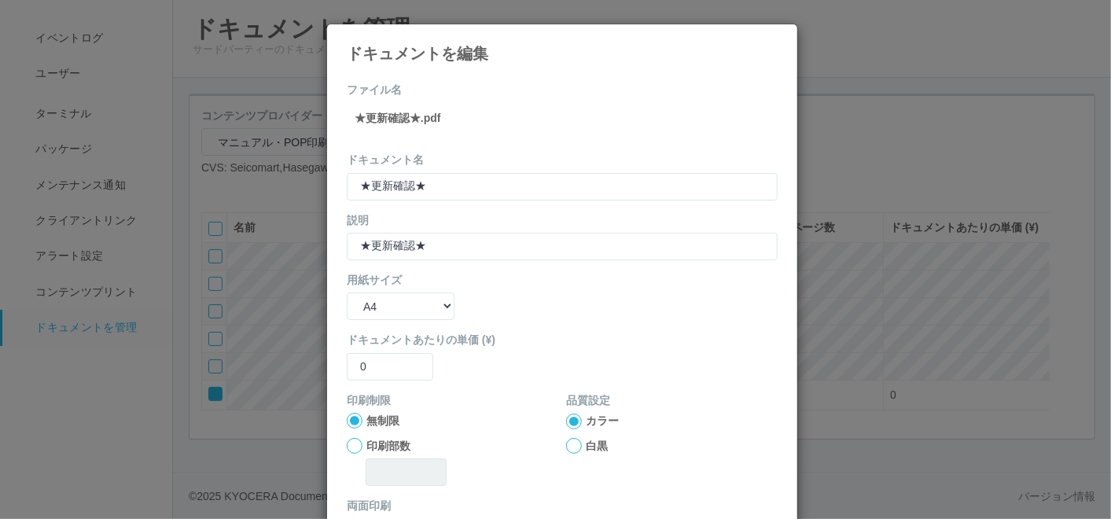
click at [778, 36] on icon at bounding box center [778, 36] width 0 height 0
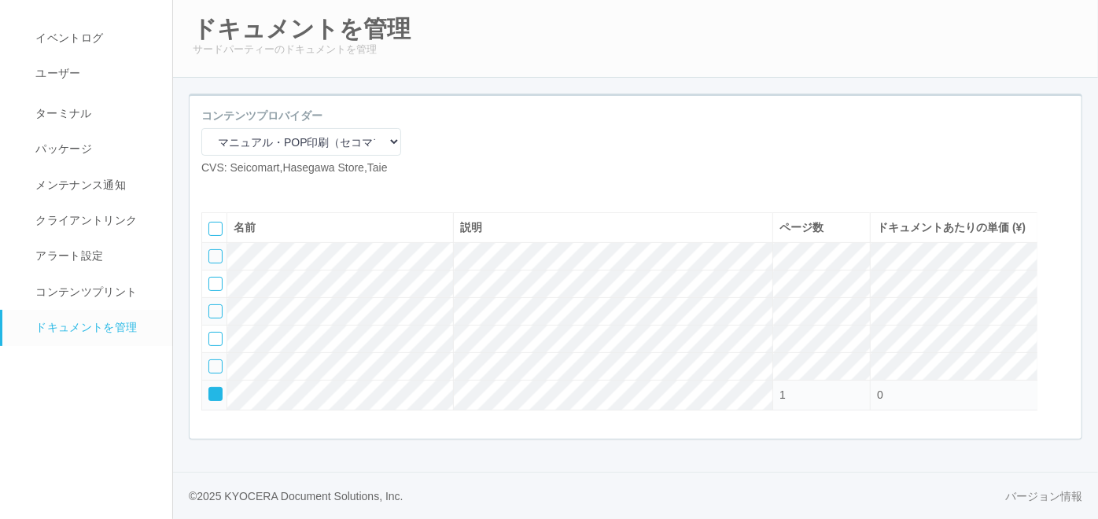
click at [211, 410] on td at bounding box center [214, 396] width 25 height 30
click at [210, 388] on icon at bounding box center [210, 388] width 0 height 0
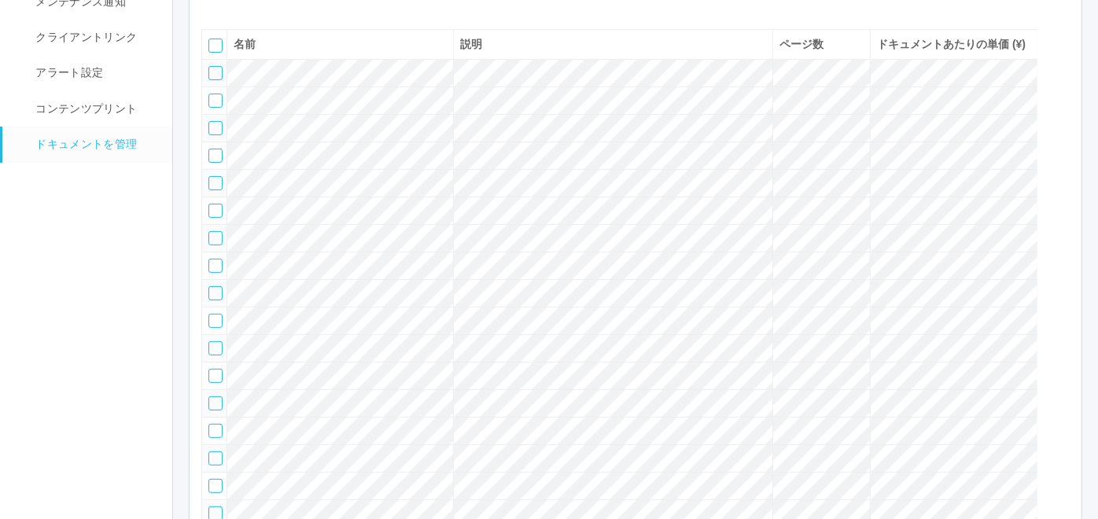
scroll to position [42, 0]
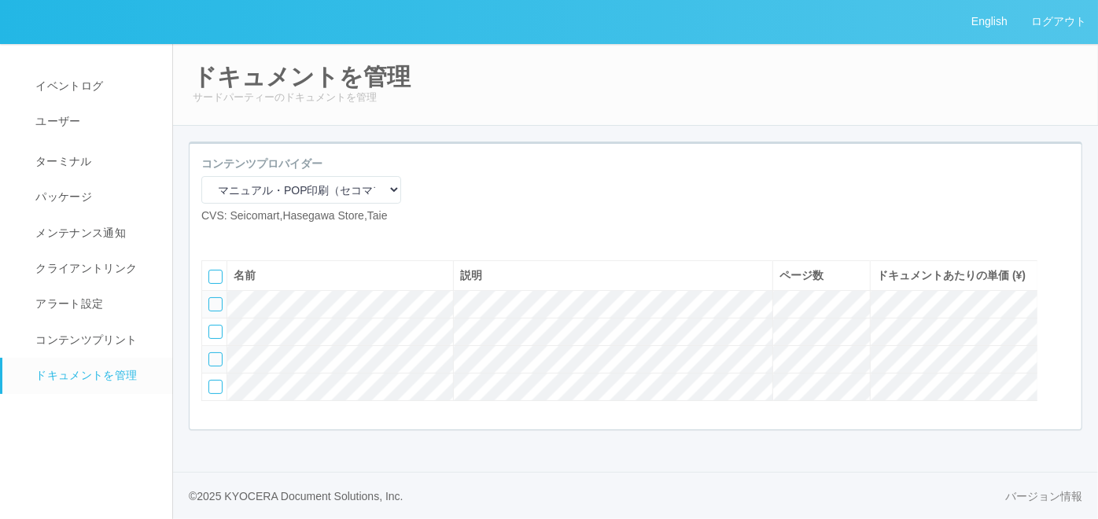
click at [213, 359] on div at bounding box center [215, 359] width 14 height 14
click at [218, 394] on div at bounding box center [215, 387] width 14 height 14
click at [260, 237] on icon at bounding box center [260, 237] width 0 height 0
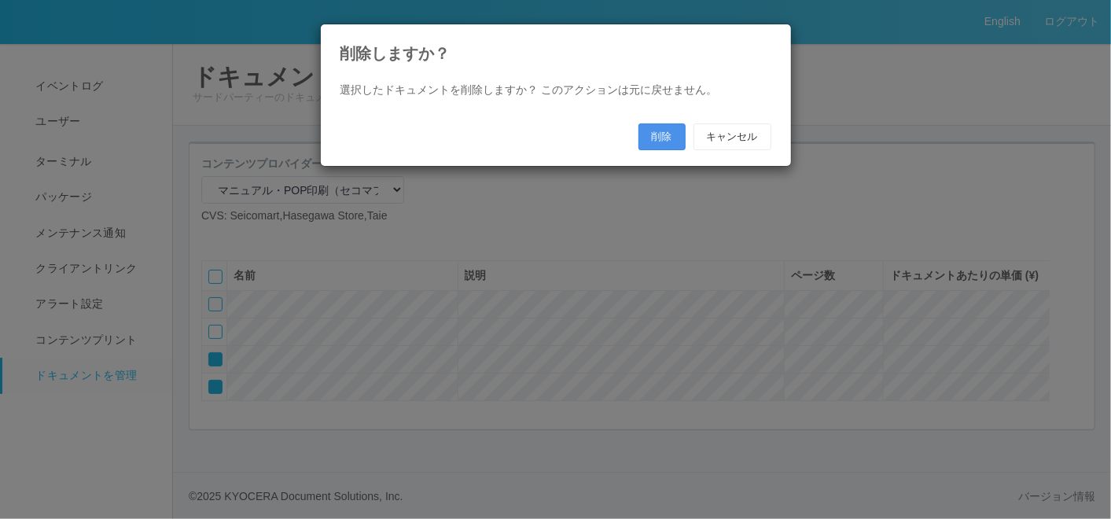
click at [655, 136] on button "削除" at bounding box center [661, 136] width 47 height 27
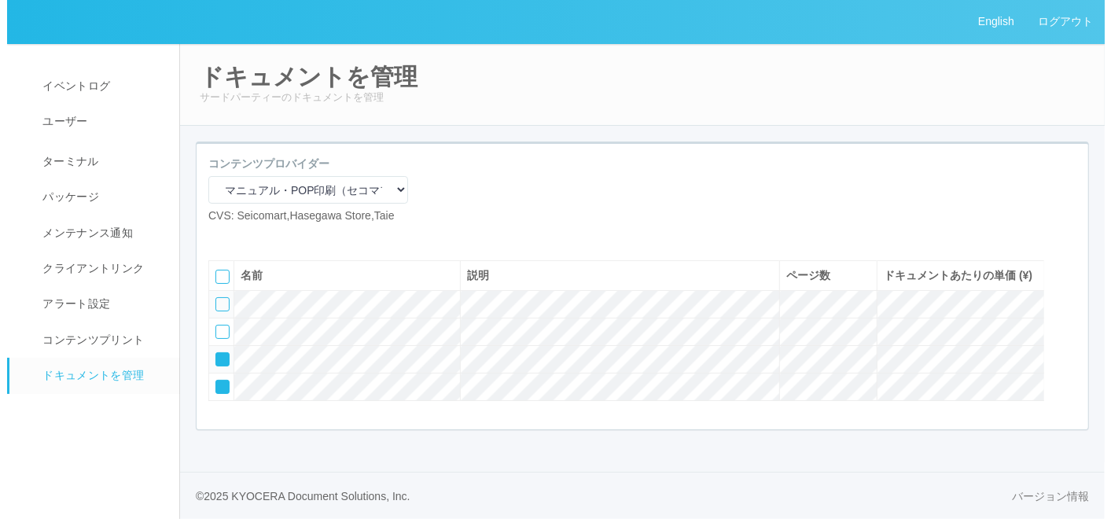
scroll to position [0, 0]
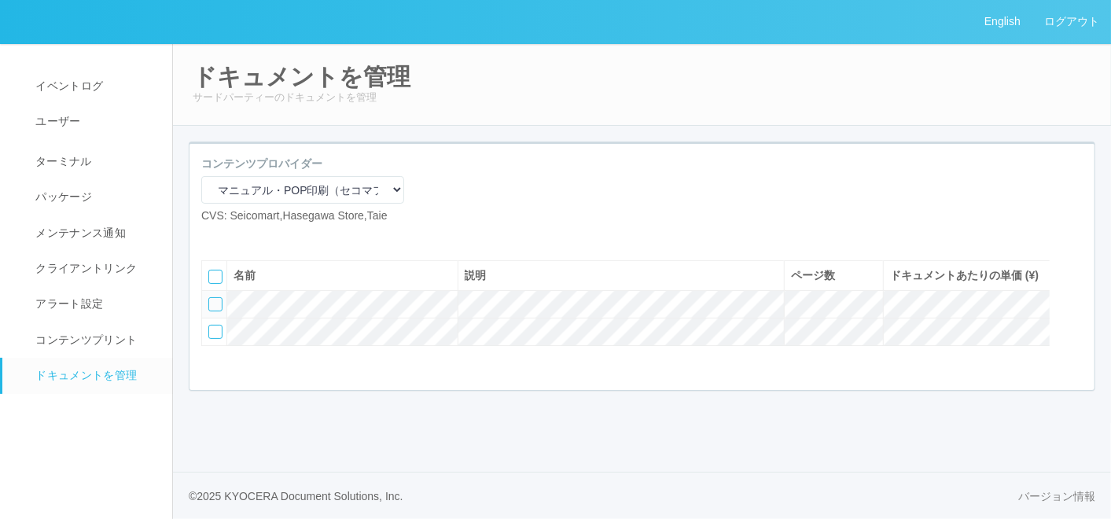
click at [213, 237] on icon at bounding box center [213, 237] width 0 height 0
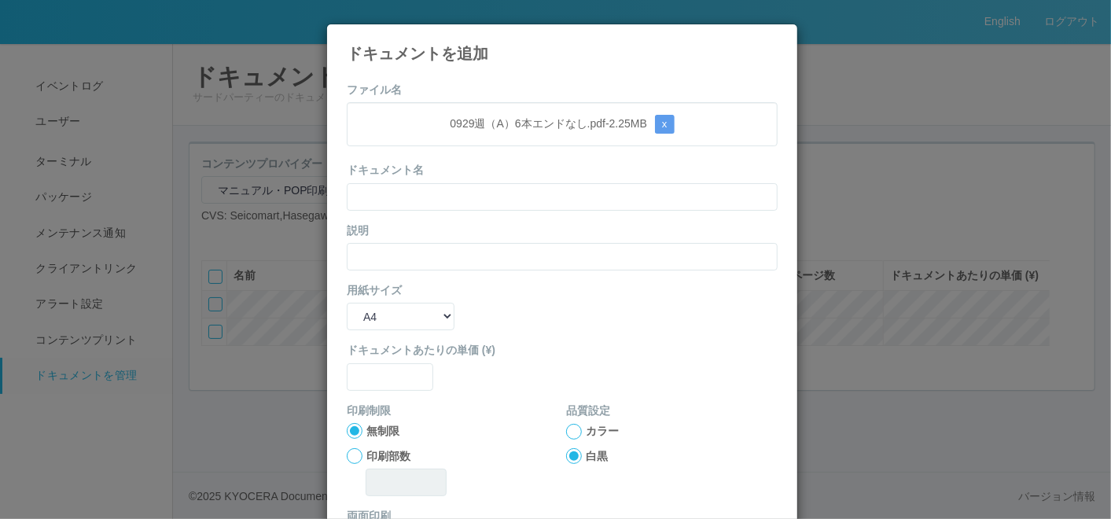
click at [476, 162] on div "ドキュメント名" at bounding box center [562, 186] width 431 height 48
drag, startPoint x: 450, startPoint y: 195, endPoint x: 449, endPoint y: 203, distance: 7.9
click at [450, 197] on input "text" at bounding box center [562, 197] width 431 height 28
paste input "0929週（A）6本エンドなし"
click at [439, 250] on input "text" at bounding box center [562, 257] width 431 height 28
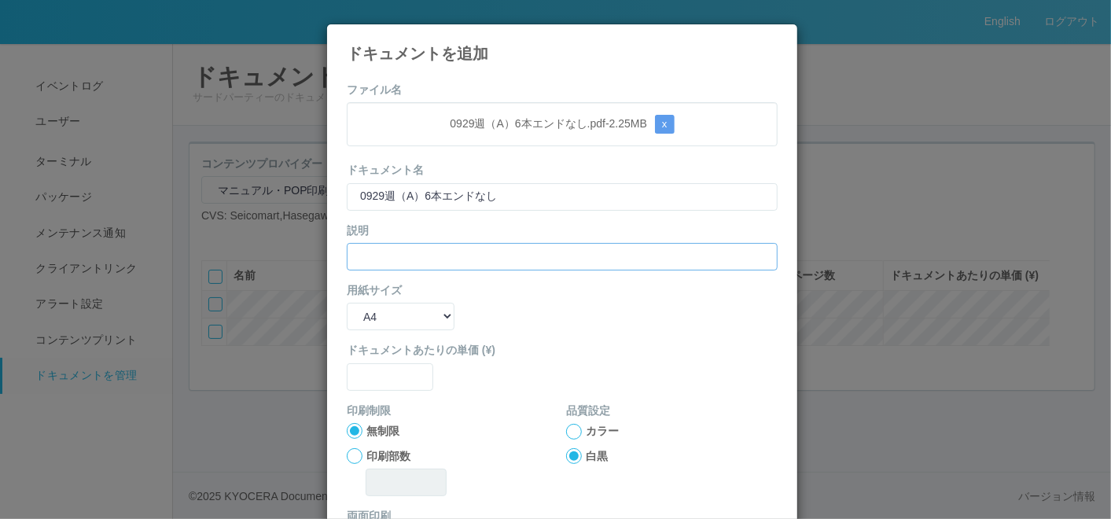
paste input "0929週（A）6本エンドなし"
click at [418, 305] on select "B5 A4 B4 A3" at bounding box center [401, 317] width 108 height 28
click at [347, 303] on select "B5 A4 B4 A3" at bounding box center [401, 317] width 108 height 28
click at [387, 370] on input "text" at bounding box center [390, 377] width 86 height 28
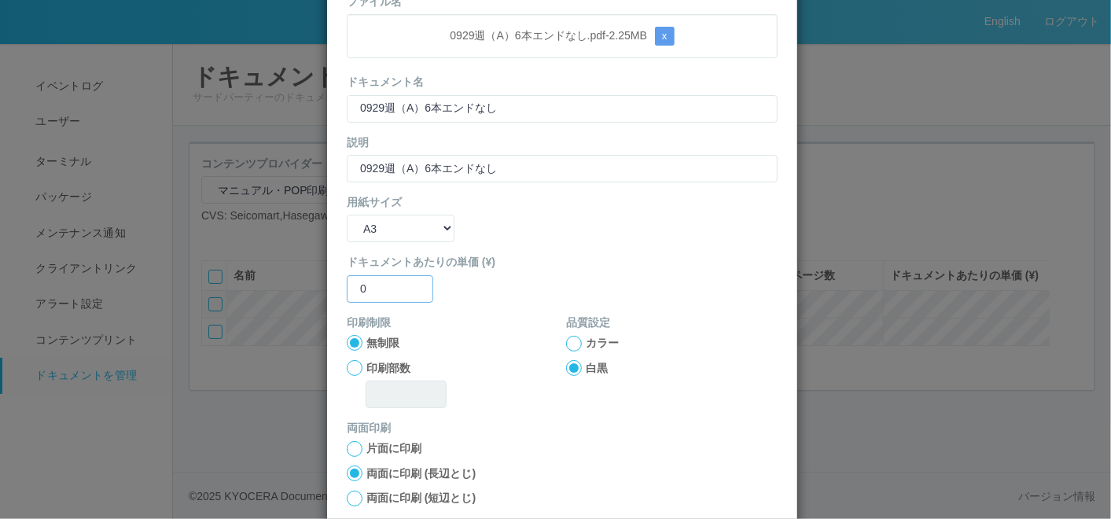
scroll to position [156, 0]
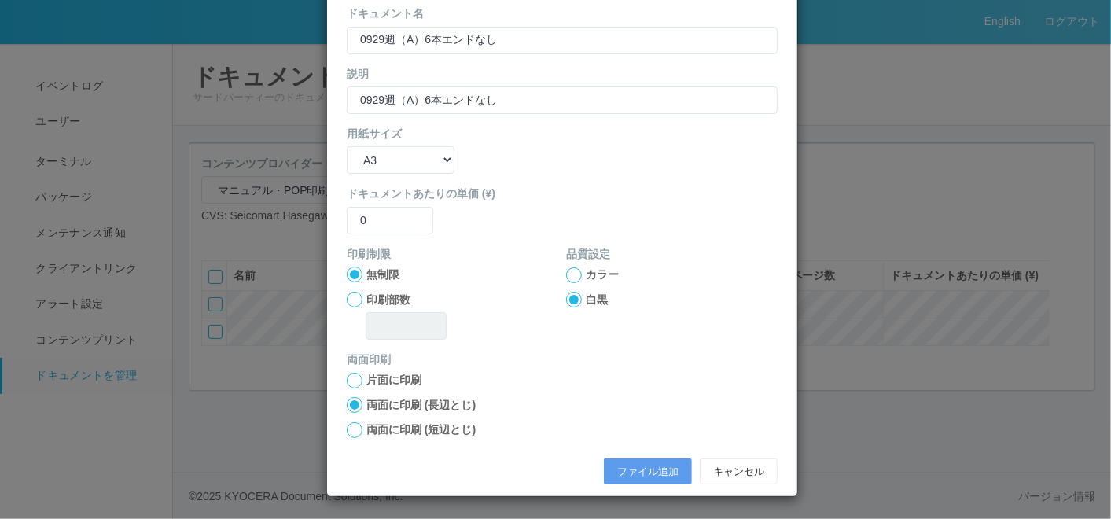
click at [569, 274] on div at bounding box center [574, 275] width 16 height 16
click at [631, 469] on button "ファイル追加" at bounding box center [648, 471] width 88 height 27
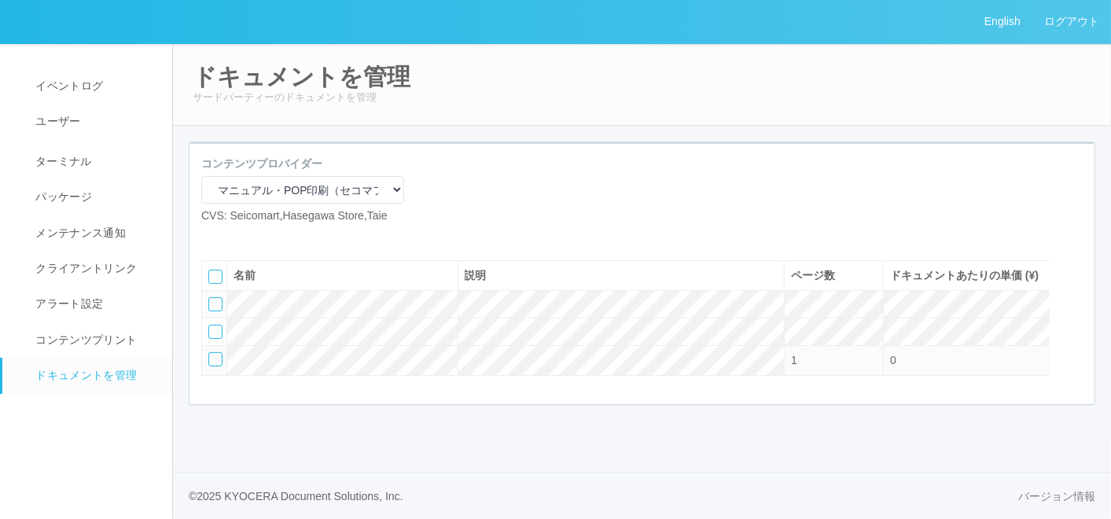
click at [213, 237] on icon at bounding box center [213, 237] width 0 height 0
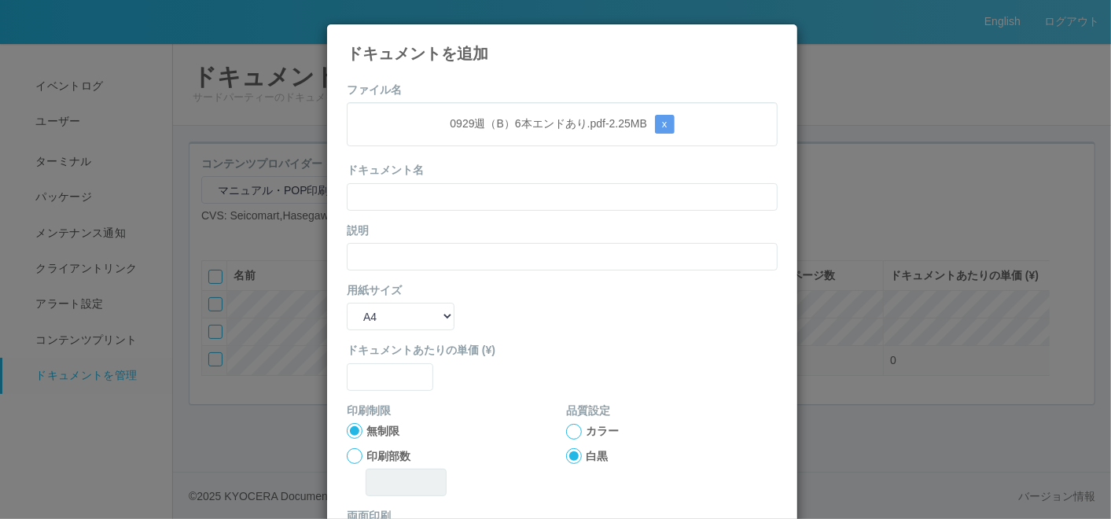
drag, startPoint x: 476, startPoint y: 108, endPoint x: 467, endPoint y: 131, distance: 23.7
click at [475, 108] on div "0929週（B）6本エンドあり.pdf - 2.25 MB x" at bounding box center [562, 124] width 431 height 44
click at [449, 195] on input "text" at bounding box center [562, 197] width 431 height 28
paste input "0929週（B）6本エンドあり"
click at [403, 251] on input "text" at bounding box center [562, 257] width 431 height 28
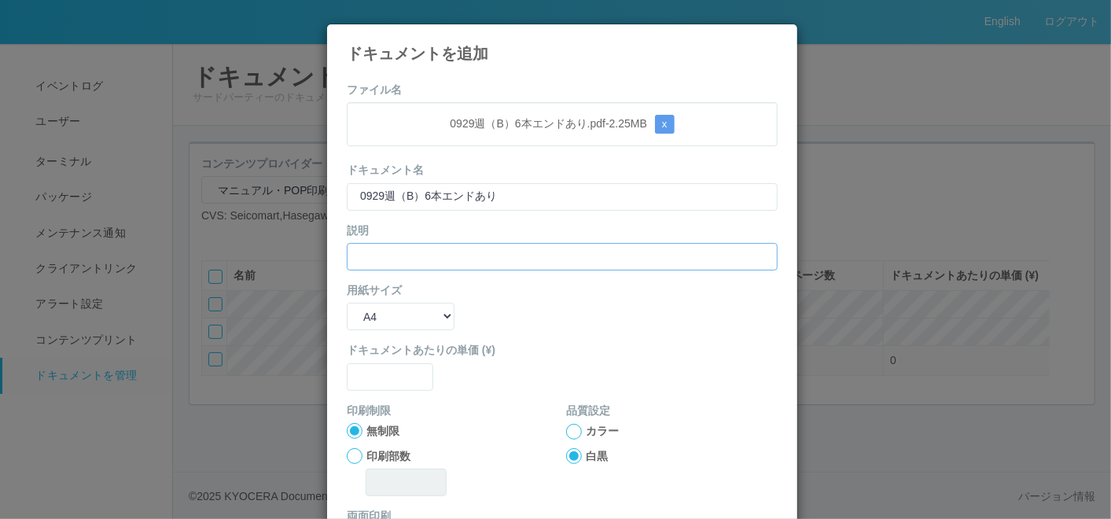
paste input "0929週（B）6本エンドあり"
drag, startPoint x: 408, startPoint y: 311, endPoint x: 414, endPoint y: 329, distance: 19.1
click at [408, 311] on select "B5 A4 B4 A3" at bounding box center [401, 317] width 108 height 28
click at [347, 303] on select "B5 A4 B4 A3" at bounding box center [401, 317] width 108 height 28
click at [384, 377] on input "text" at bounding box center [390, 377] width 86 height 28
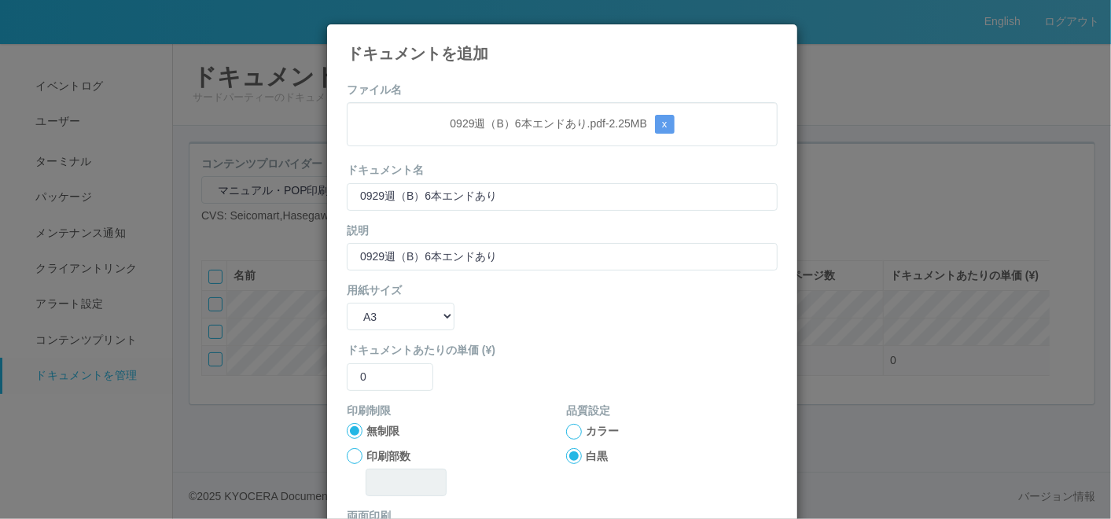
click at [570, 426] on div at bounding box center [574, 432] width 16 height 16
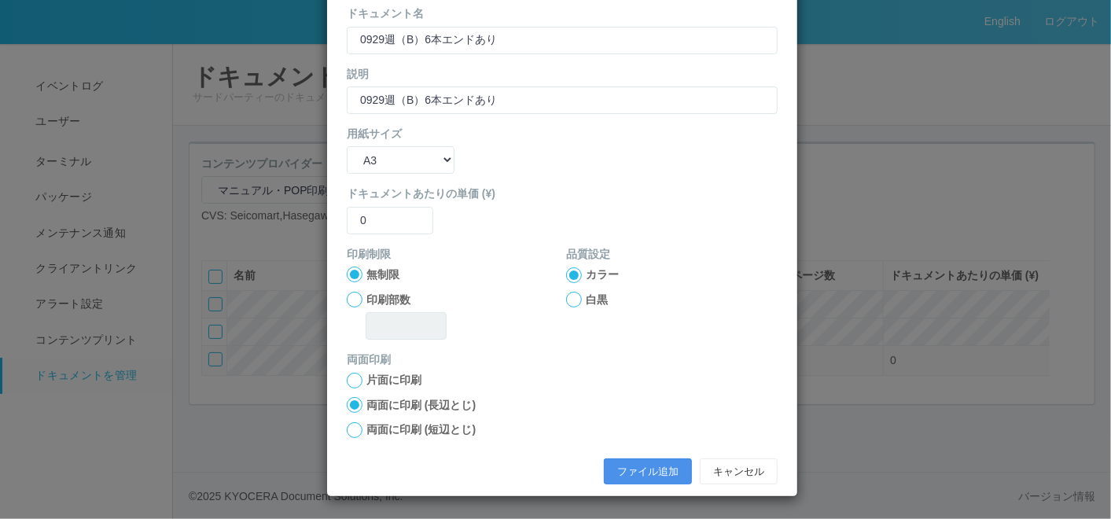
click at [627, 464] on button "ファイル追加" at bounding box center [648, 471] width 88 height 27
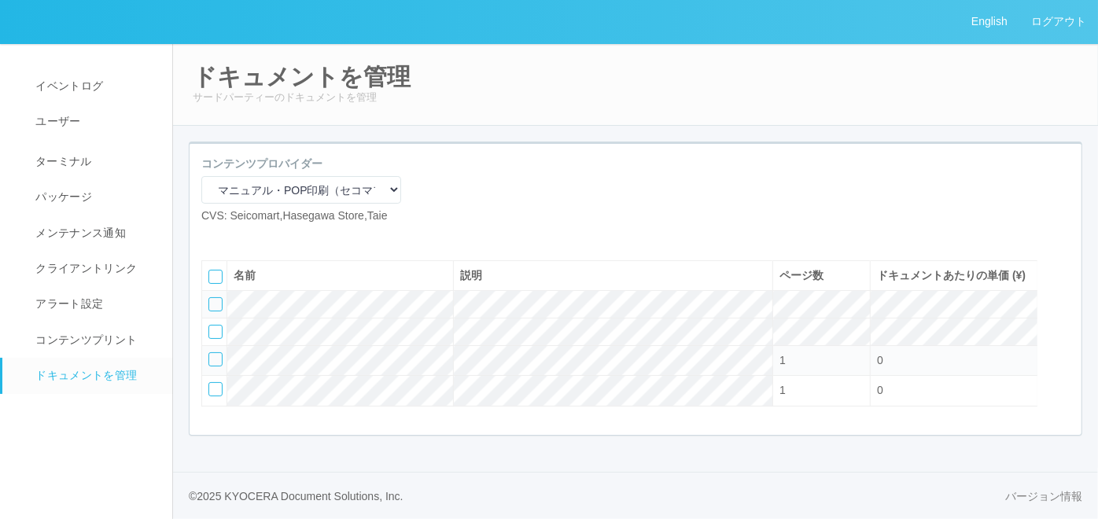
click at [237, 237] on icon at bounding box center [237, 237] width 0 height 0
